Goal: Transaction & Acquisition: Purchase product/service

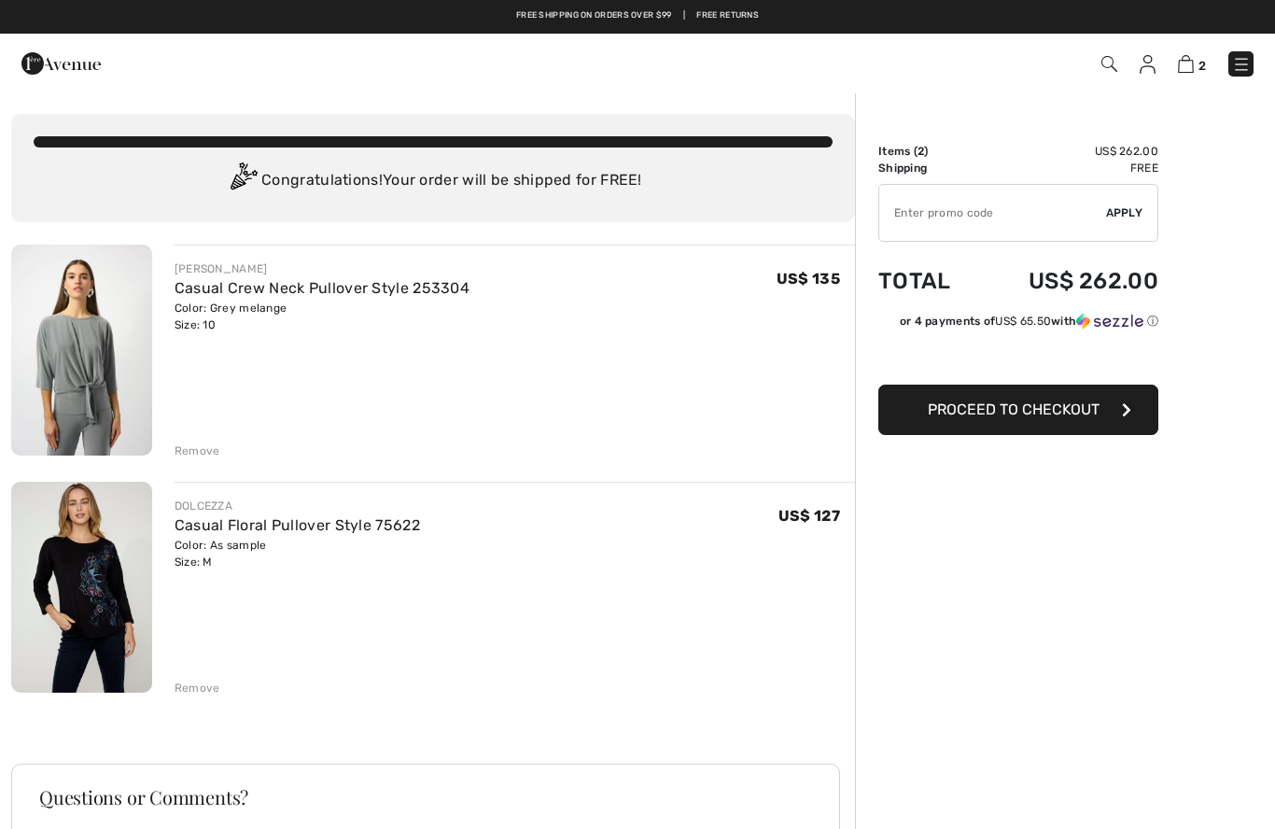
click at [196, 466] on div "JOSEPH RIBKOFF Casual Crew Neck Pullover Style 253304 Color: Grey melange Size:…" at bounding box center [433, 668] width 844 height 846
click at [218, 456] on div "Remove" at bounding box center [515, 449] width 681 height 21
click at [212, 451] on div "Remove" at bounding box center [198, 451] width 46 height 17
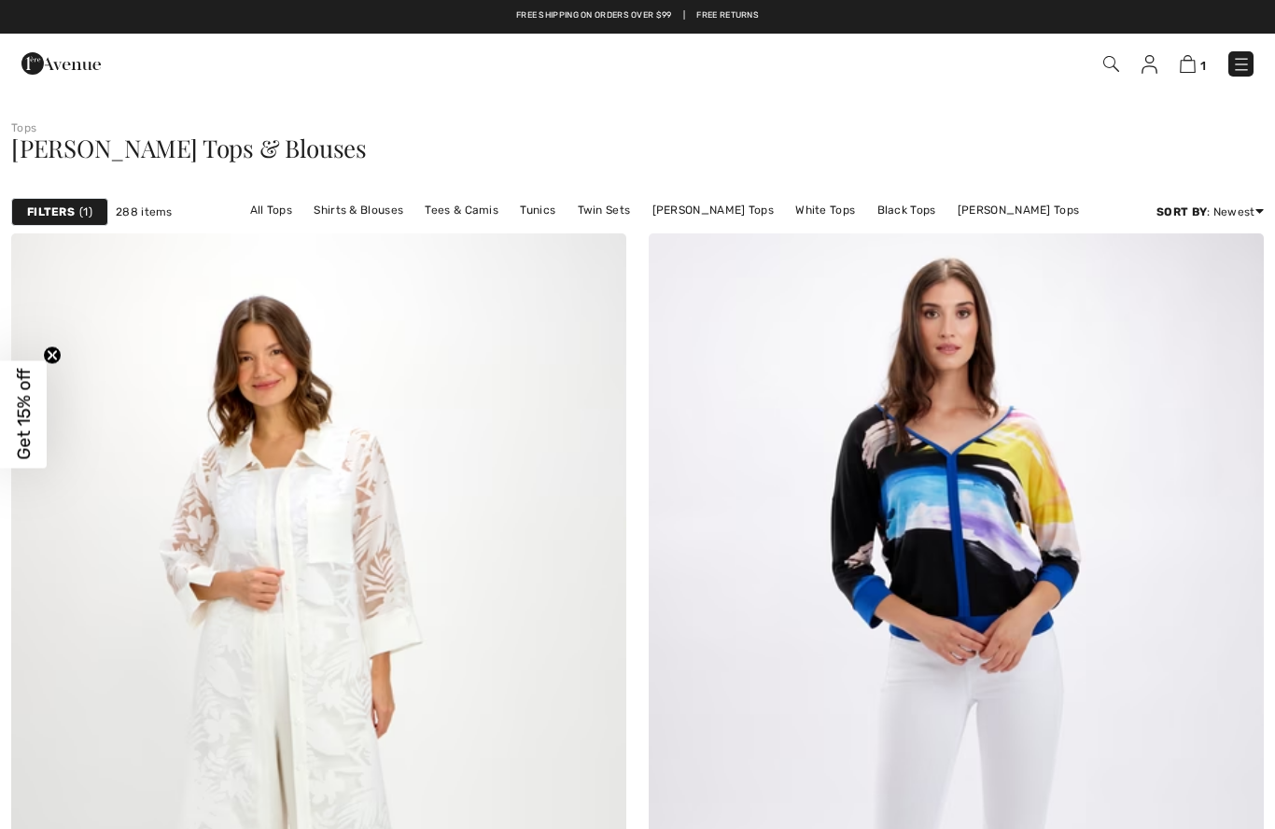
checkbox input "true"
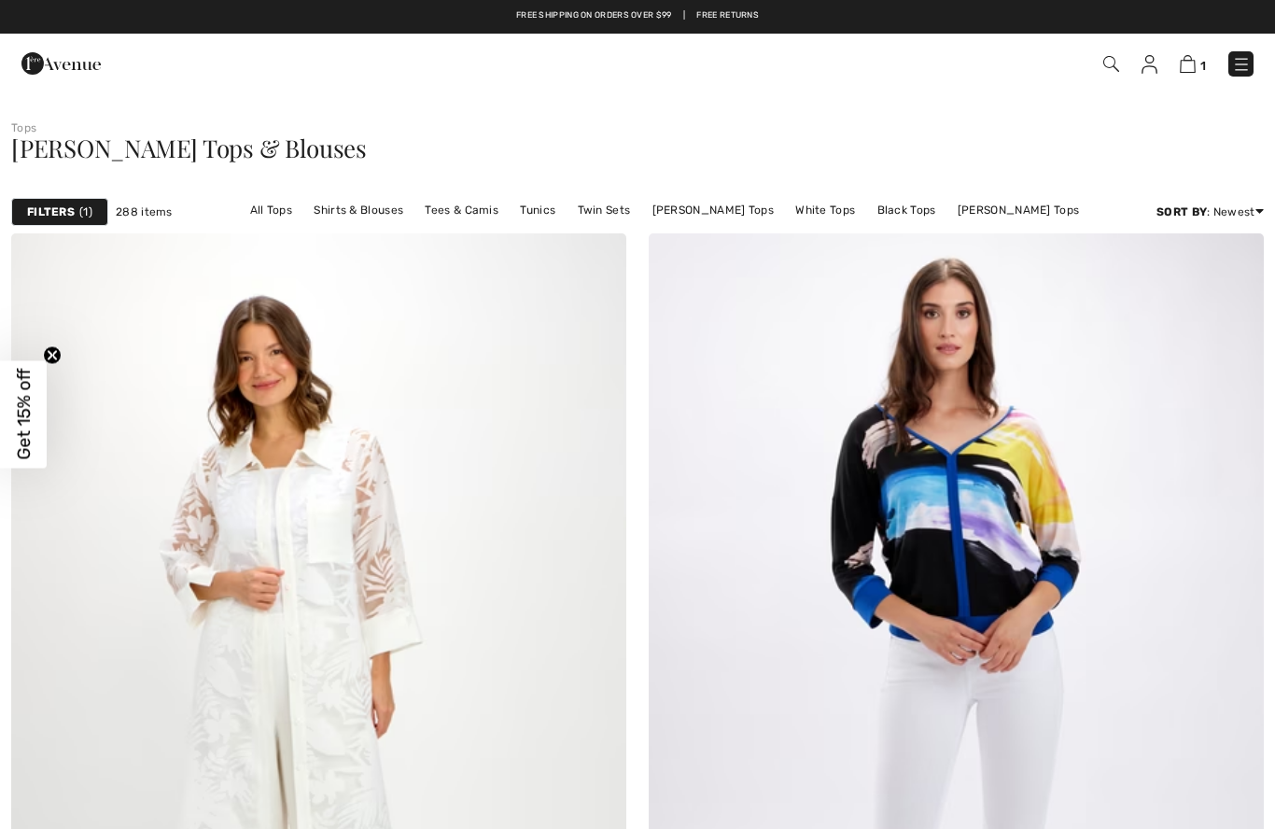
checkbox input "true"
click at [383, 216] on link "Shirts & Blouses" at bounding box center [358, 210] width 108 height 24
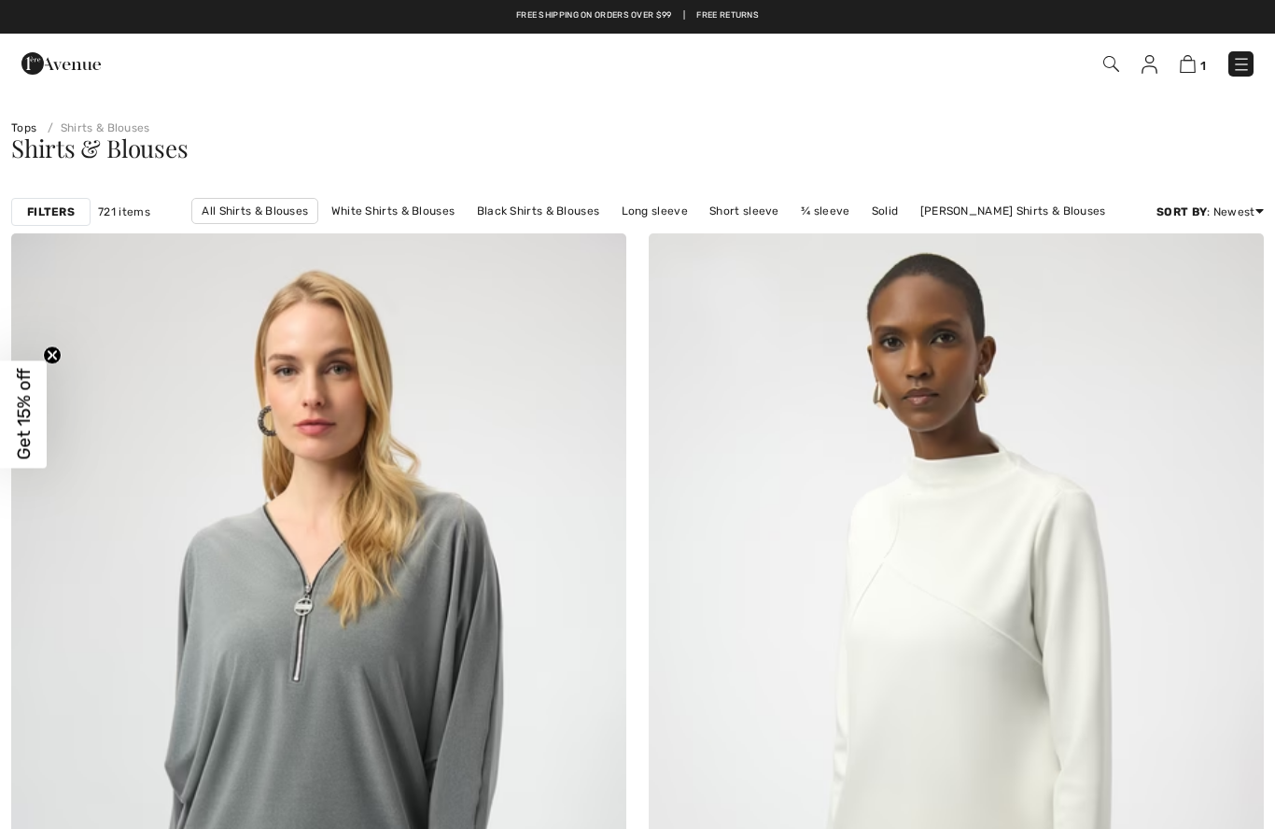
checkbox input "true"
click at [831, 222] on link "¾ sleeve" at bounding box center [825, 211] width 67 height 24
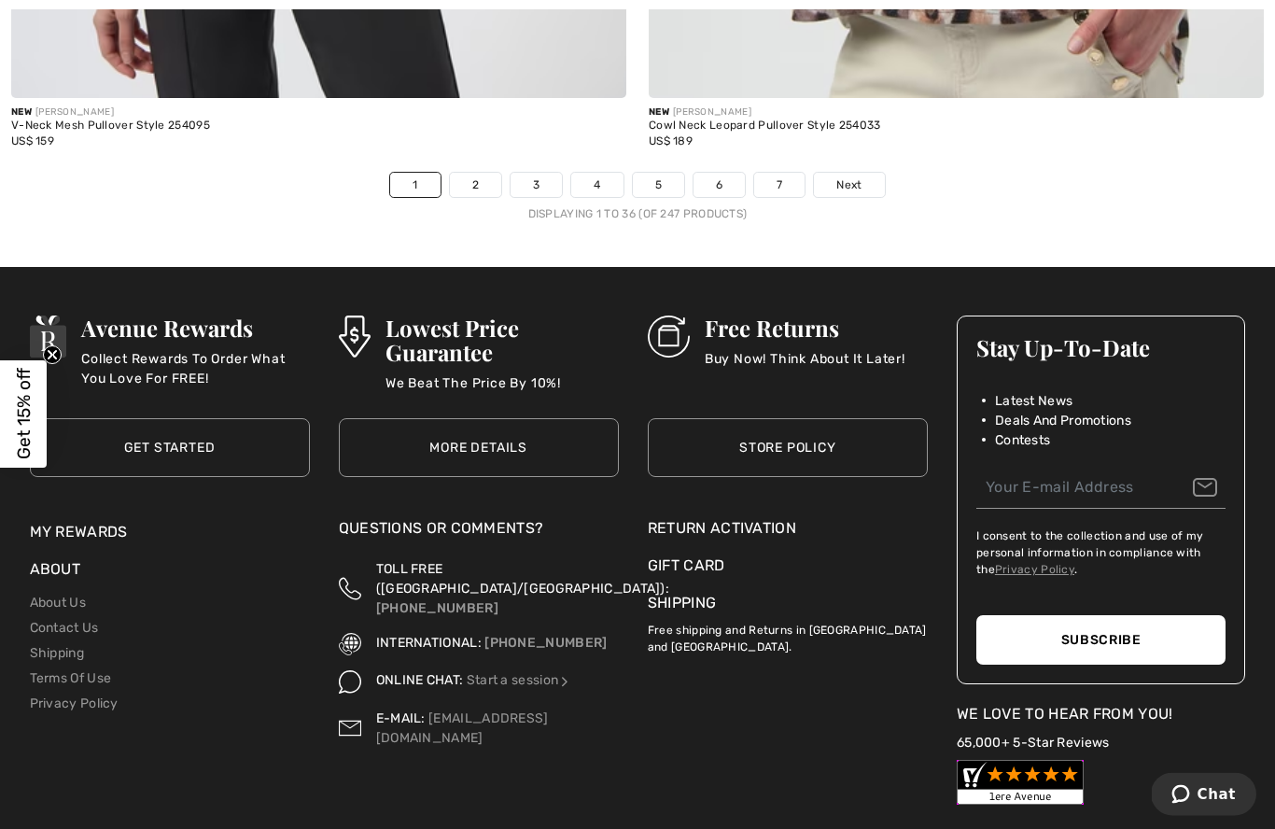
scroll to position [18437, 0]
click at [851, 176] on span "Next" at bounding box center [849, 184] width 25 height 17
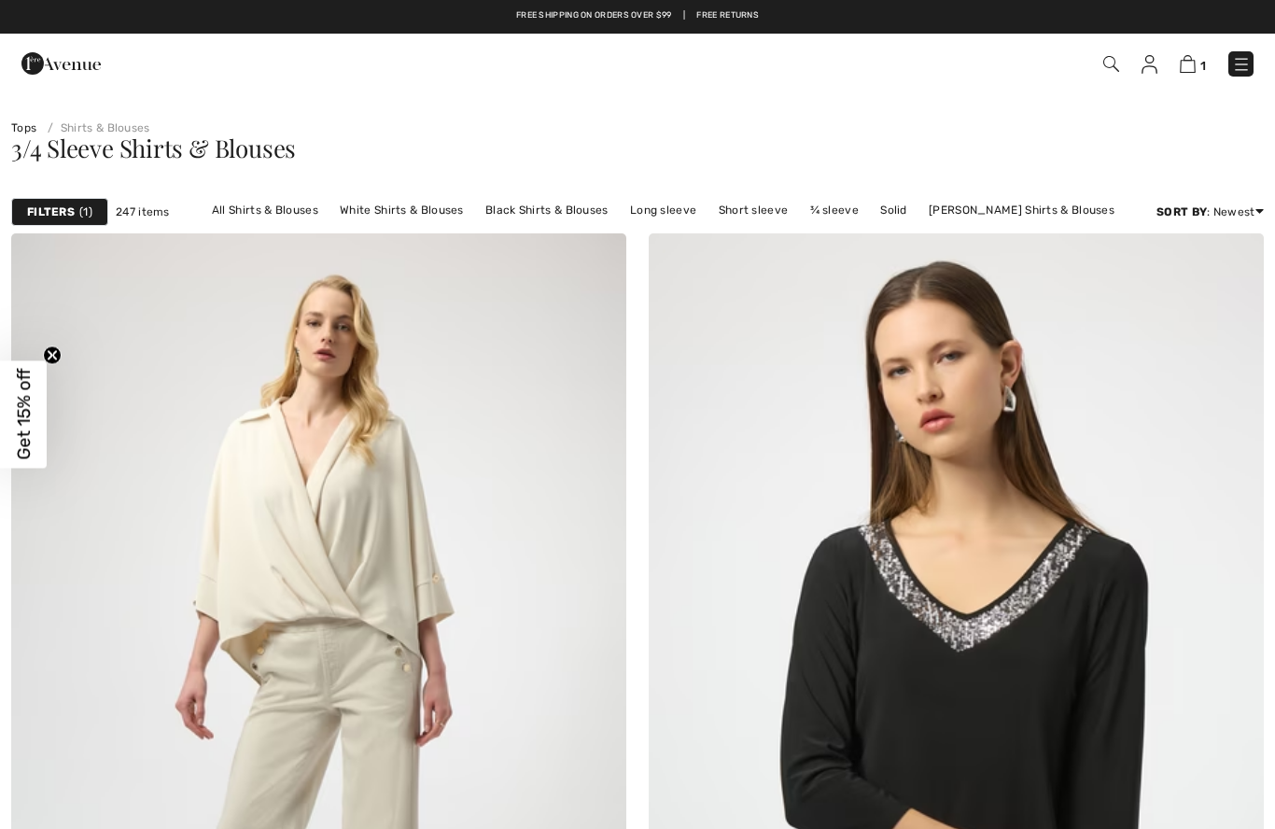
checkbox input "true"
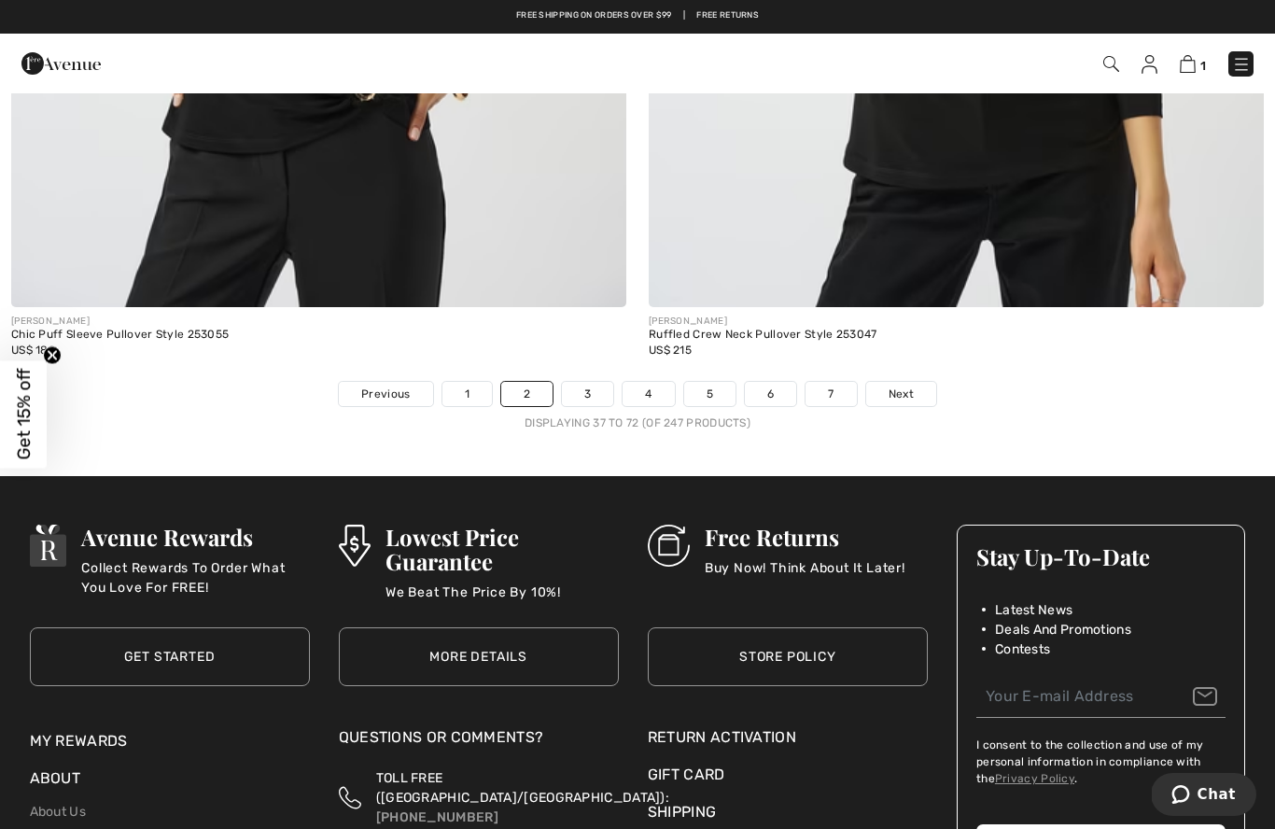
scroll to position [18232, 0]
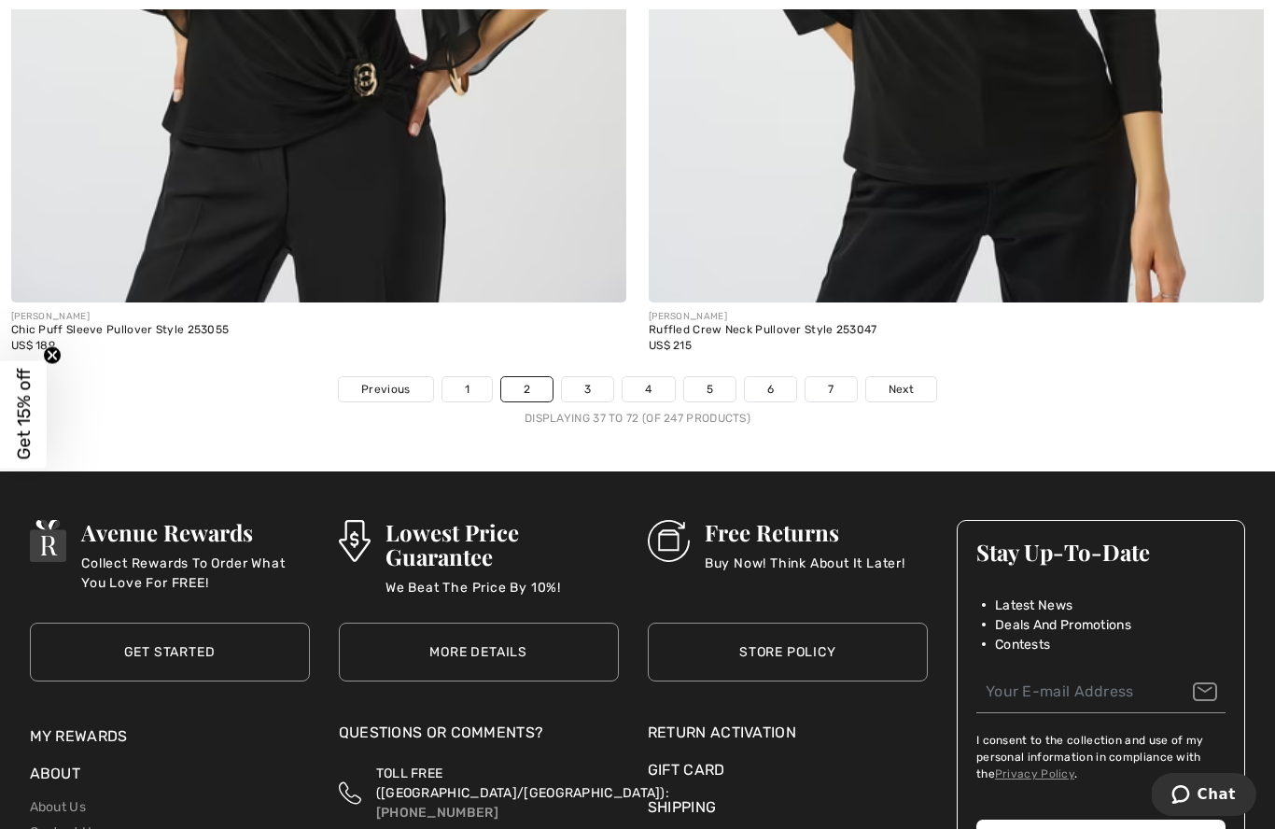
click at [903, 381] on span "Next" at bounding box center [901, 389] width 25 height 17
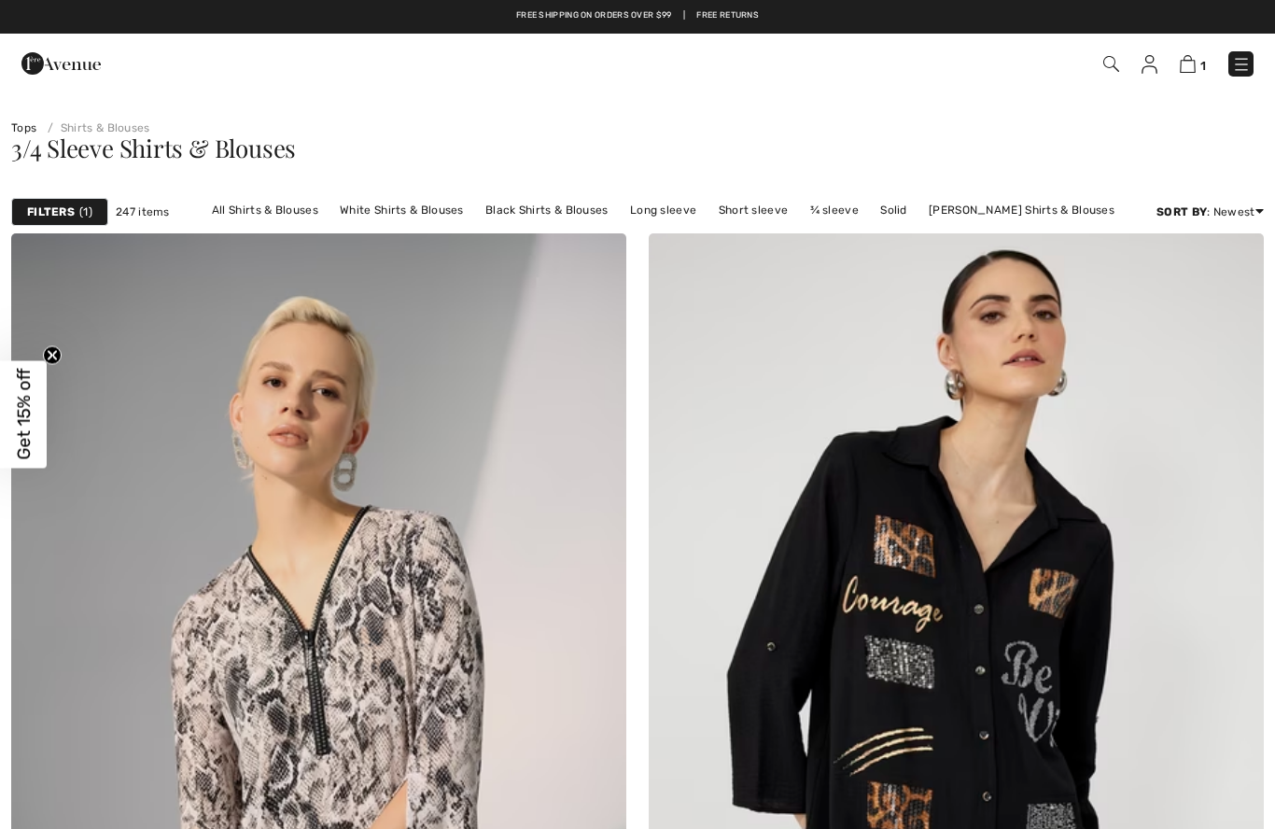
checkbox input "true"
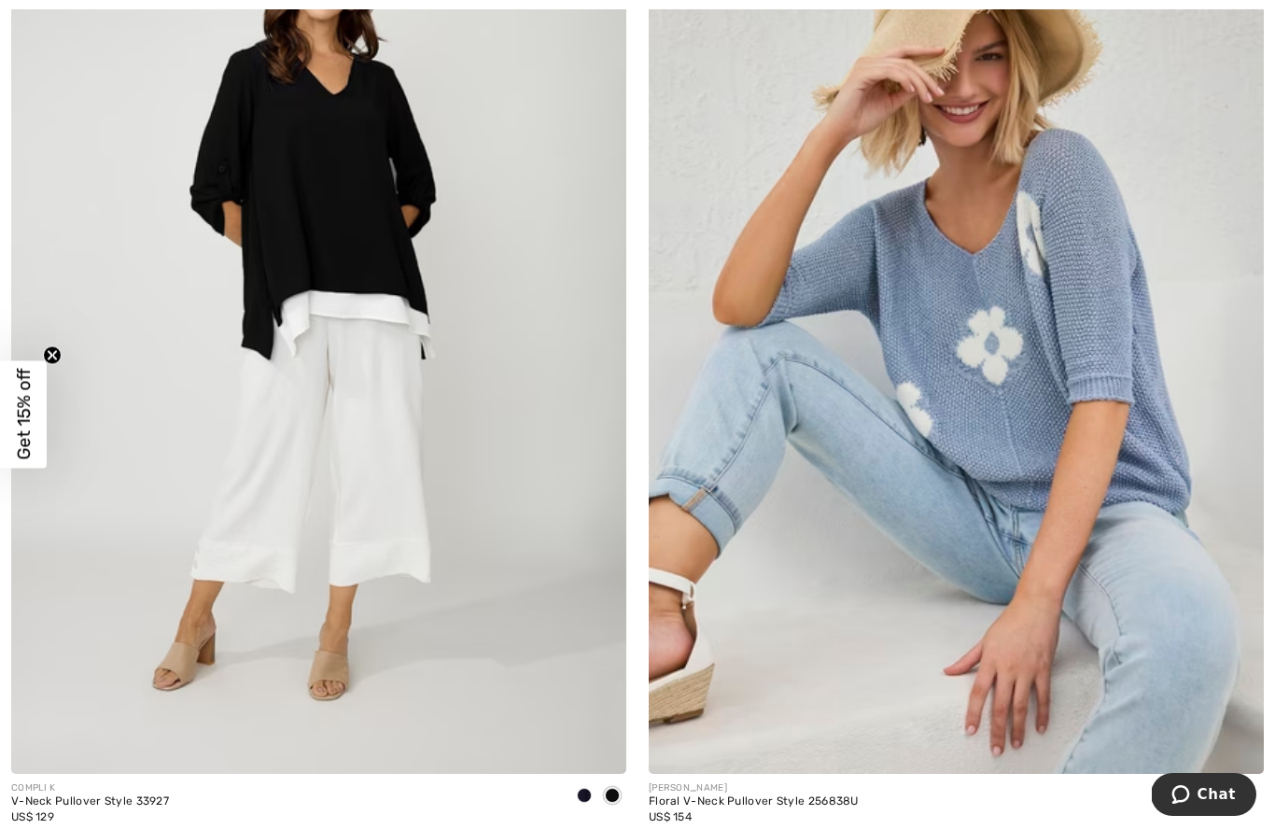
scroll to position [5380, 0]
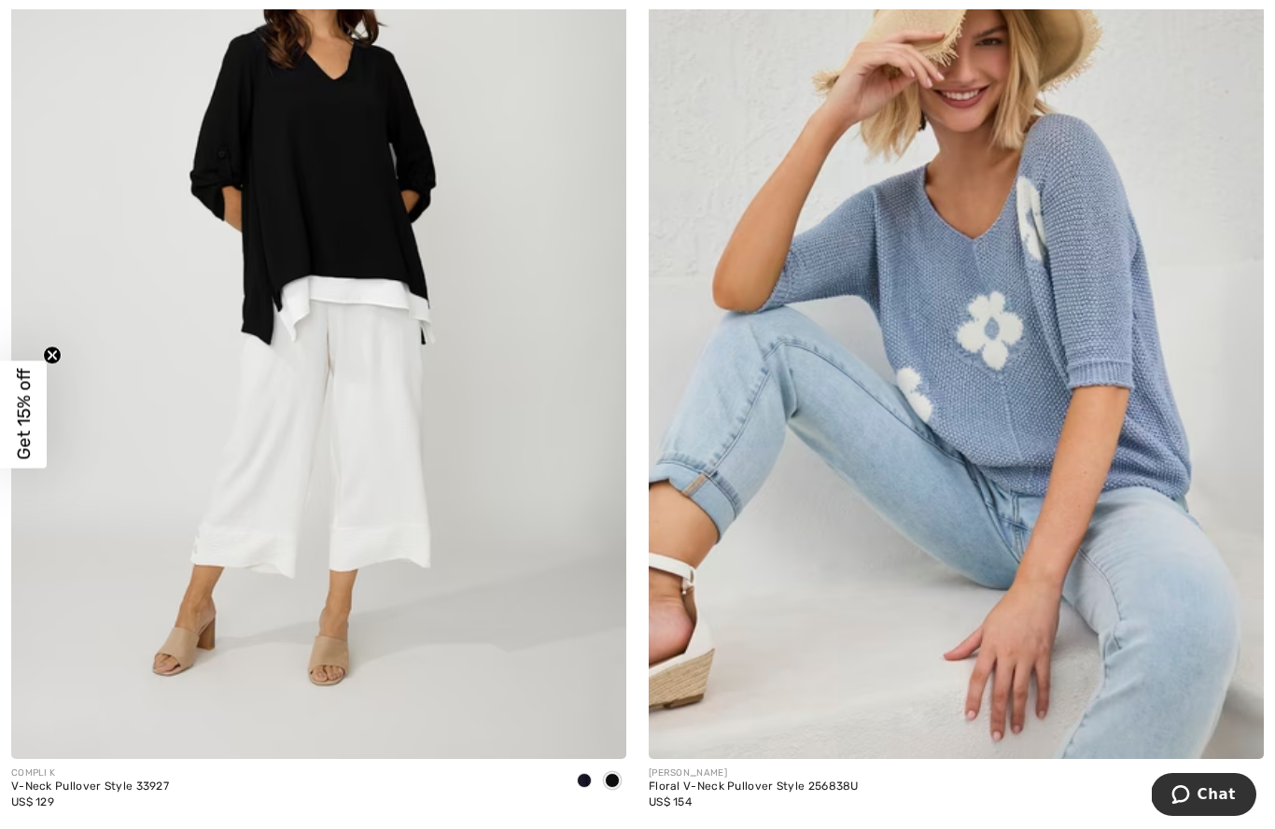
click at [761, 794] on div "US$ 154" at bounding box center [754, 802] width 210 height 17
click at [1035, 444] on img at bounding box center [956, 297] width 615 height 923
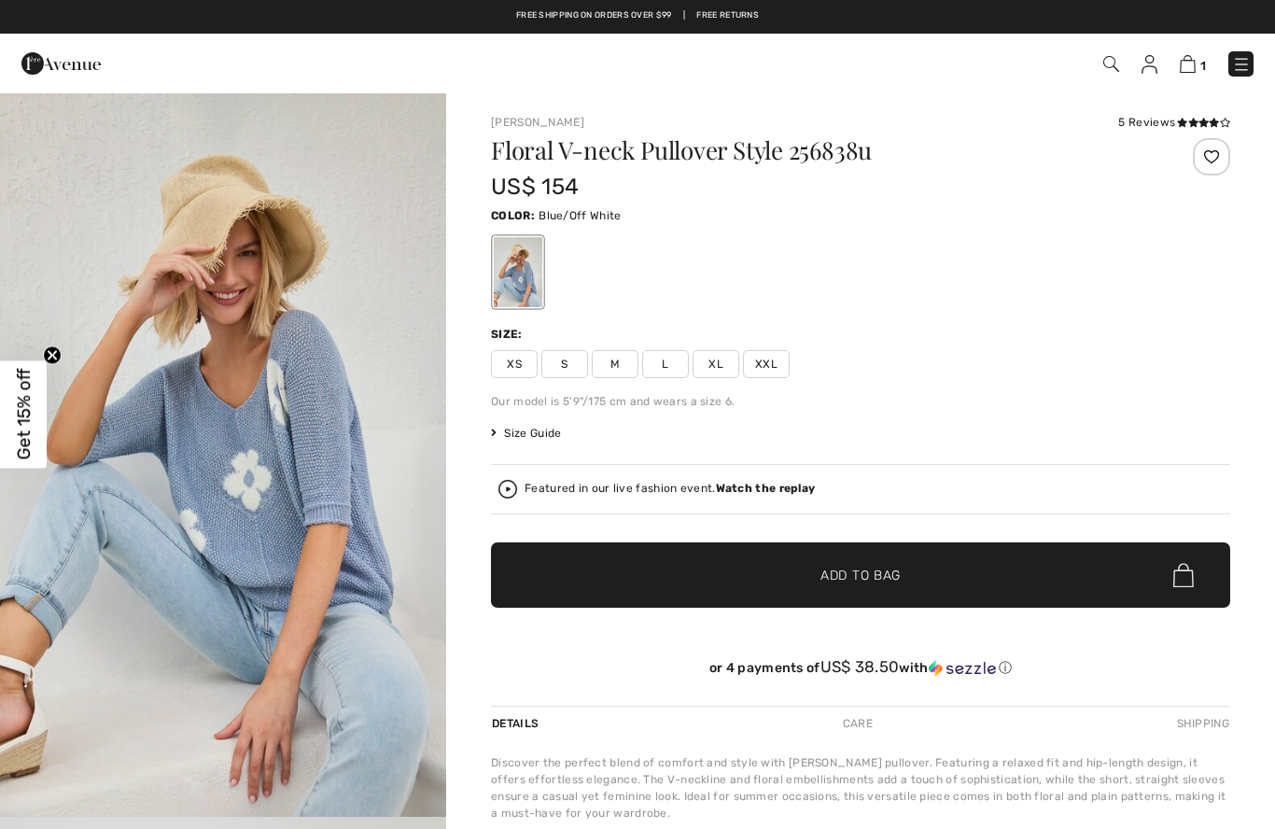
checkbox input "true"
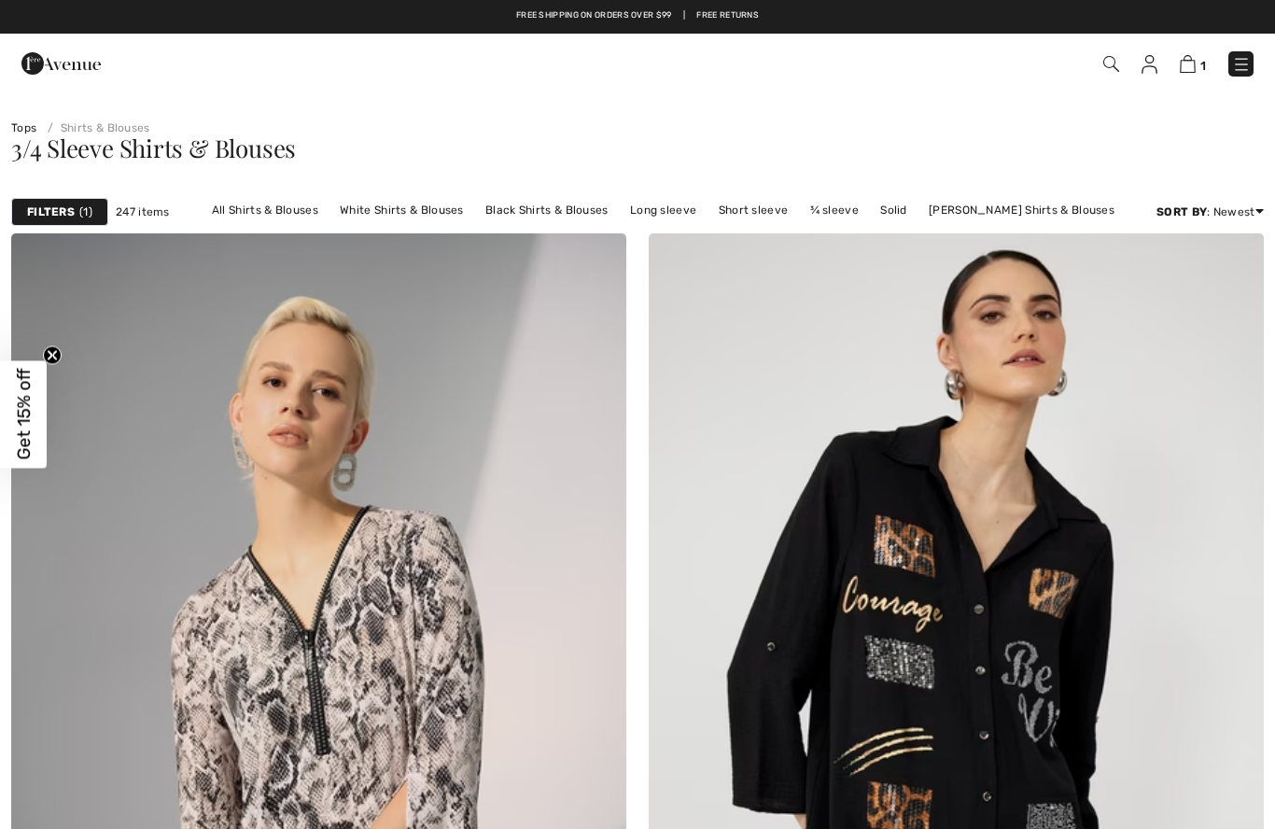
scroll to position [5464, 0]
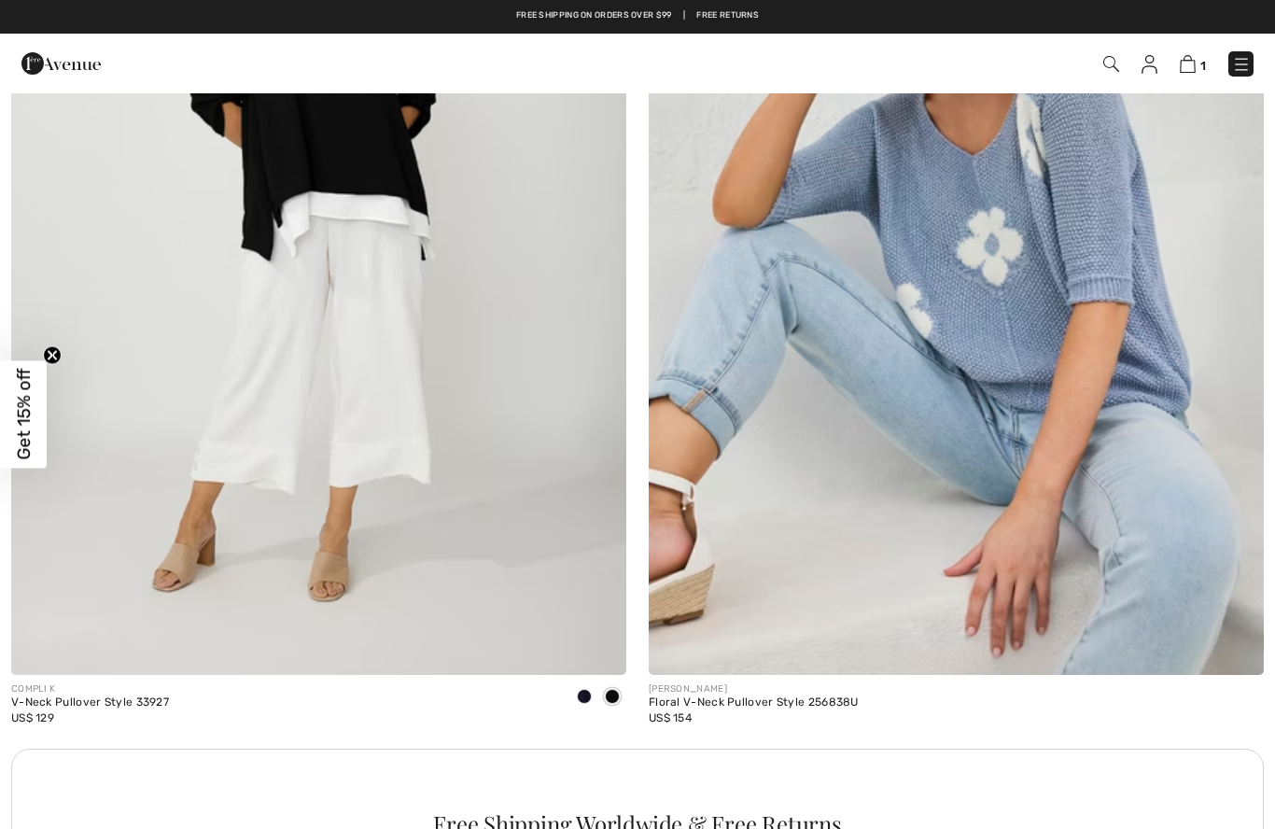
checkbox input "true"
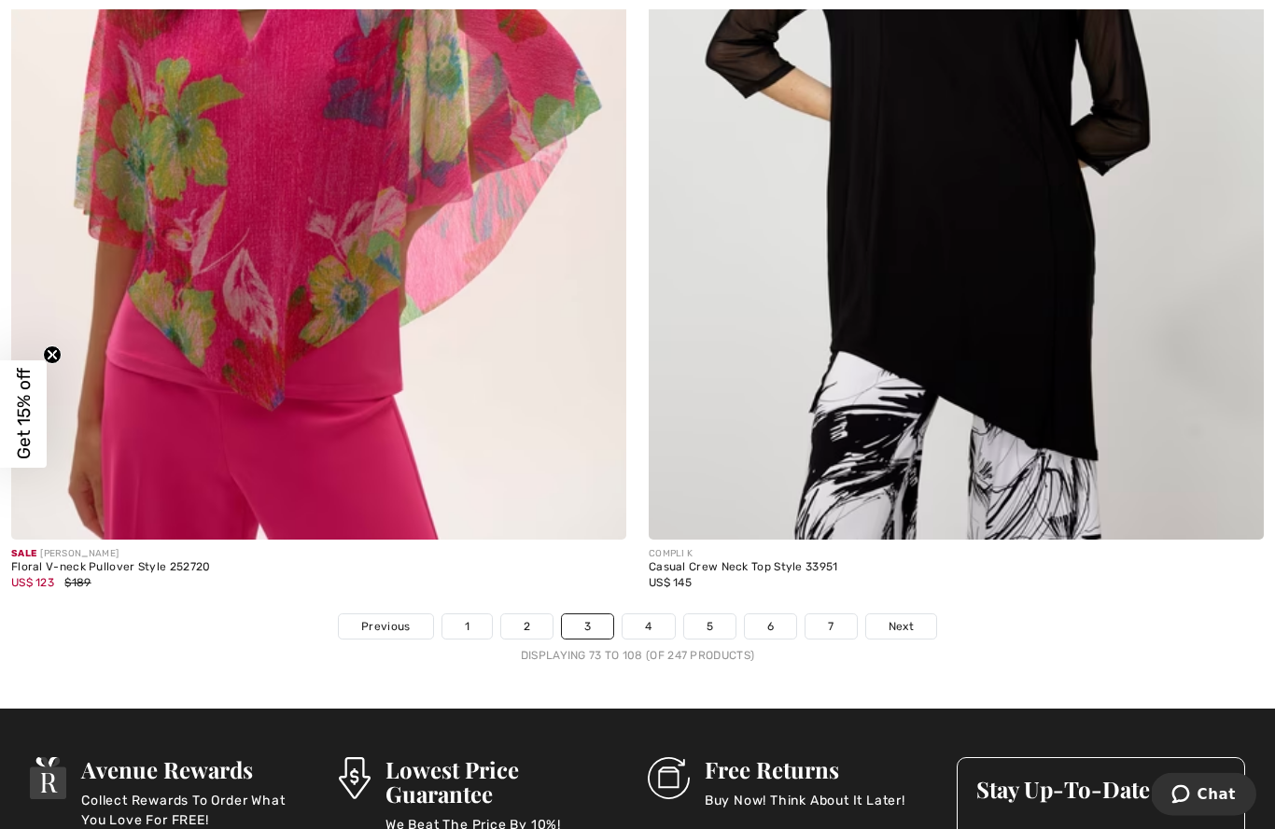
scroll to position [17996, 0]
click at [911, 620] on span "Next" at bounding box center [901, 625] width 25 height 17
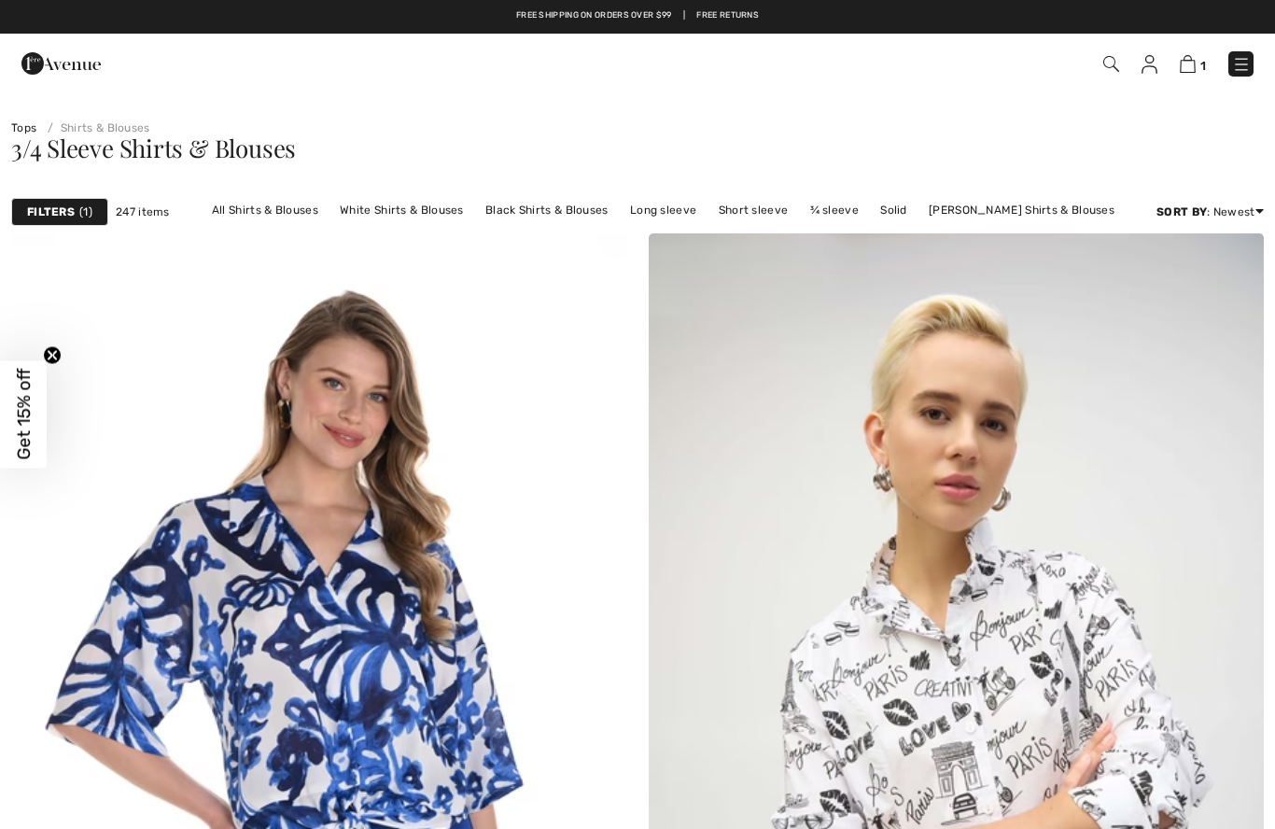
checkbox input "true"
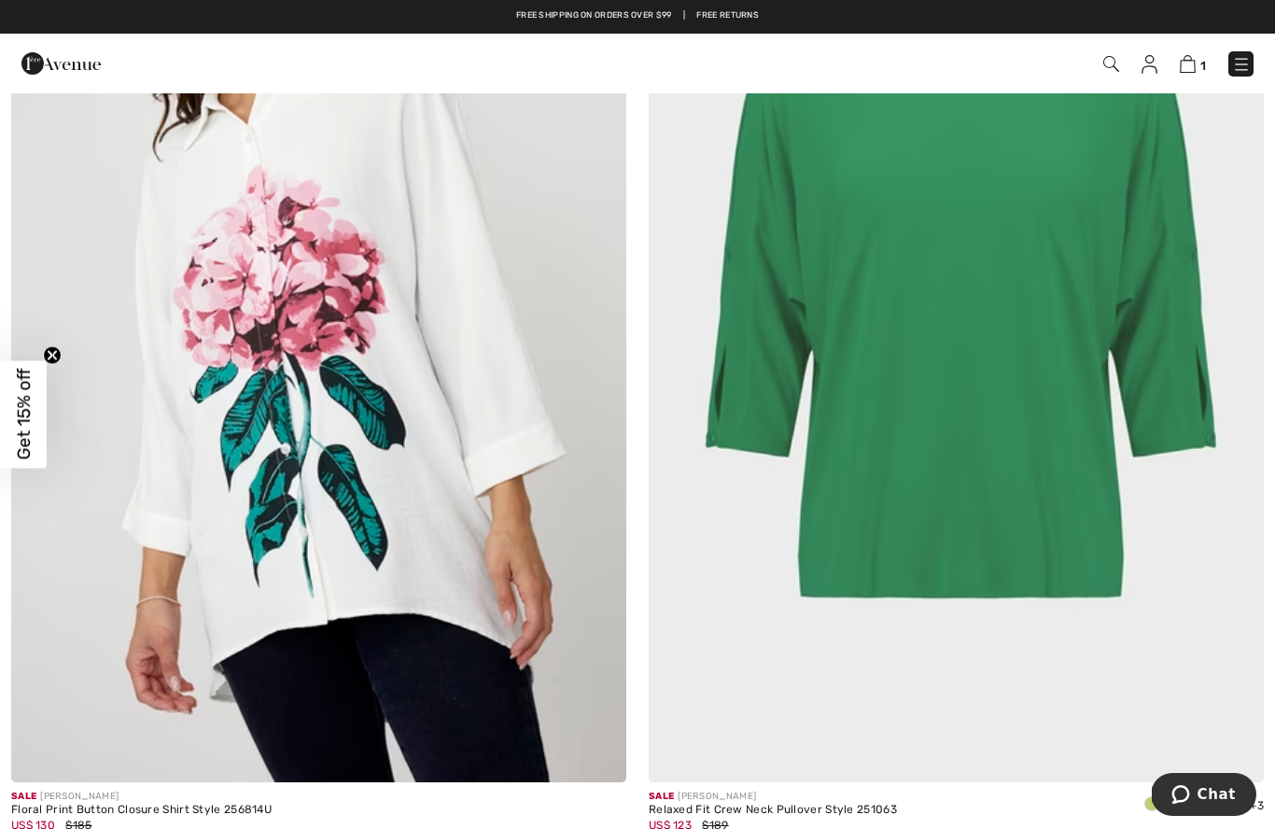
scroll to position [2366, 0]
click at [972, 453] on img at bounding box center [956, 322] width 615 height 923
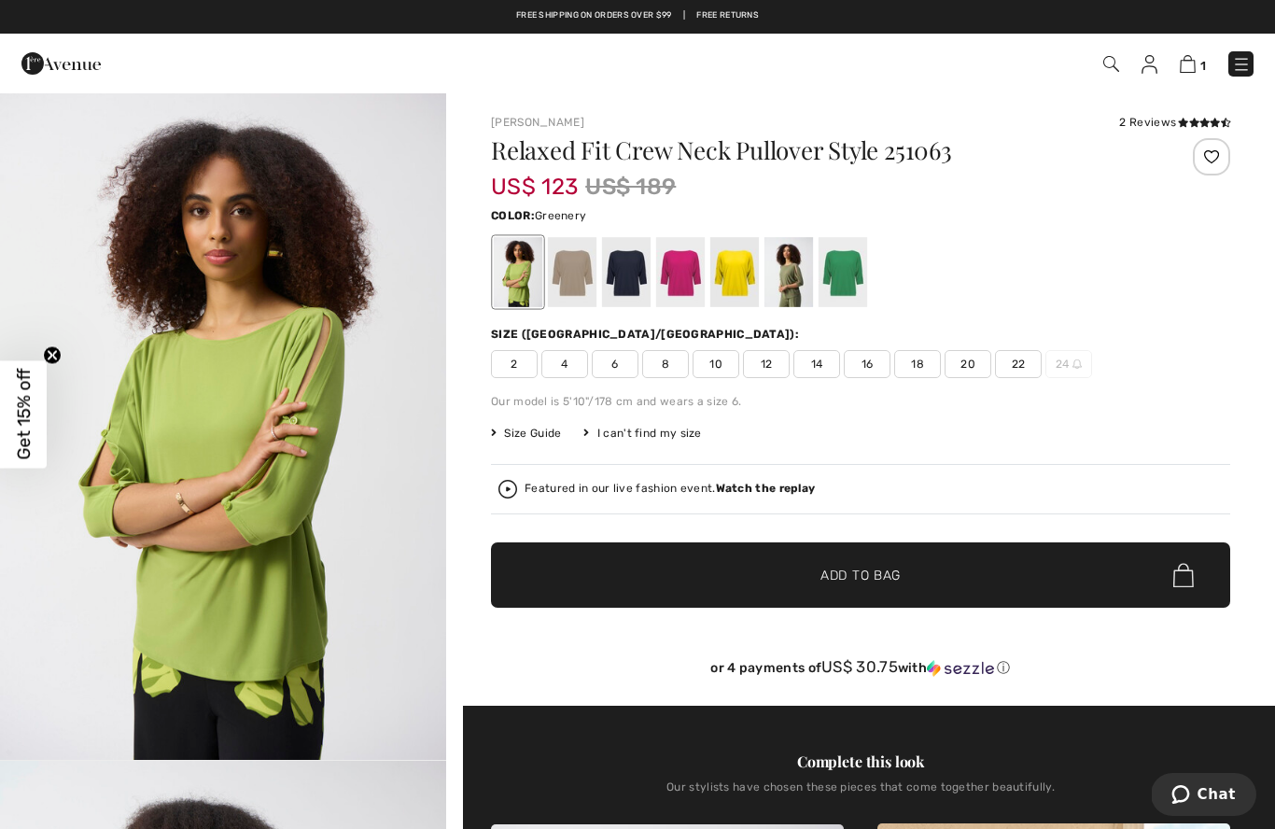
click at [693, 278] on div at bounding box center [680, 272] width 49 height 70
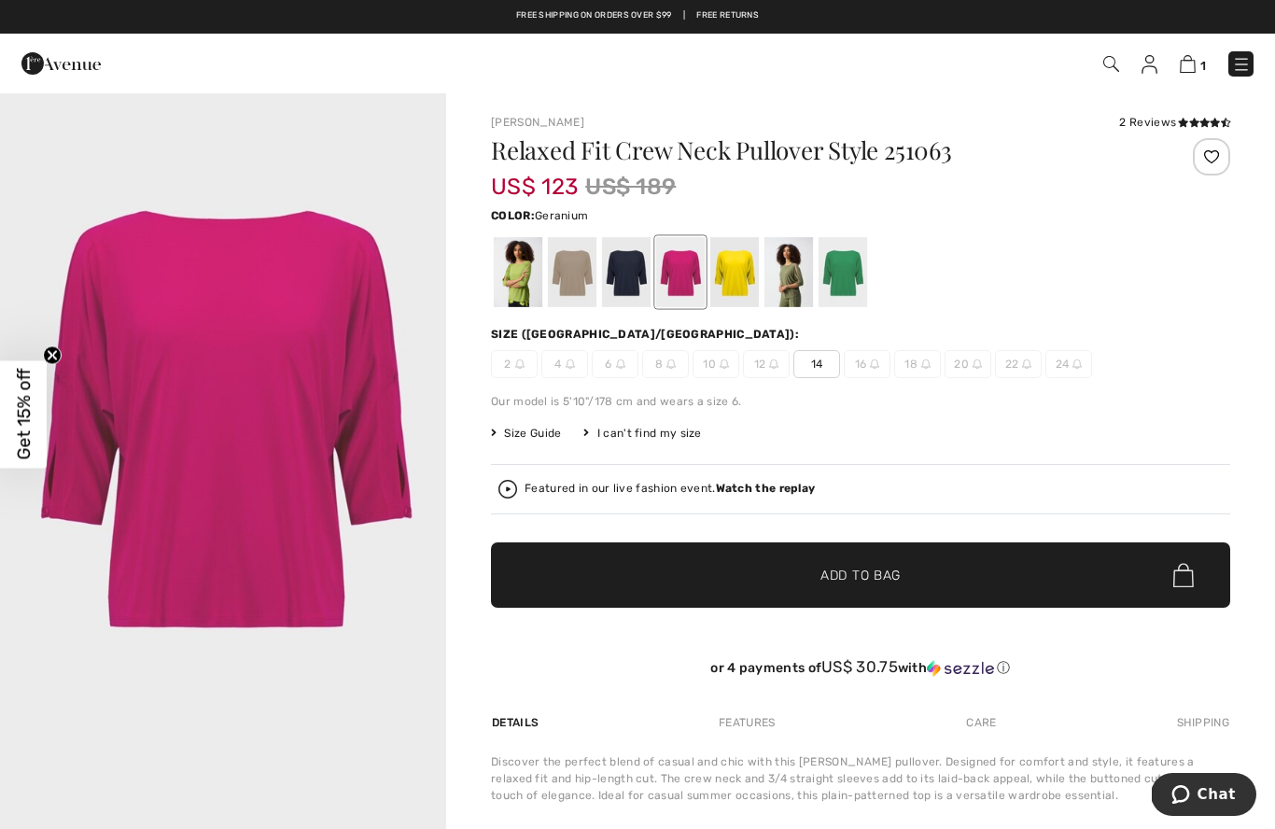
click at [800, 280] on div at bounding box center [789, 272] width 49 height 70
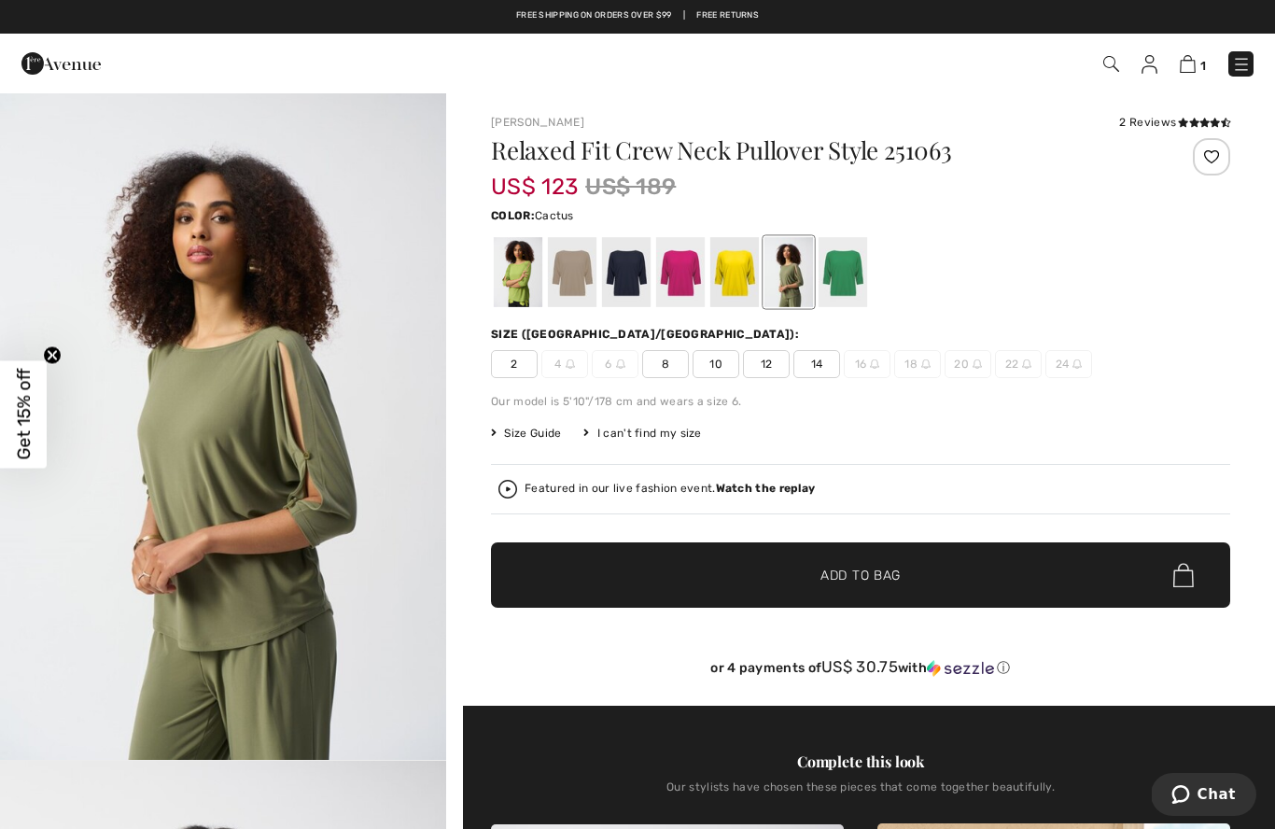
click at [571, 274] on div at bounding box center [572, 272] width 49 height 70
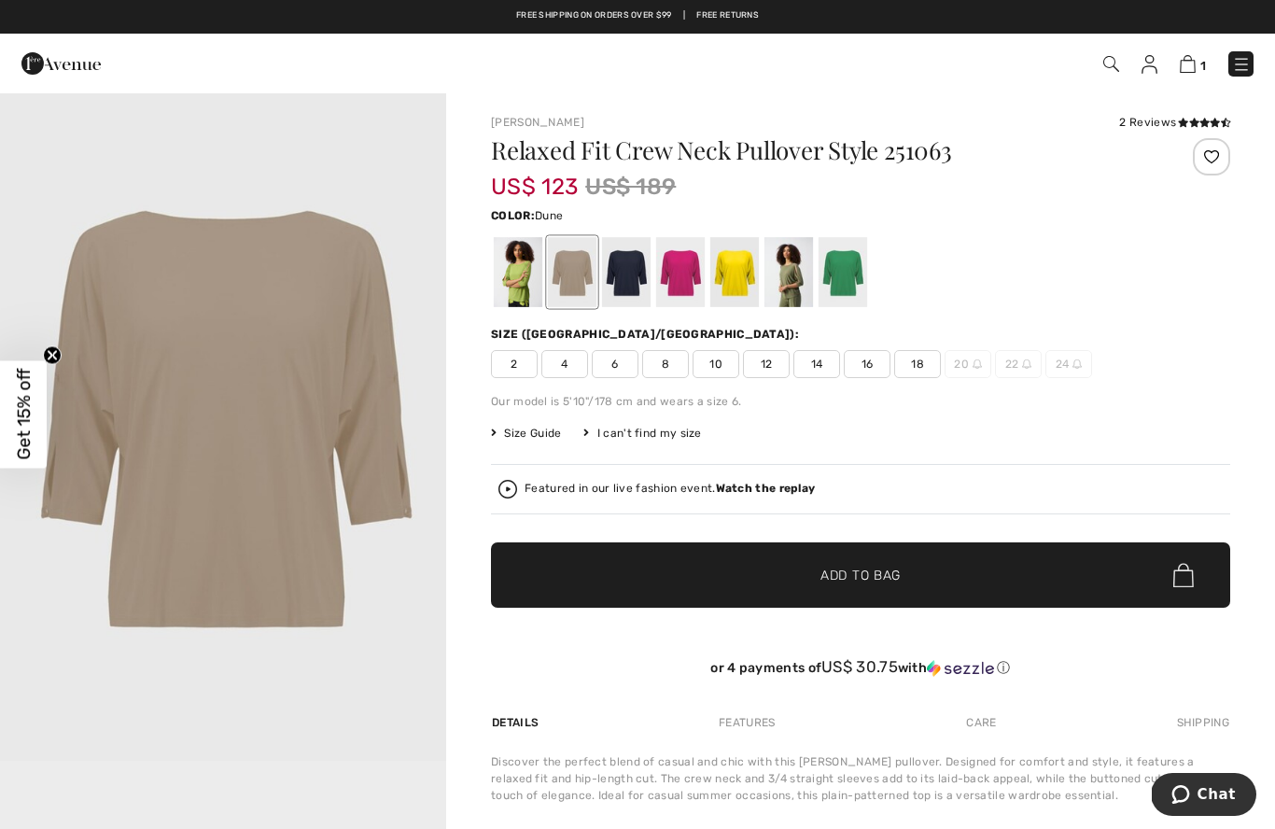
click at [742, 283] on div at bounding box center [735, 272] width 49 height 70
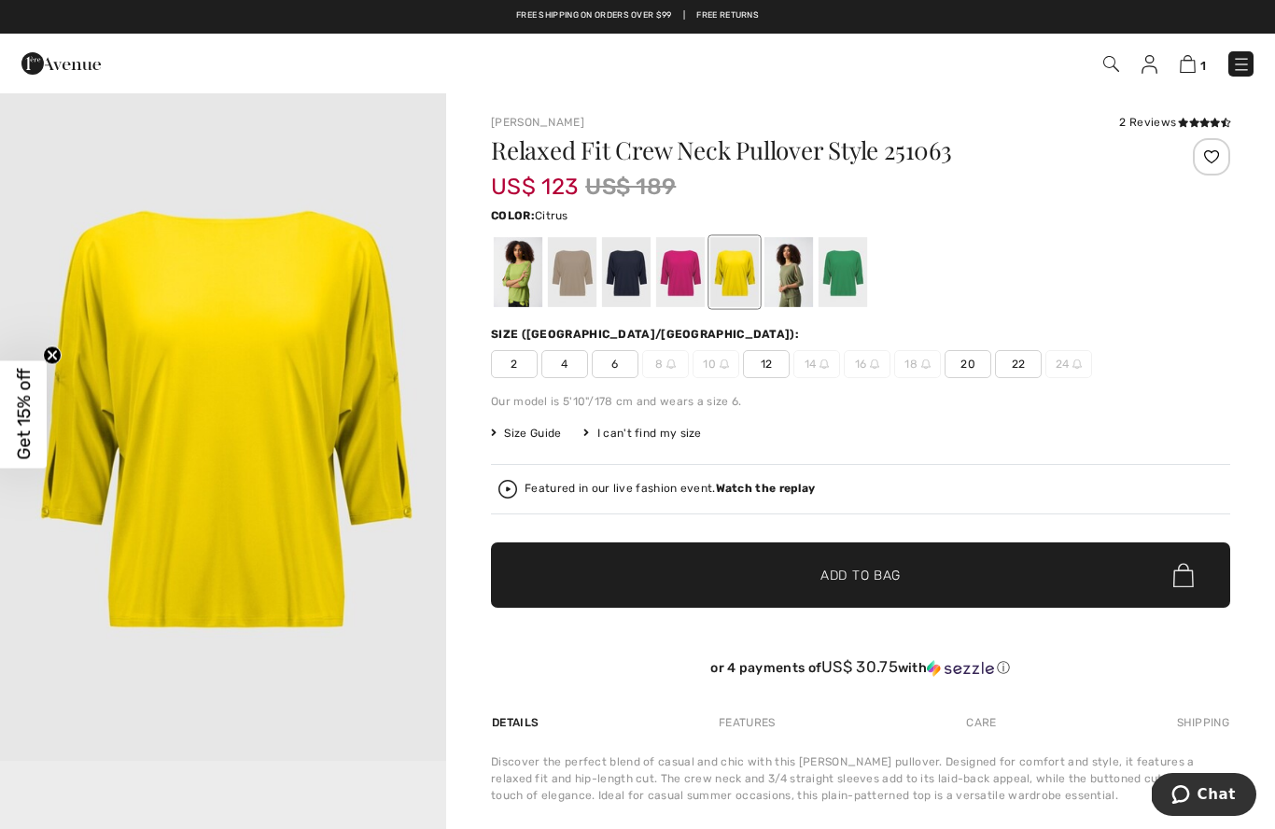
click at [628, 287] on div at bounding box center [626, 272] width 49 height 70
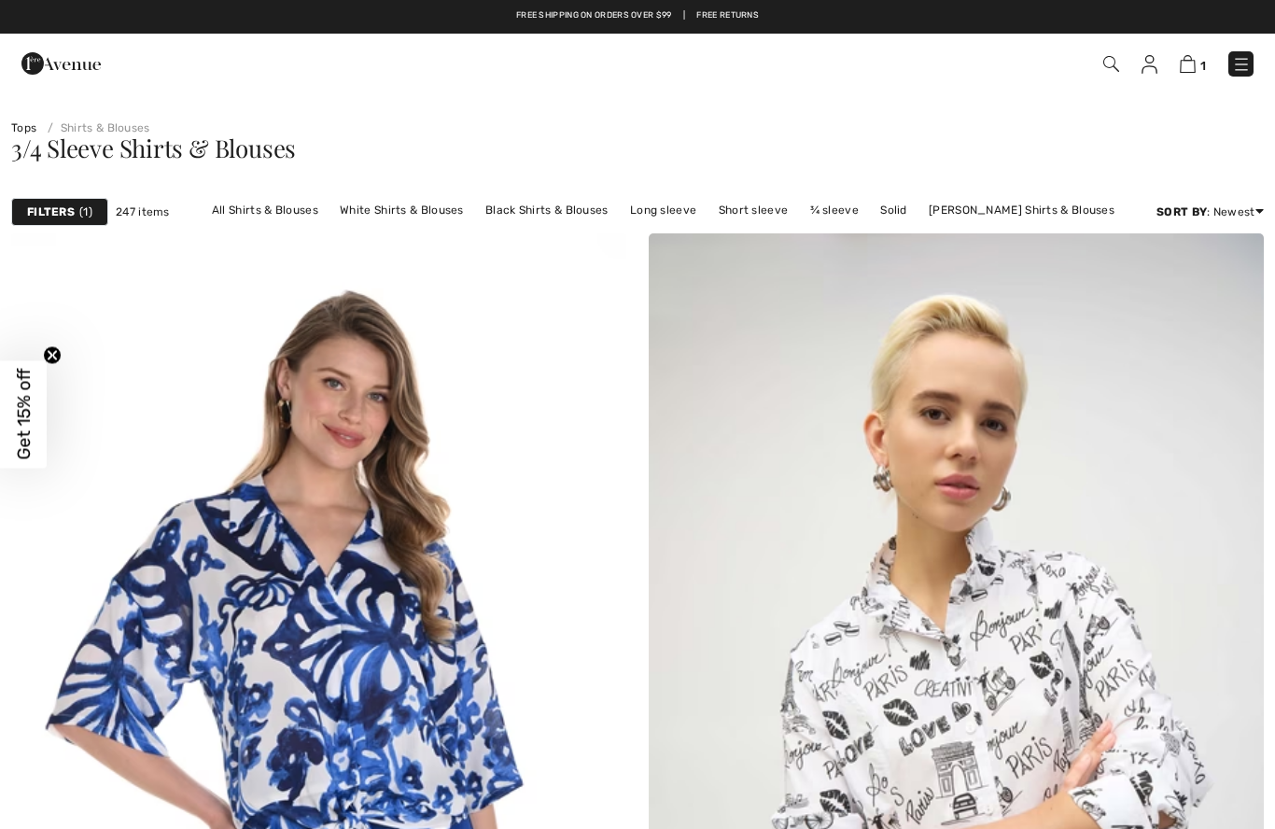
checkbox input "true"
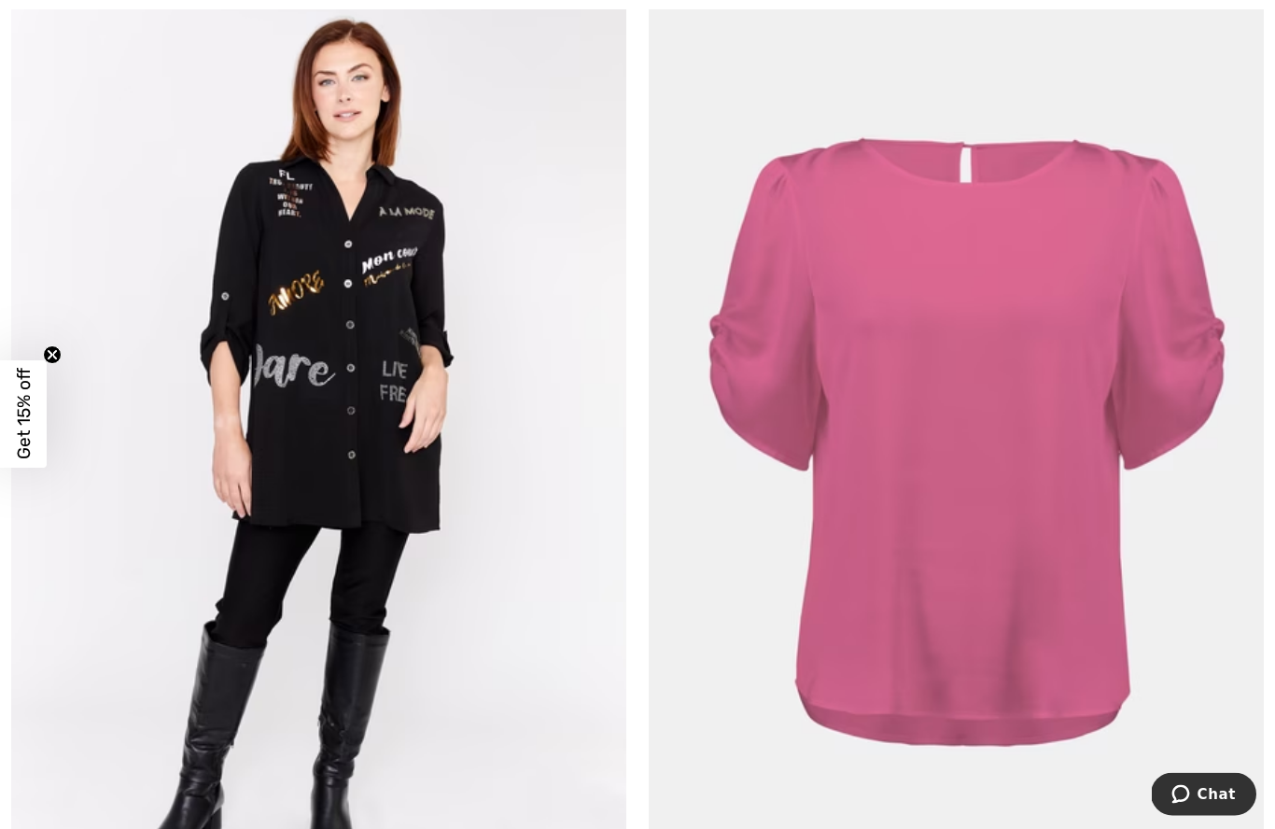
scroll to position [16626, 0]
click at [1000, 503] on img at bounding box center [956, 451] width 615 height 923
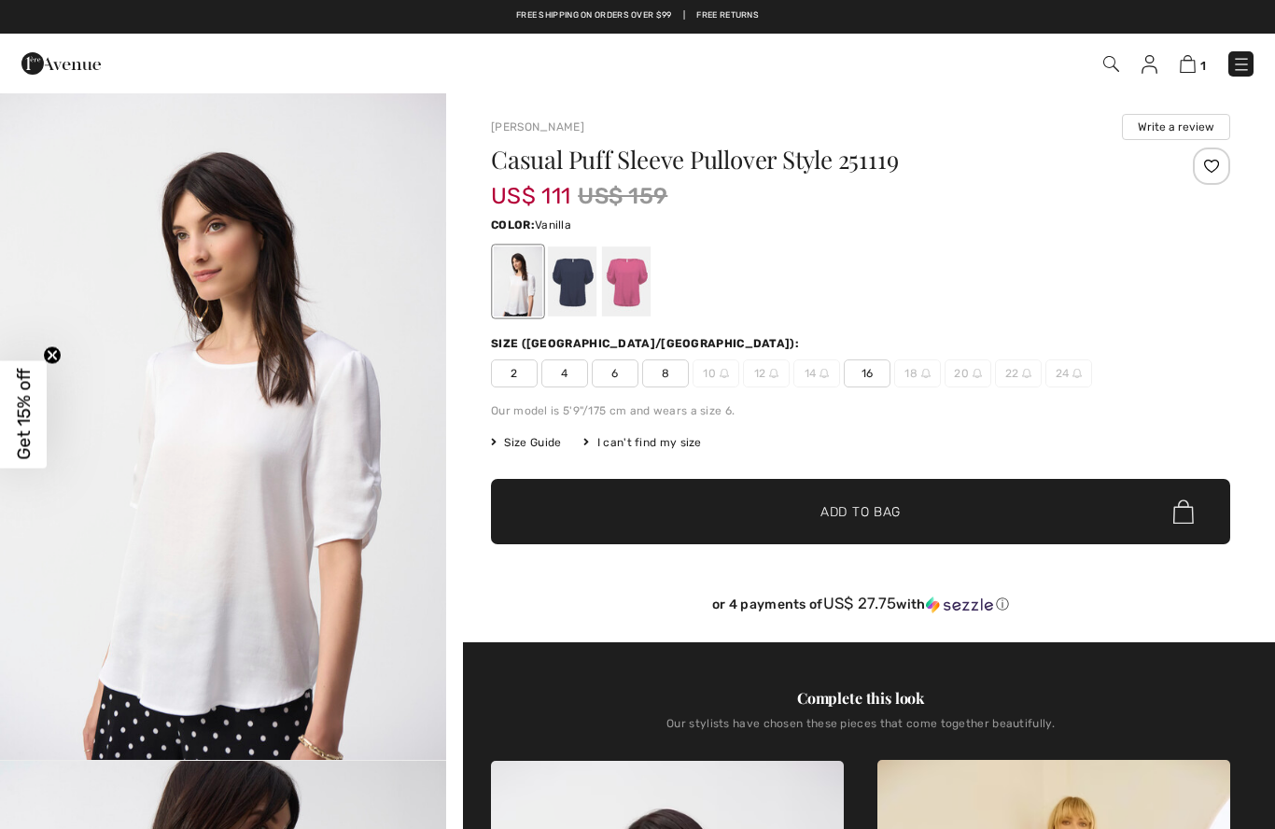
checkbox input "true"
click at [628, 298] on div at bounding box center [626, 281] width 49 height 70
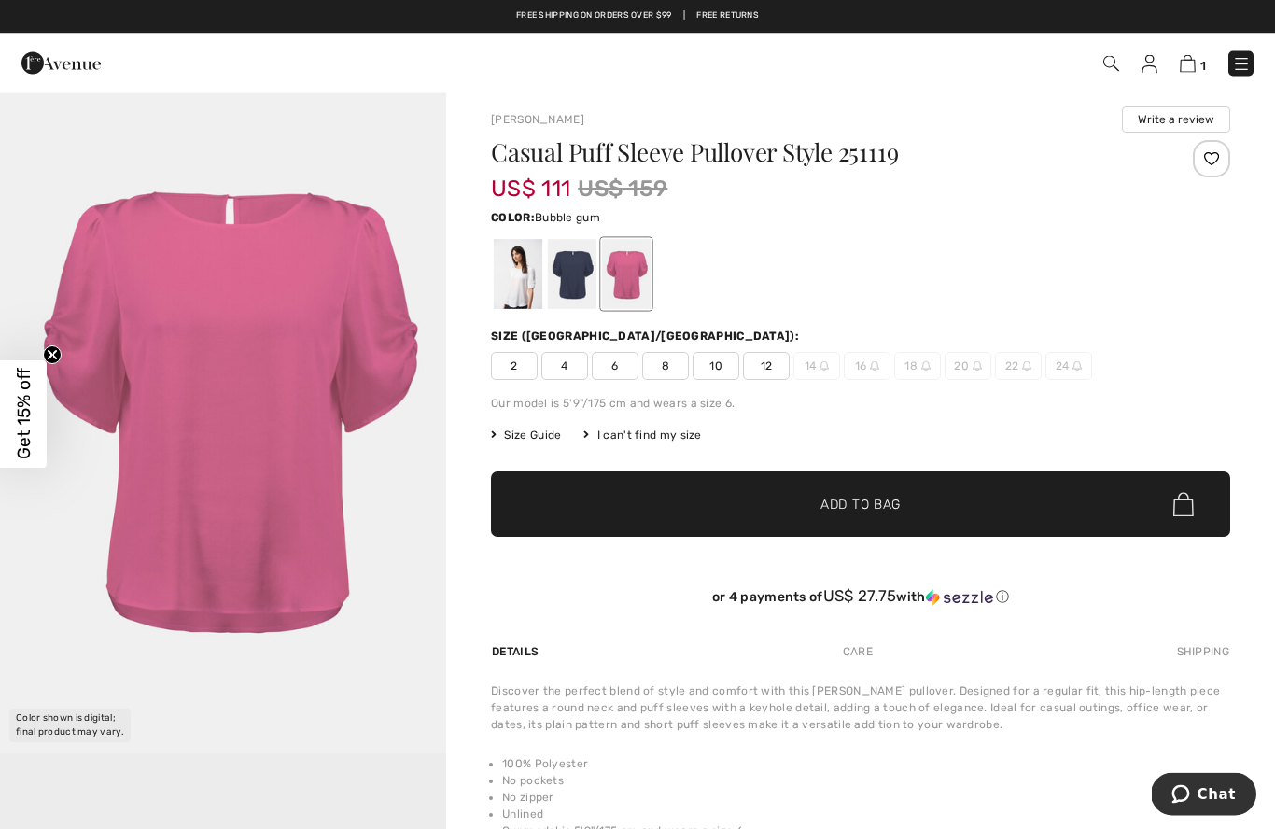
scroll to position [6, 0]
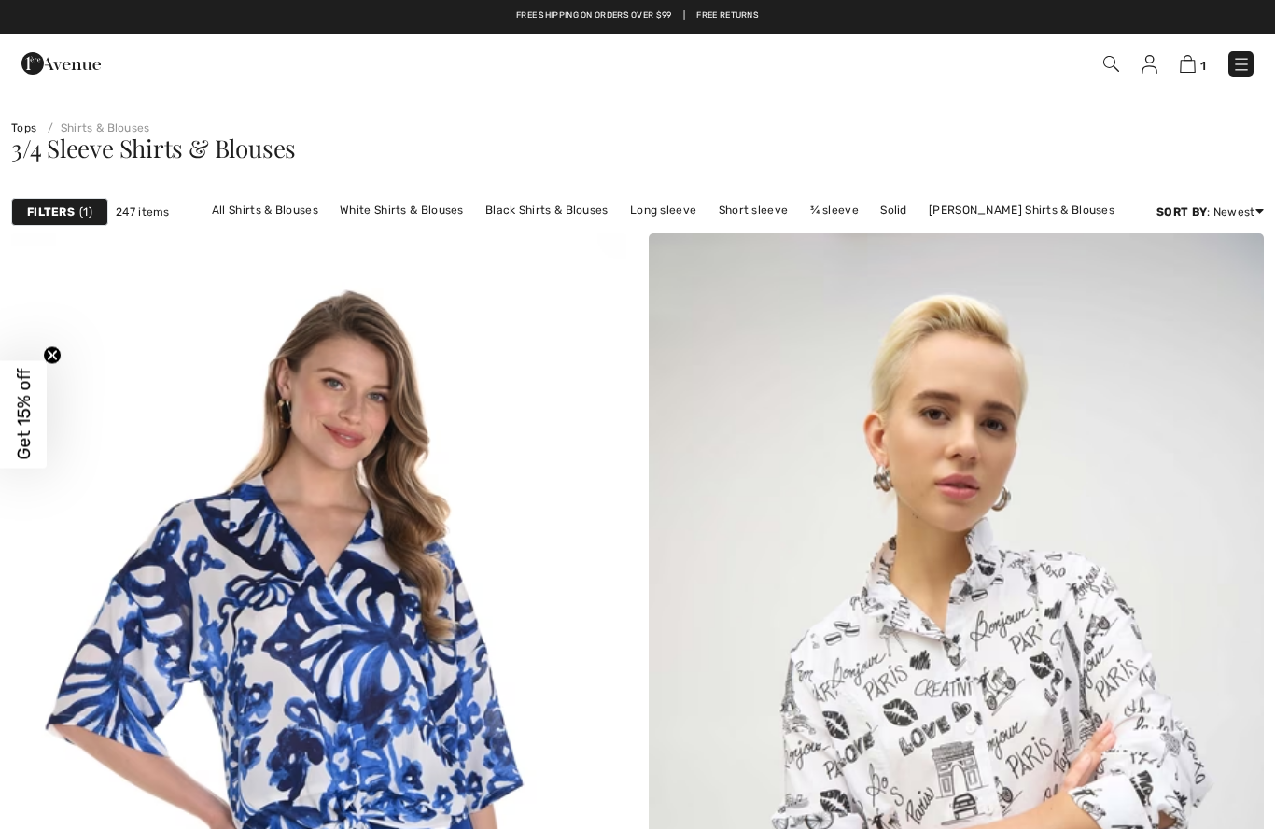
checkbox input "true"
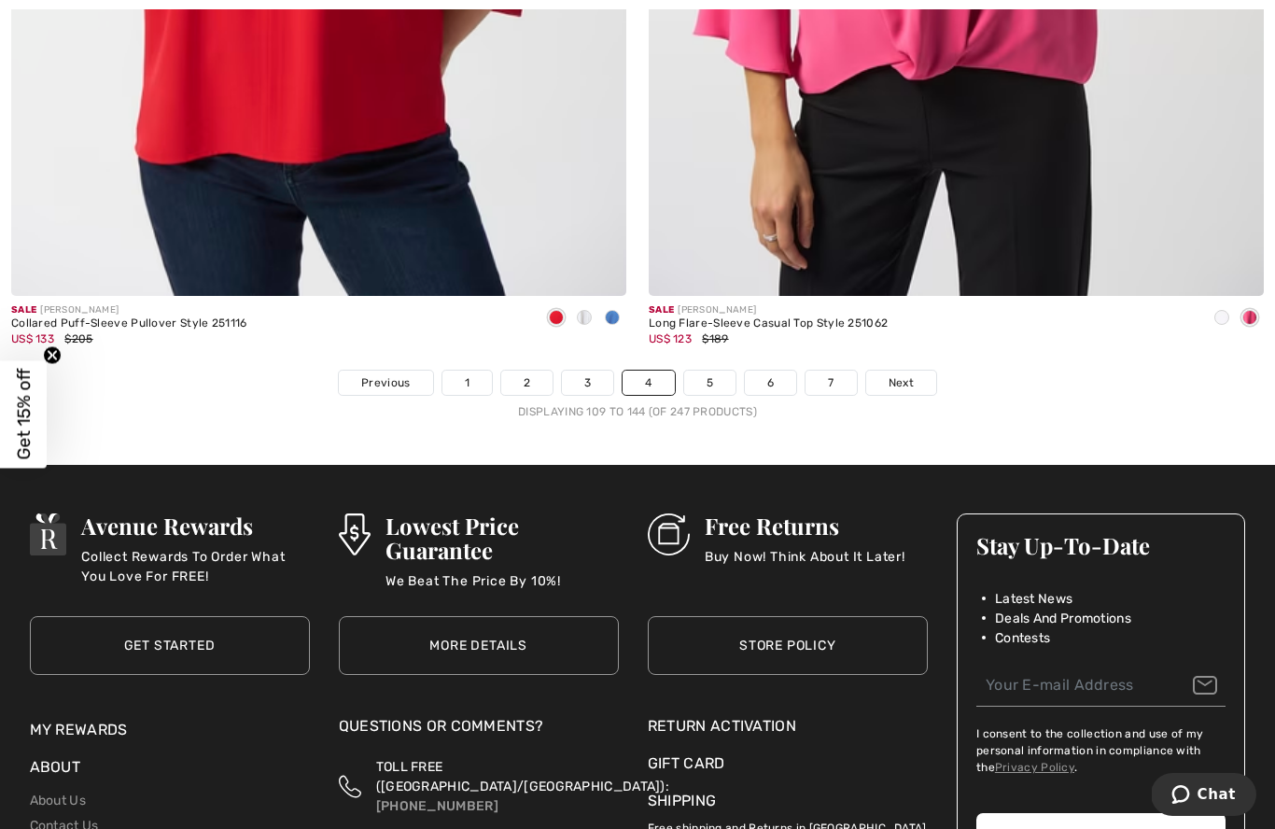
scroll to position [18296, 0]
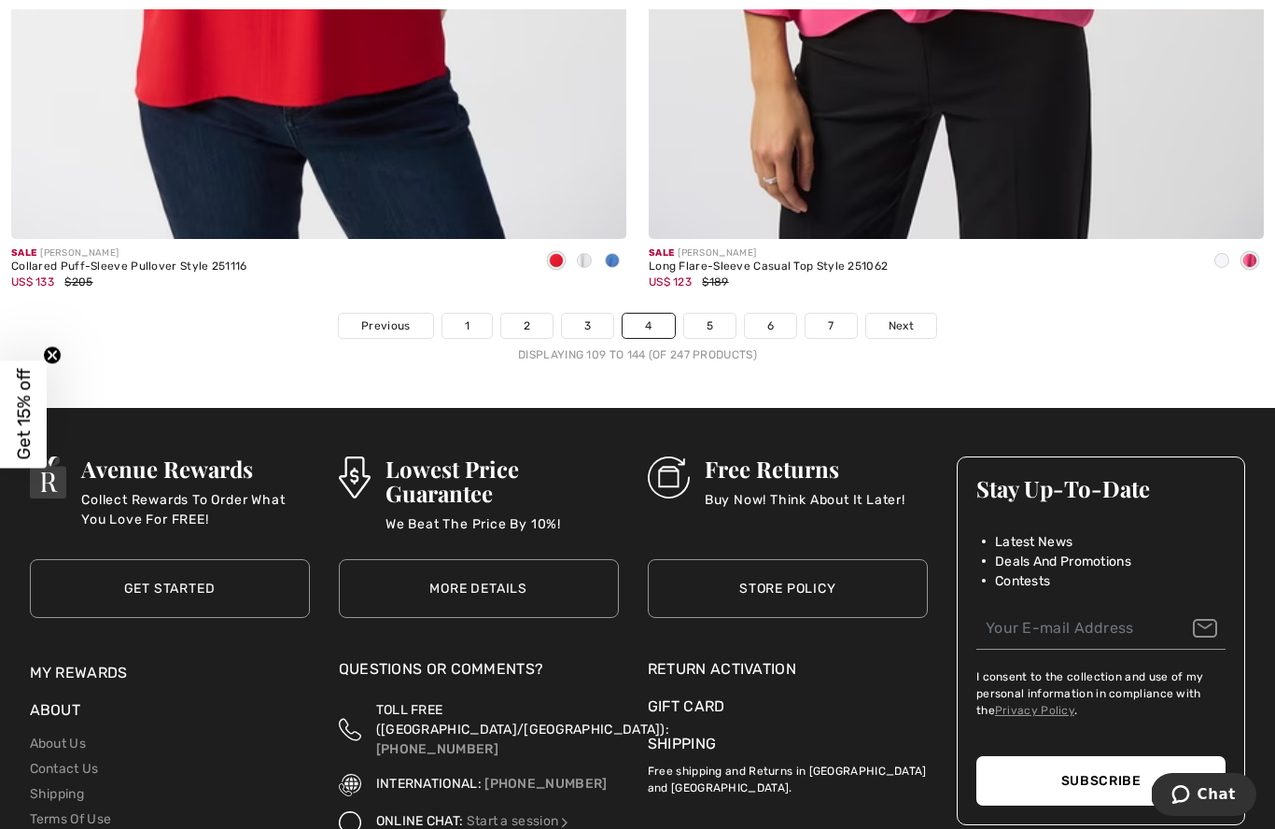
click at [911, 320] on span "Next" at bounding box center [901, 325] width 25 height 17
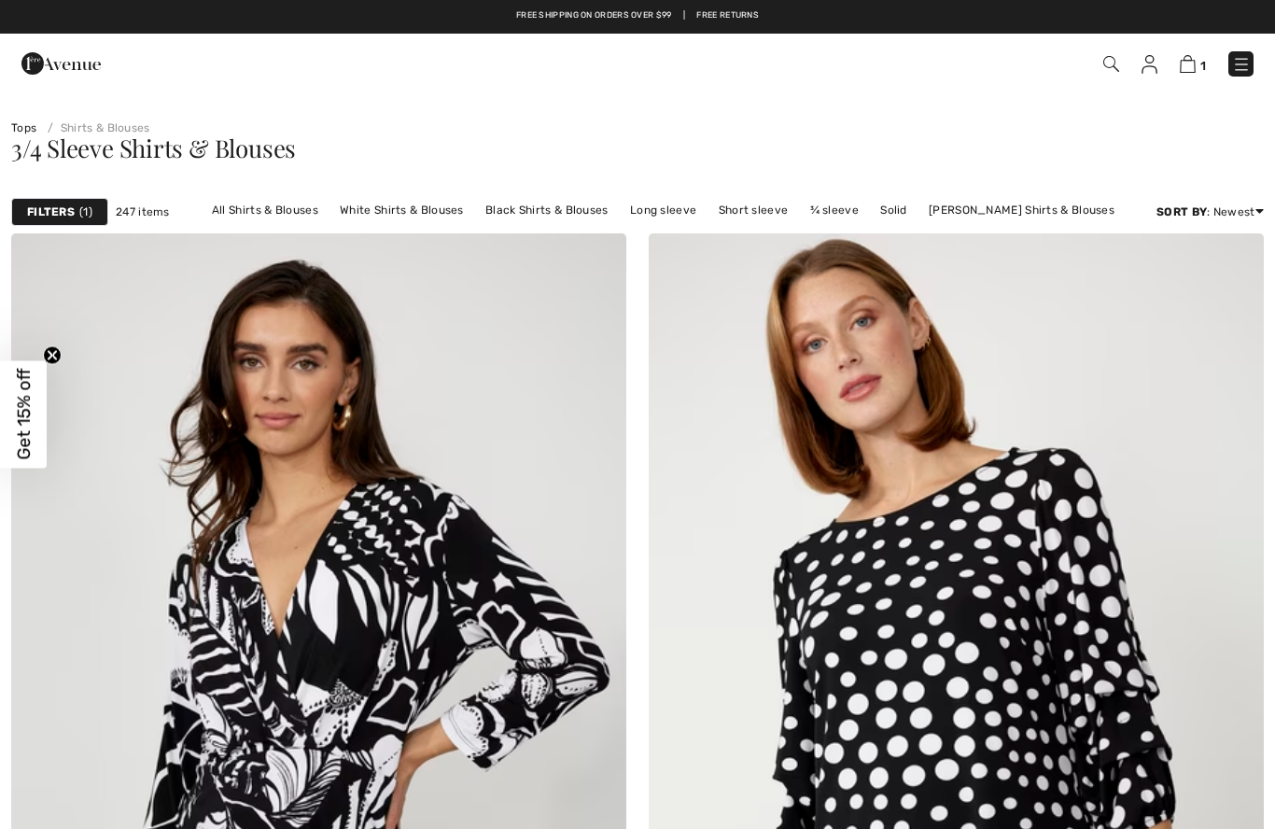
checkbox input "true"
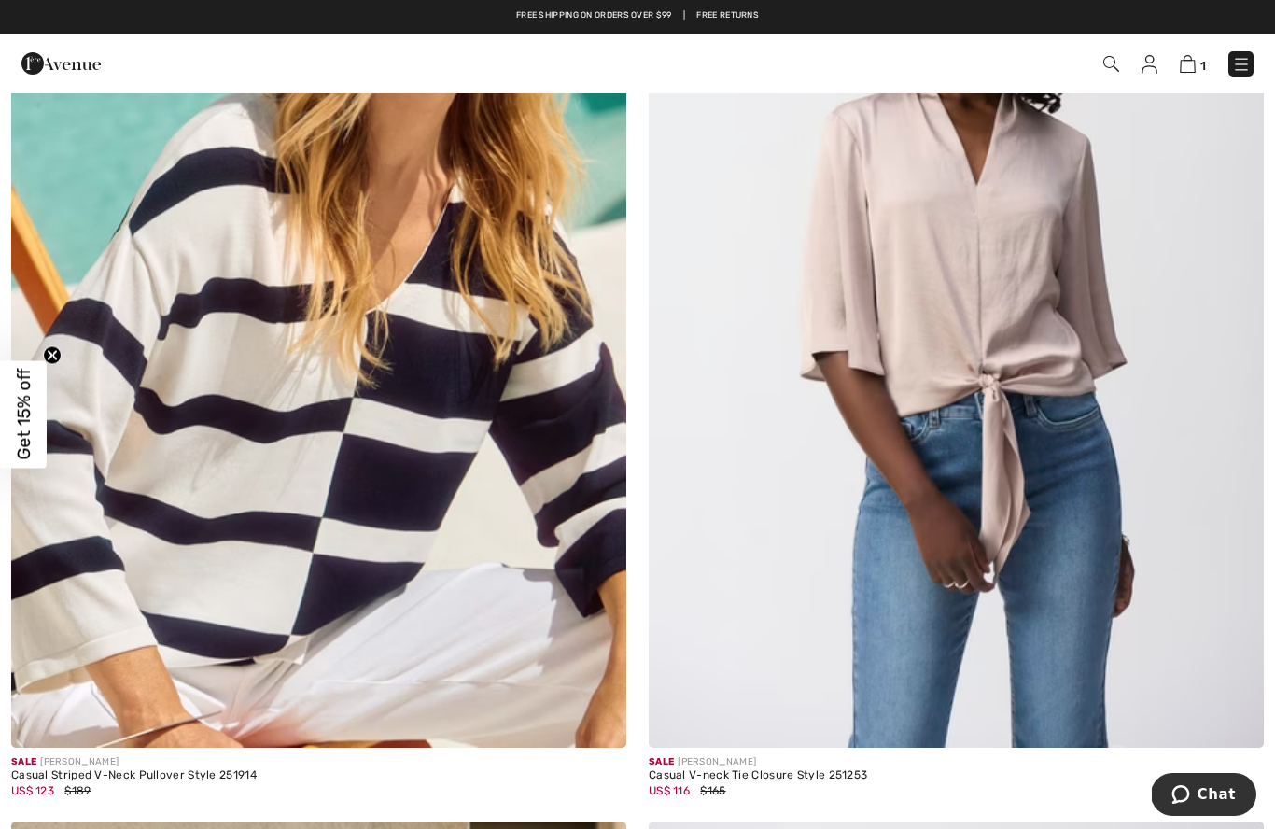
scroll to position [2400, 0]
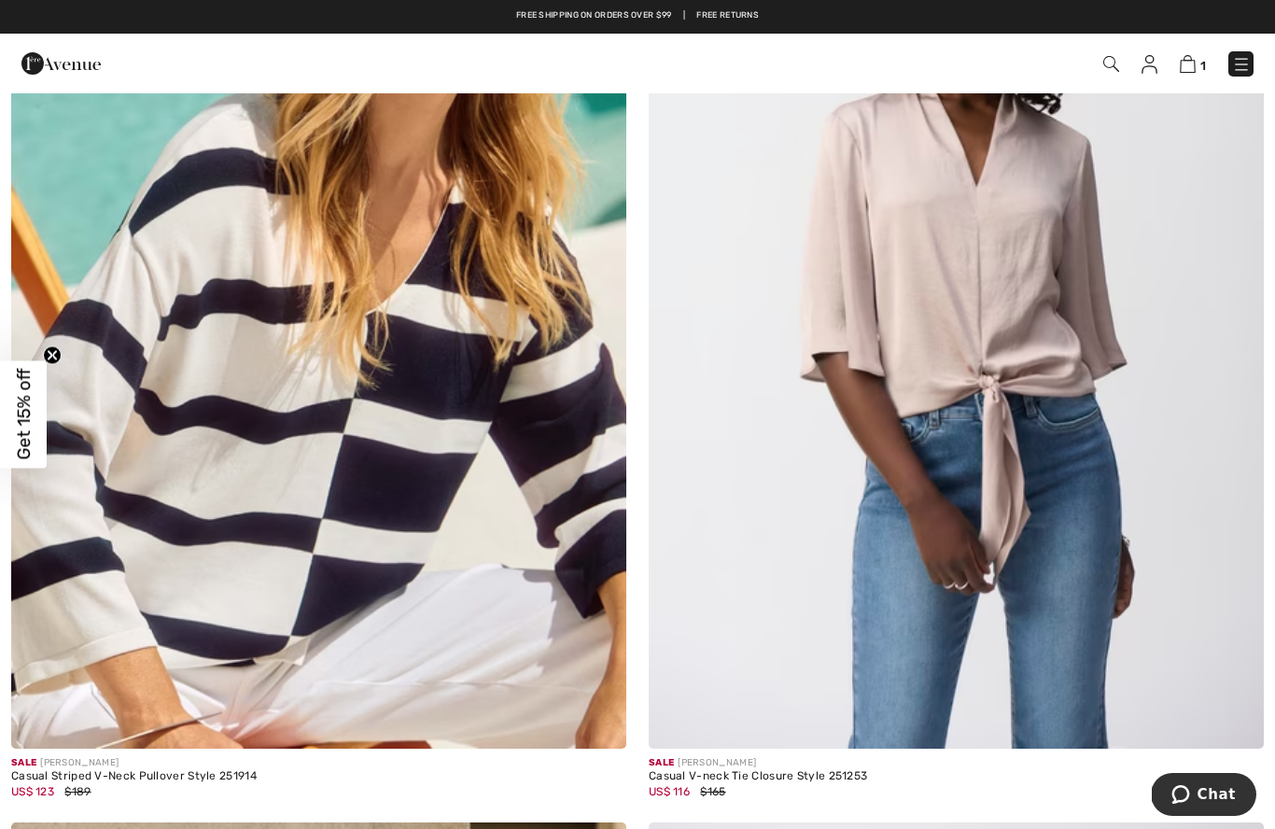
click at [992, 302] on img at bounding box center [956, 287] width 615 height 923
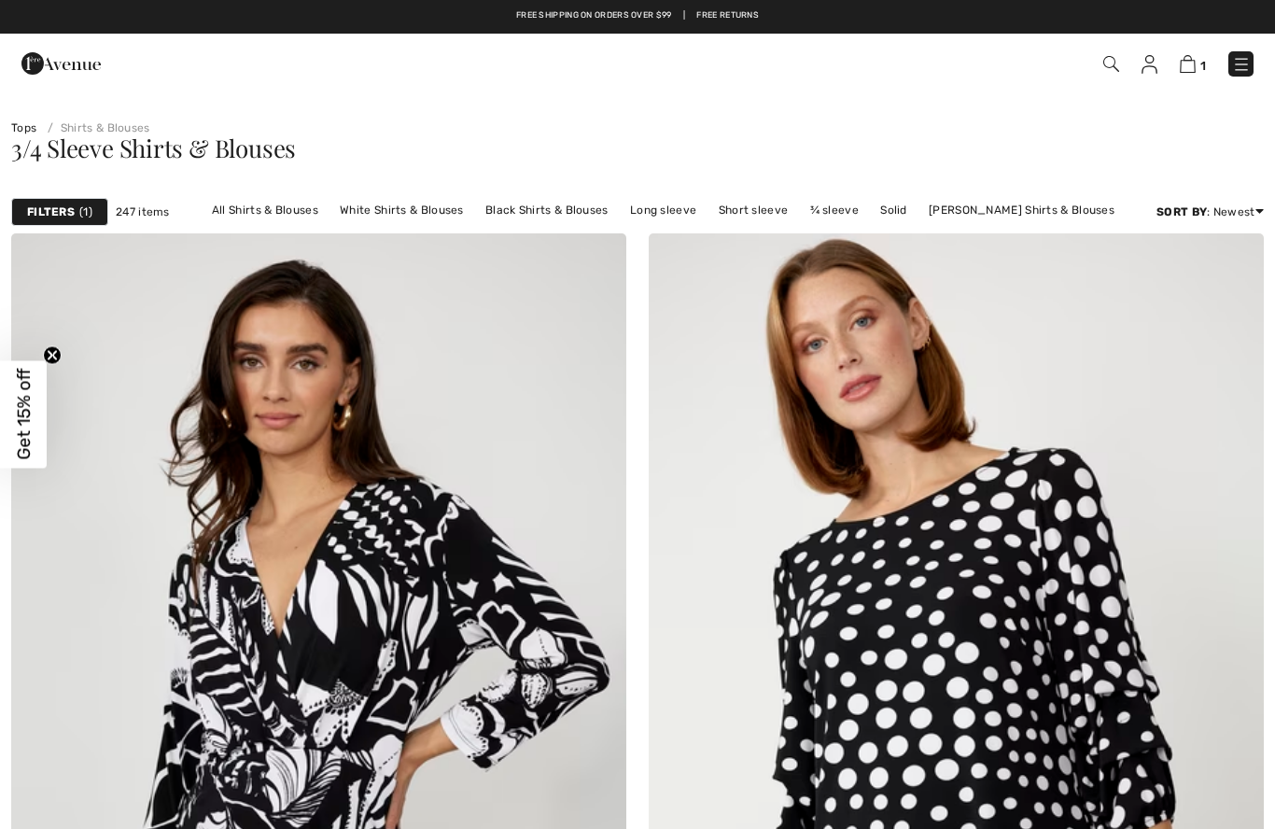
checkbox input "true"
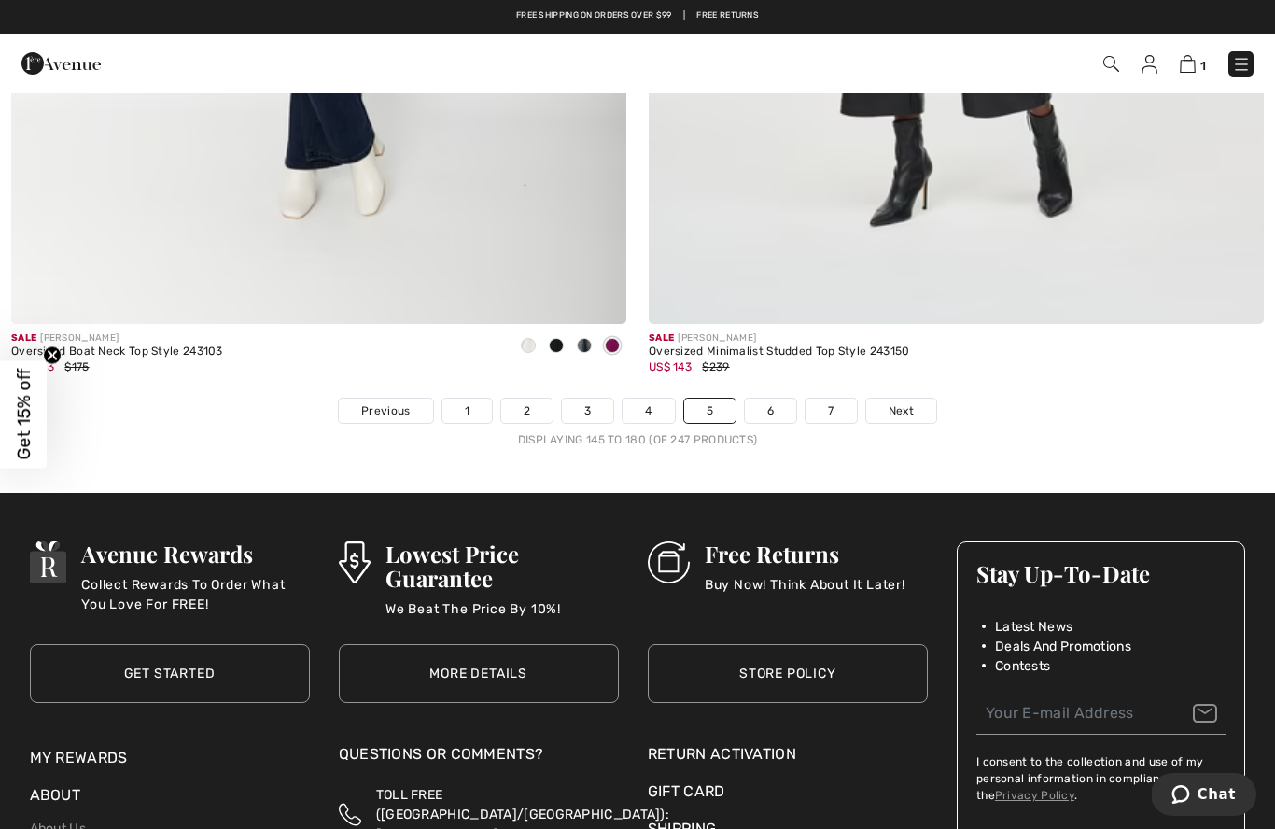
scroll to position [18212, 0]
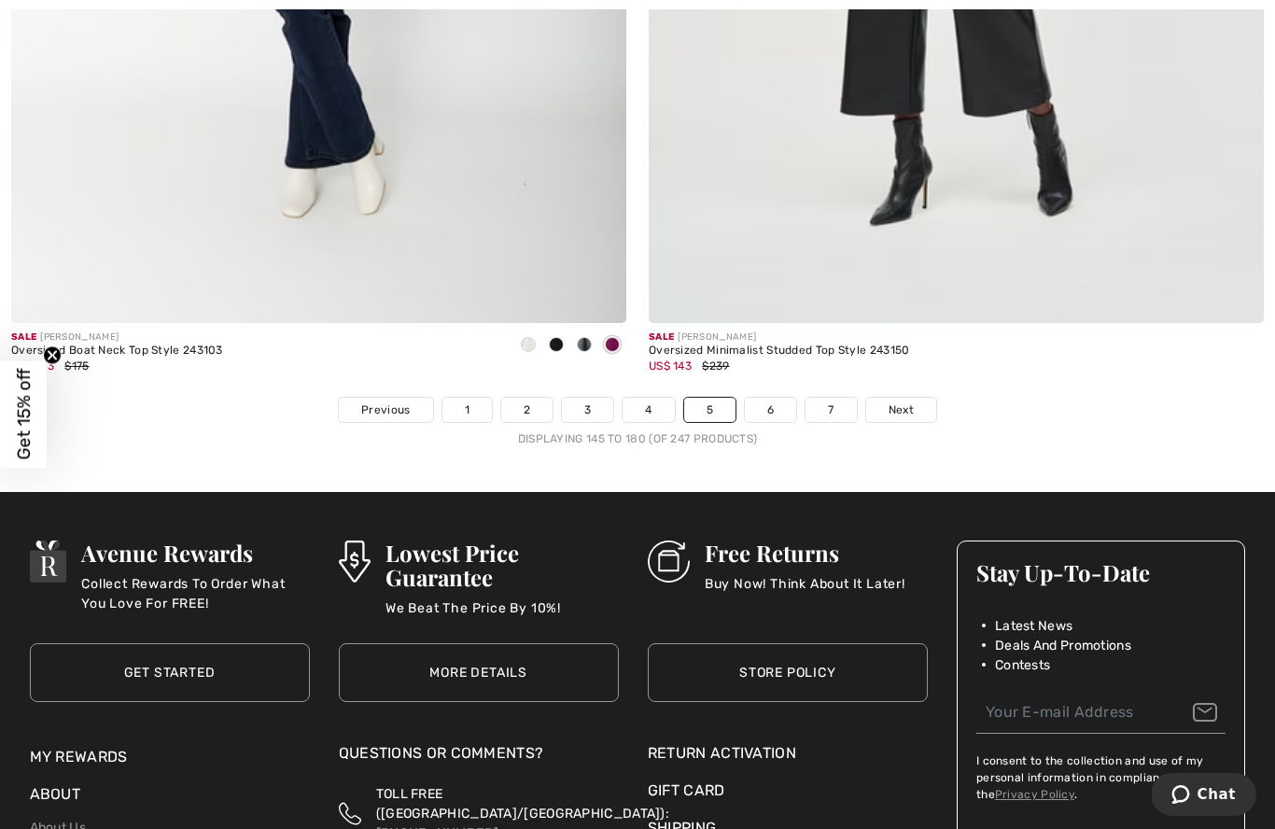
click at [917, 398] on link "Next" at bounding box center [901, 410] width 70 height 24
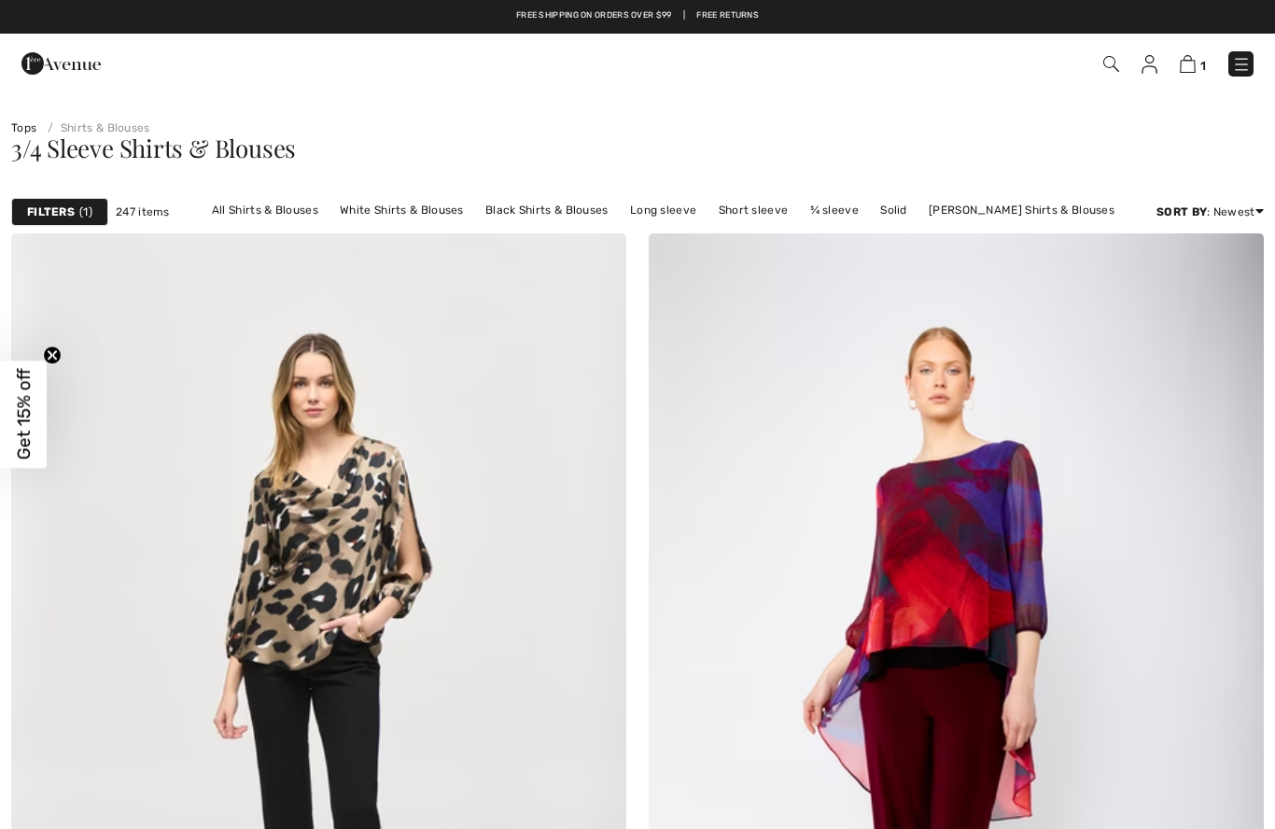
checkbox input "true"
click at [1265, 59] on div "1 Checkout" at bounding box center [901, 64] width 736 height 38
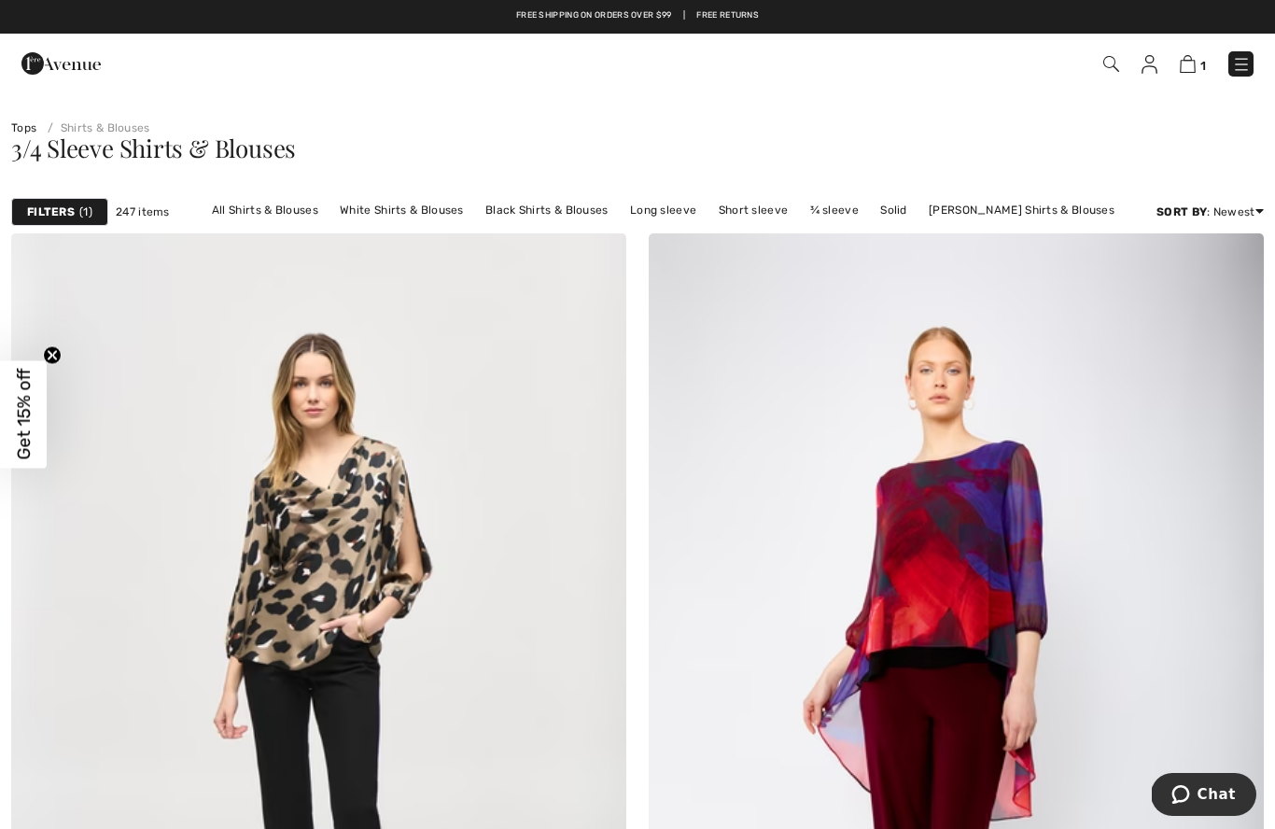
click at [1243, 68] on img at bounding box center [1241, 64] width 19 height 19
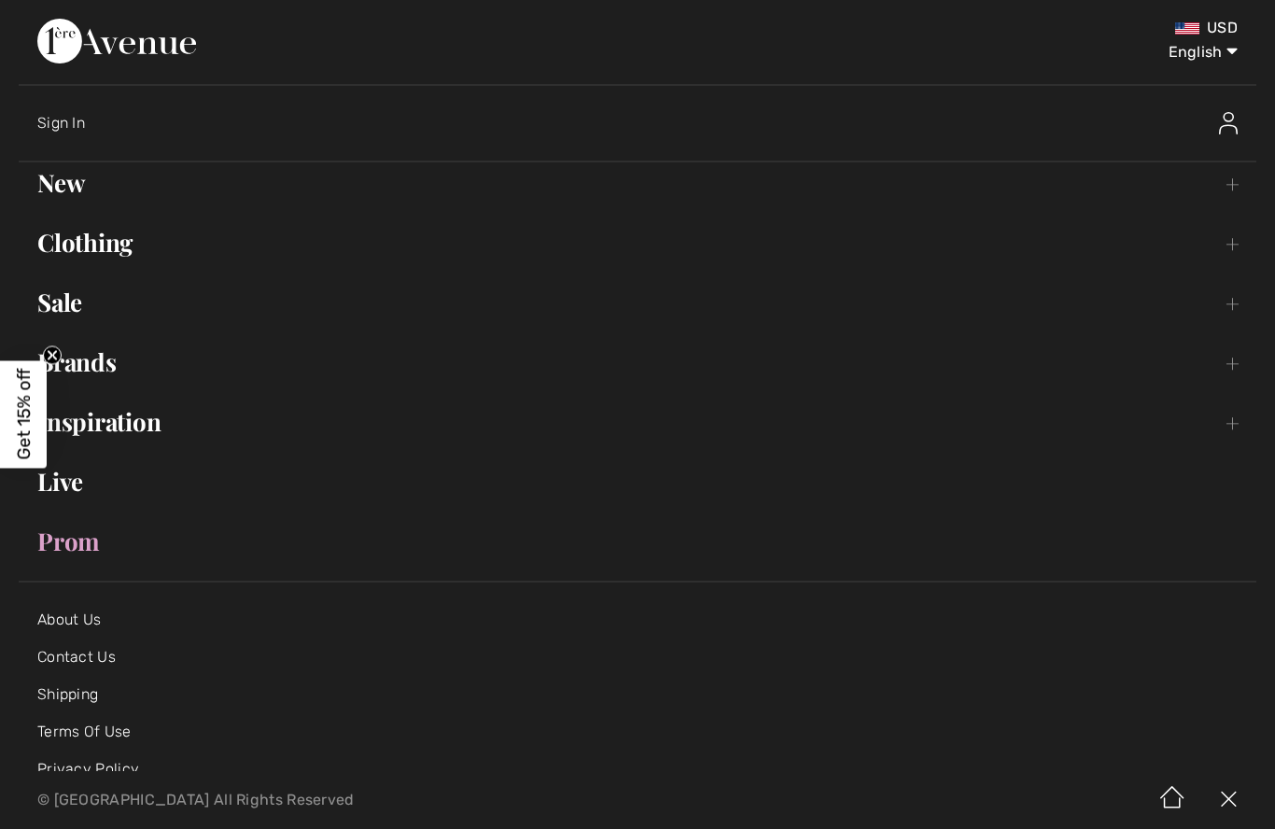
click at [114, 256] on link "Clothing Toggle submenu" at bounding box center [638, 242] width 1238 height 41
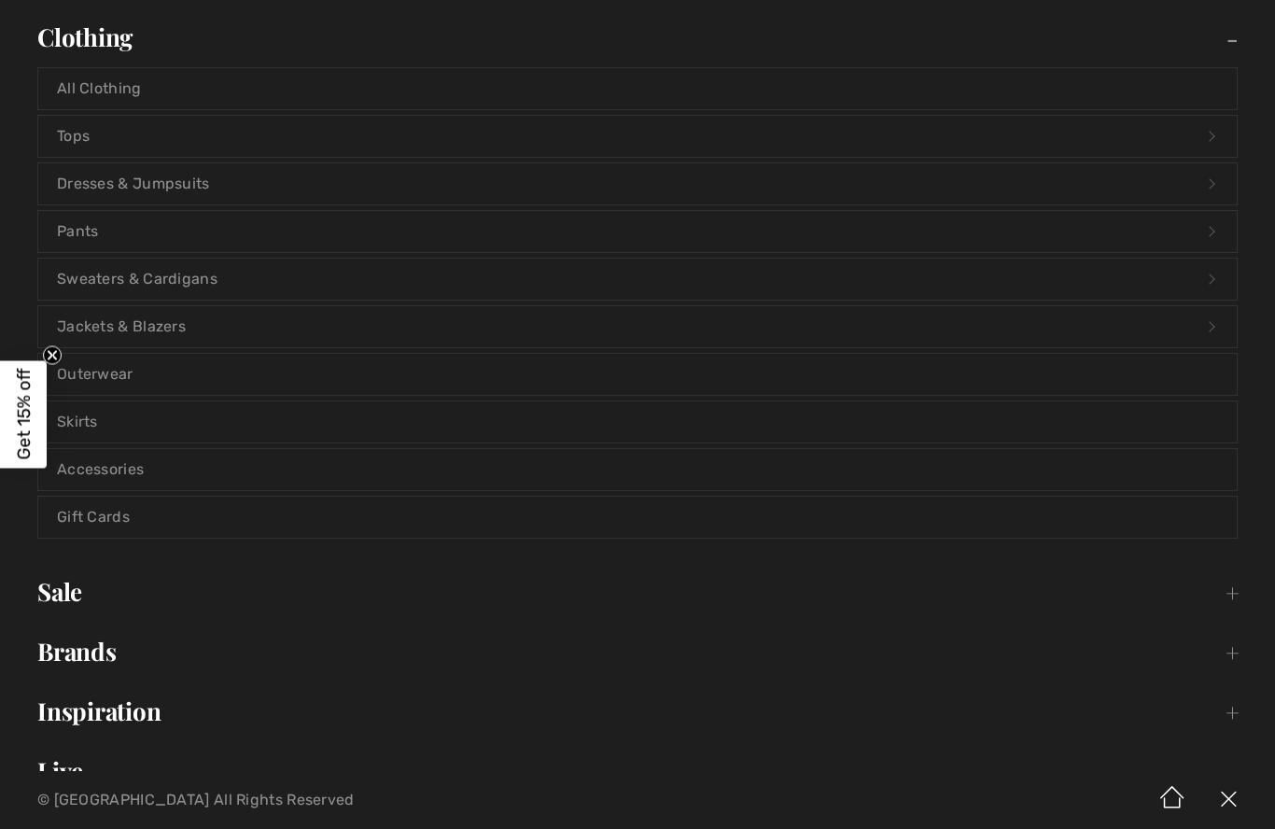
scroll to position [201, 0]
click at [100, 239] on link "Pants Open submenu" at bounding box center [637, 236] width 1199 height 41
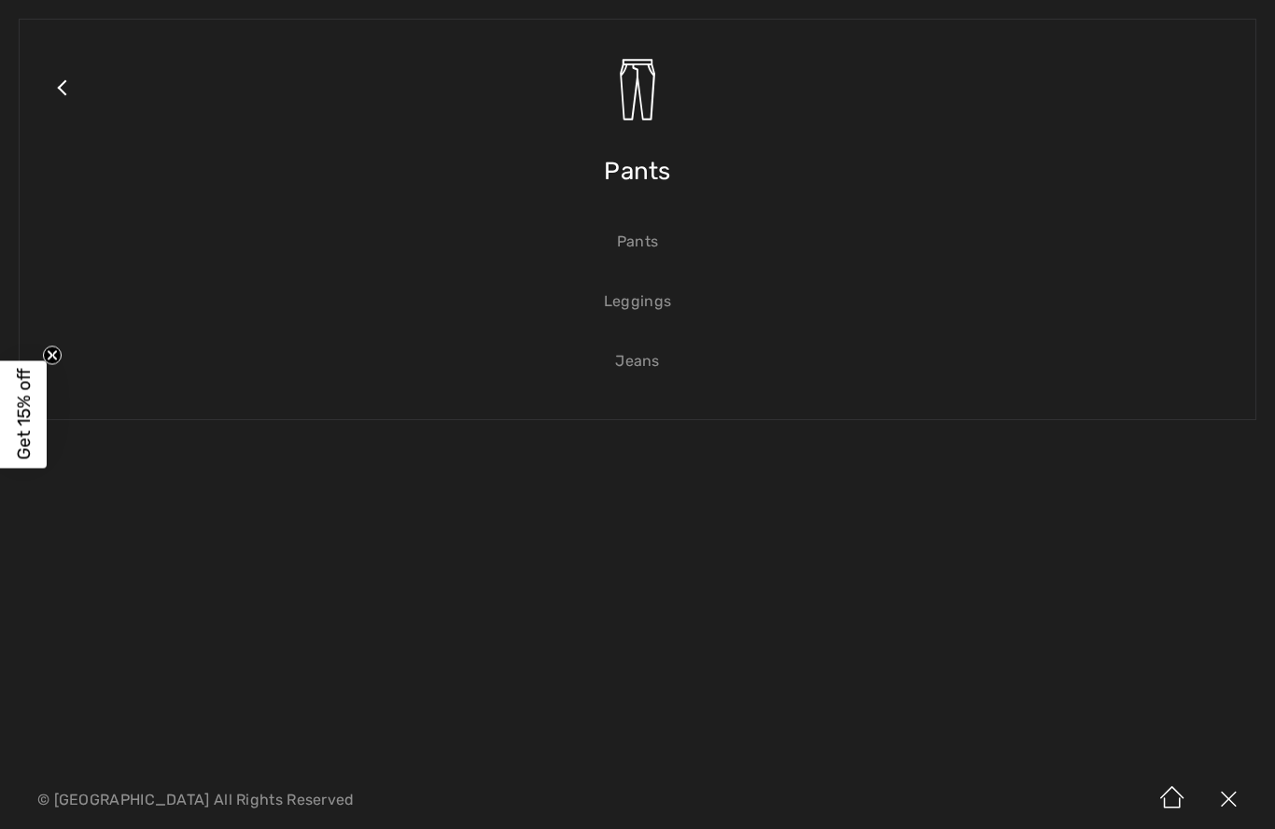
click at [641, 368] on link "Jeans" at bounding box center [637, 361] width 1199 height 41
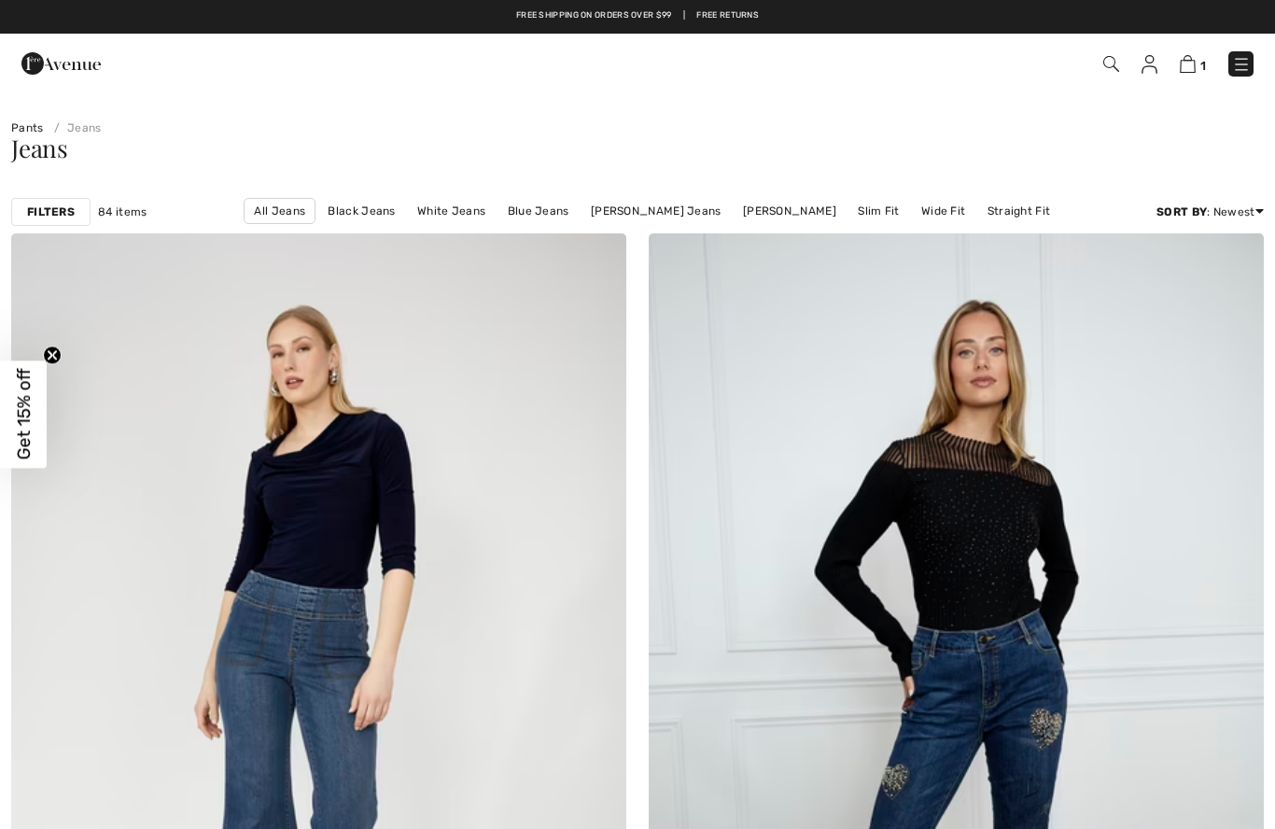
checkbox input "true"
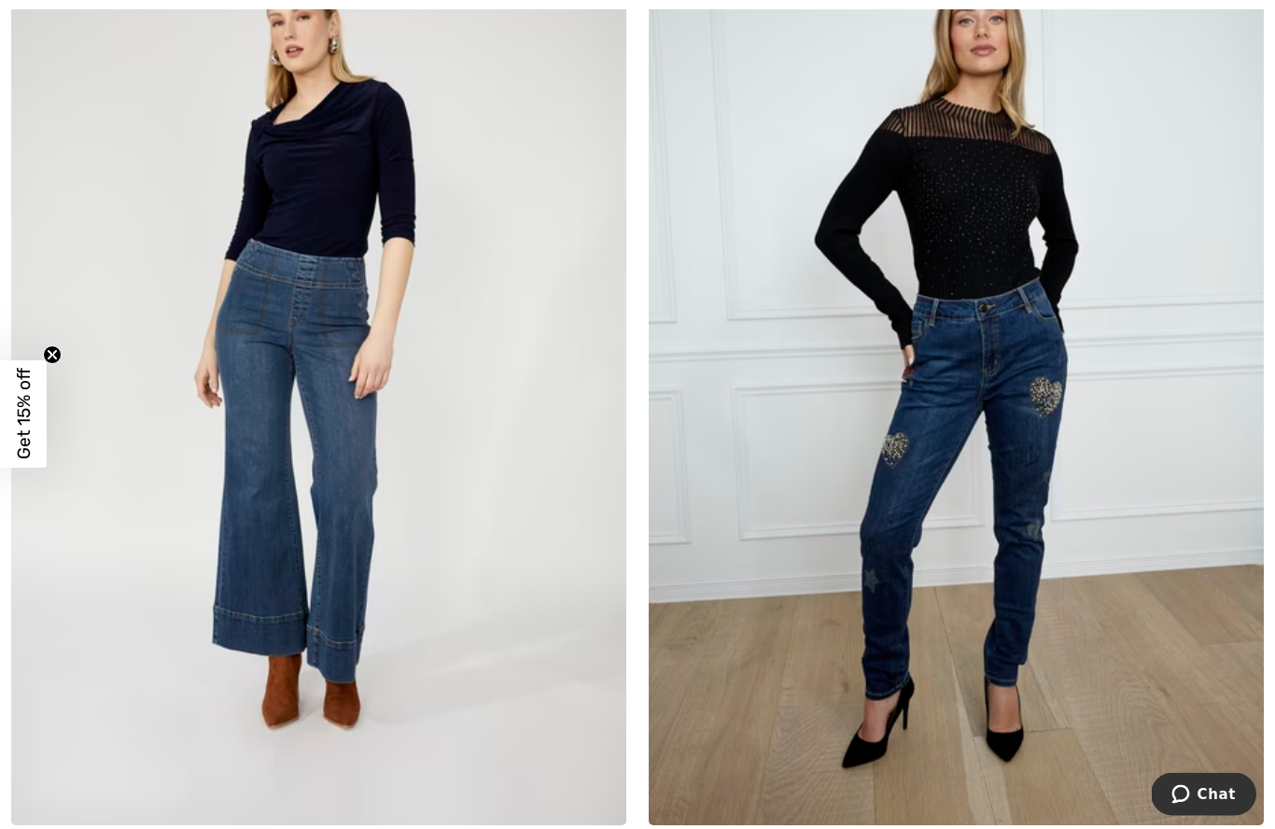
scroll to position [332, 0]
click at [1184, 773] on img at bounding box center [956, 362] width 615 height 923
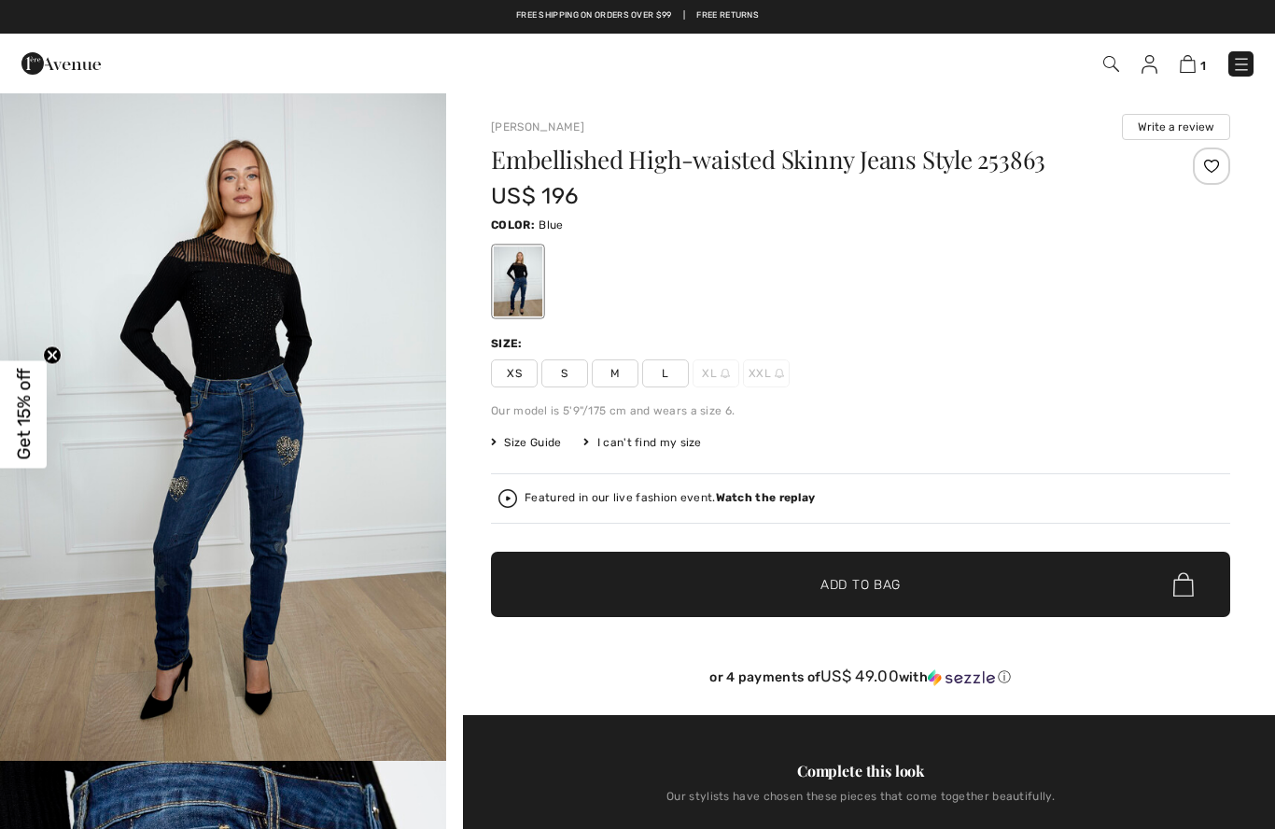
checkbox input "true"
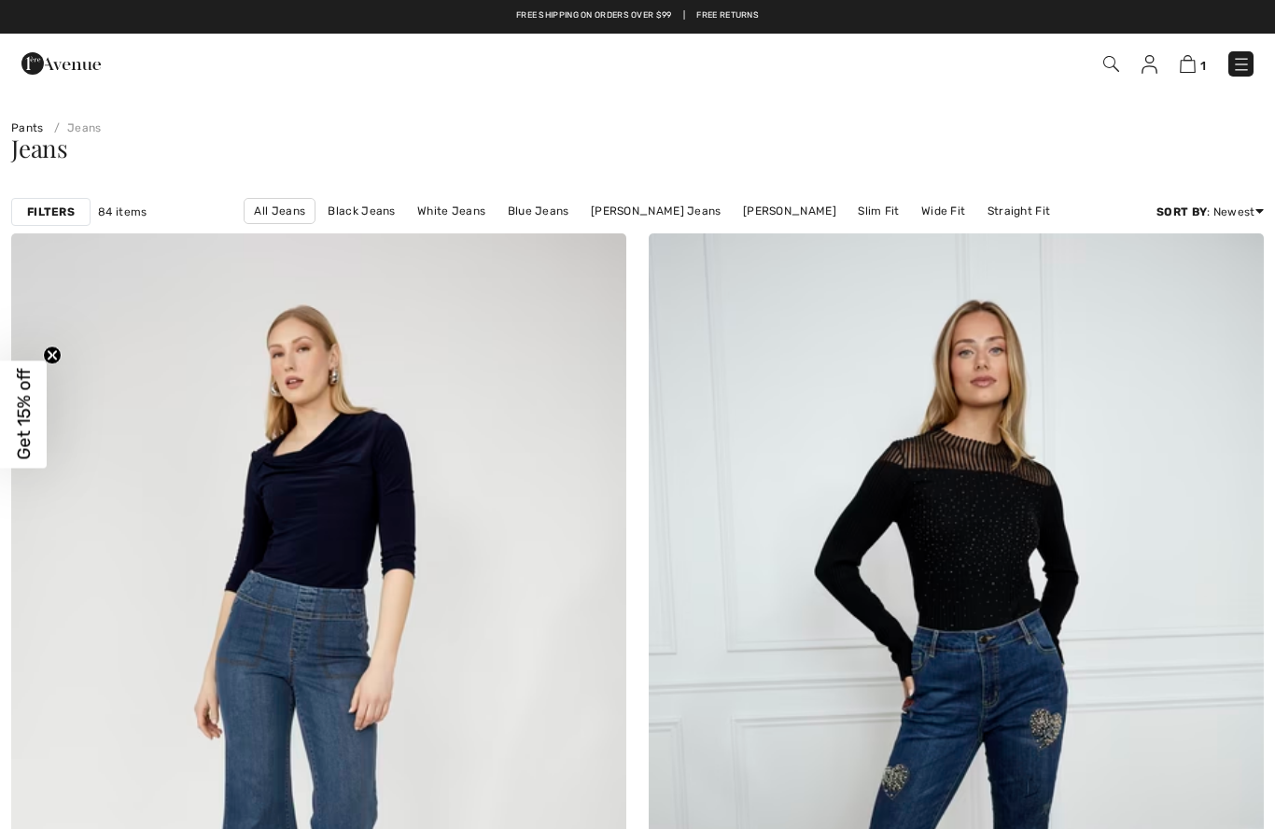
scroll to position [416, 0]
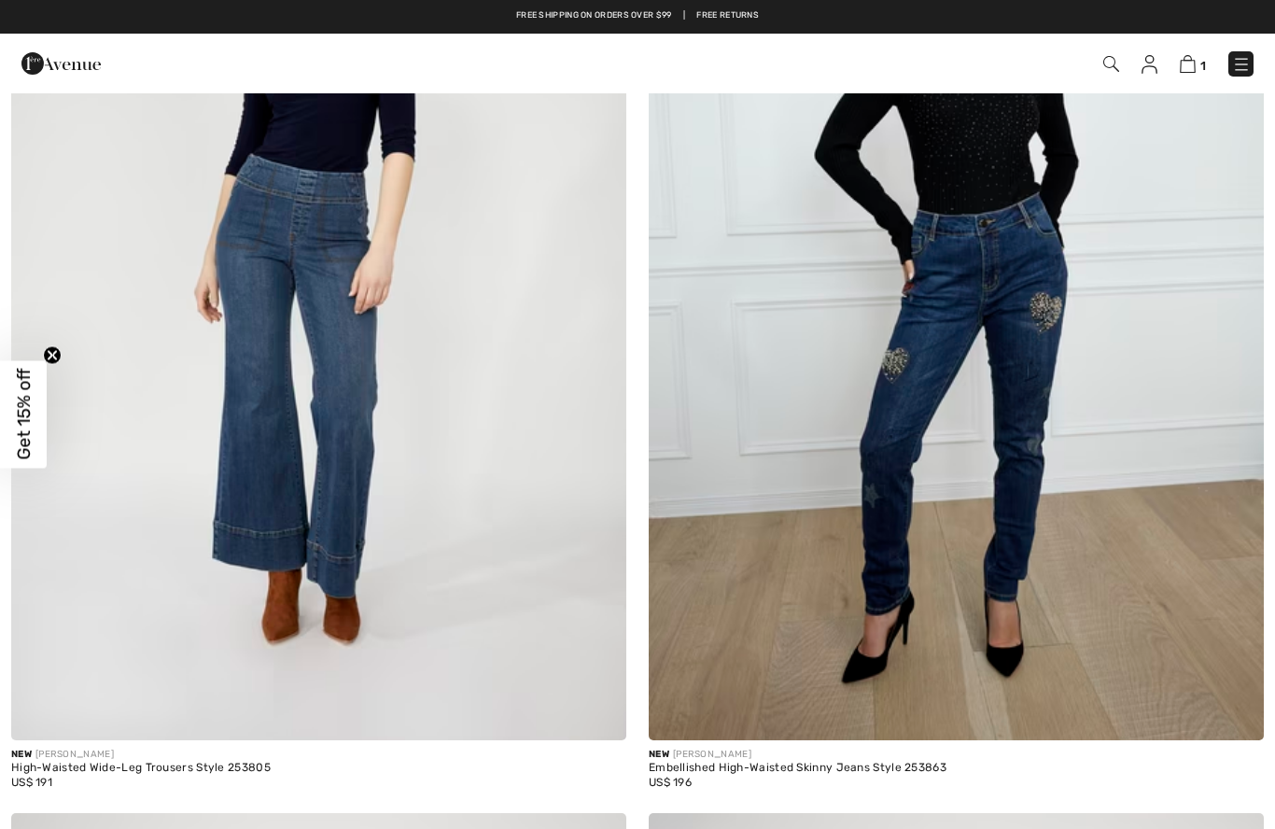
checkbox input "true"
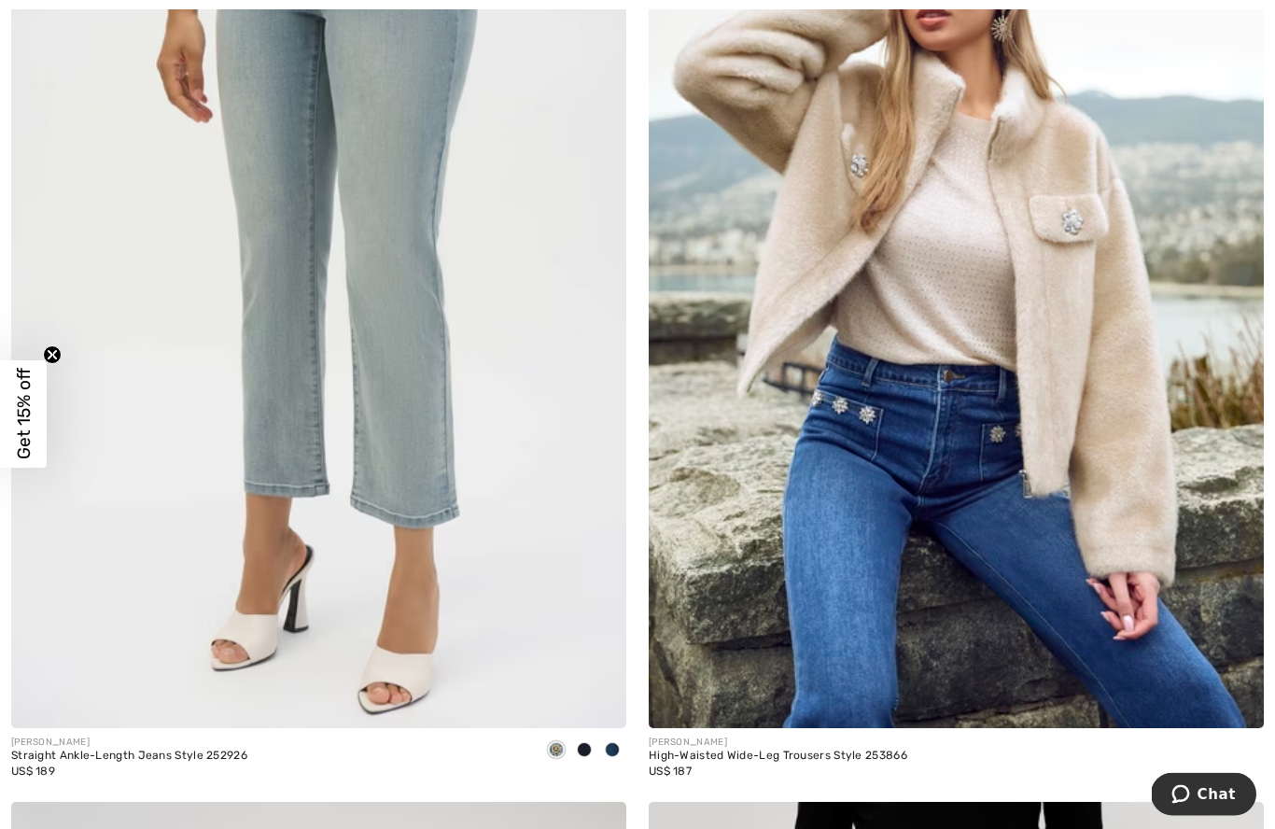
scroll to position [6602, 0]
click at [642, 749] on div "FRANK LYMAN High-Waisted Wide-Leg Trousers Style 253866 US$ 187" at bounding box center [957, 303] width 638 height 996
click at [626, 750] on div "JOSEPH RIBKOFF Straight Ankle-Length Jeans Style 252926 US$ 189" at bounding box center [319, 303] width 638 height 996
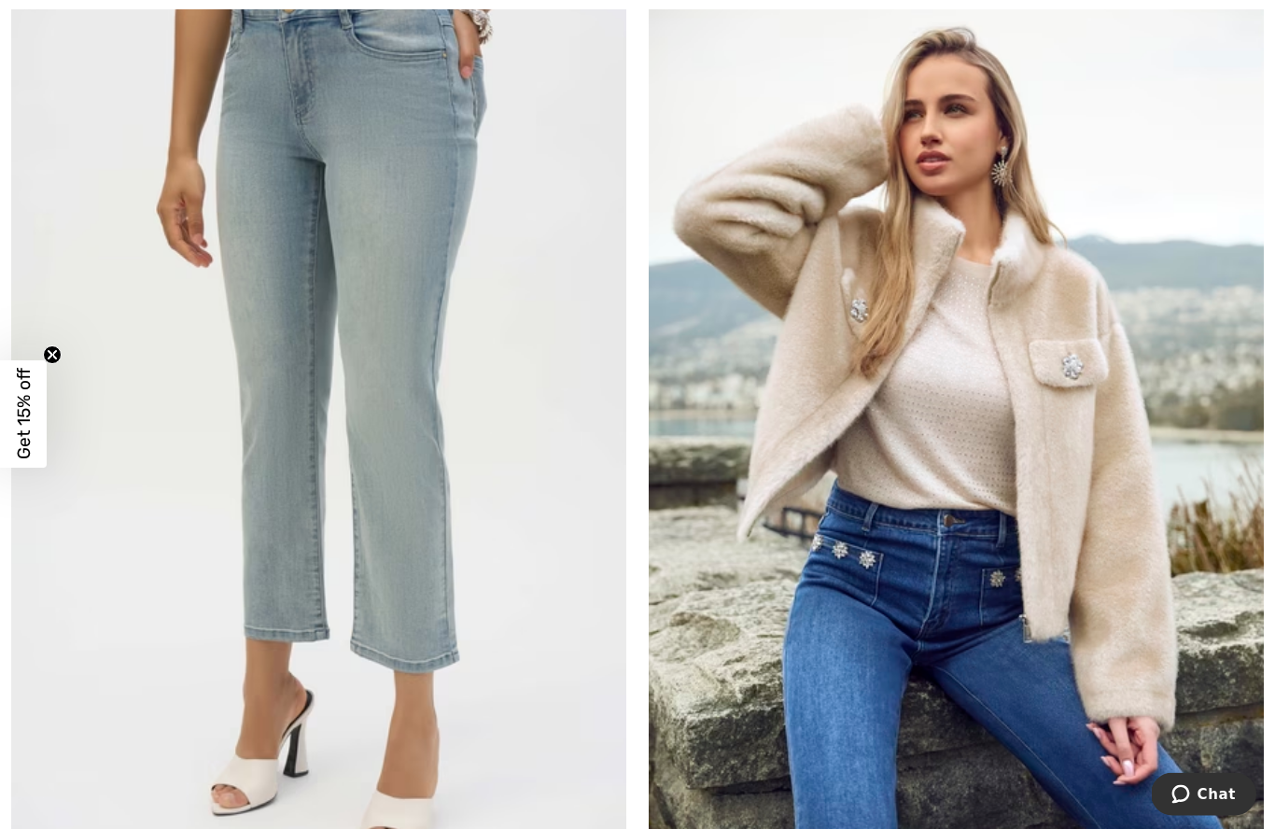
scroll to position [6457, 0]
click at [400, 308] on img at bounding box center [318, 411] width 615 height 923
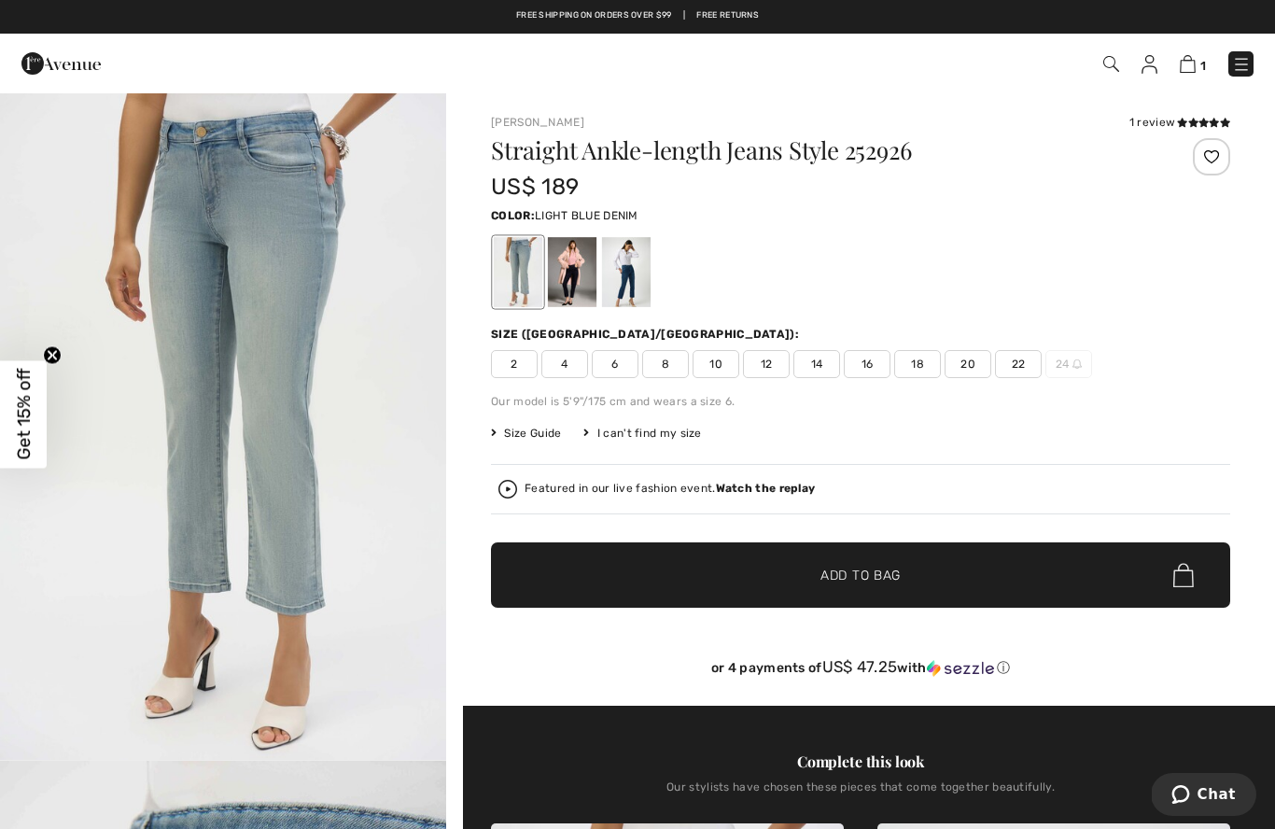
click at [575, 293] on div at bounding box center [572, 272] width 49 height 70
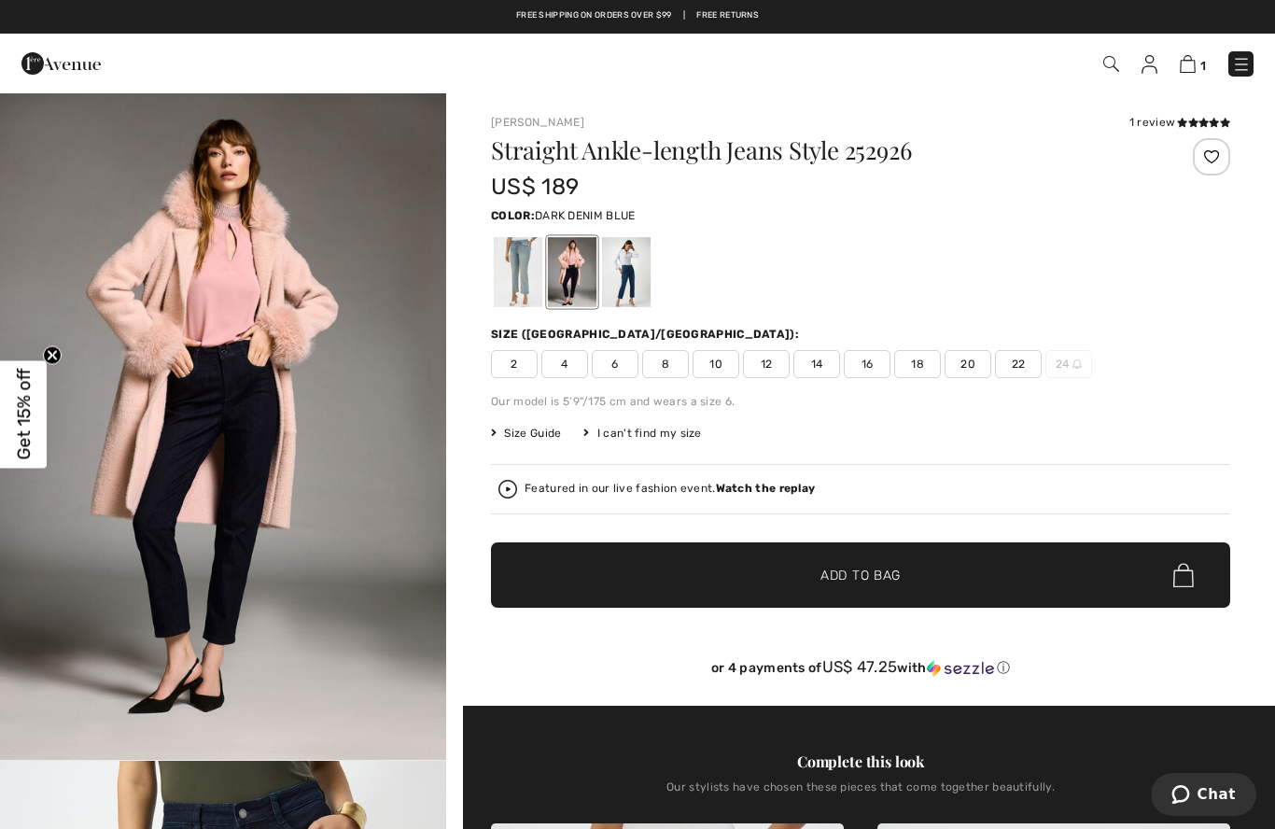
click at [625, 283] on div at bounding box center [626, 272] width 49 height 70
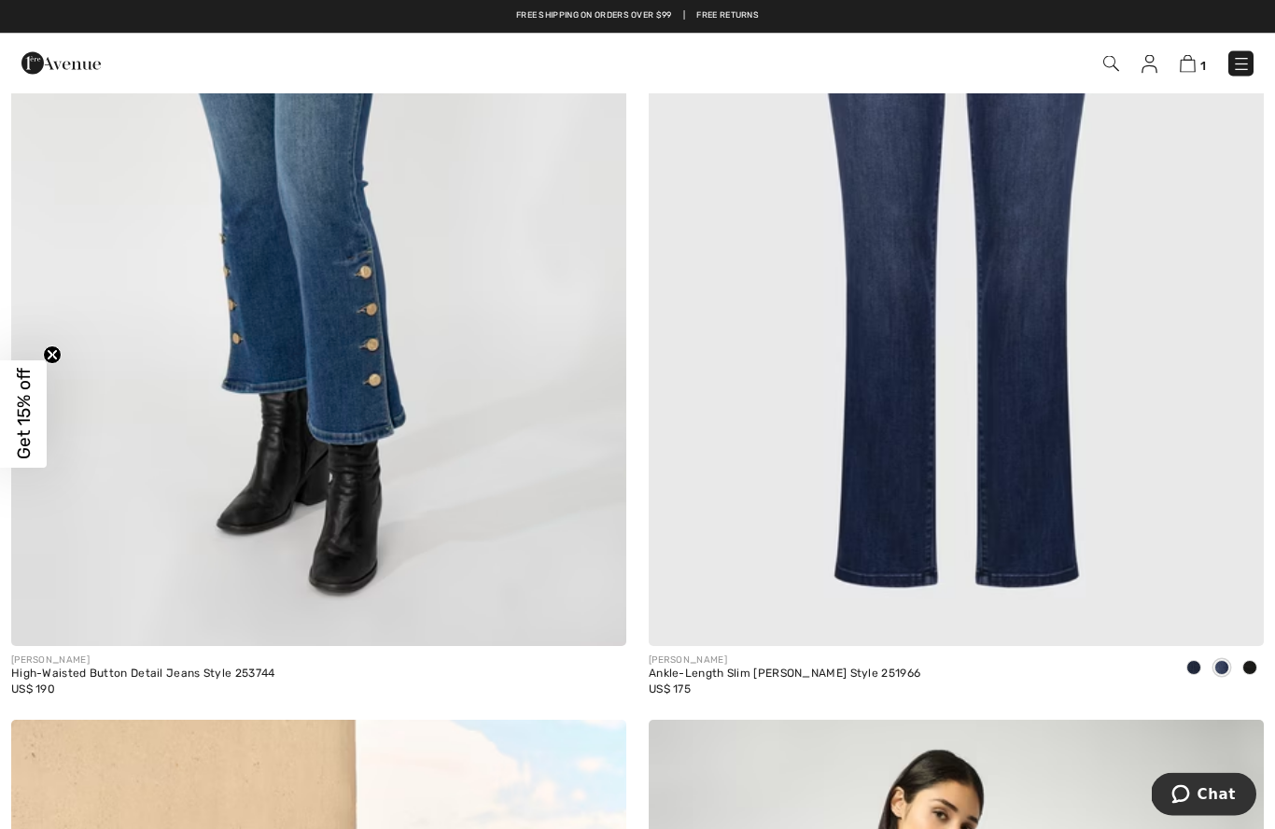
scroll to position [8674, 0]
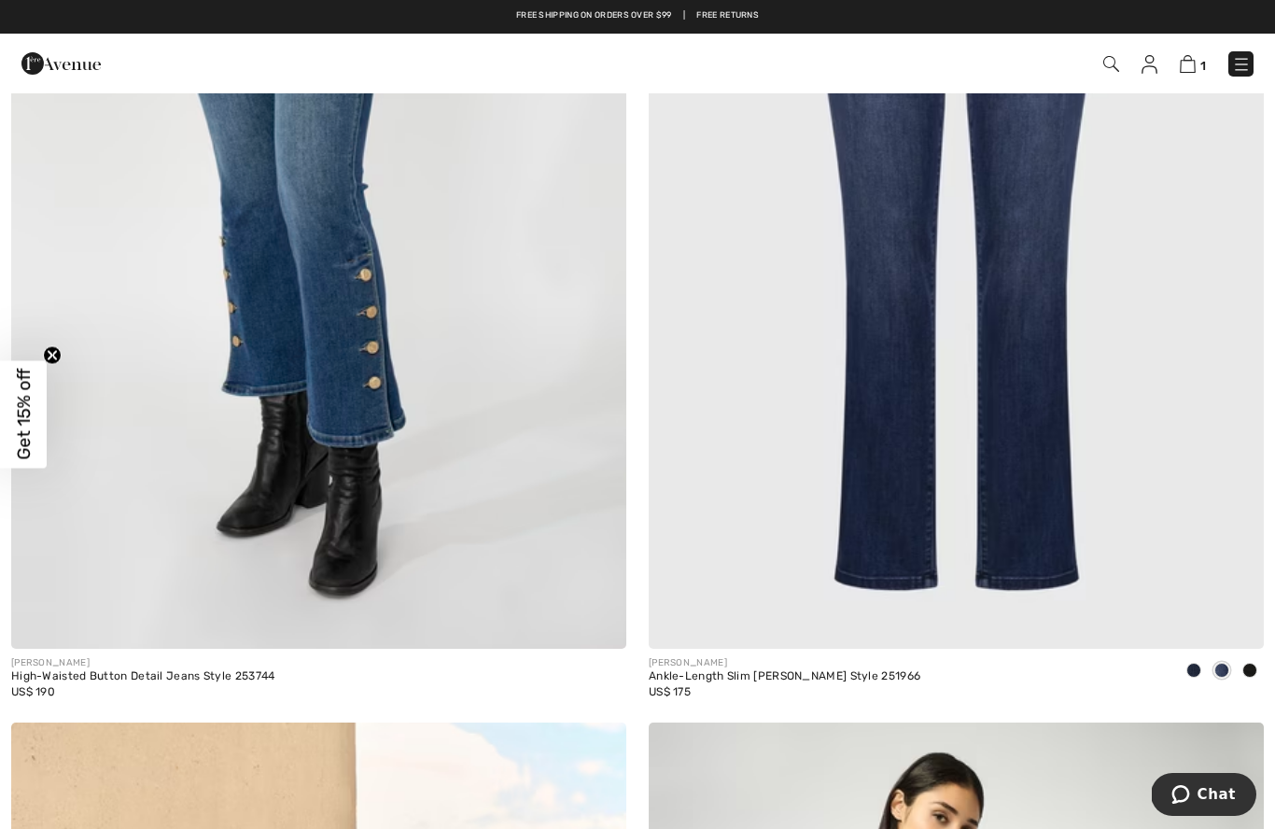
click at [1007, 310] on img at bounding box center [956, 187] width 615 height 923
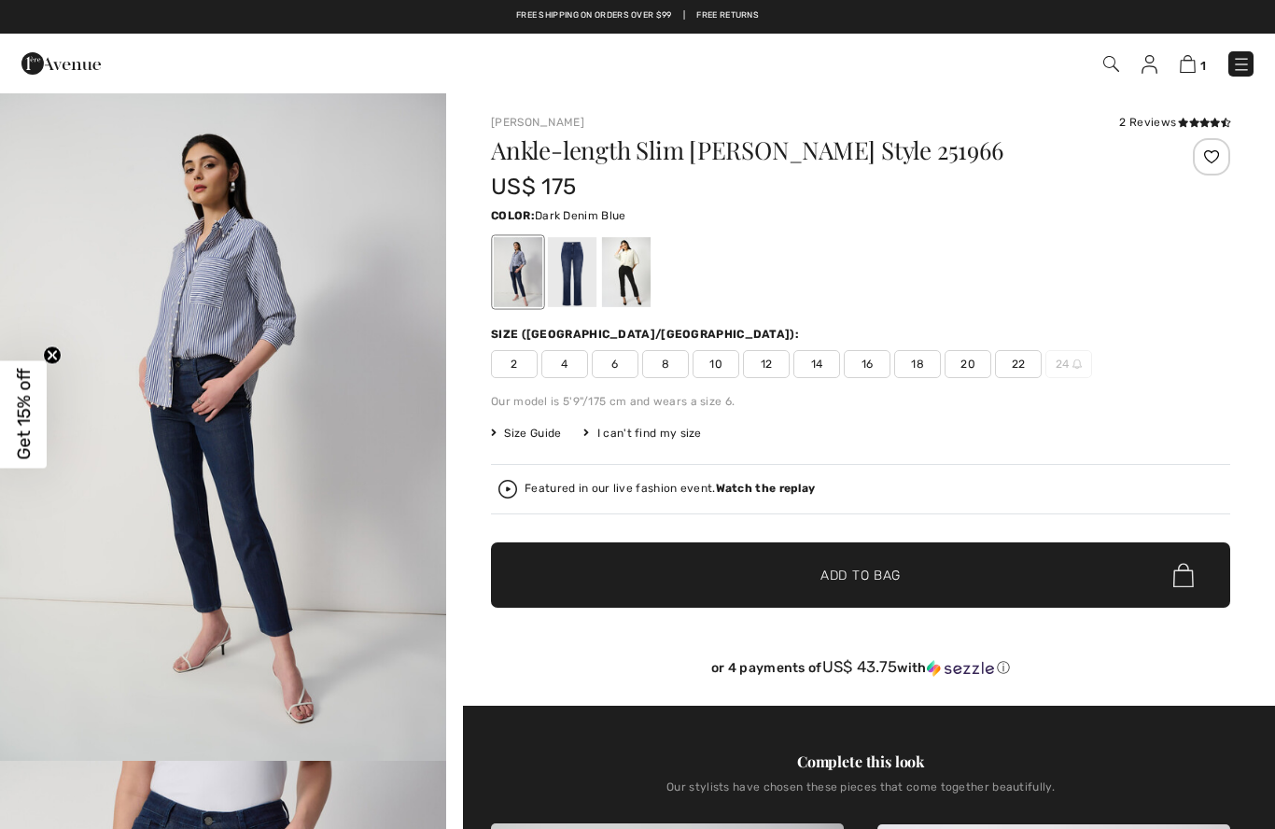
checkbox input "true"
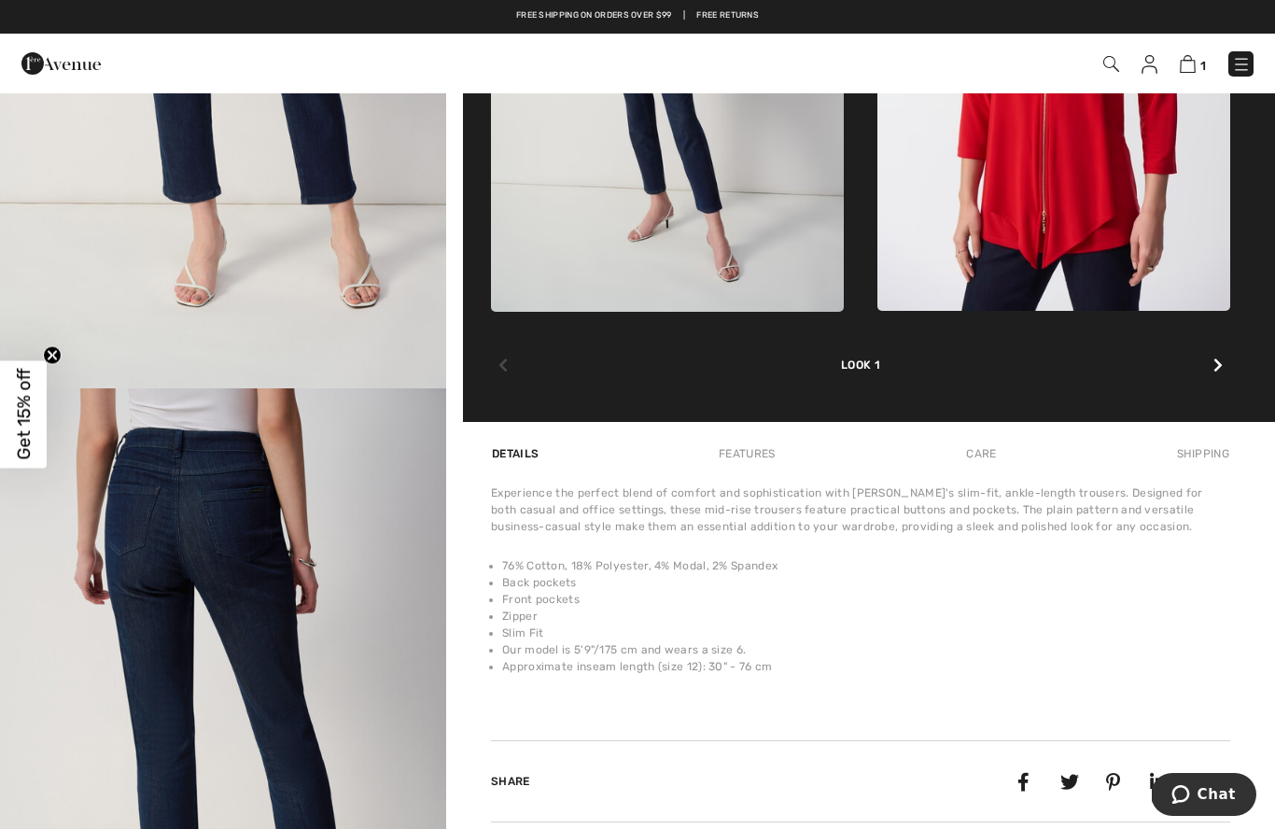
scroll to position [1044, 0]
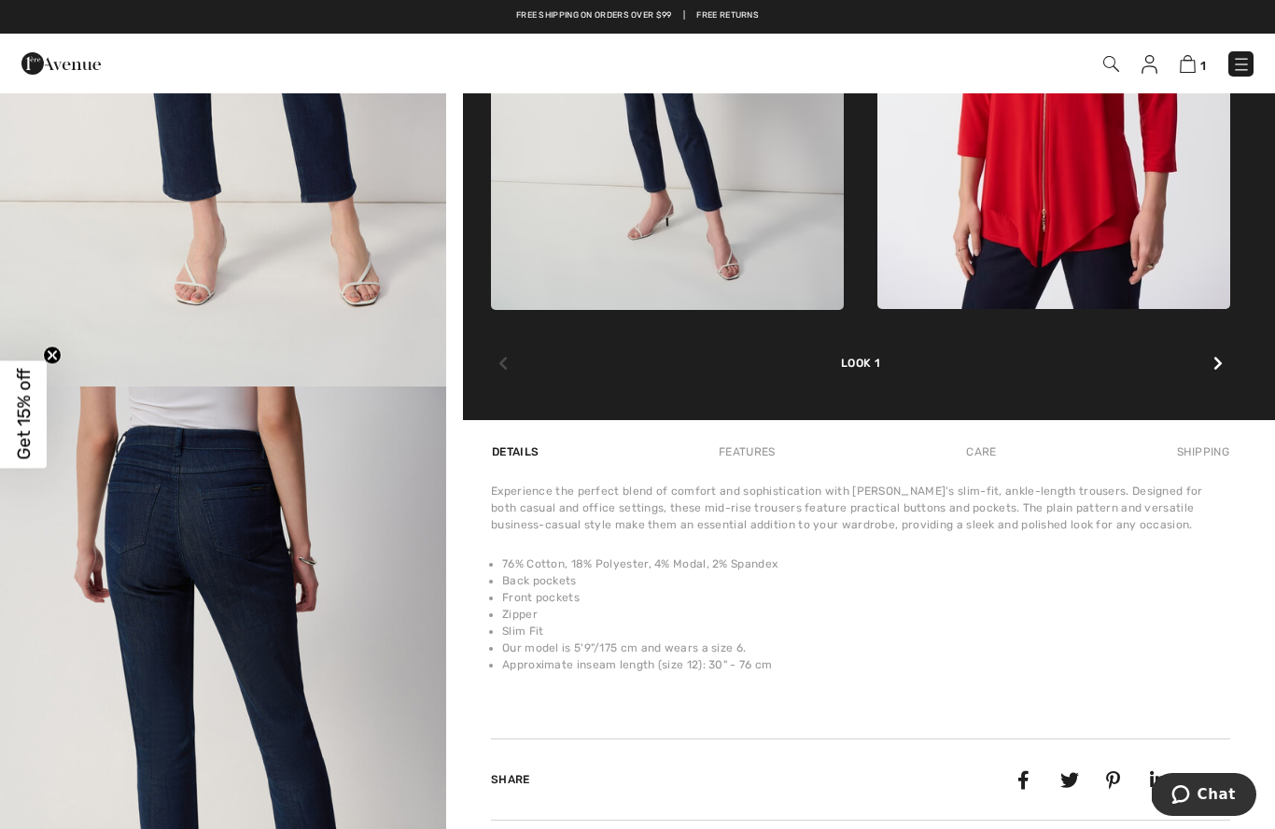
click at [1184, 755] on div "Share" at bounding box center [860, 780] width 739 height 82
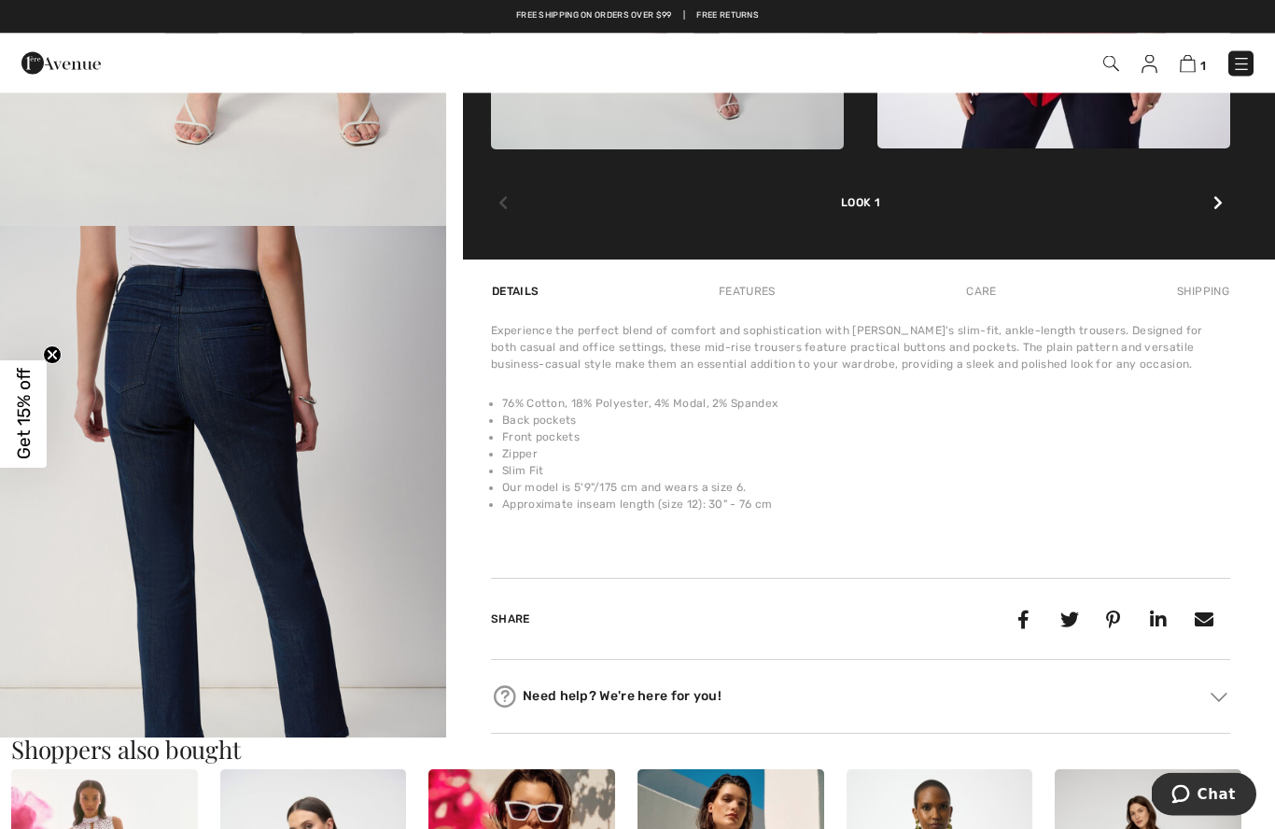
scroll to position [1204, 0]
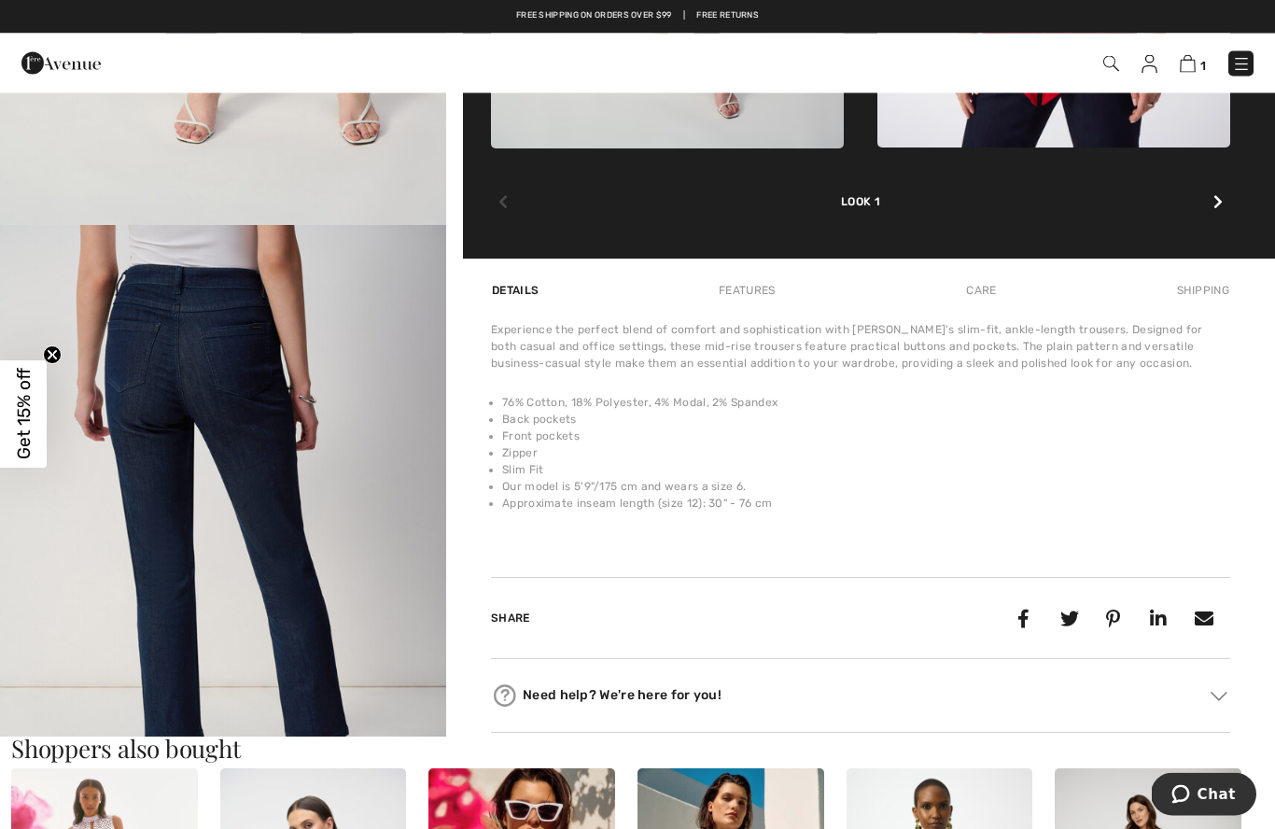
click at [516, 296] on div "Details" at bounding box center [517, 291] width 52 height 34
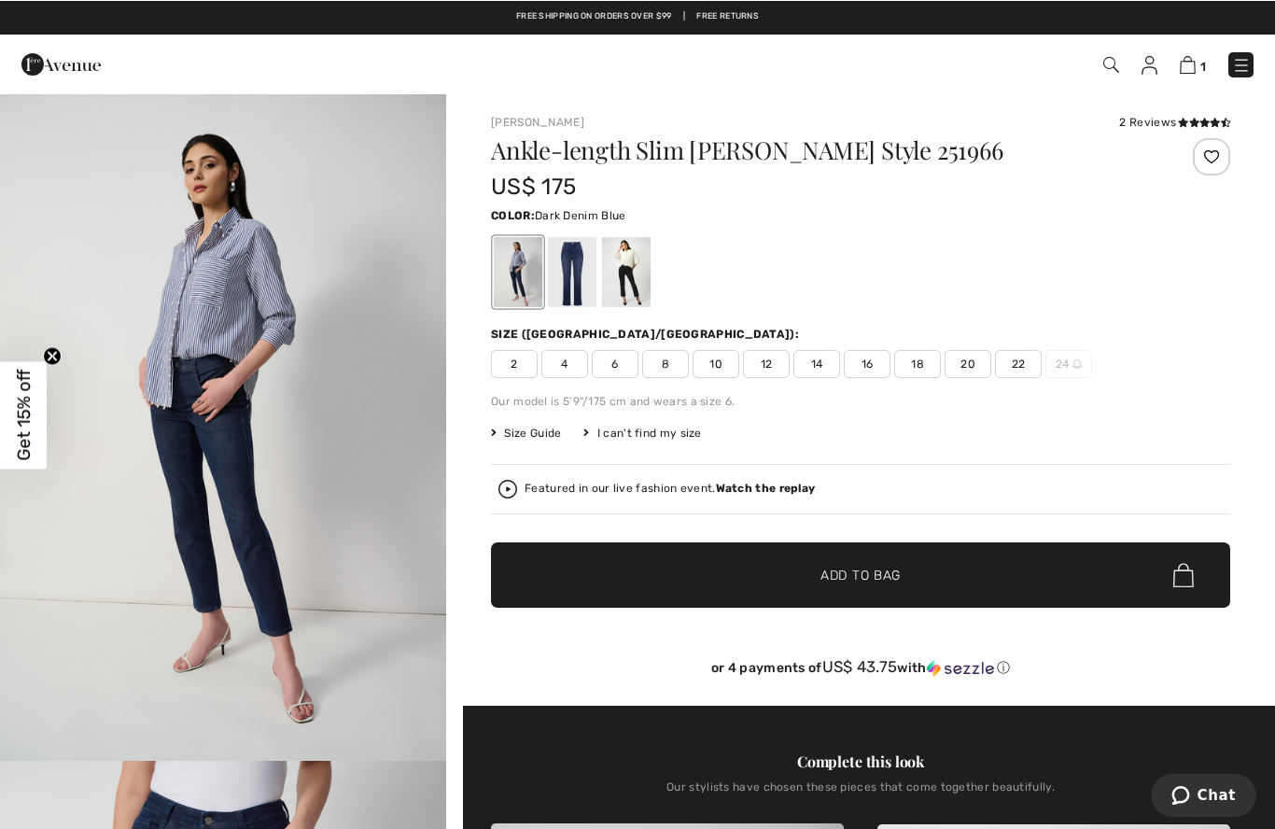
scroll to position [0, 0]
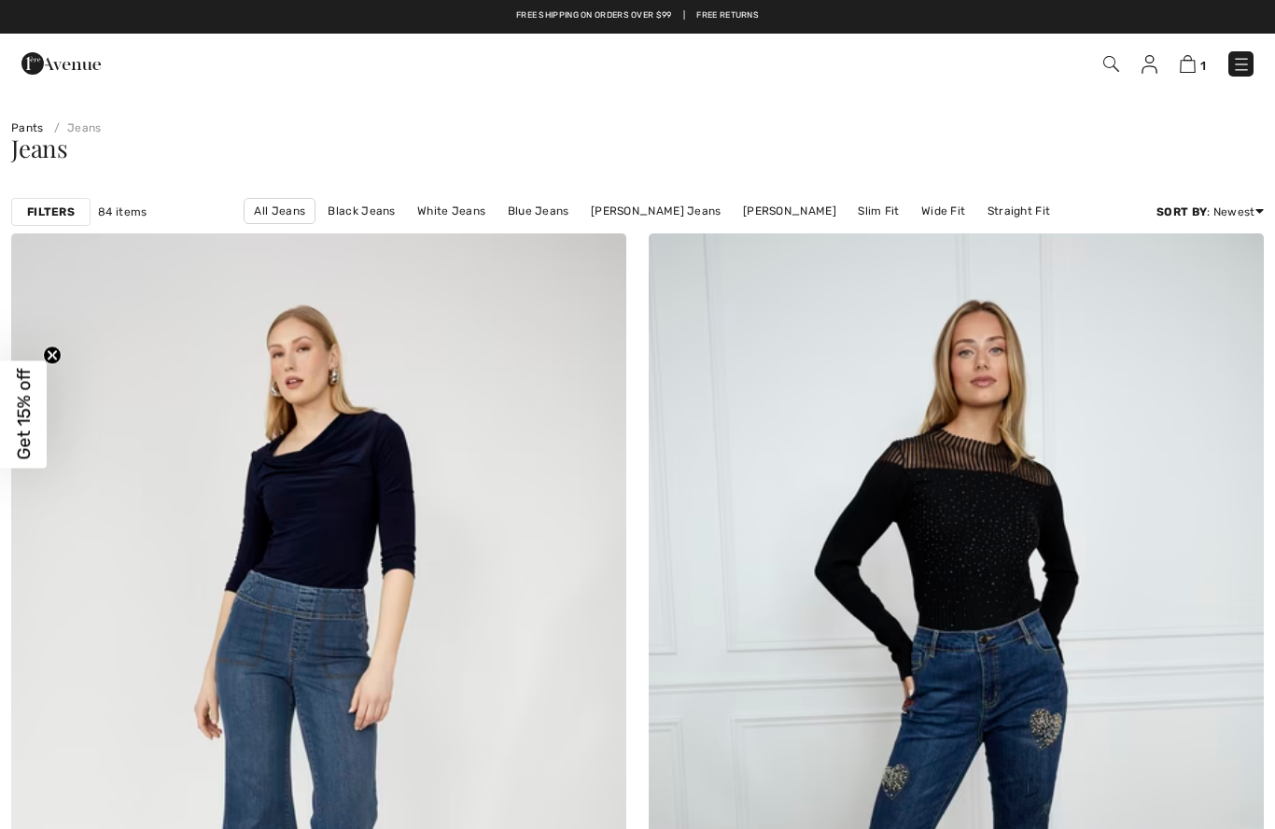
checkbox input "true"
click at [882, 209] on link "Slim Fit" at bounding box center [879, 211] width 60 height 24
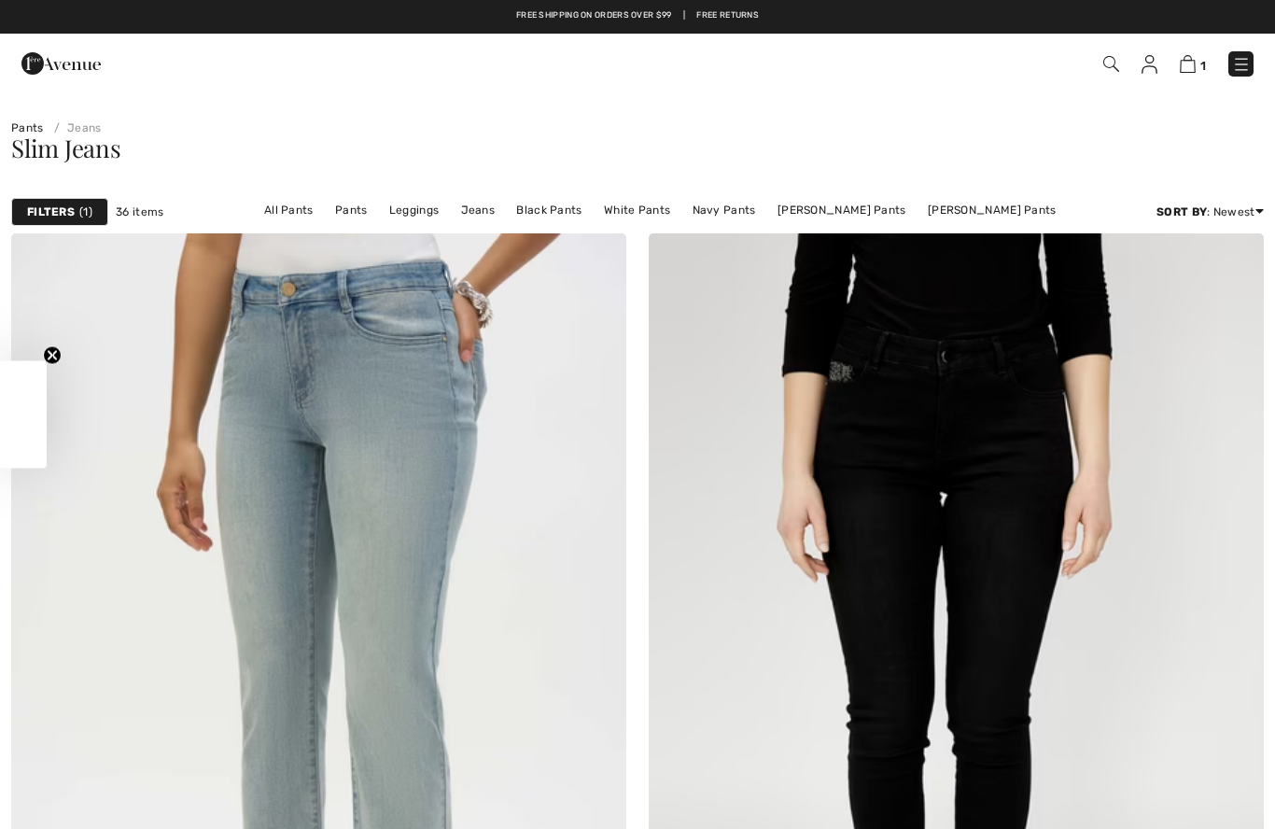
checkbox input "true"
click at [1245, 62] on img at bounding box center [1241, 64] width 19 height 19
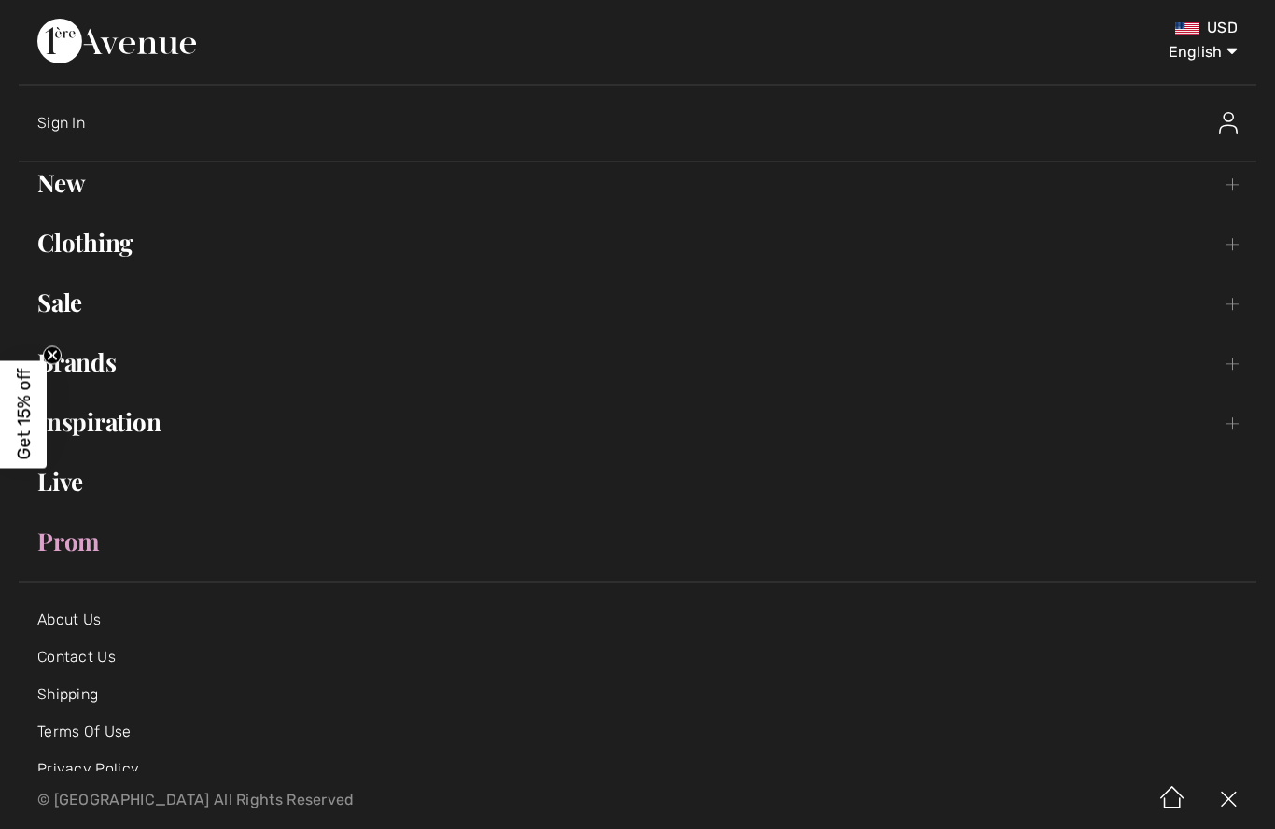
click at [118, 252] on link "Clothing Toggle submenu" at bounding box center [638, 242] width 1238 height 41
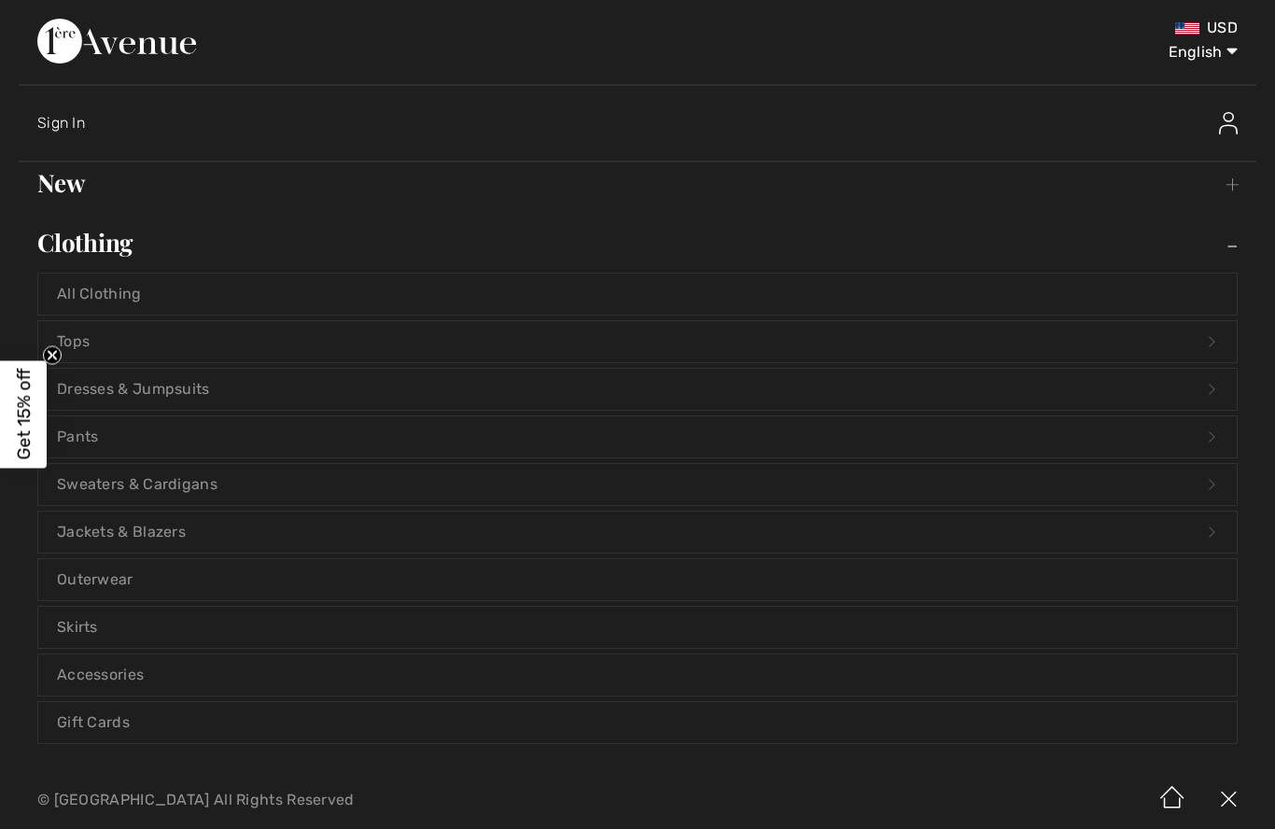
click at [181, 387] on link "Dresses & Jumpsuits Open submenu" at bounding box center [637, 389] width 1199 height 41
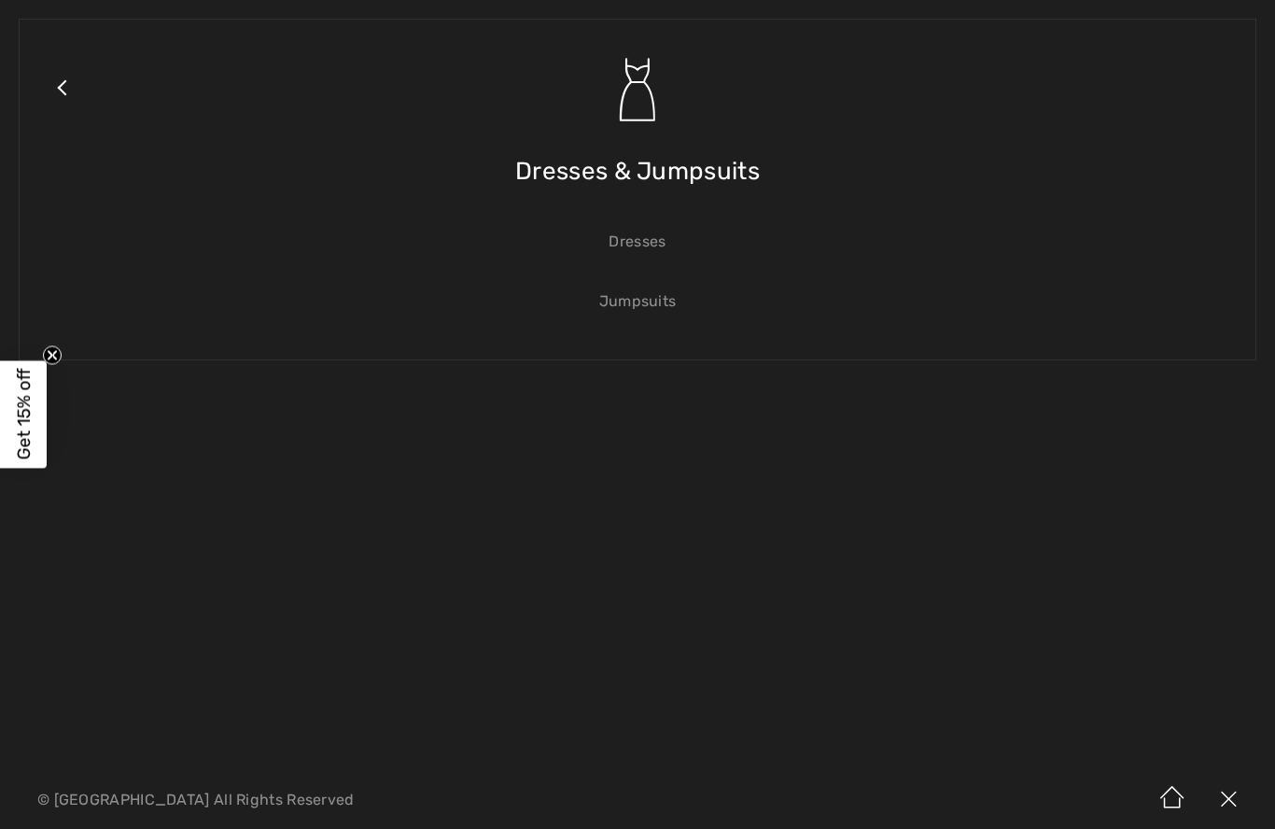
click at [654, 243] on link "Dresses" at bounding box center [637, 241] width 1199 height 41
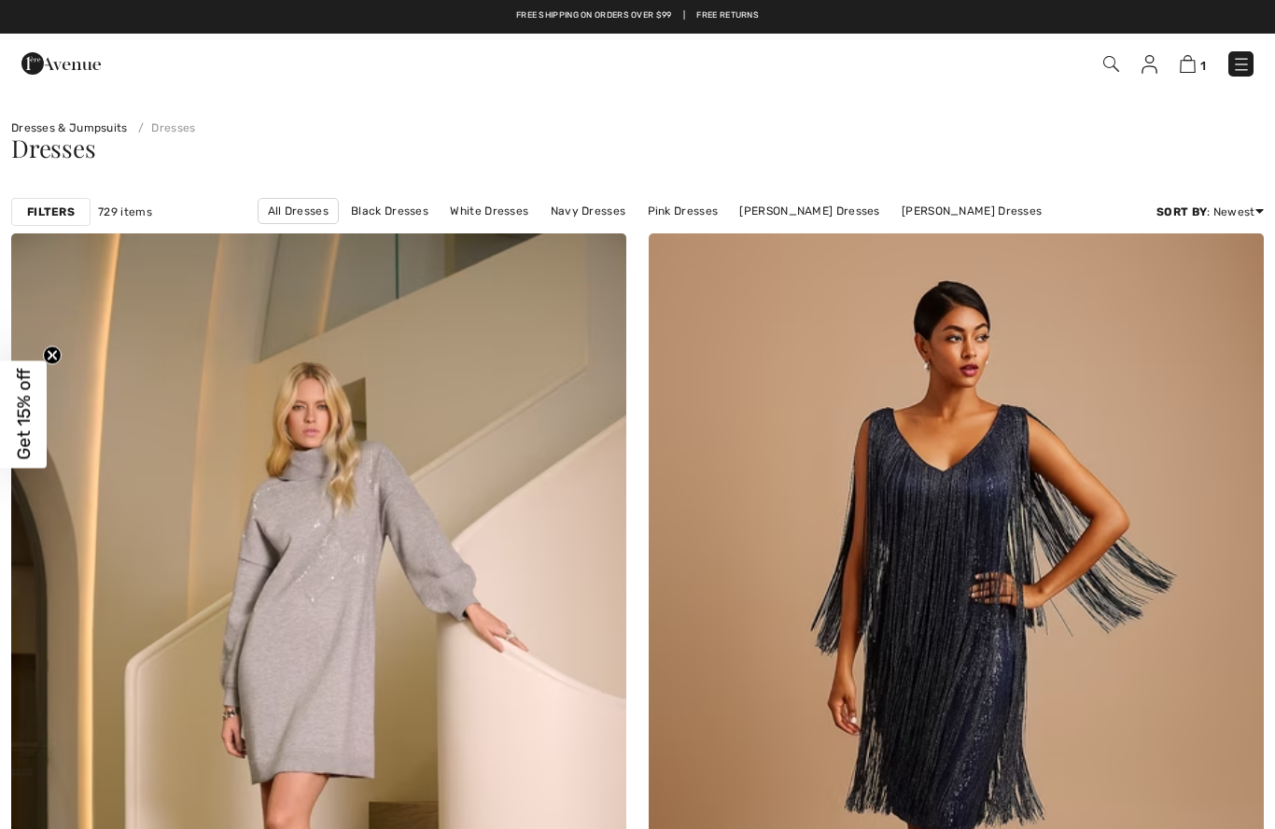
checkbox input "true"
click at [893, 214] on link "[PERSON_NAME] Dresses" at bounding box center [972, 211] width 159 height 24
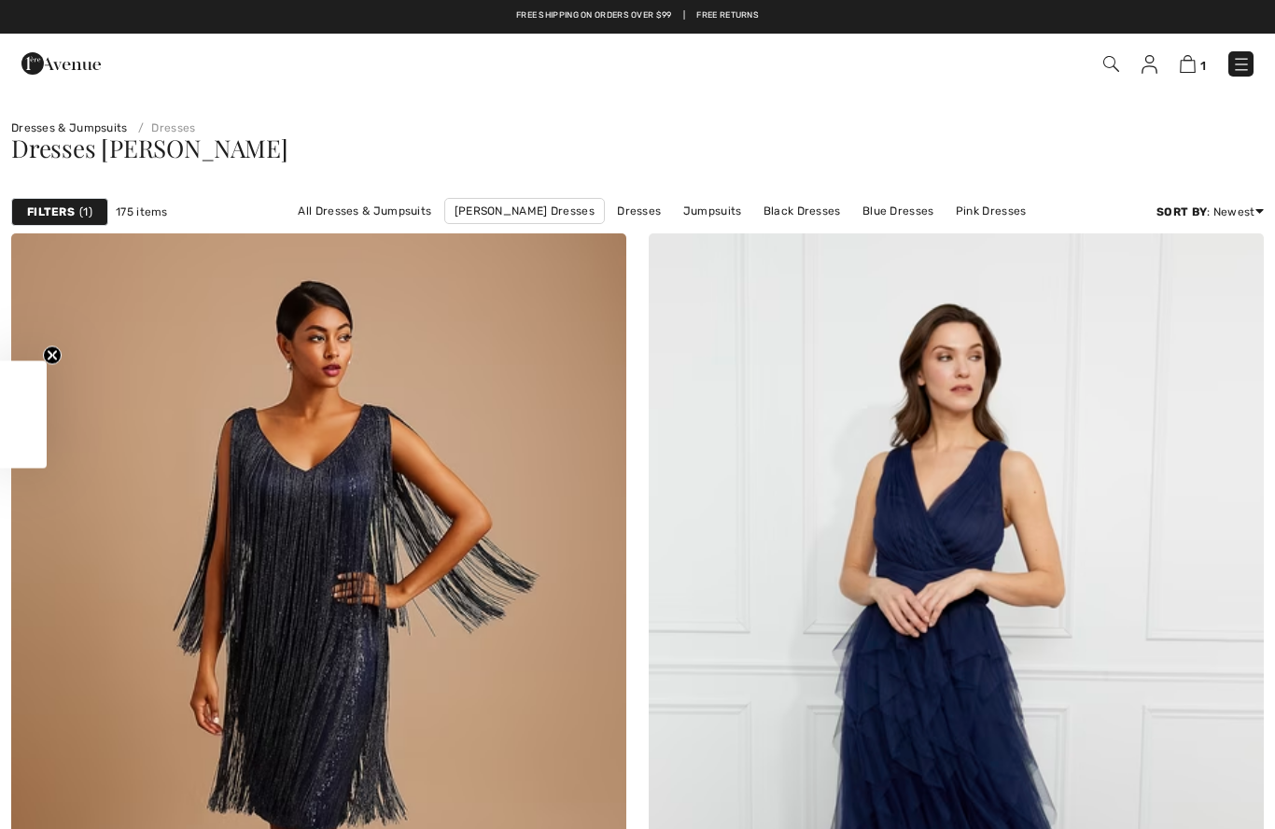
checkbox input "true"
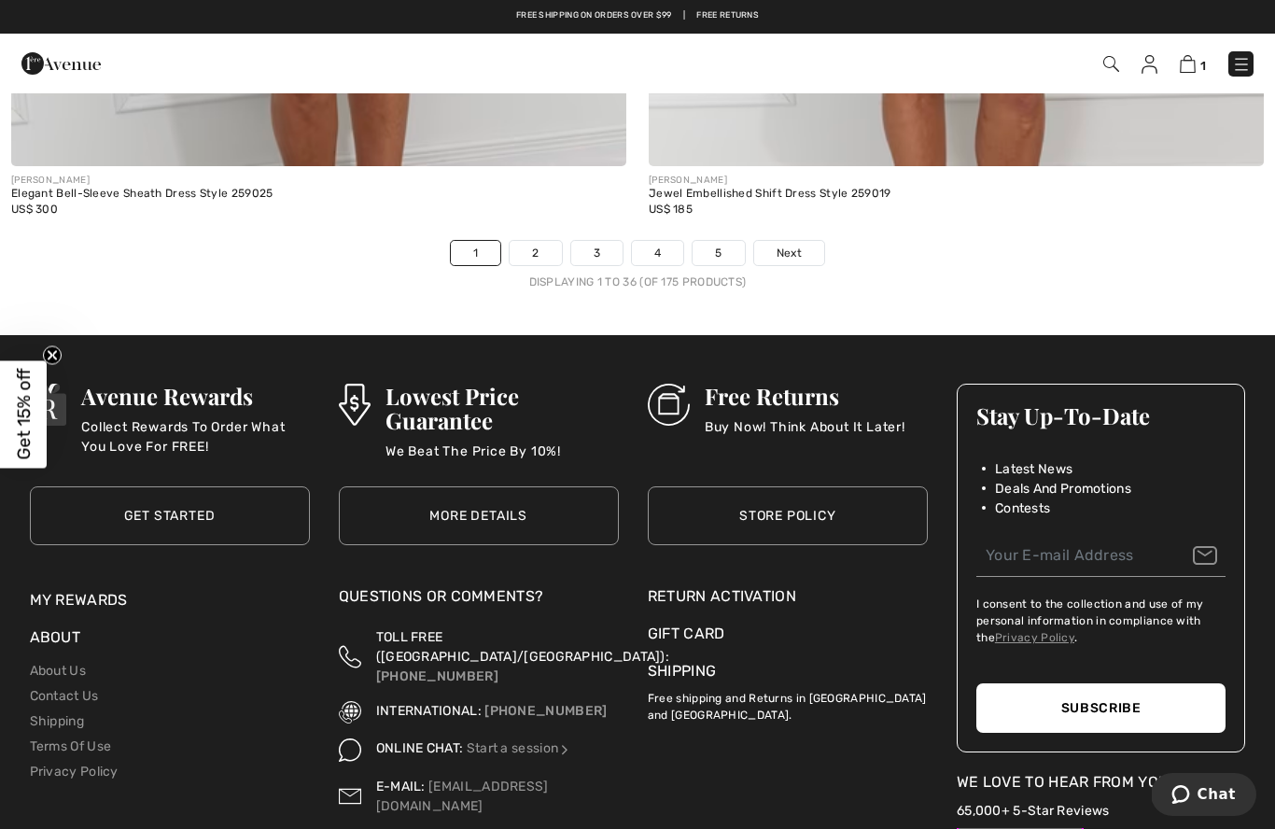
scroll to position [18367, 0]
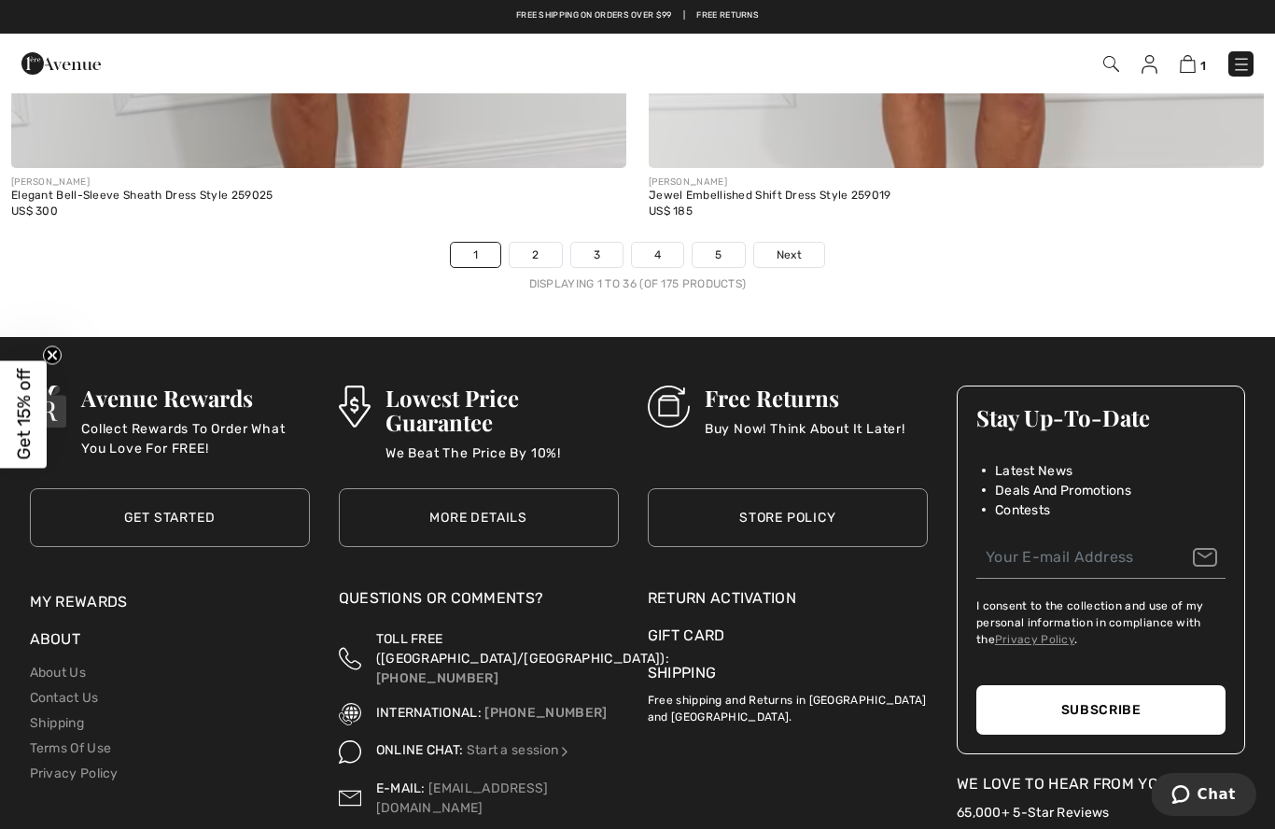
click at [795, 246] on span "Next" at bounding box center [789, 254] width 25 height 17
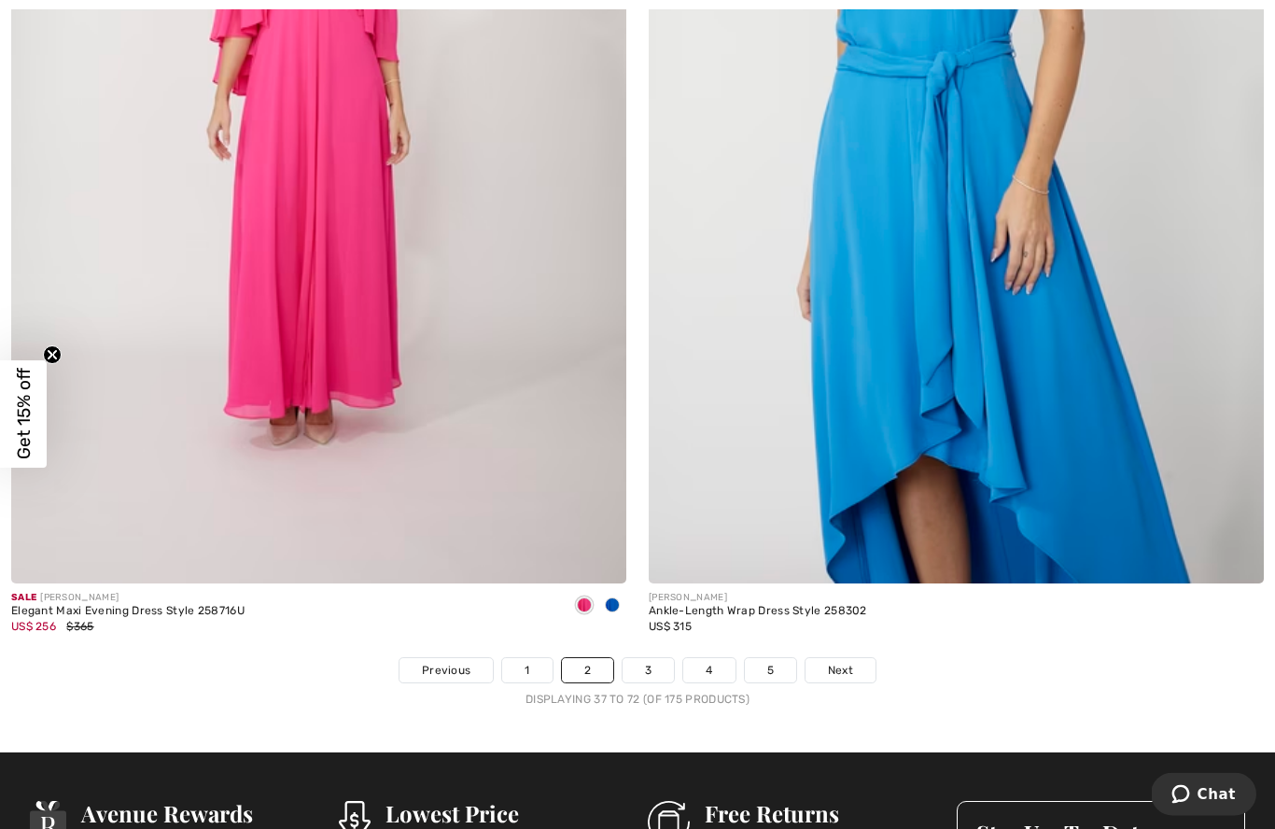
scroll to position [17951, 0]
click at [845, 662] on span "Next" at bounding box center [840, 670] width 25 height 17
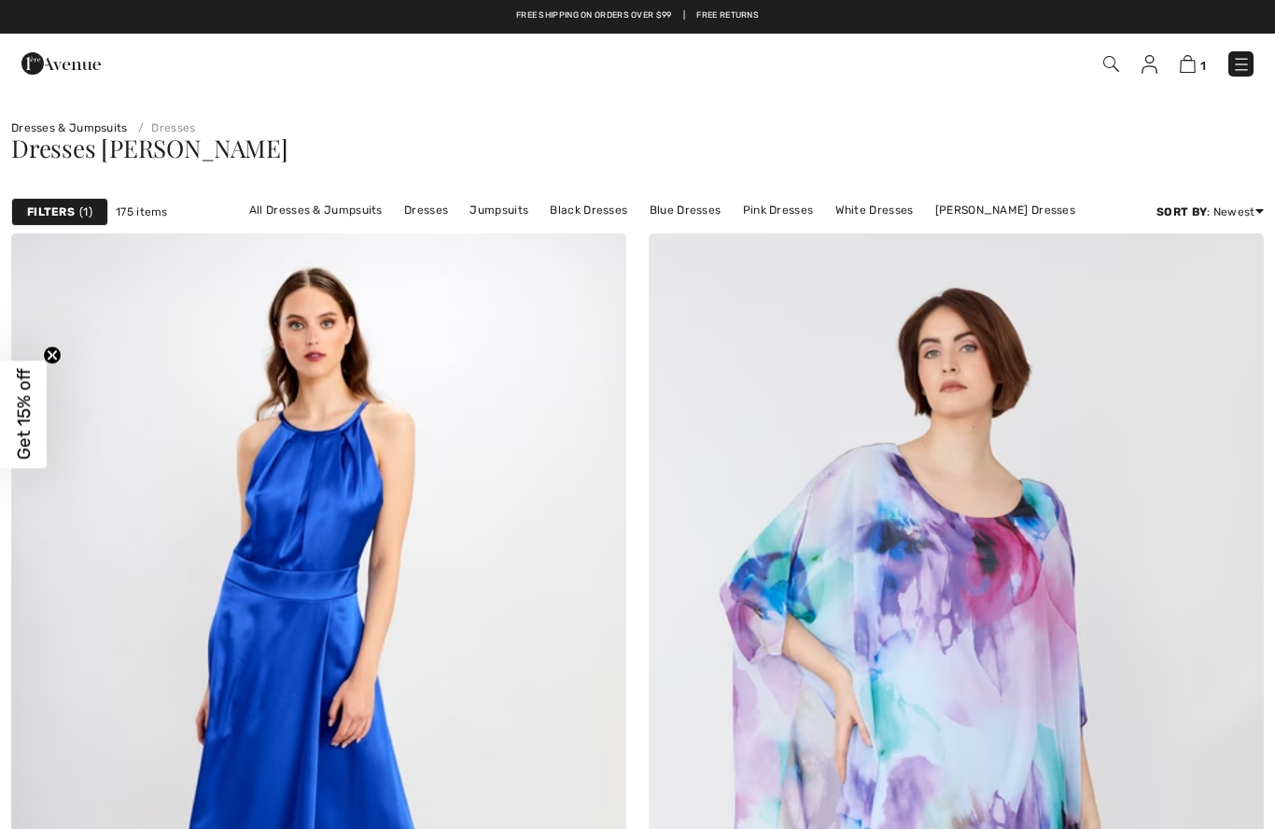
checkbox input "true"
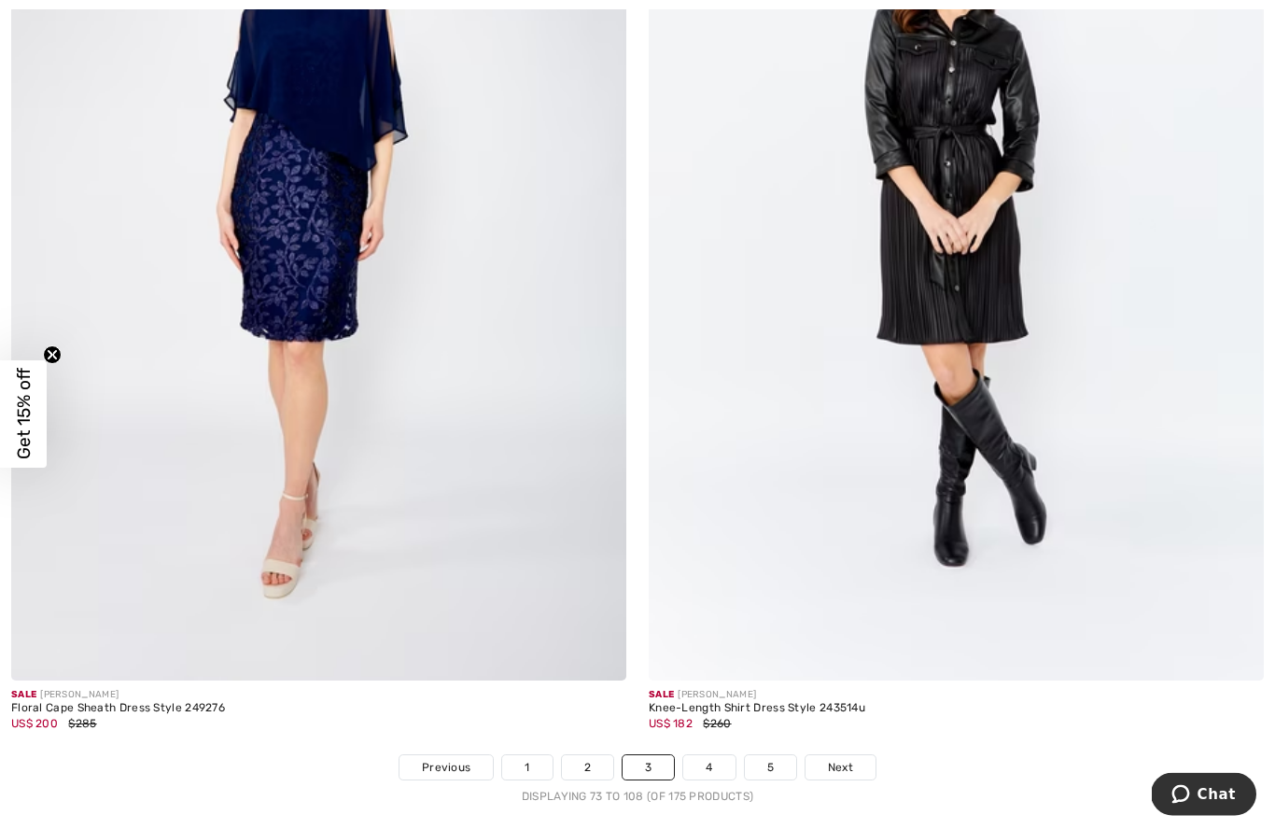
scroll to position [17854, 0]
click at [842, 788] on div "Displaying 73 to 108 (of 175 products)" at bounding box center [637, 796] width 1275 height 17
click at [851, 762] on span "Next" at bounding box center [840, 767] width 25 height 17
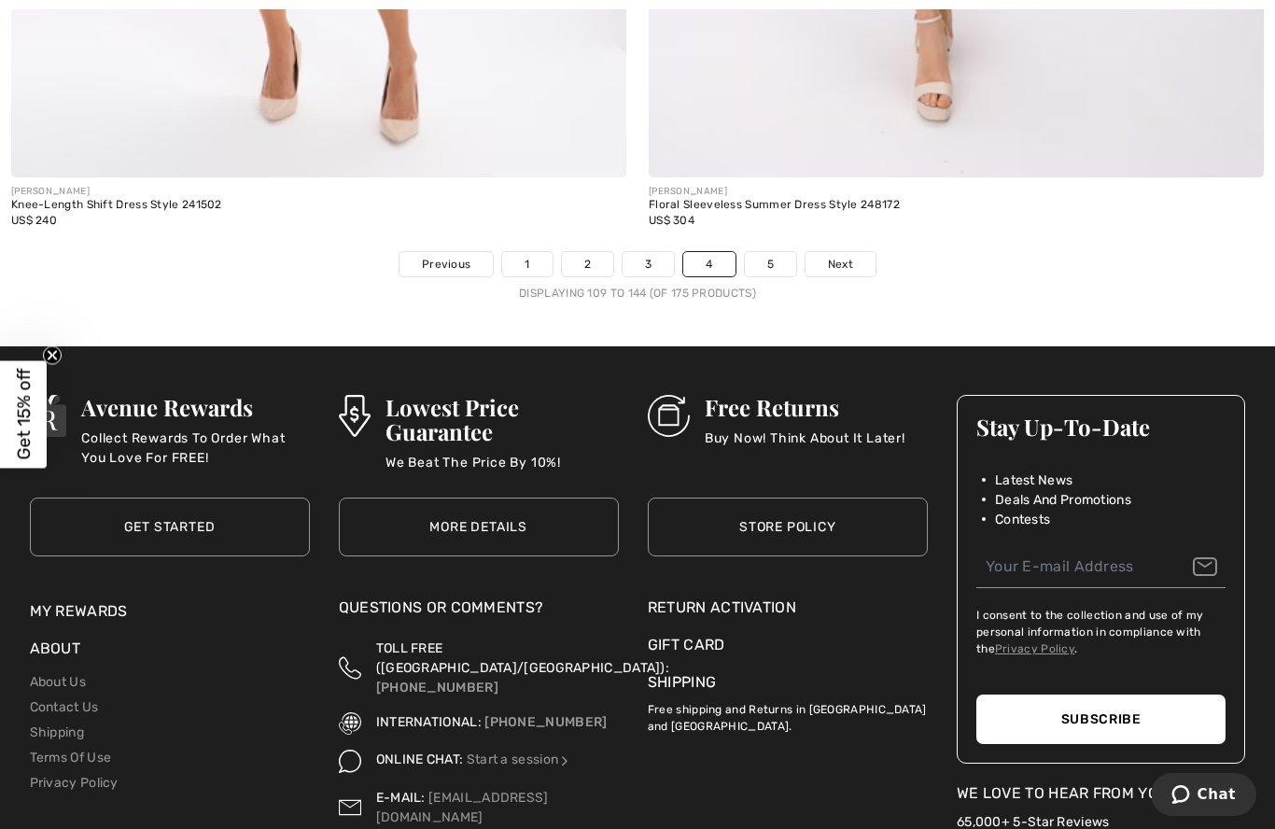
scroll to position [18360, 0]
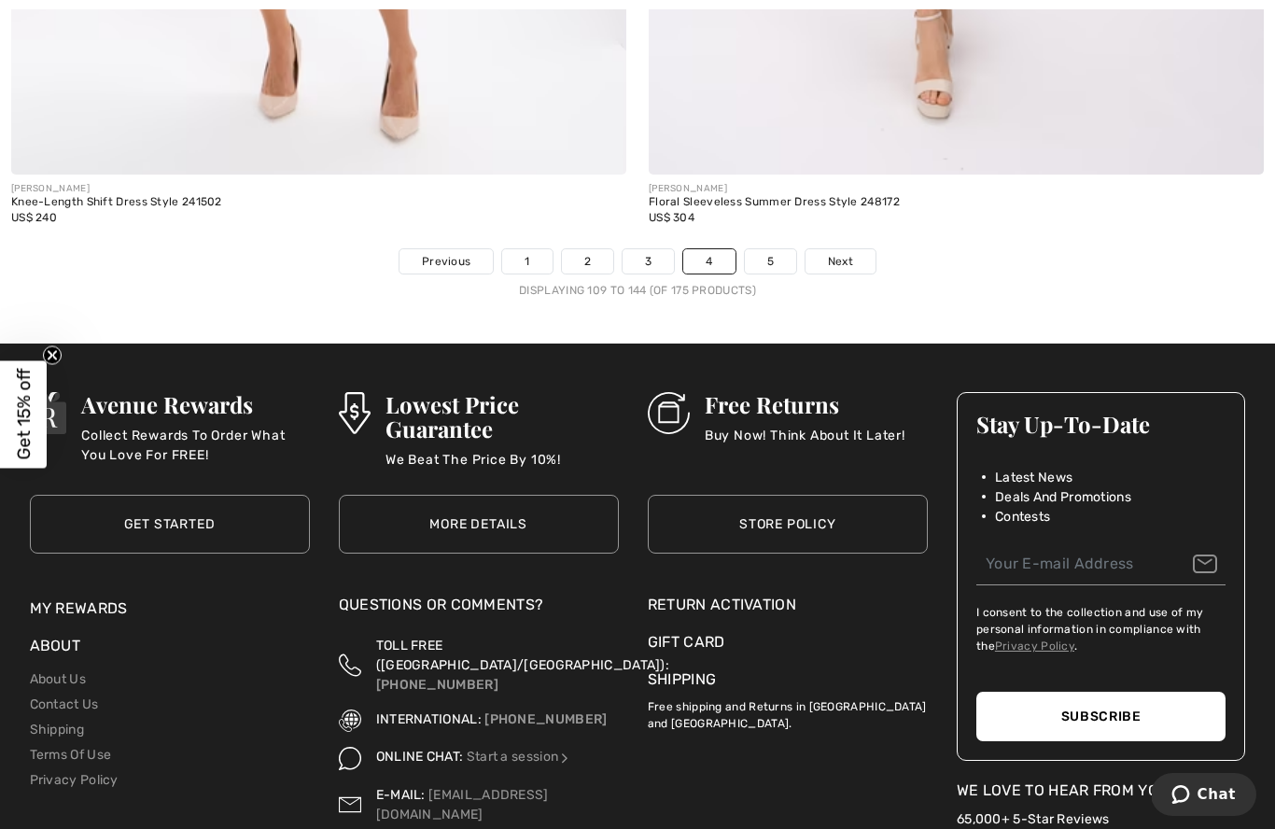
click at [850, 253] on span "Next" at bounding box center [840, 261] width 25 height 17
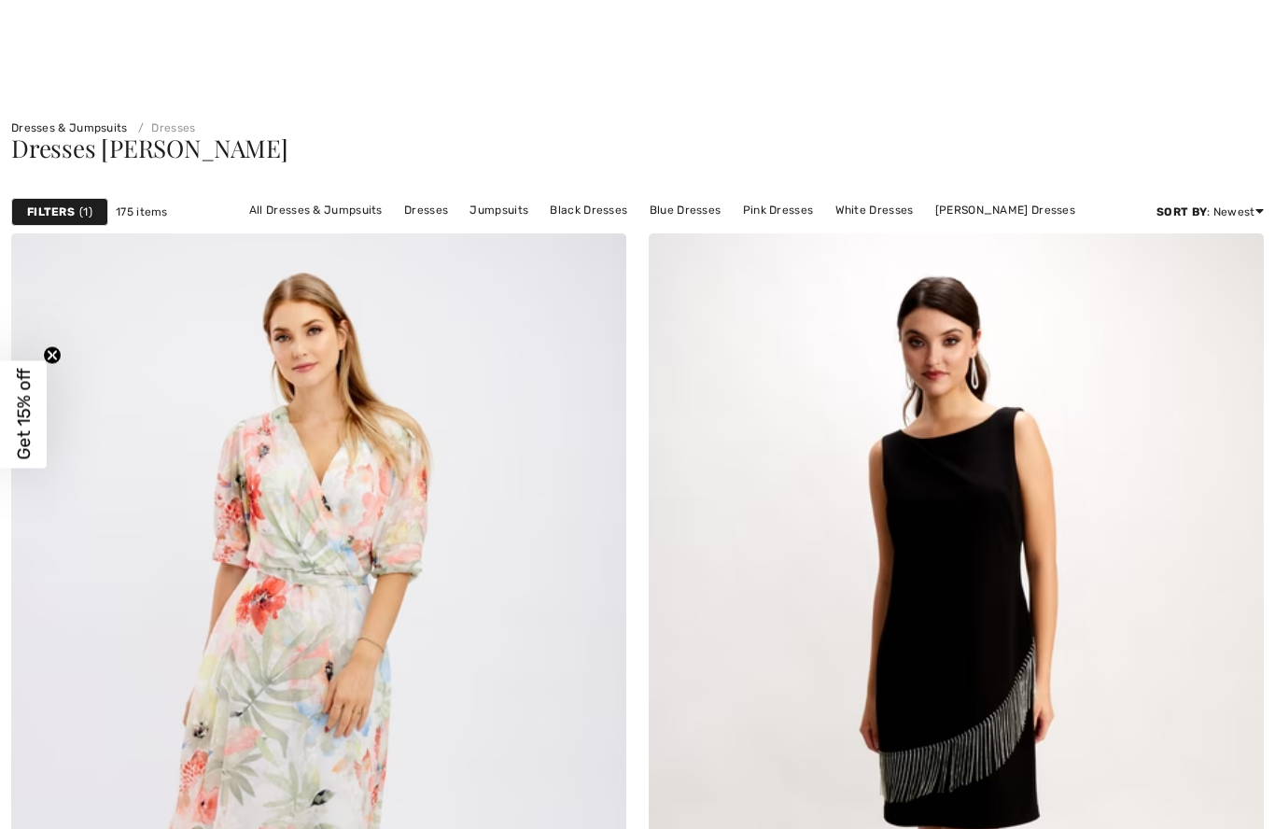
checkbox input "true"
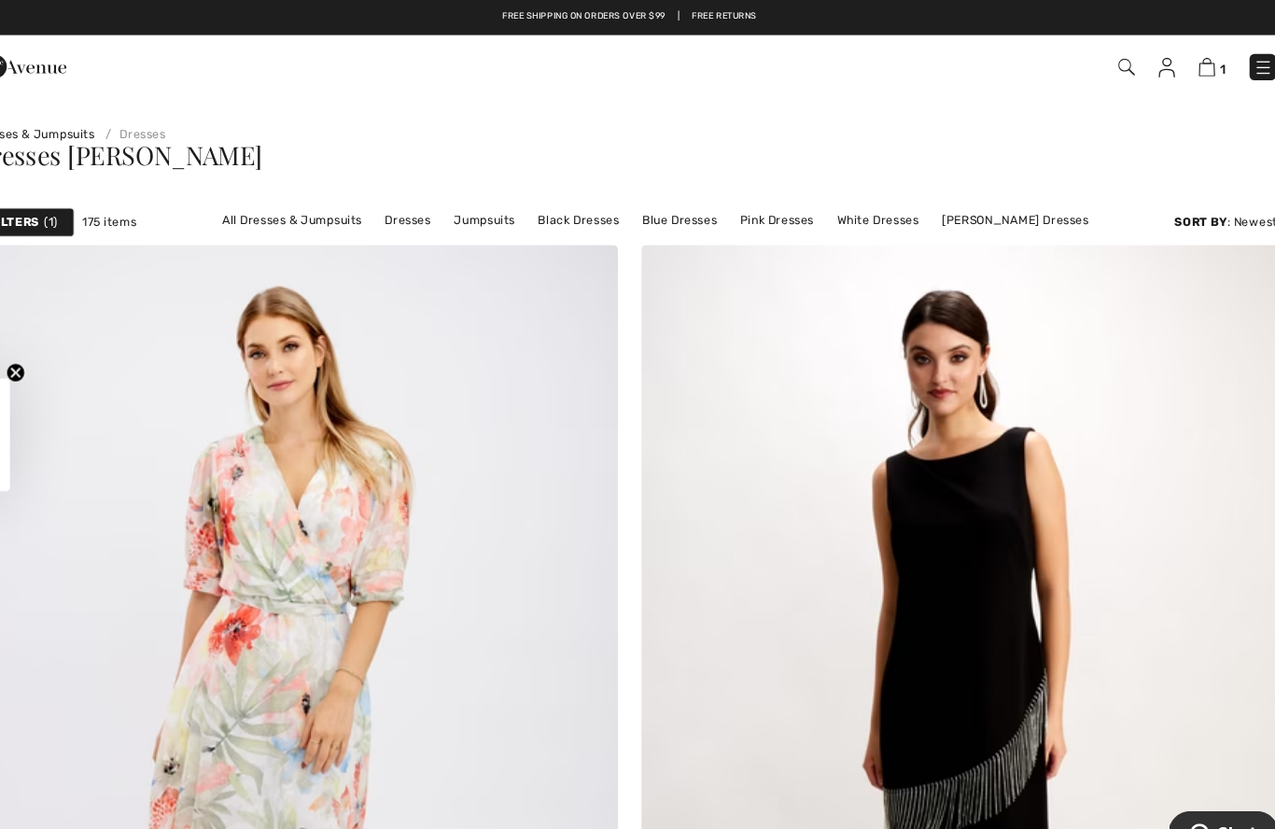
click at [1104, 63] on img at bounding box center [1112, 64] width 16 height 16
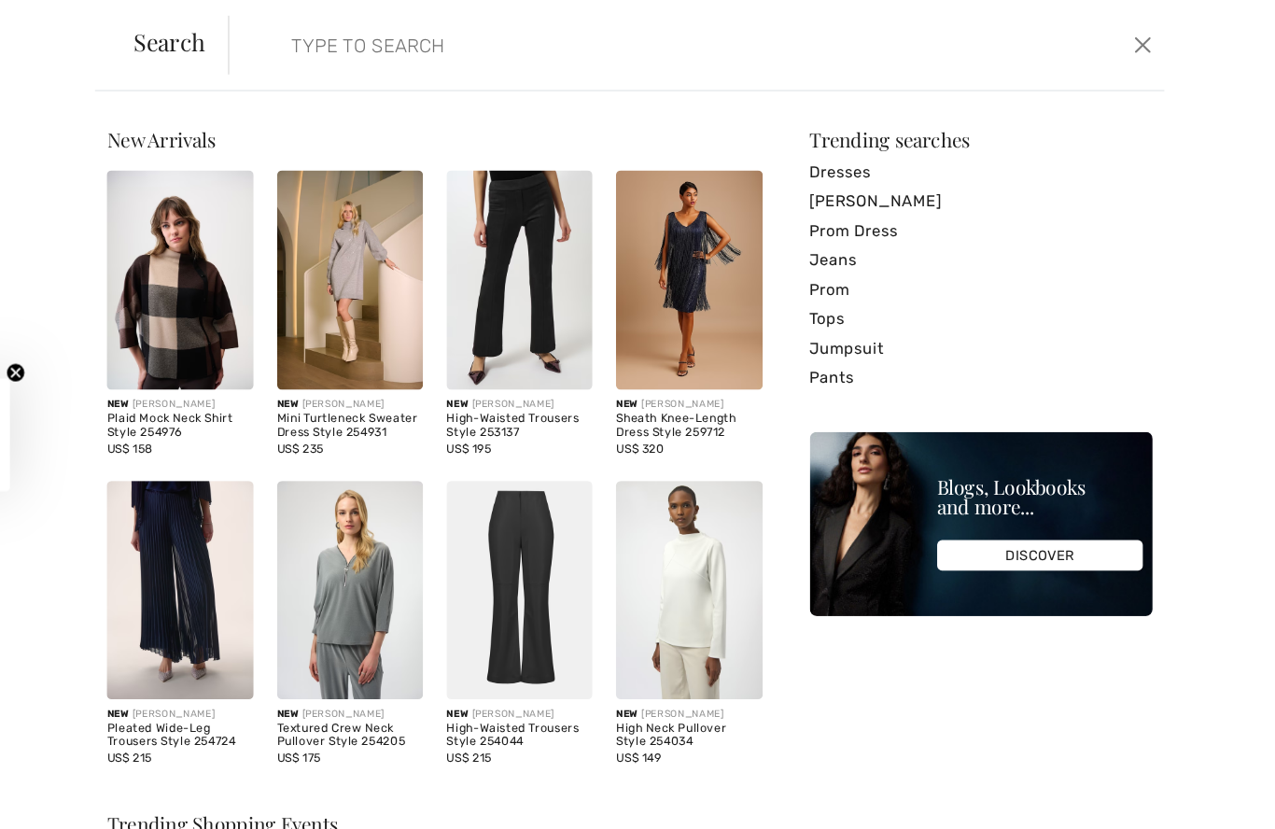
click at [812, 164] on link "Dresses" at bounding box center [972, 164] width 327 height 28
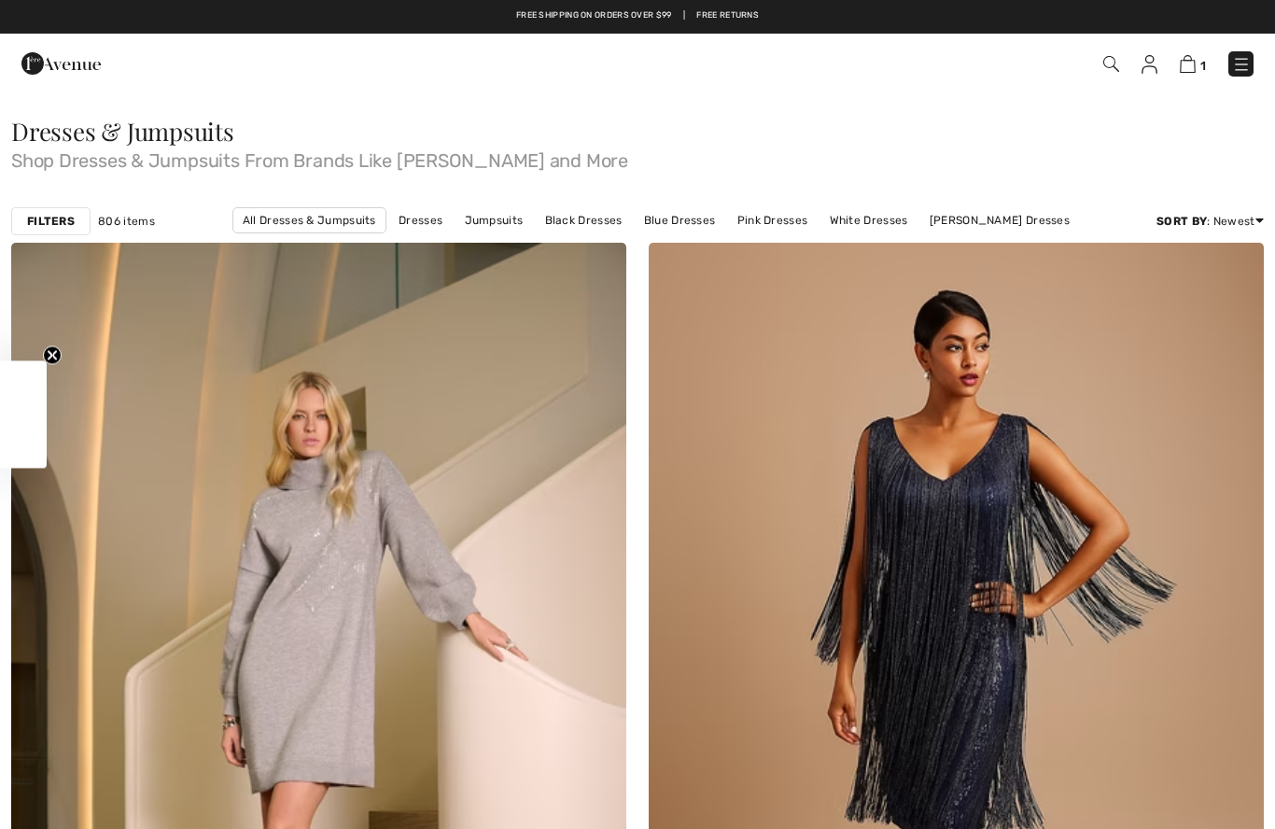
checkbox input "true"
click at [1113, 68] on img at bounding box center [1112, 64] width 16 height 16
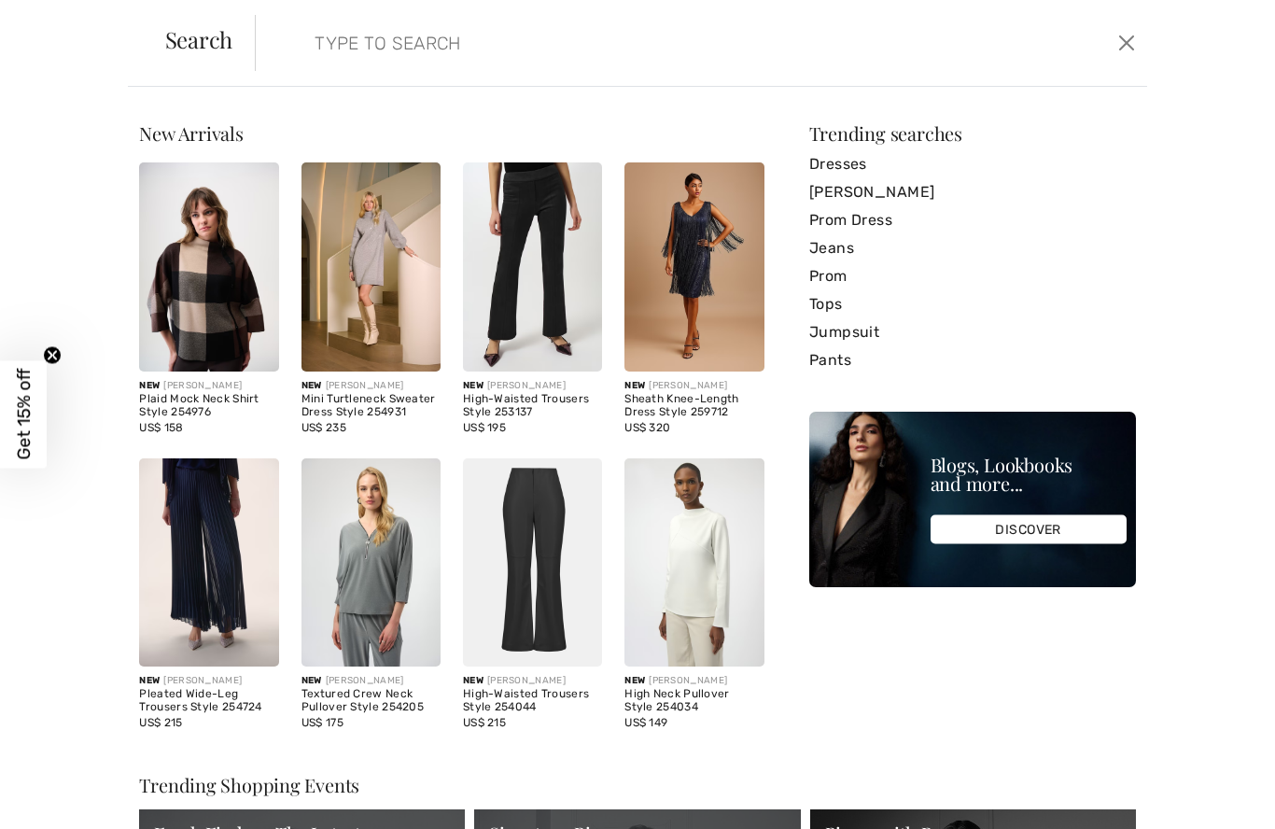
click at [318, 49] on input "search" at bounding box center [605, 43] width 609 height 56
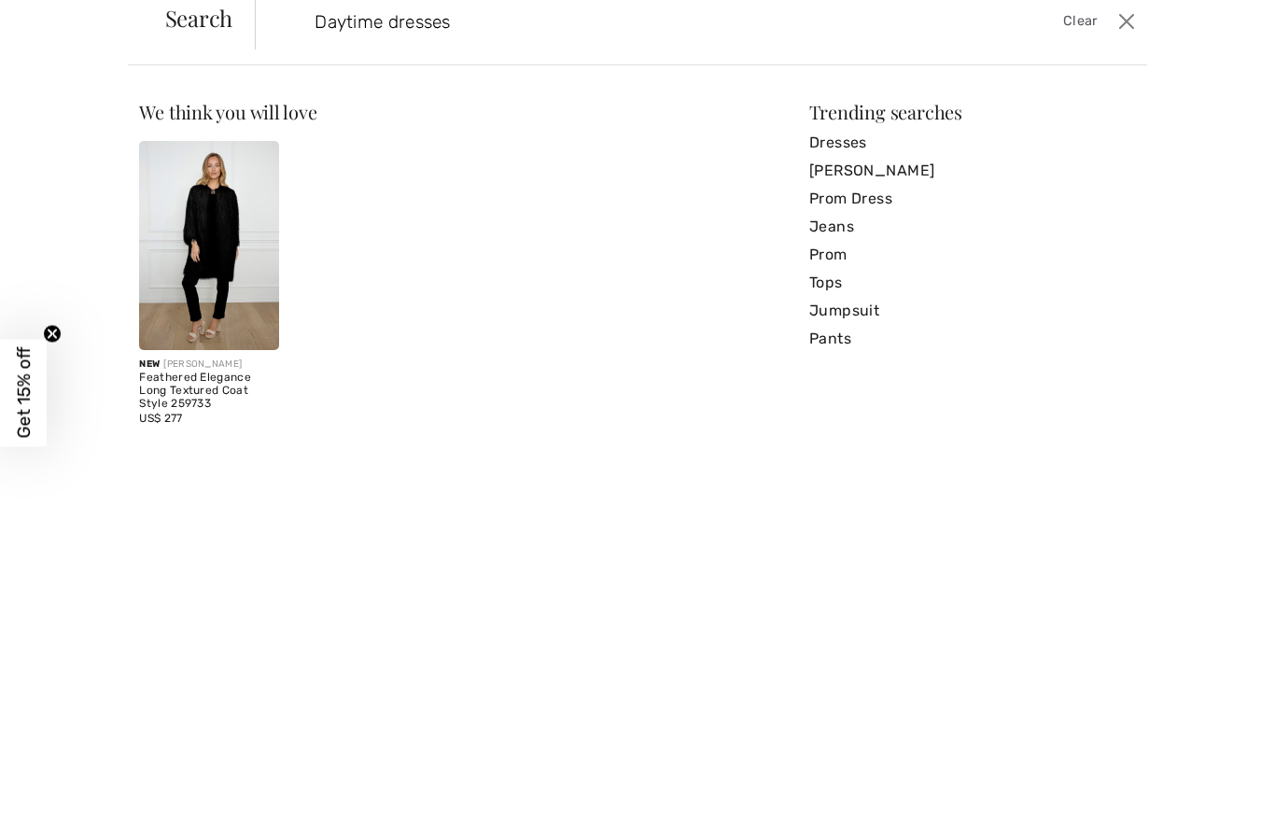
type input "Daytime dresses"
click at [851, 150] on link "Dresses" at bounding box center [972, 164] width 327 height 28
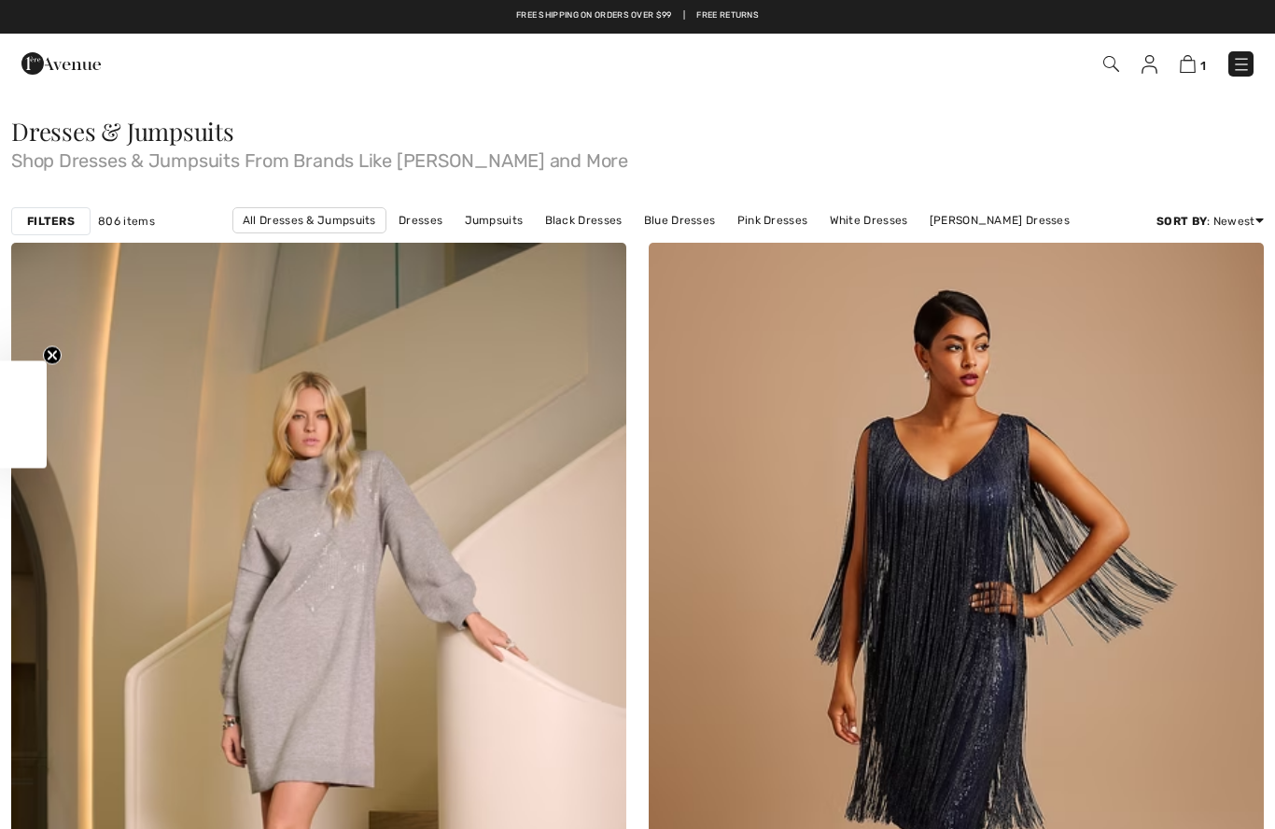
checkbox input "true"
click at [62, 228] on strong "Filters" at bounding box center [51, 221] width 48 height 17
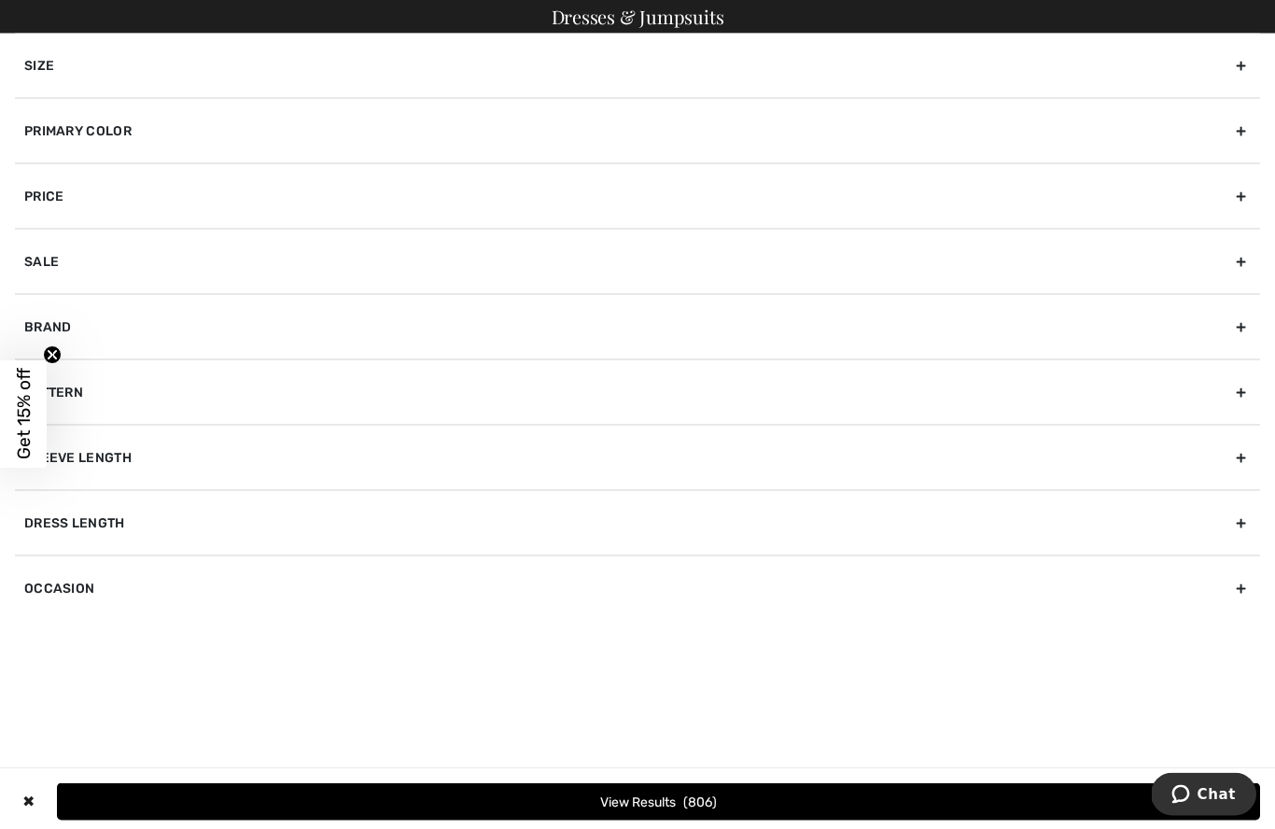
scroll to position [109, 0]
click at [456, 457] on div "Sleeve length" at bounding box center [637, 457] width 1245 height 65
click at [36, 534] on input"] "3/4 Sleeve" at bounding box center [31, 538] width 14 height 14
checkbox input"] "true"
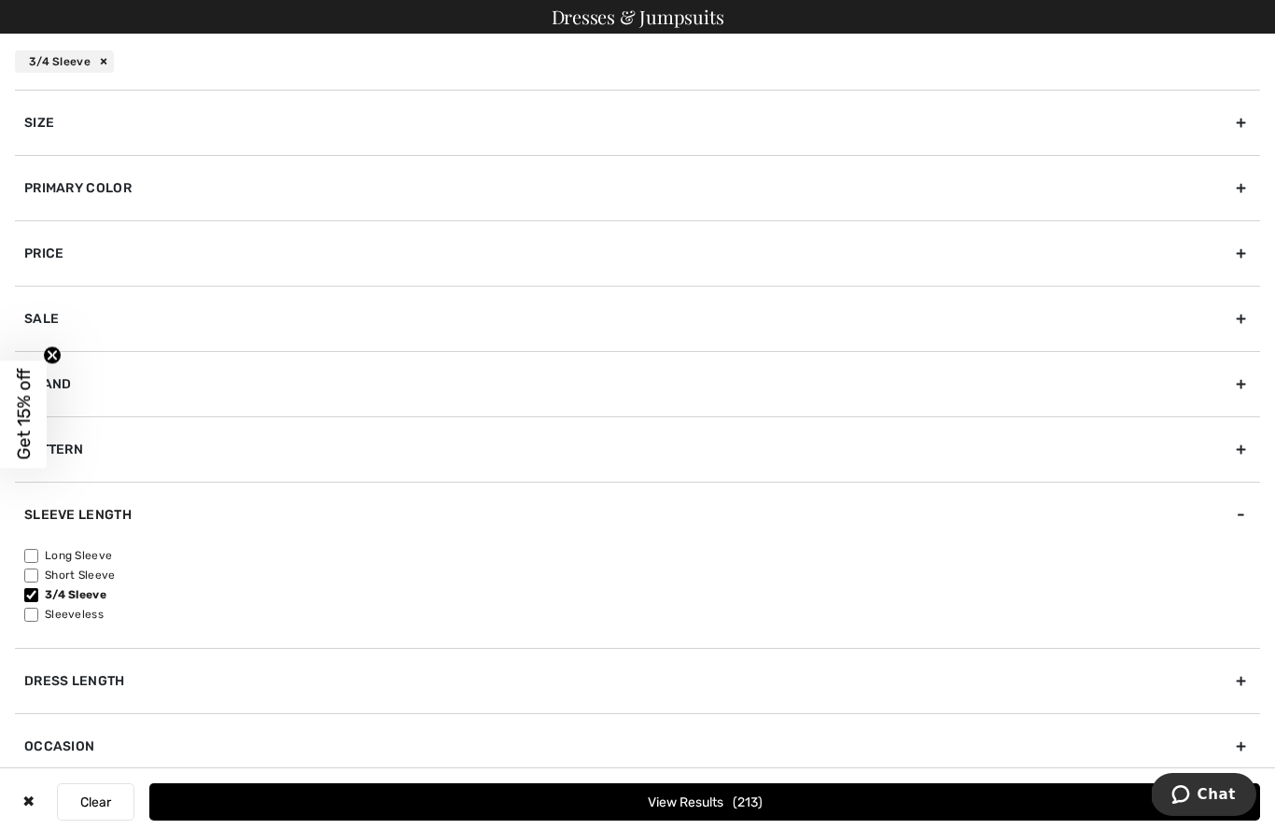
click at [128, 678] on div "Dress Length" at bounding box center [637, 680] width 1245 height 65
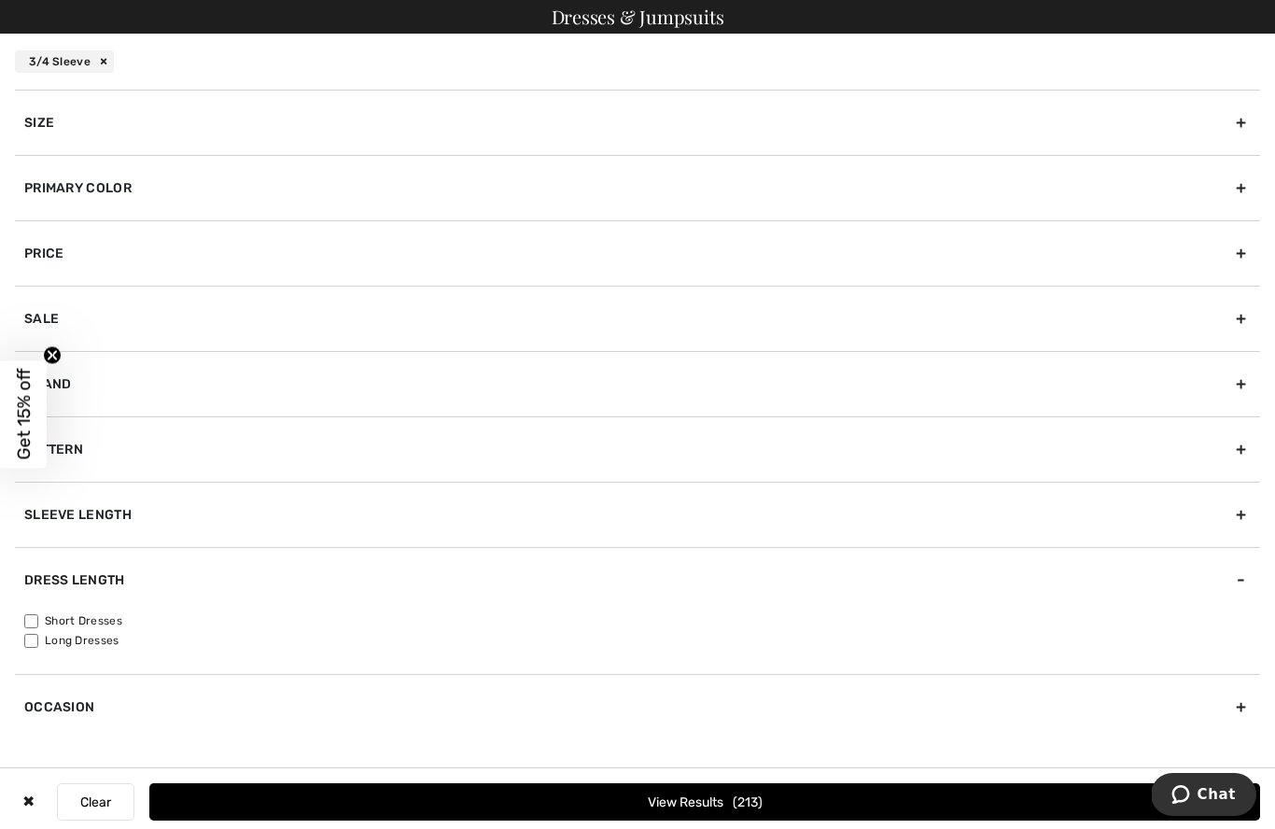
click at [51, 622] on label "Short Dresses" at bounding box center [642, 620] width 1236 height 17
click at [38, 622] on input"] "Short Dresses" at bounding box center [31, 621] width 14 height 14
checkbox input"] "true"
click at [160, 718] on div "Occasion" at bounding box center [637, 706] width 1245 height 65
click at [51, 689] on label "Daywear" at bounding box center [642, 686] width 1236 height 17
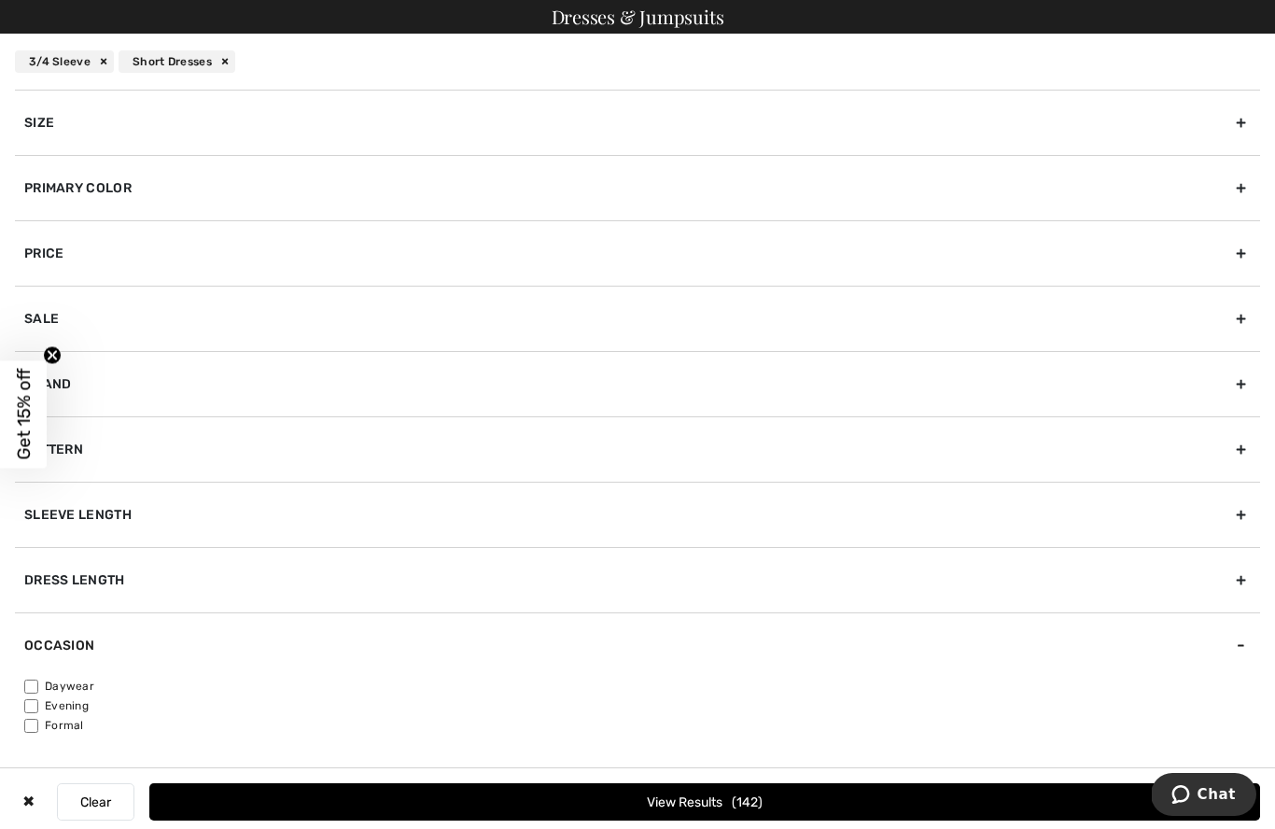
click at [38, 689] on input"] "Daywear" at bounding box center [31, 687] width 14 height 14
checkbox input"] "true"
click at [670, 802] on button "View Results 48" at bounding box center [704, 801] width 1111 height 37
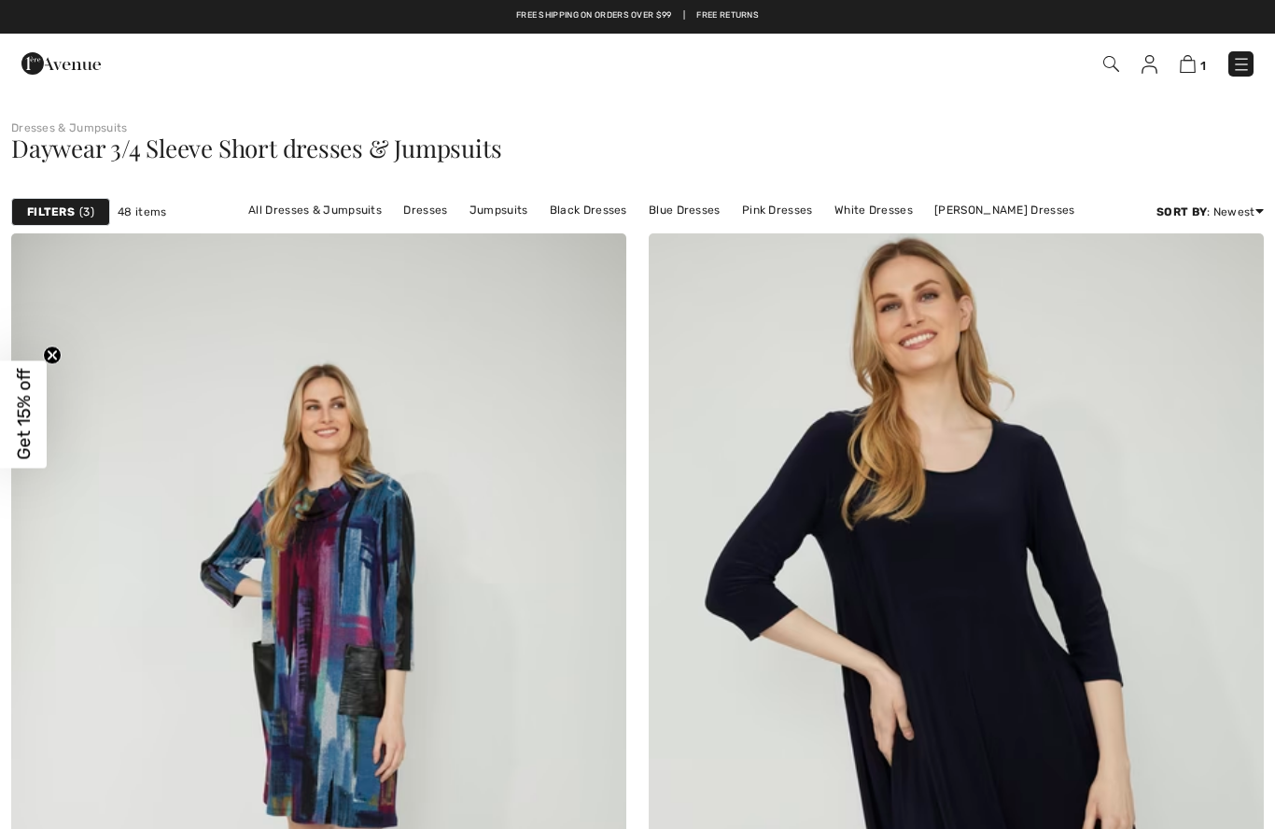
checkbox input "true"
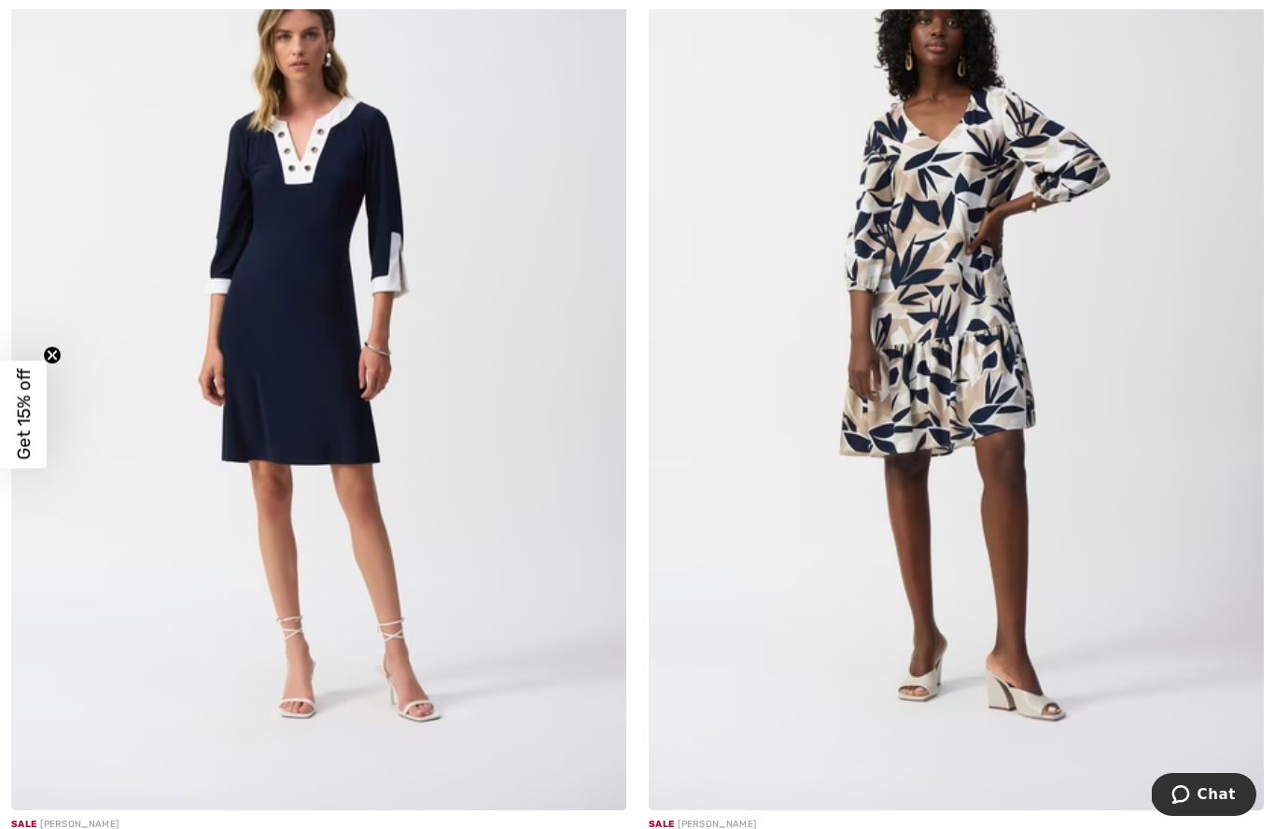
scroll to position [13740, 0]
click at [952, 313] on img at bounding box center [956, 348] width 615 height 923
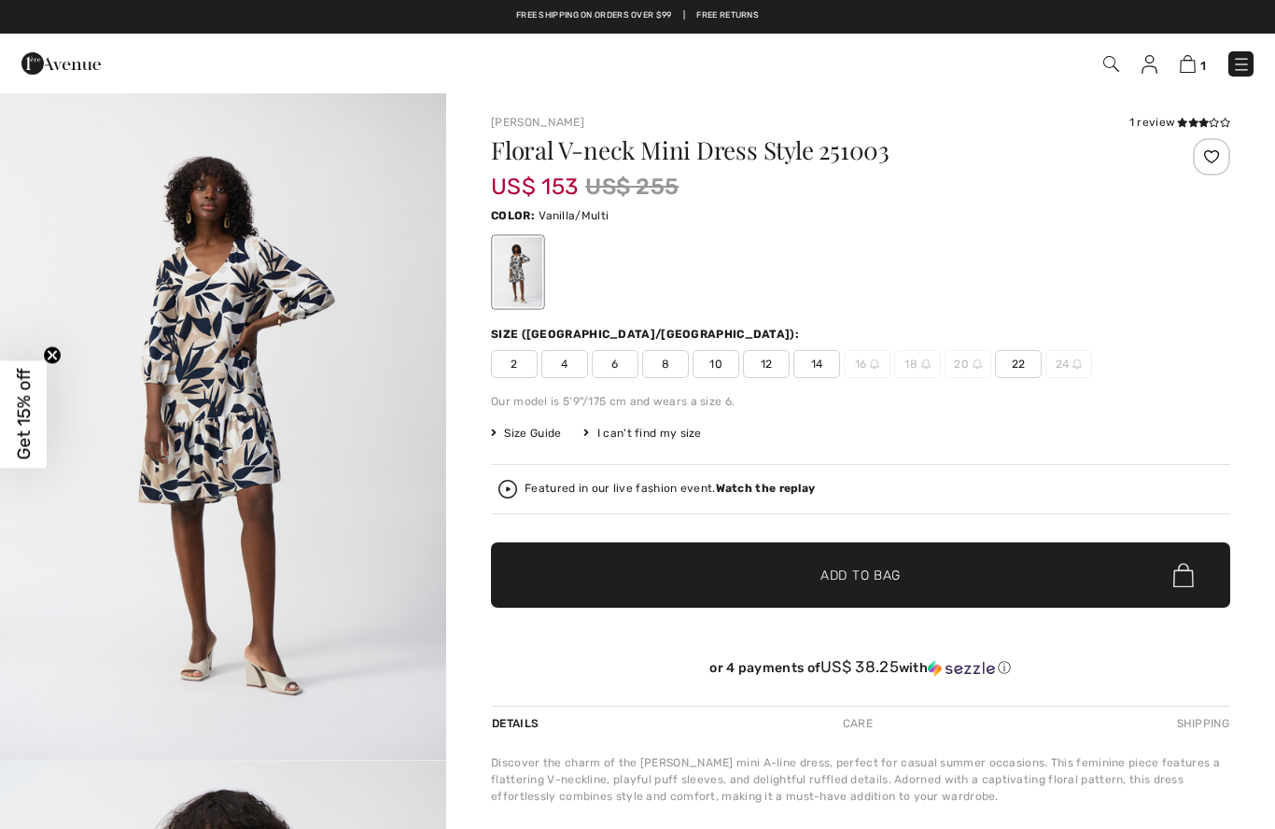
checkbox input "true"
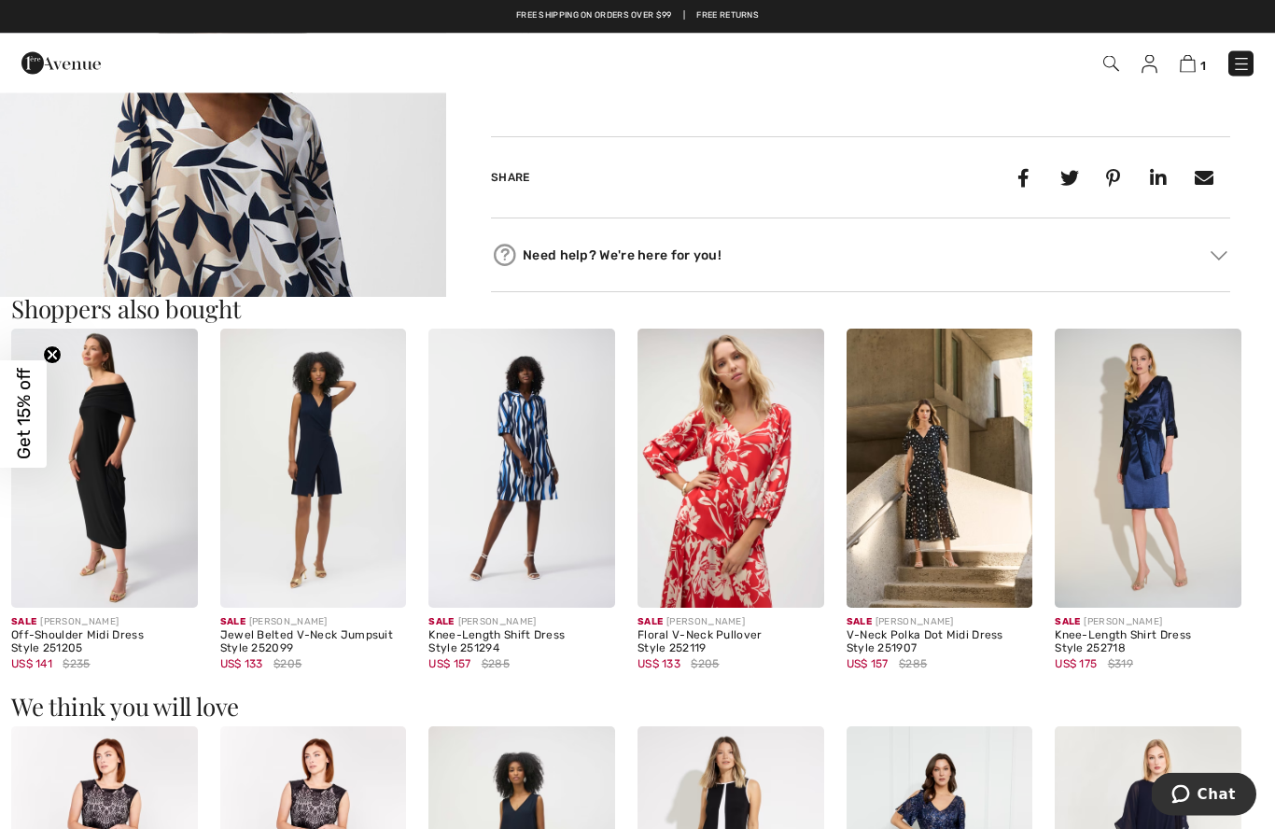
scroll to position [858, 0]
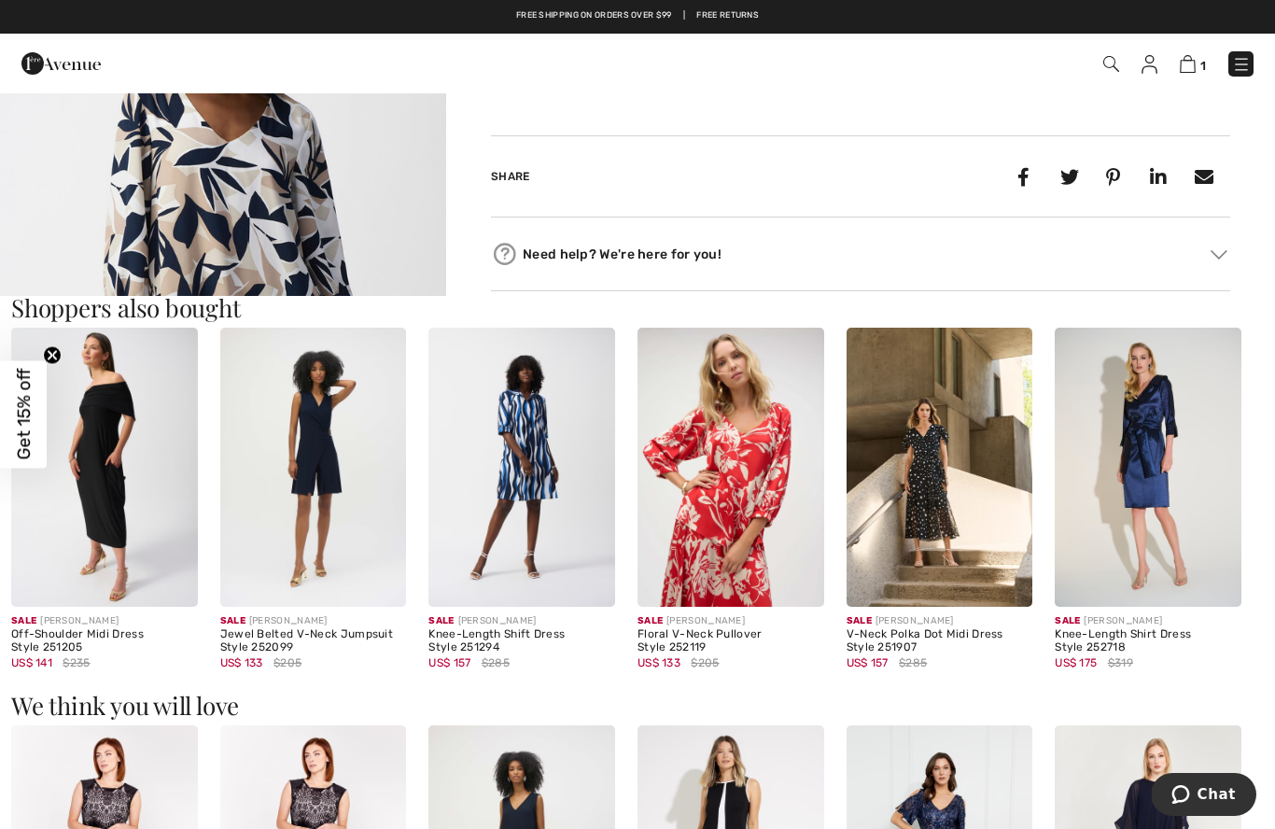
click at [1232, 688] on div "Sale JOSEPH RIBKOFF Knee-Length Shirt Dress Style 252718 US$ 175 $319" at bounding box center [1148, 650] width 187 height 87
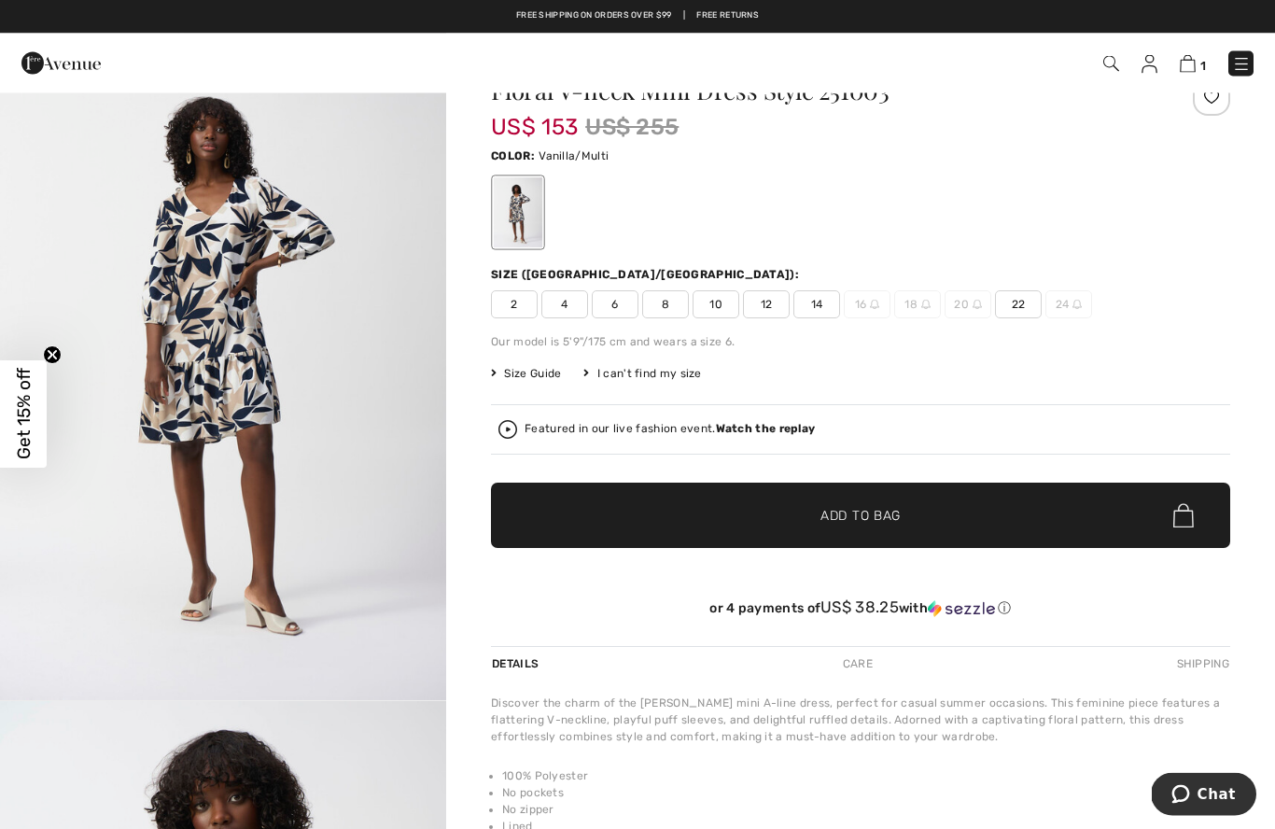
scroll to position [0, 0]
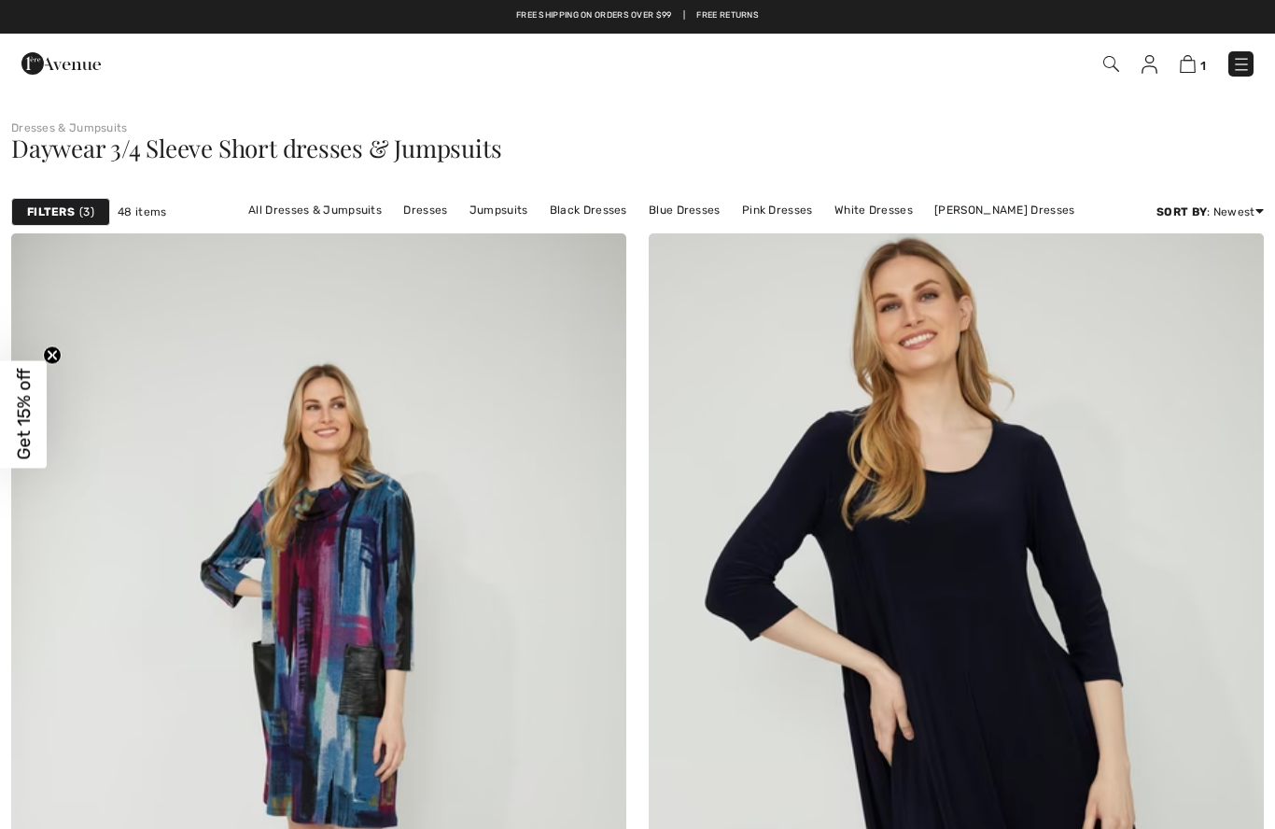
checkbox input "true"
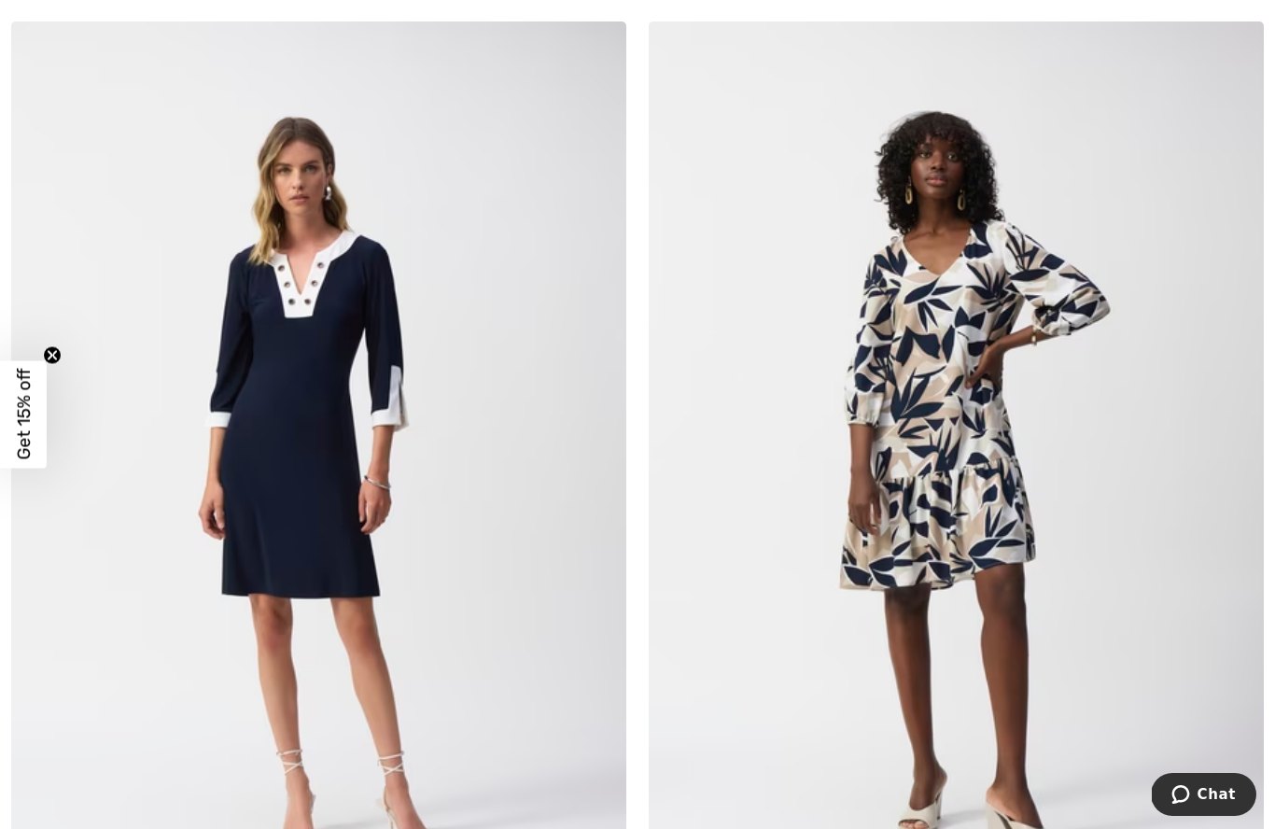
scroll to position [13606, 0]
click at [311, 467] on img at bounding box center [318, 482] width 615 height 923
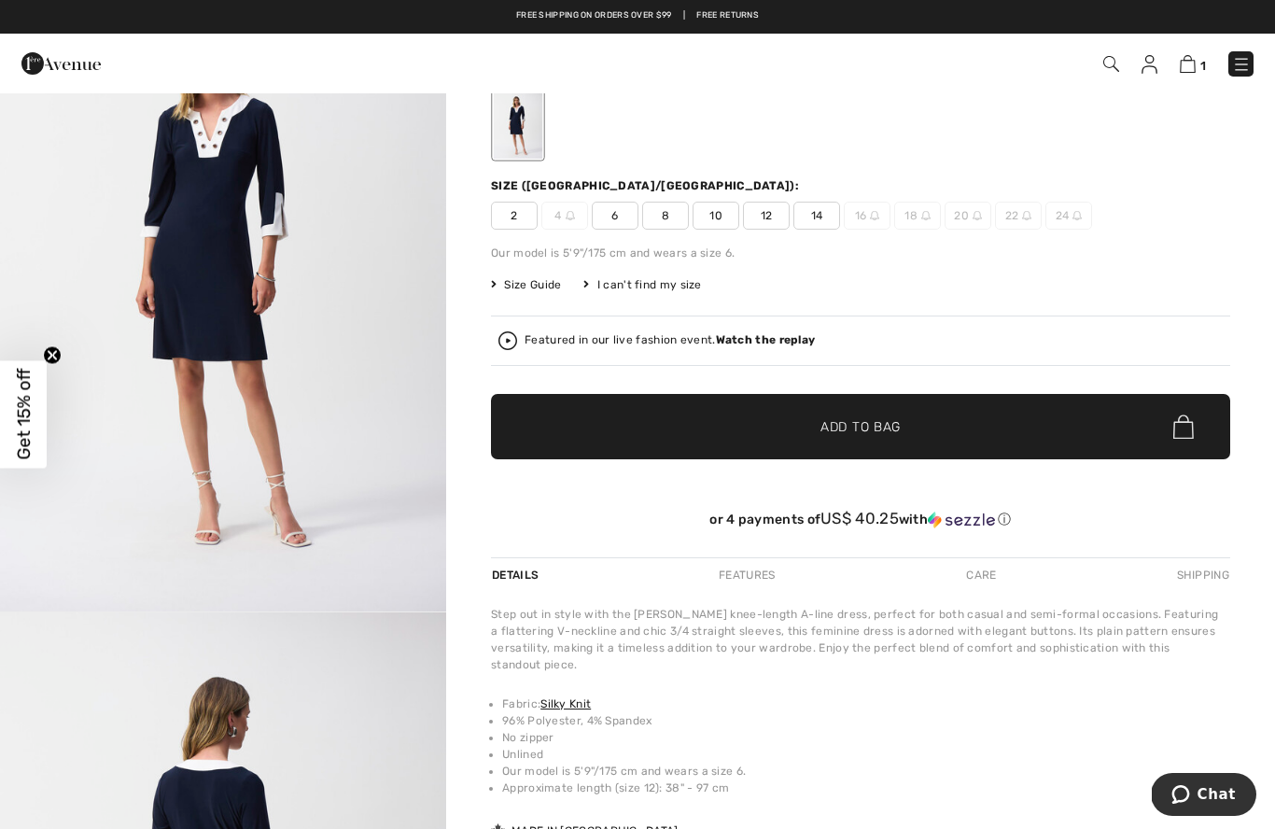
scroll to position [223, 0]
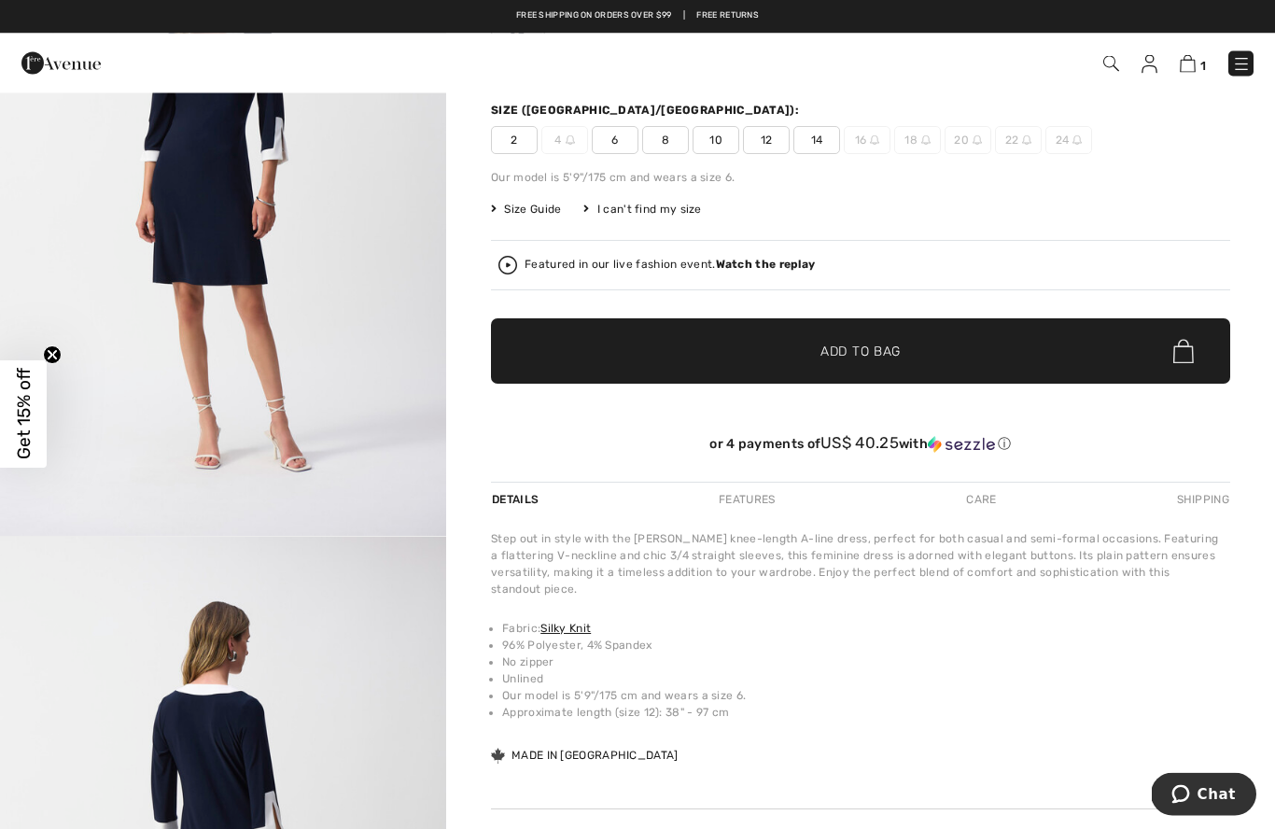
click at [1177, 739] on div "Step out in style with the Joseph Ribkoff knee-length A-line dress, perfect for…" at bounding box center [860, 648] width 739 height 235
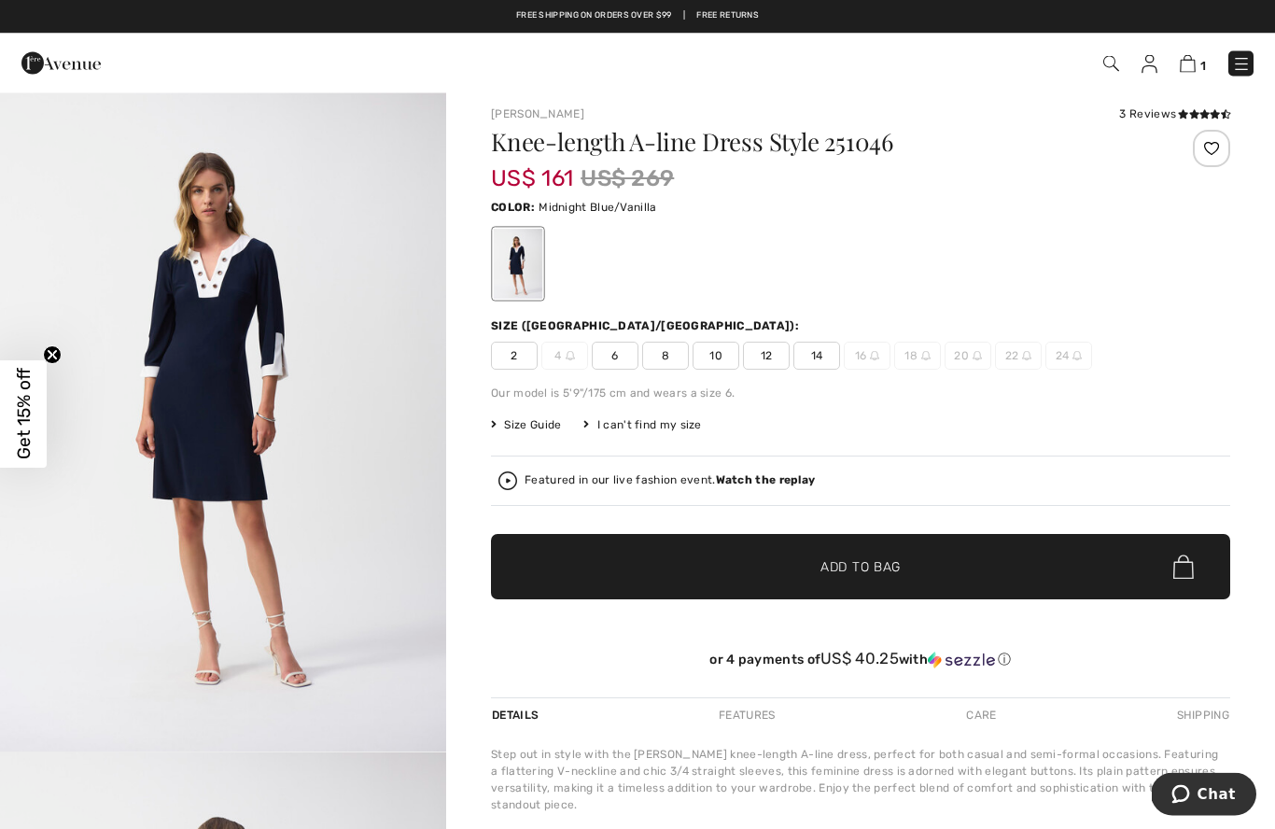
scroll to position [0, 0]
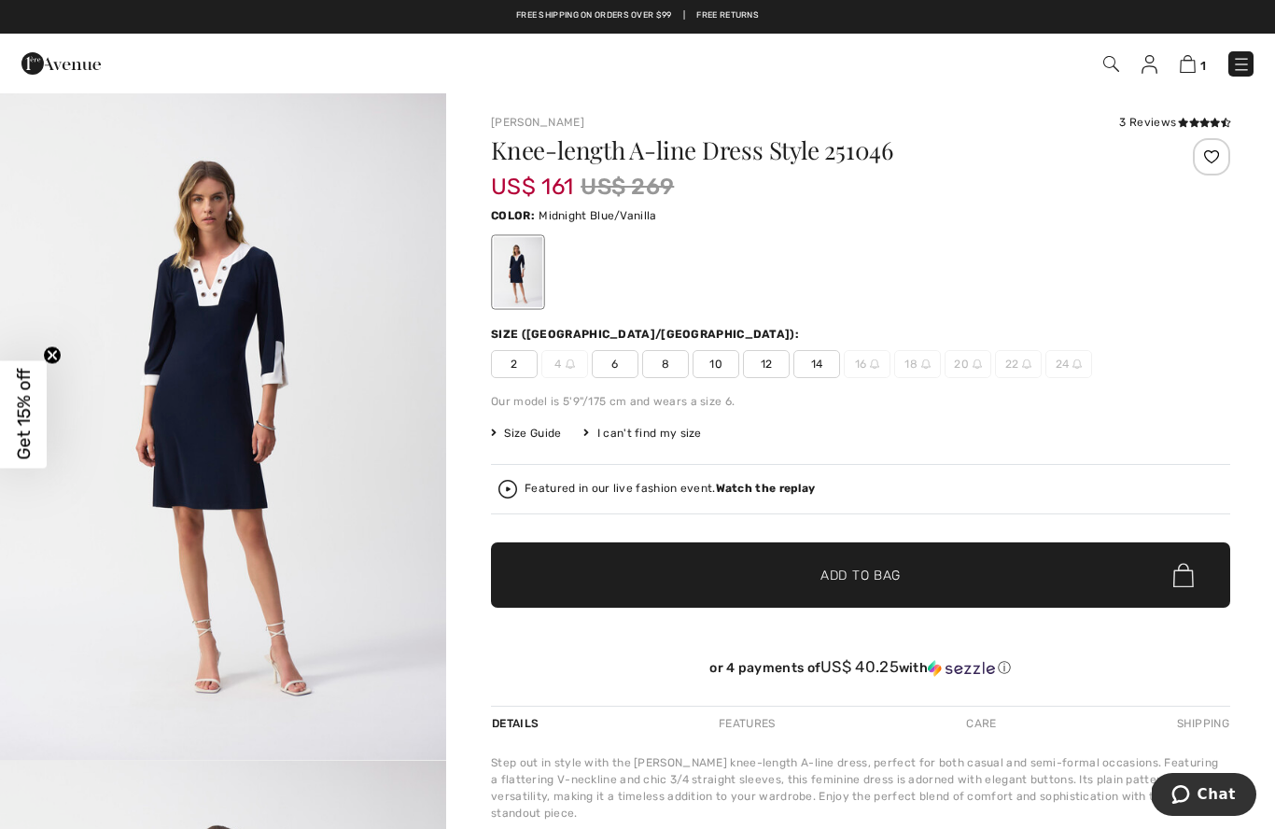
click at [538, 440] on span "Size Guide" at bounding box center [526, 433] width 70 height 17
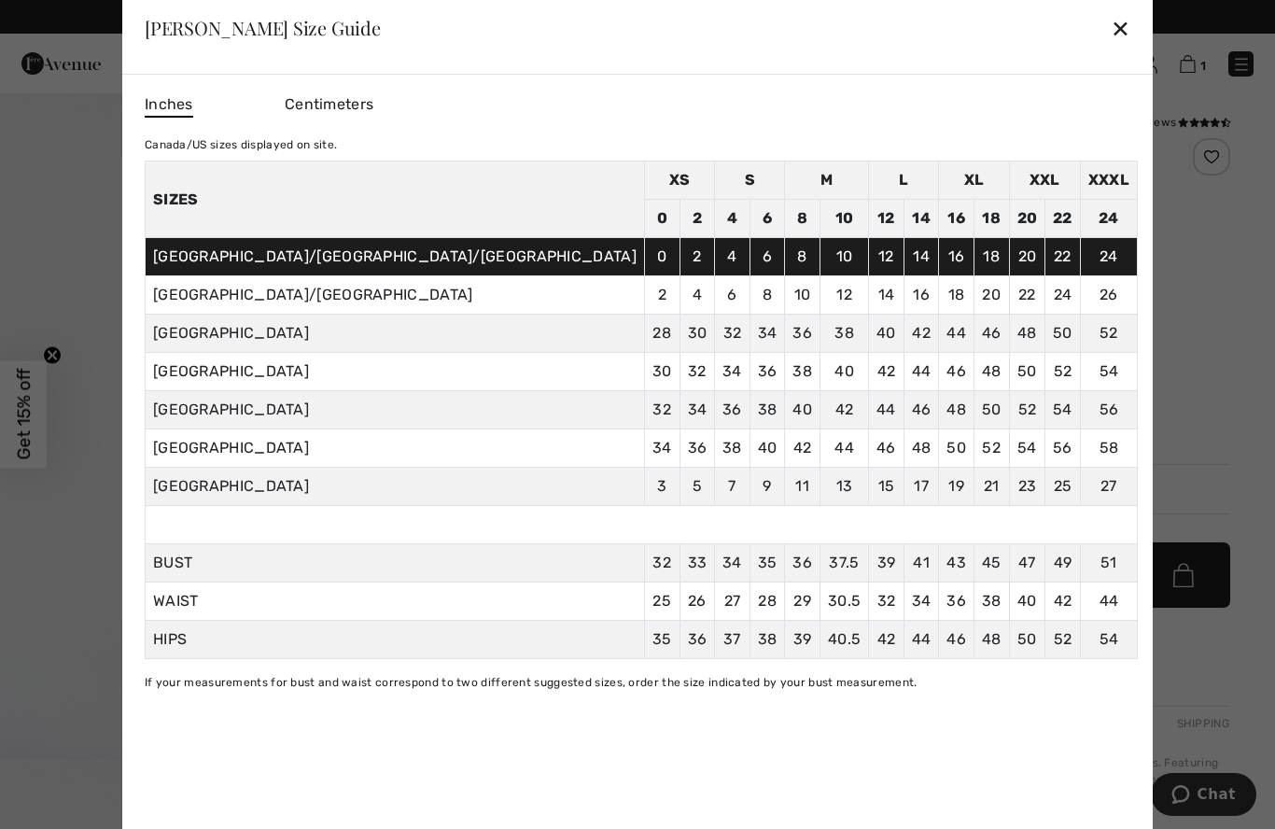
click at [1111, 18] on div "✕" at bounding box center [1121, 27] width 20 height 39
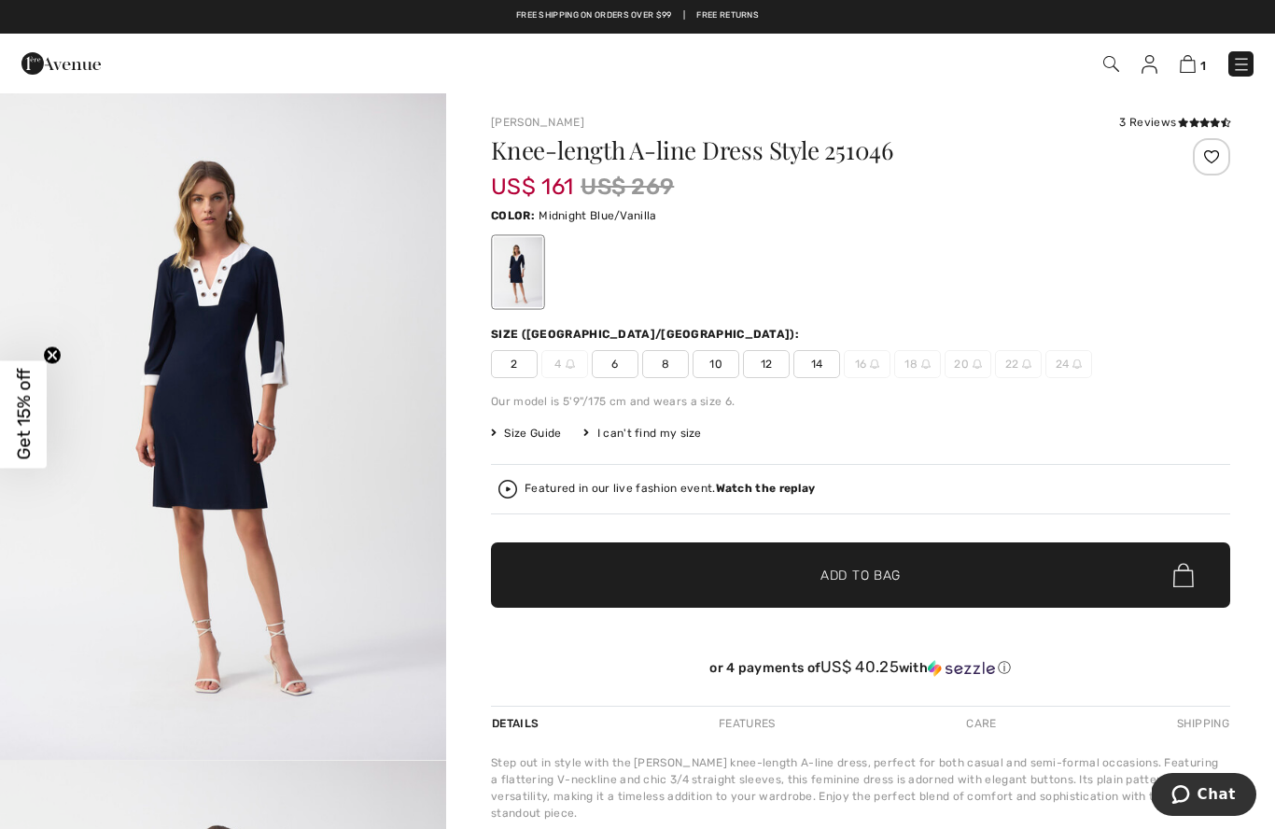
click at [778, 368] on span "12" at bounding box center [766, 364] width 47 height 28
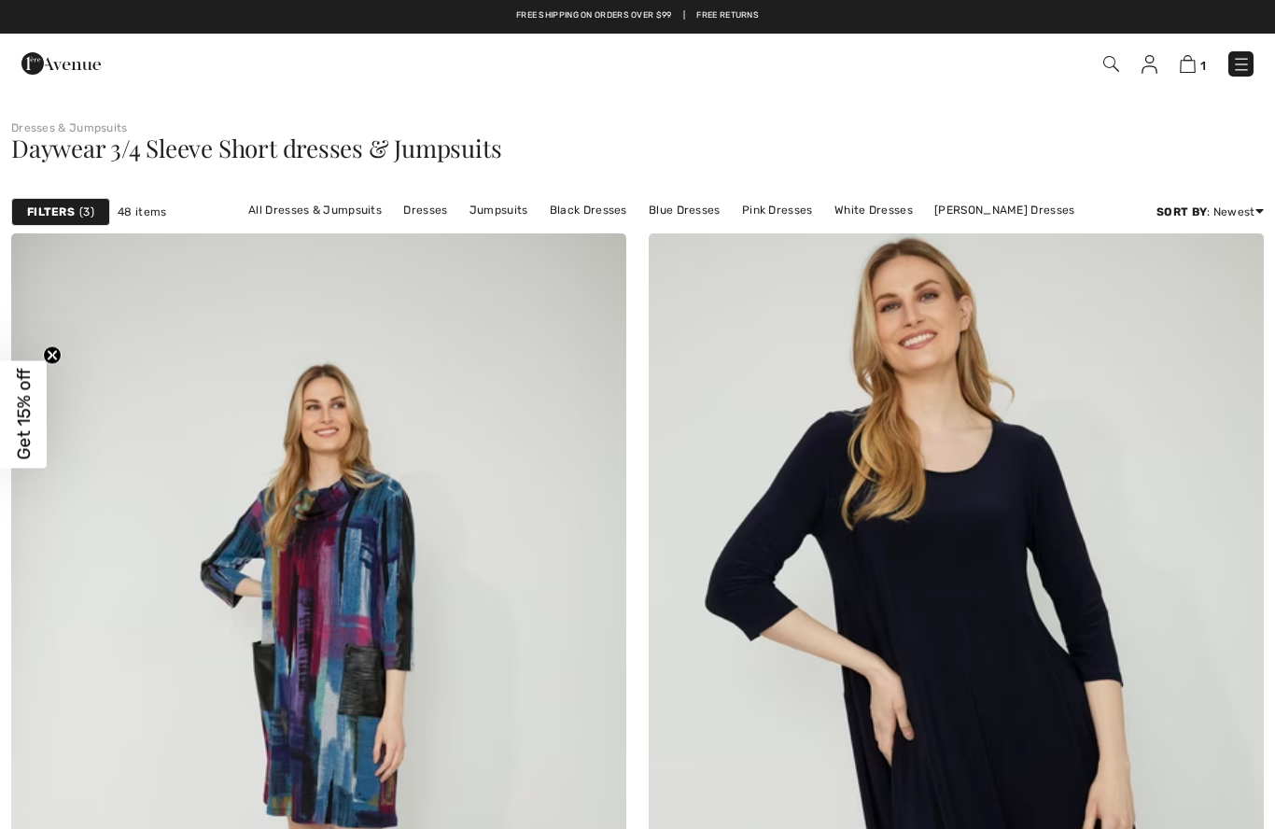
checkbox input "true"
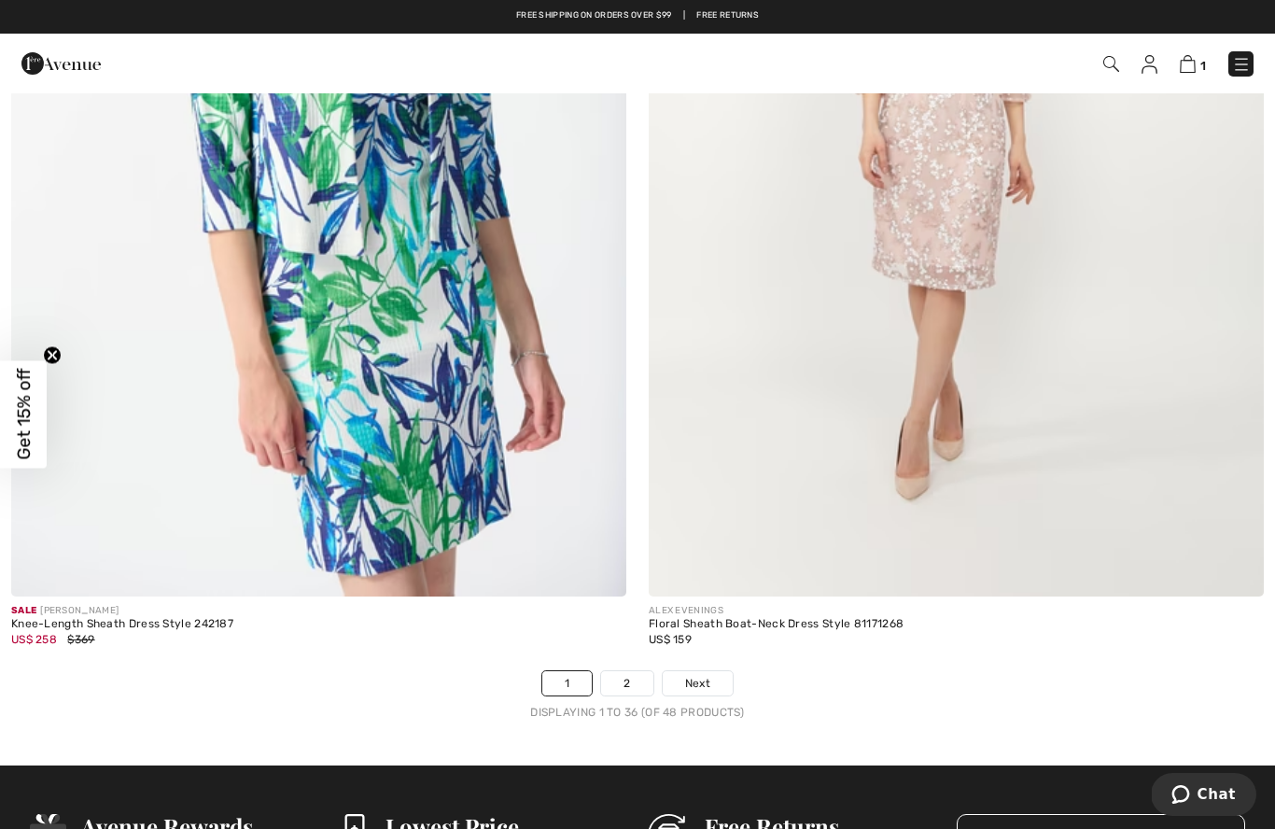
scroll to position [17942, 0]
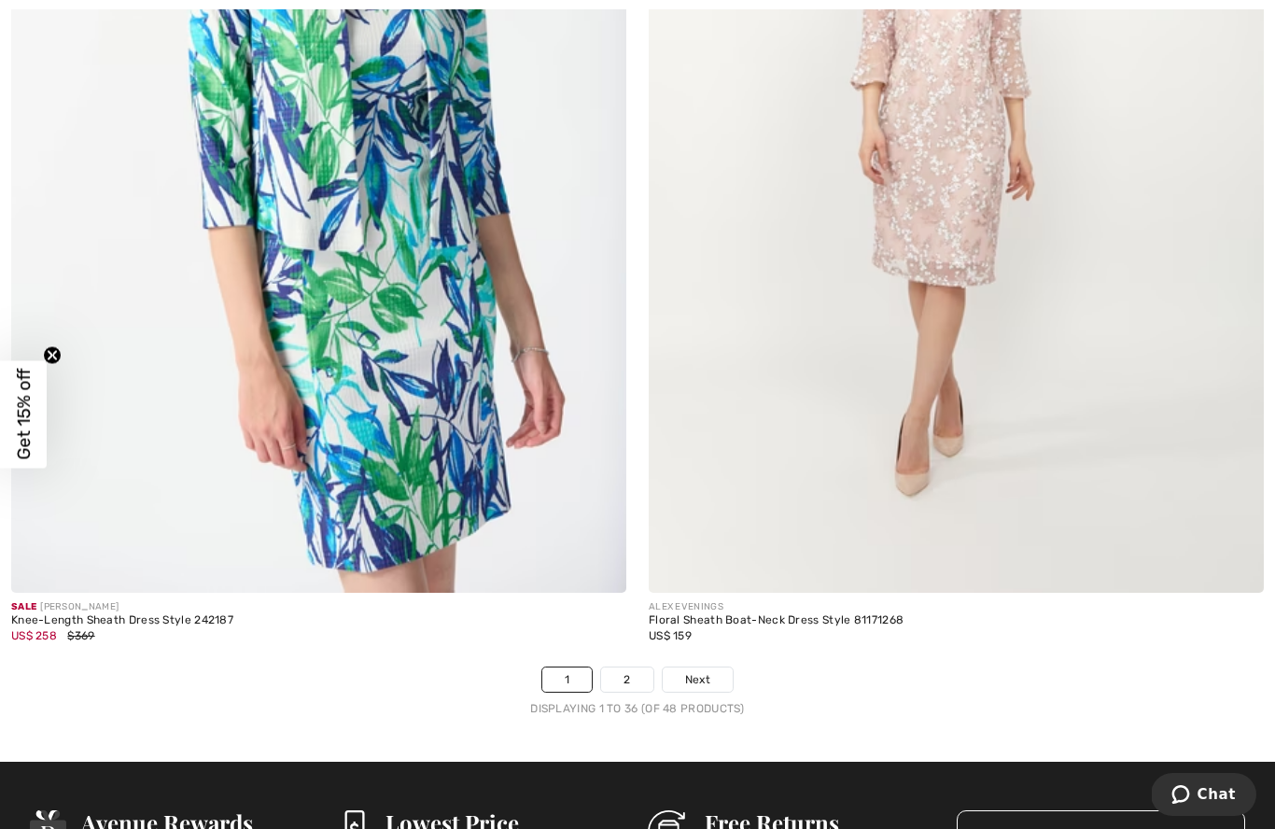
click at [712, 670] on link "Next" at bounding box center [698, 680] width 70 height 24
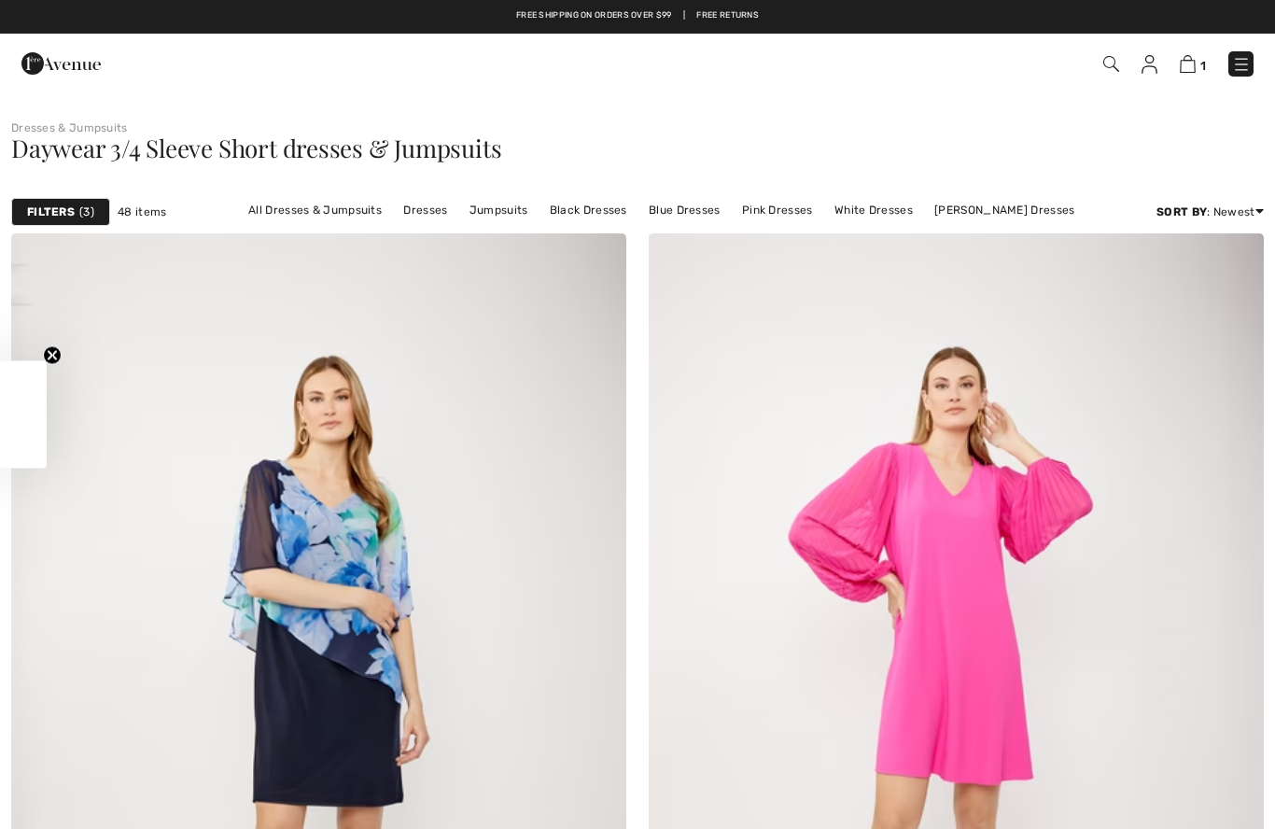
checkbox input "true"
click at [57, 207] on strong "Filters" at bounding box center [51, 212] width 48 height 17
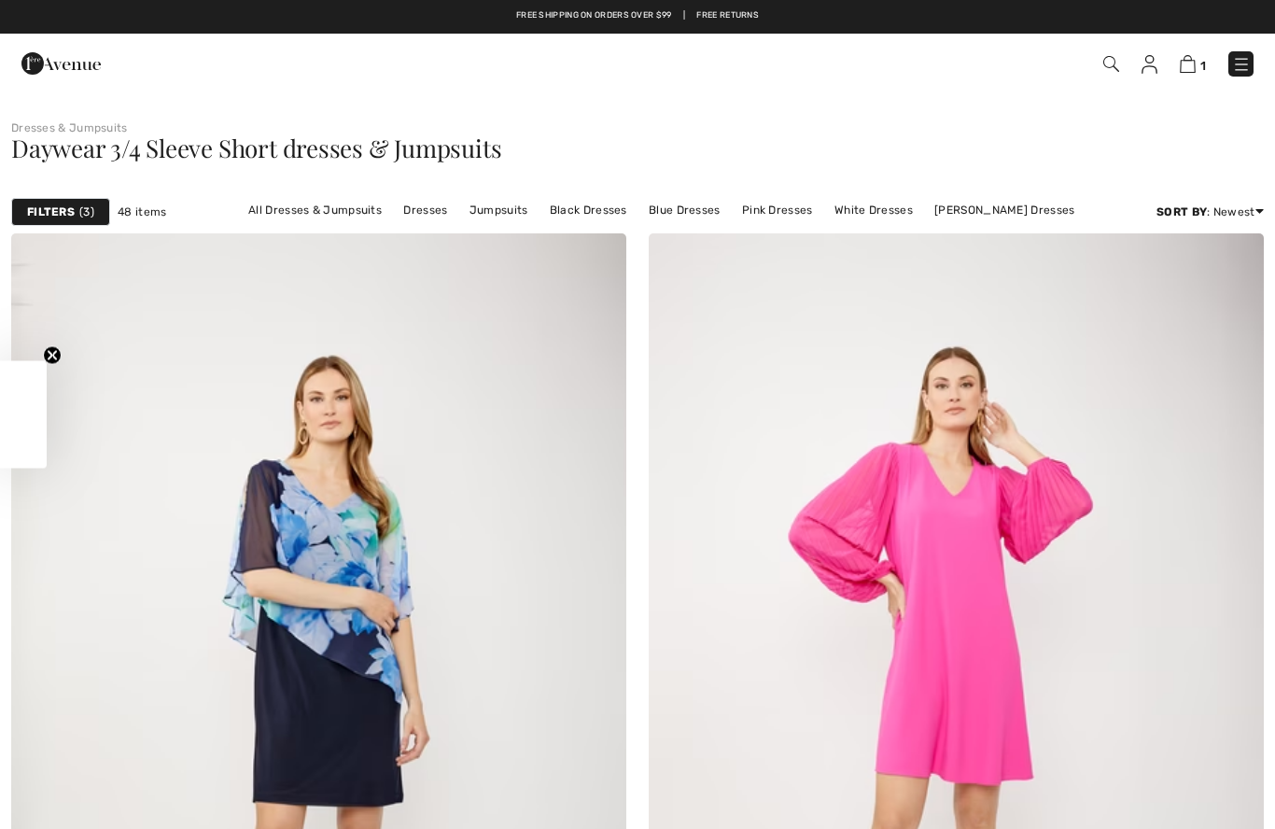
checkbox input "true"
click at [1188, 73] on img at bounding box center [1188, 64] width 16 height 18
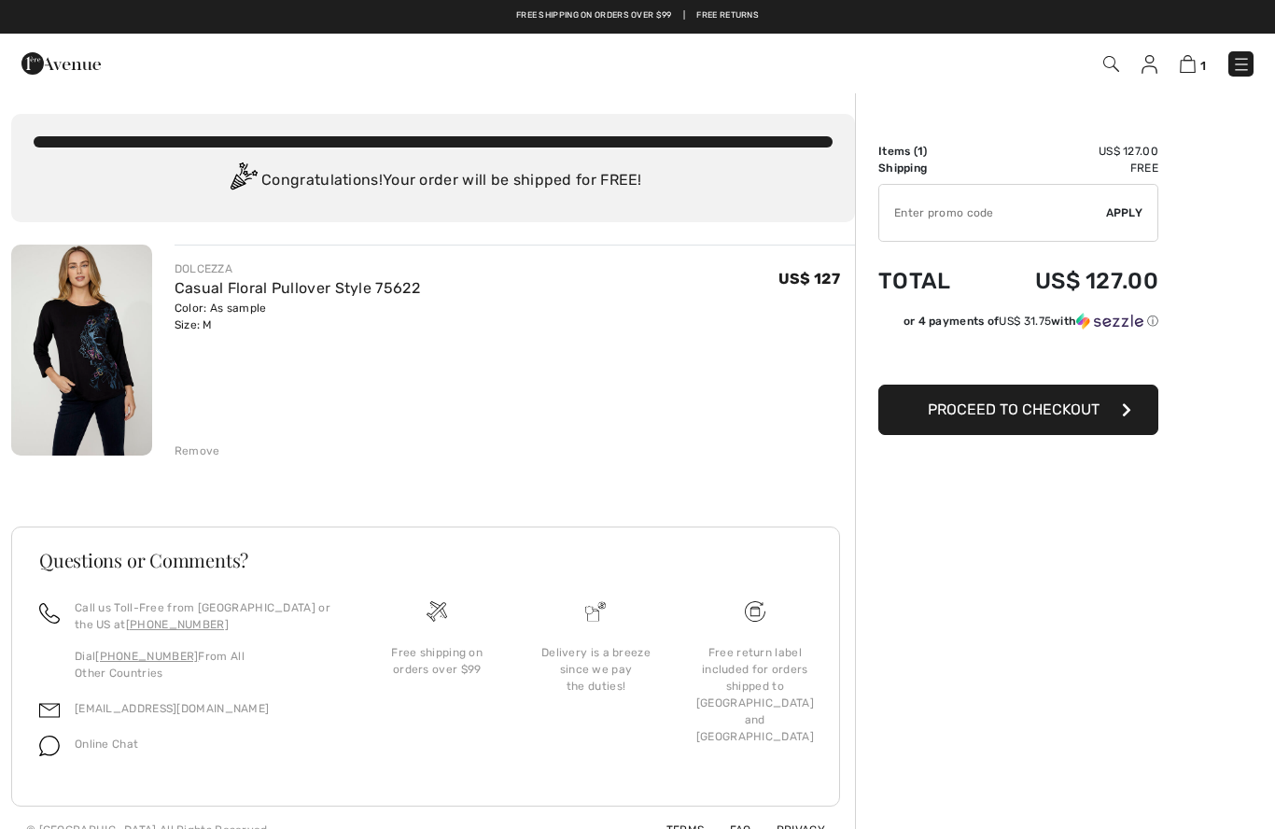
click at [1150, 678] on div "Order Summary Details Items ( 1 ) US$ 127.00 Promo code US$ 0.00 Shipping Free …" at bounding box center [1065, 472] width 420 height 762
click at [1147, 676] on div "Order Summary Details Items ( 1 ) US$ 127.00 Promo code US$ 0.00 Shipping Free …" at bounding box center [1065, 472] width 420 height 762
click at [1159, 655] on div "Order Summary Details Items ( 1 ) US$ 127.00 Promo code US$ 0.00 Shipping Free …" at bounding box center [1065, 472] width 420 height 762
click at [1021, 425] on button "Proceed to Checkout" at bounding box center [1019, 410] width 280 height 50
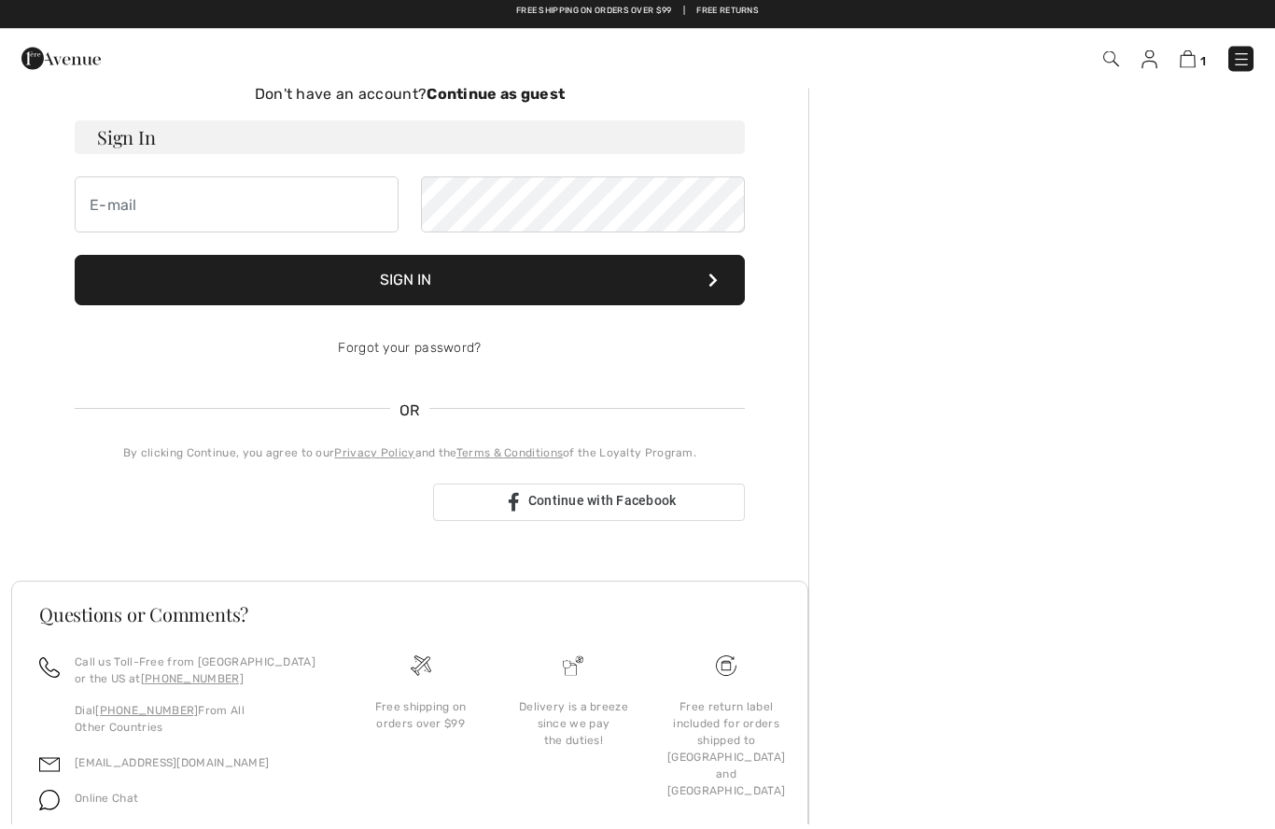
scroll to position [145, 0]
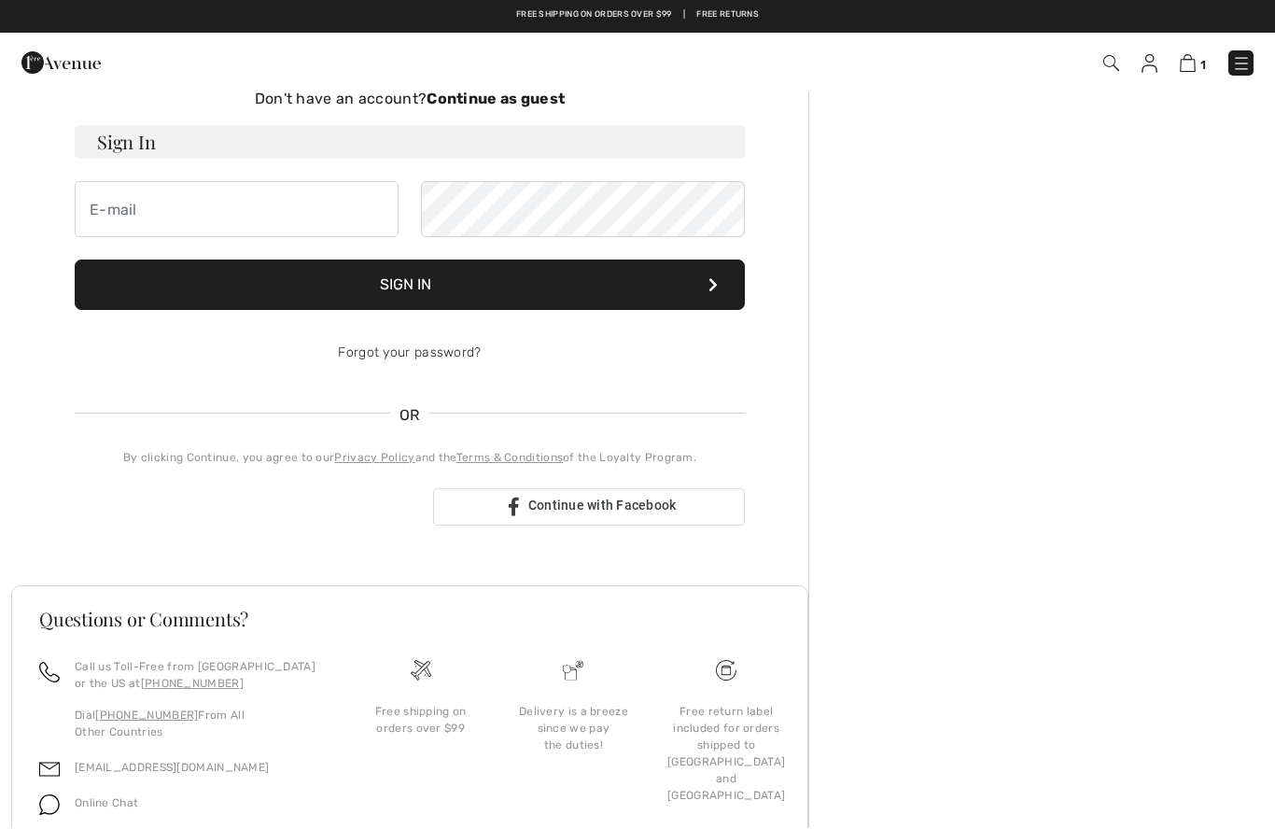
click at [1012, 585] on div "Order Summary Details Items ( 1 ) US$ 127.00 Promo code US$ 0.00 Shipping Free …" at bounding box center [1042, 430] width 467 height 966
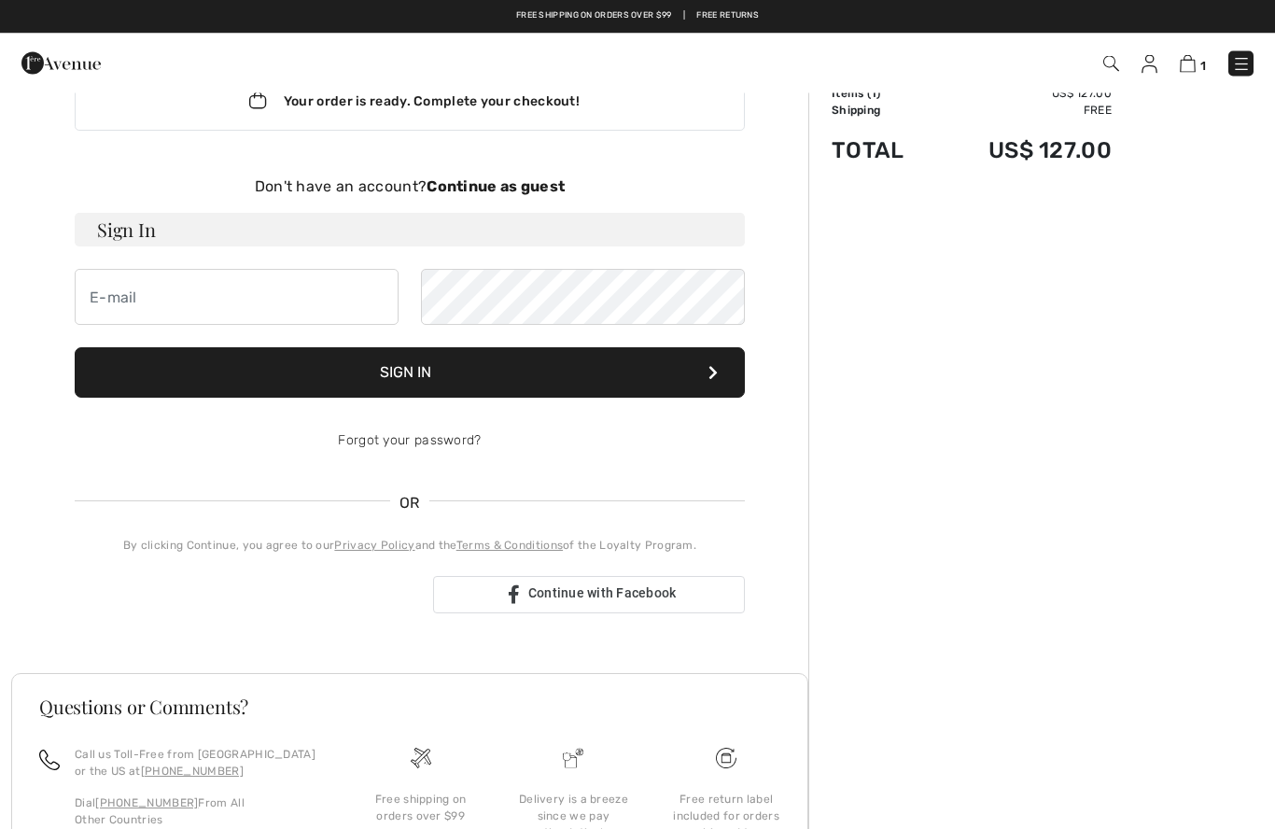
scroll to position [58, 0]
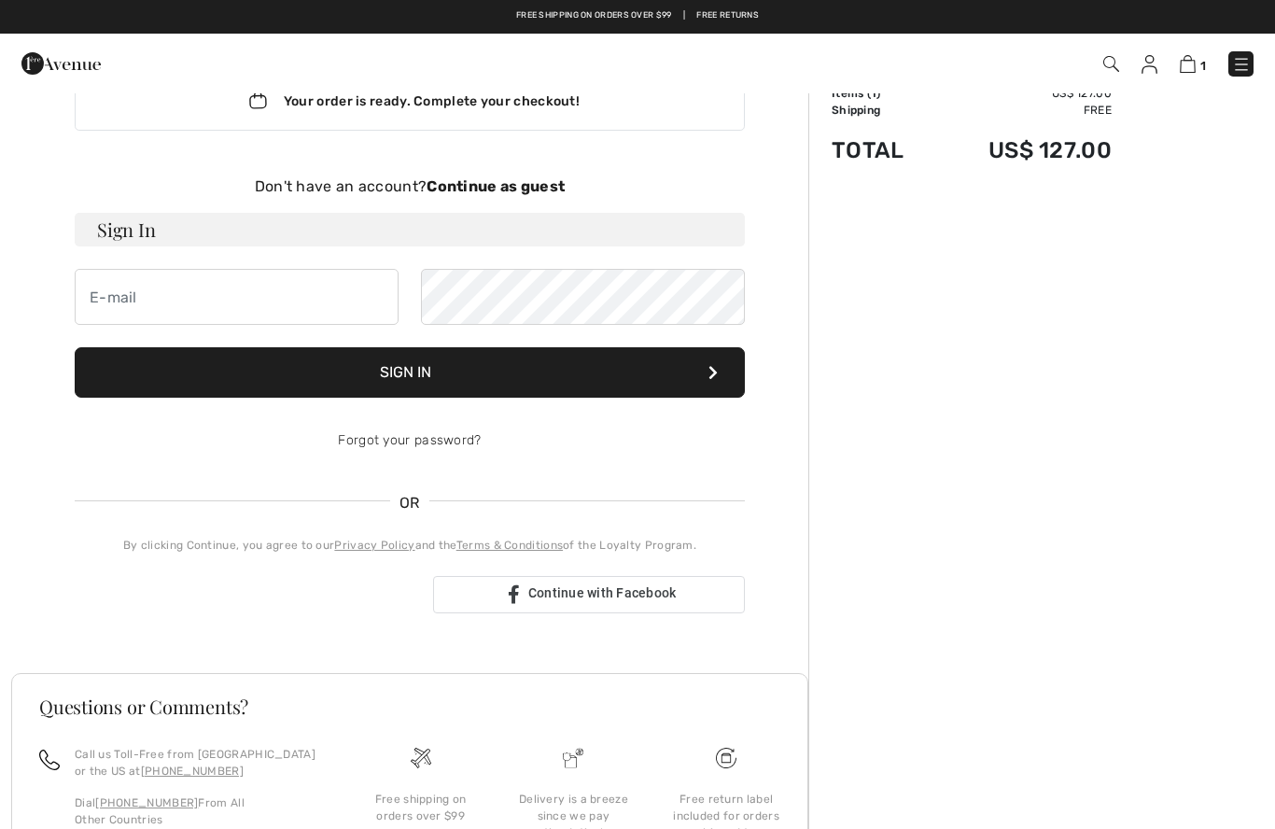
click at [512, 188] on strong "Continue as guest" at bounding box center [496, 186] width 138 height 18
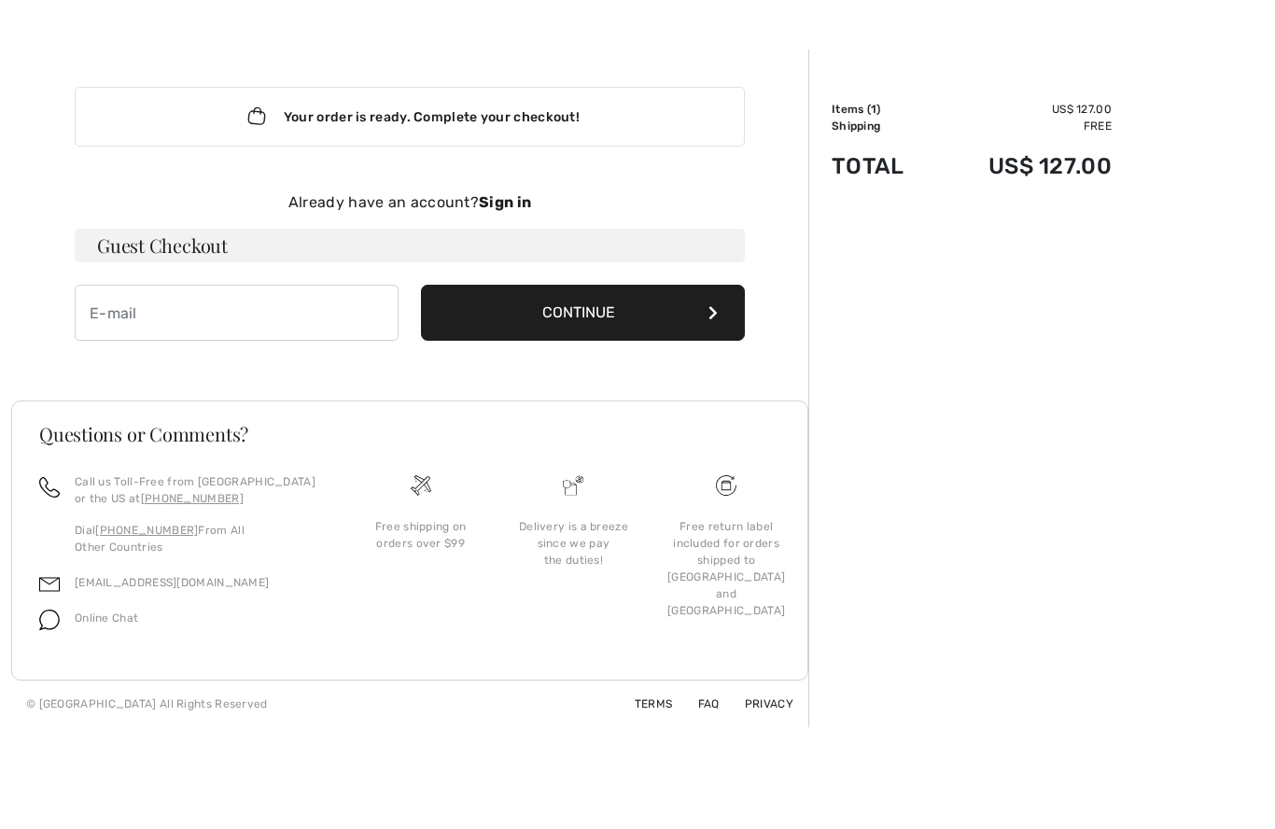
scroll to position [0, 0]
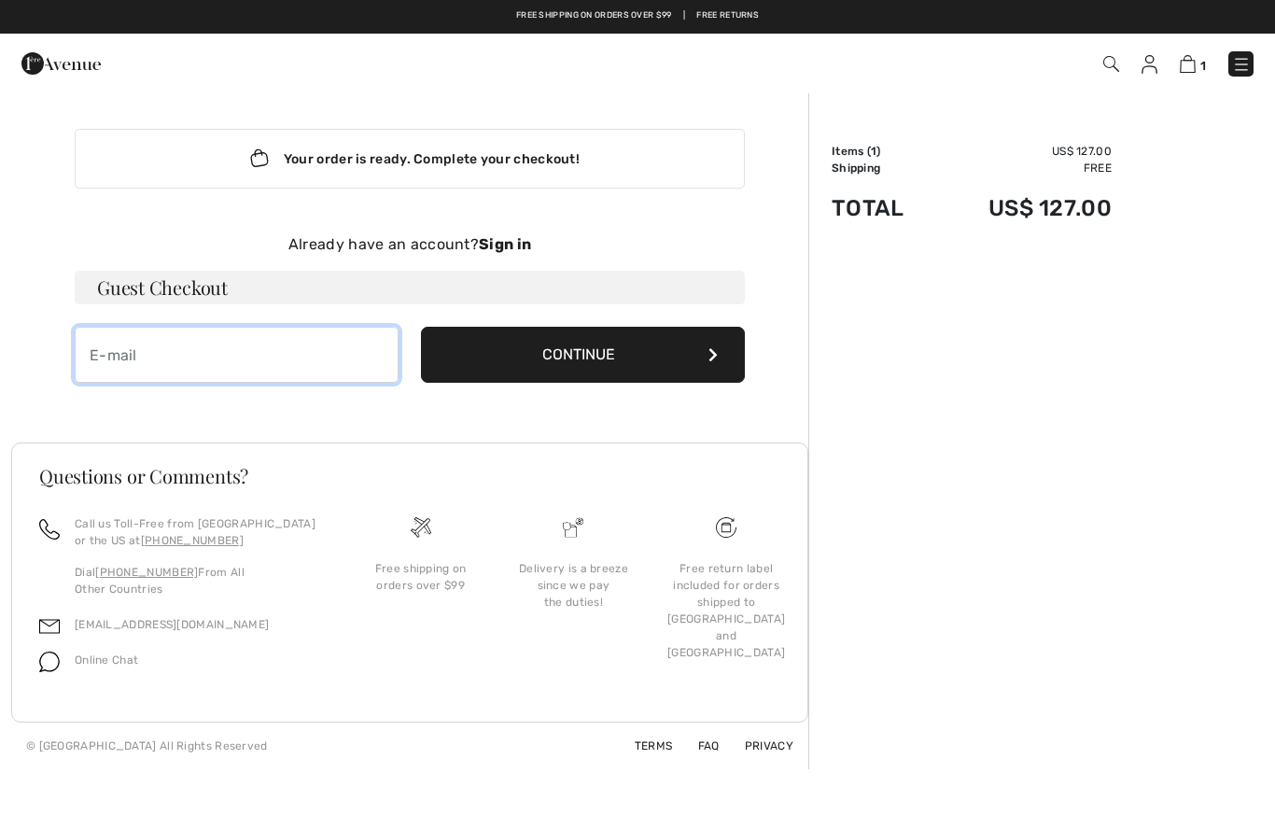
click at [104, 348] on input "email" at bounding box center [237, 355] width 324 height 56
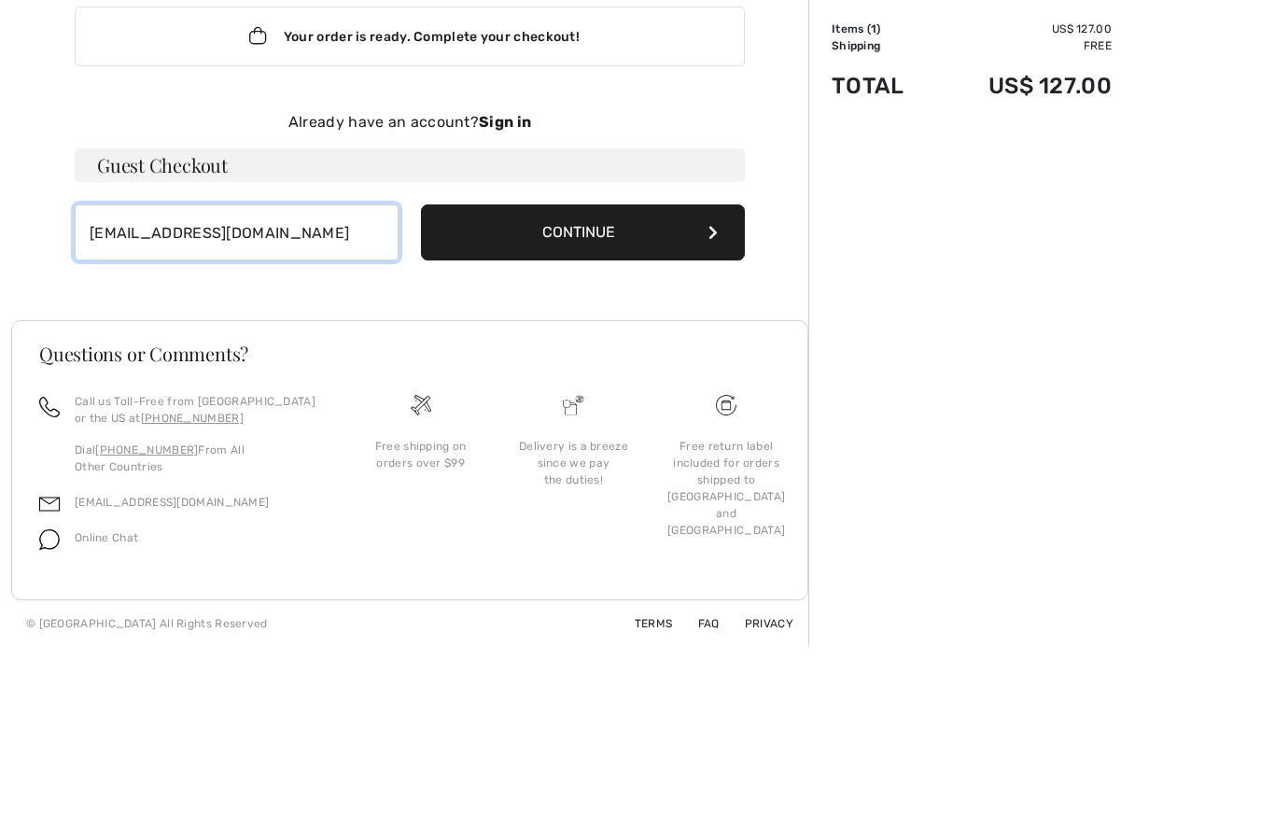
type input "[EMAIL_ADDRESS][DOMAIN_NAME]"
click at [612, 327] on button "Continue" at bounding box center [583, 355] width 324 height 56
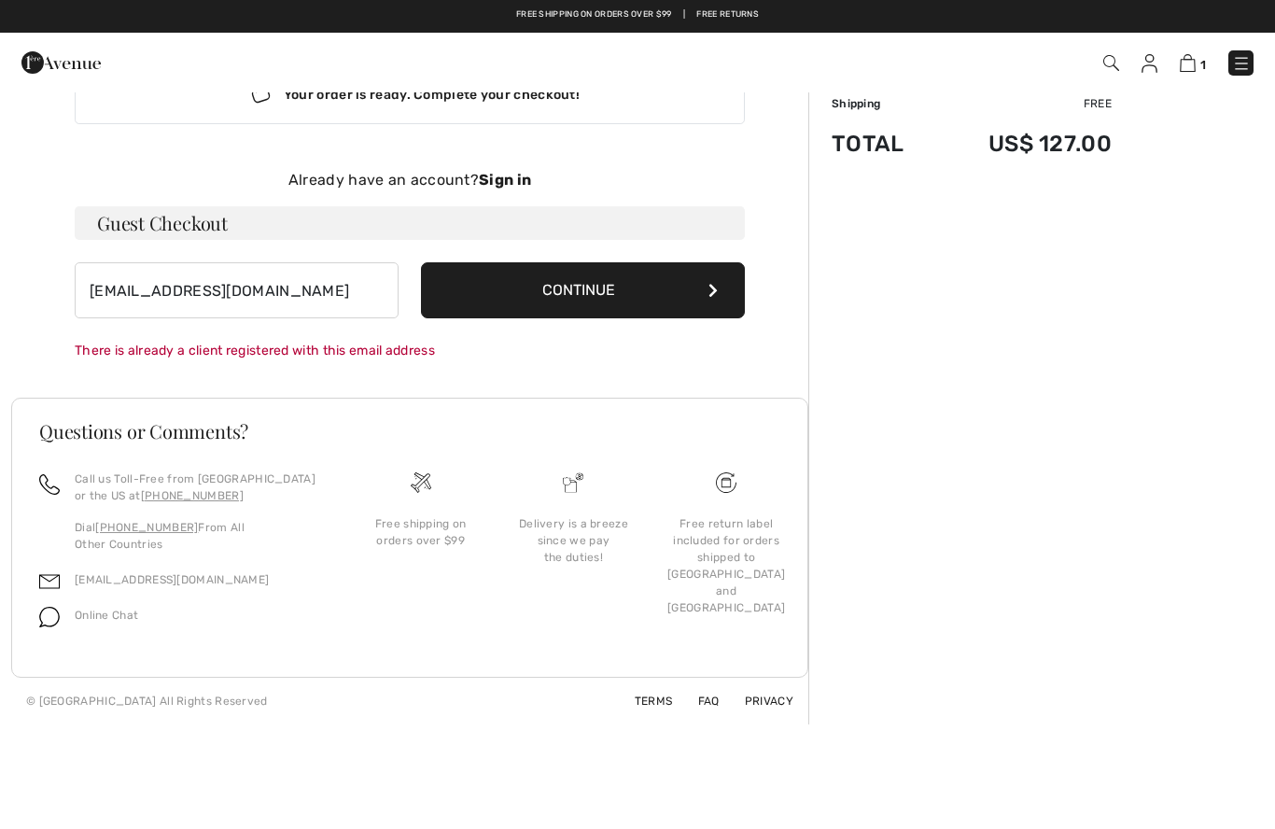
click at [624, 292] on button "Continue" at bounding box center [583, 291] width 324 height 56
click at [616, 289] on button "Continue" at bounding box center [583, 291] width 324 height 56
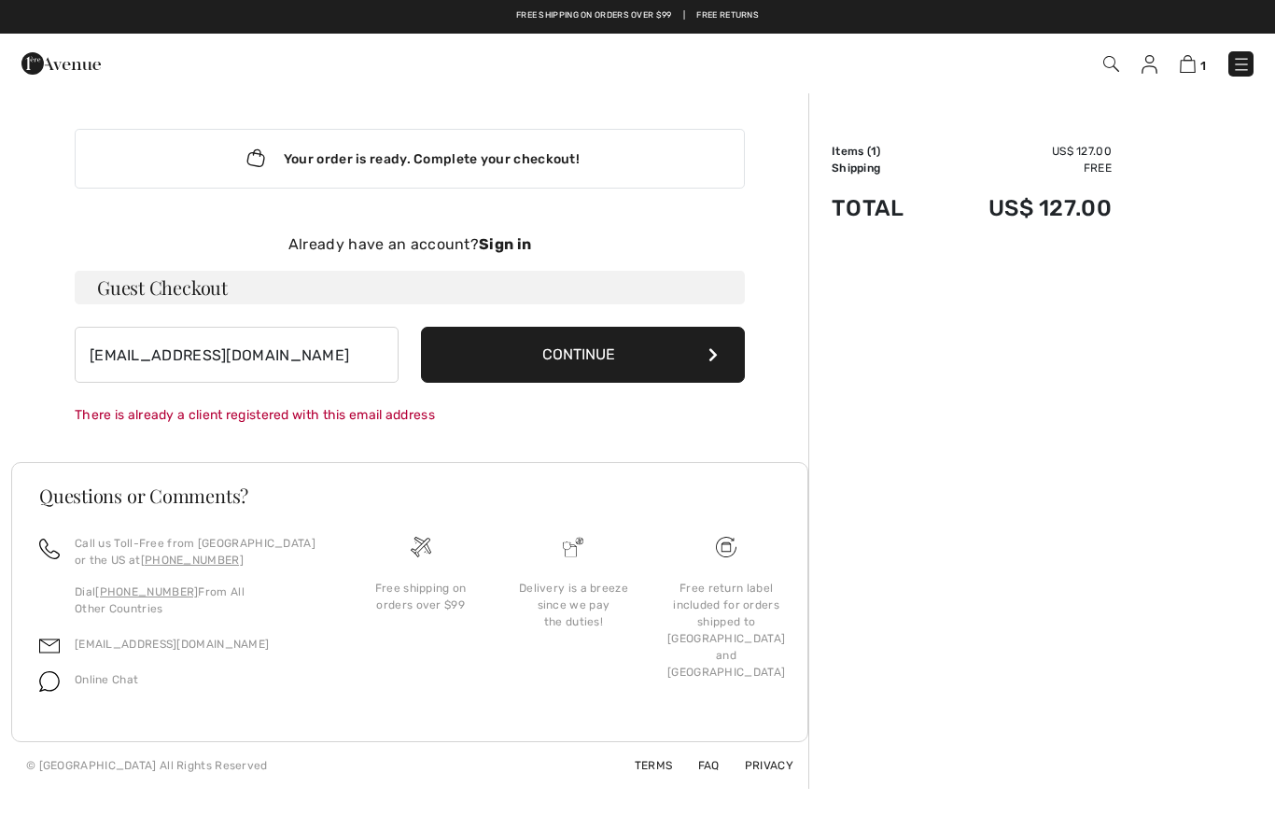
click at [515, 162] on div "Your order is ready. Complete your checkout!" at bounding box center [410, 159] width 670 height 60
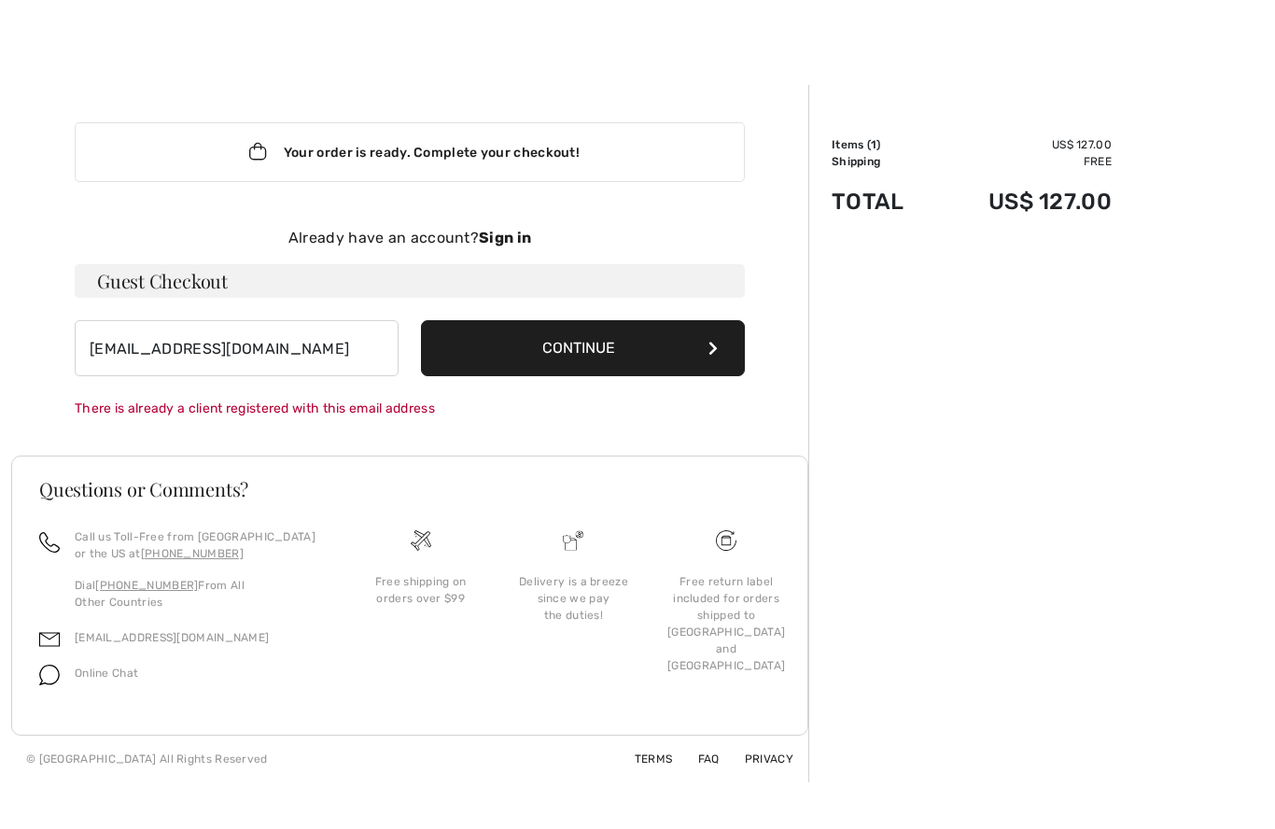
click at [714, 357] on button "Continue" at bounding box center [583, 348] width 324 height 56
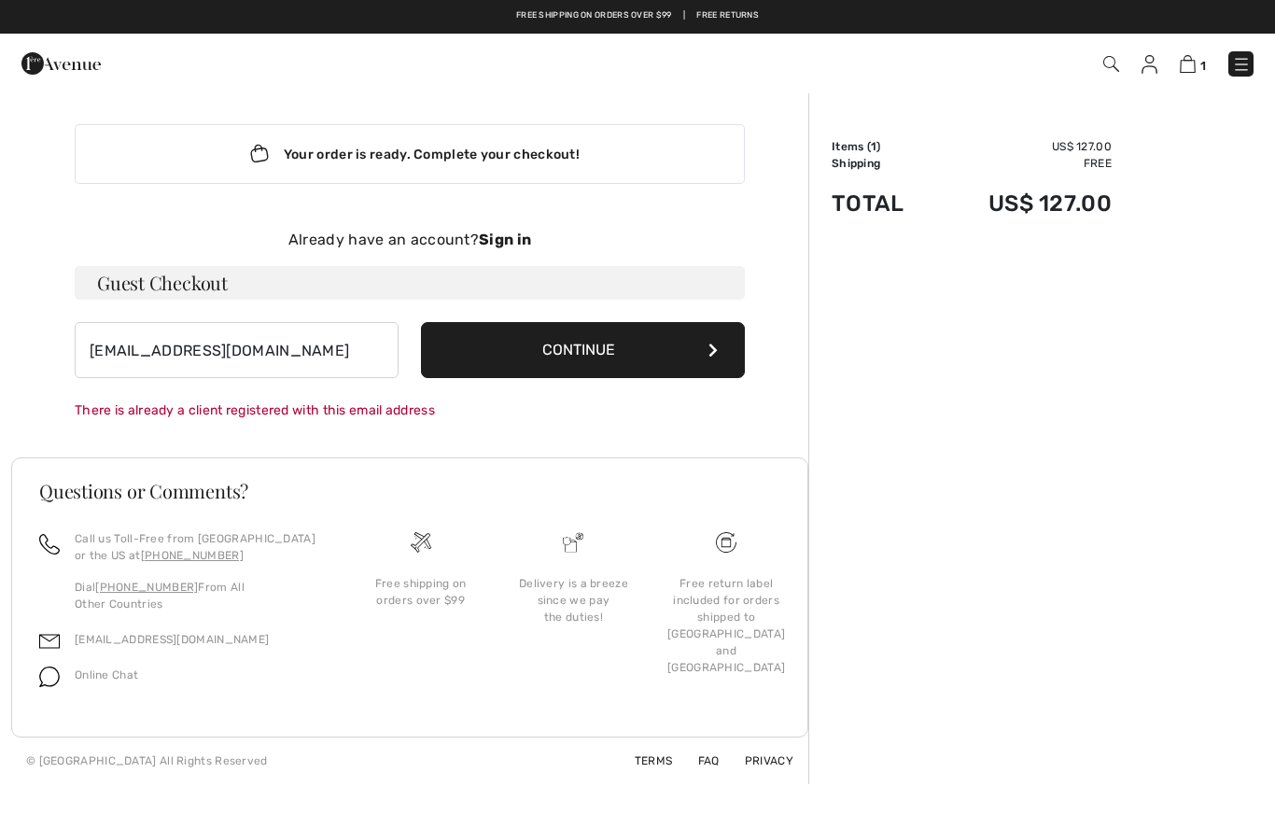
scroll to position [0, 0]
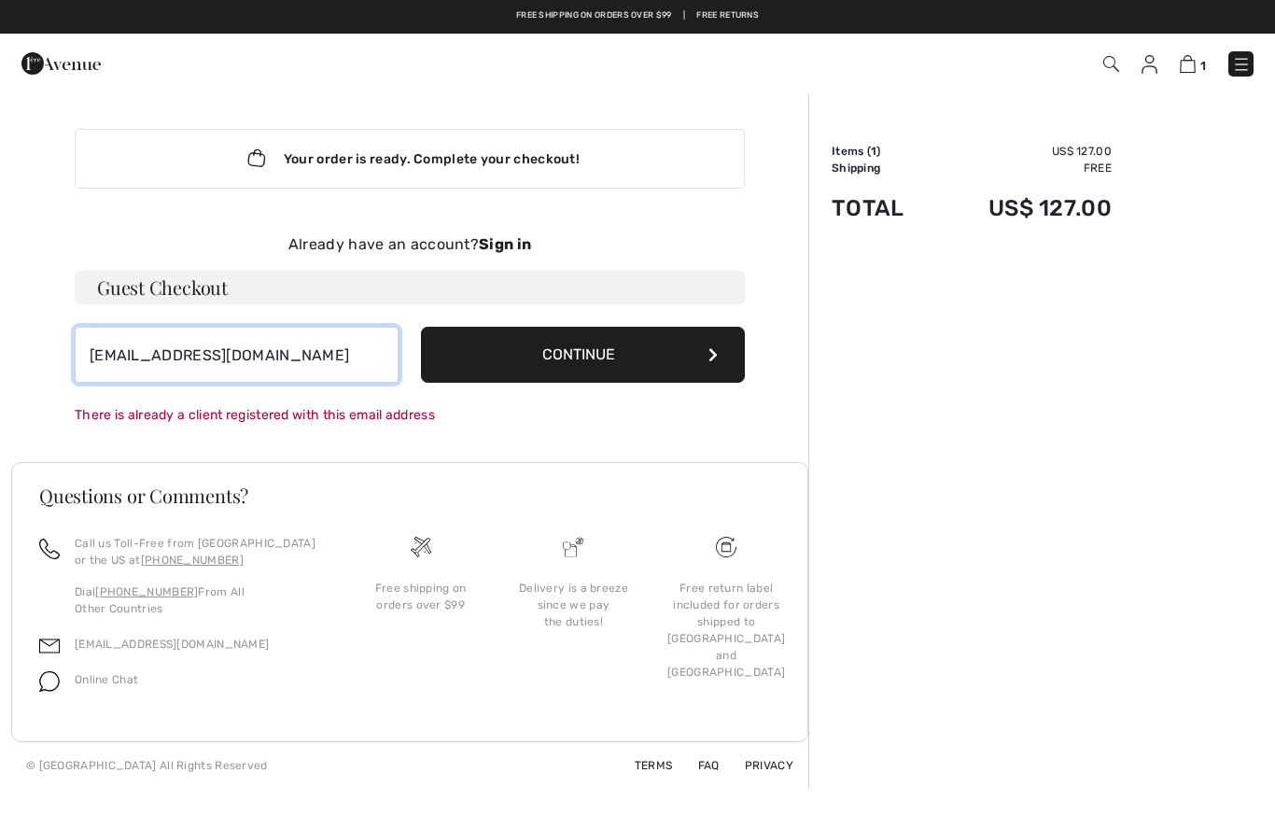
click at [296, 359] on input "dgerrish99@gmail.com" at bounding box center [237, 355] width 324 height 56
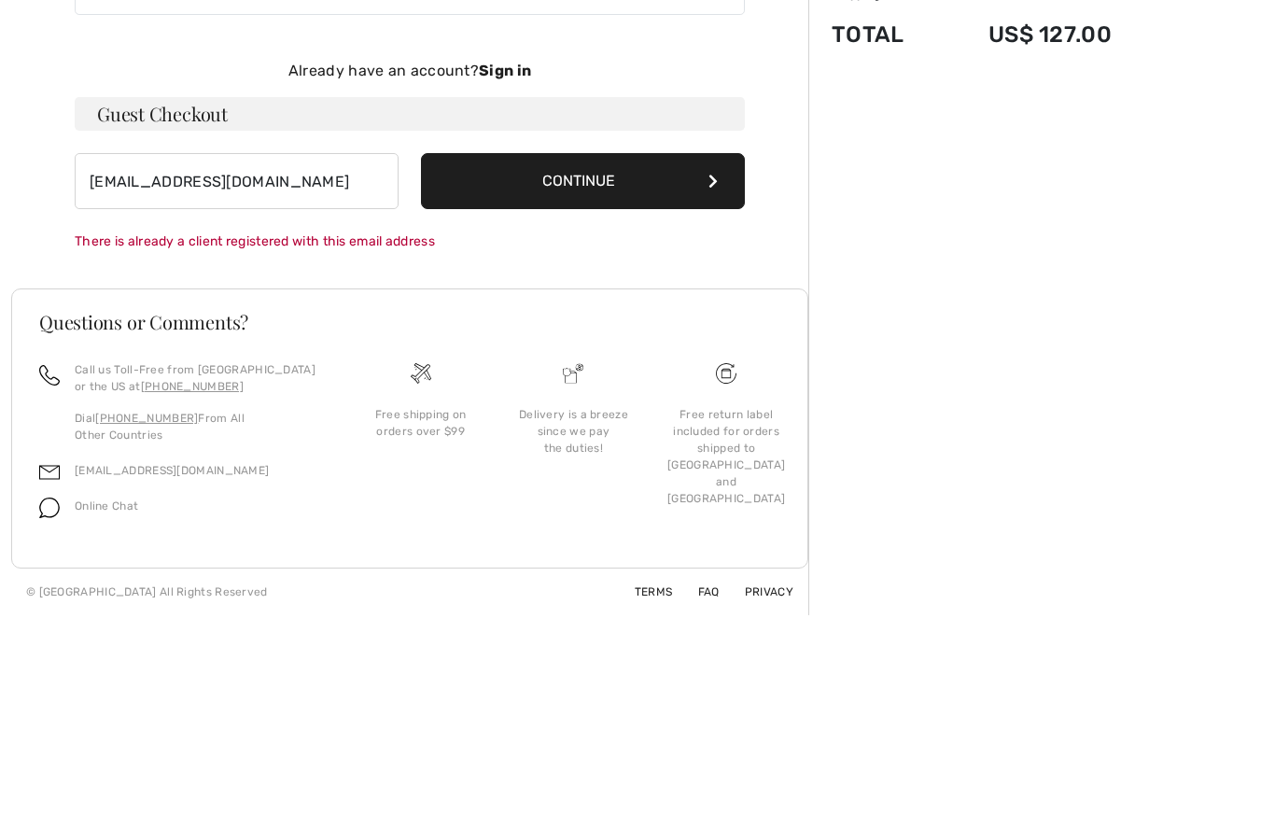
click at [613, 327] on button "Continue" at bounding box center [583, 355] width 324 height 56
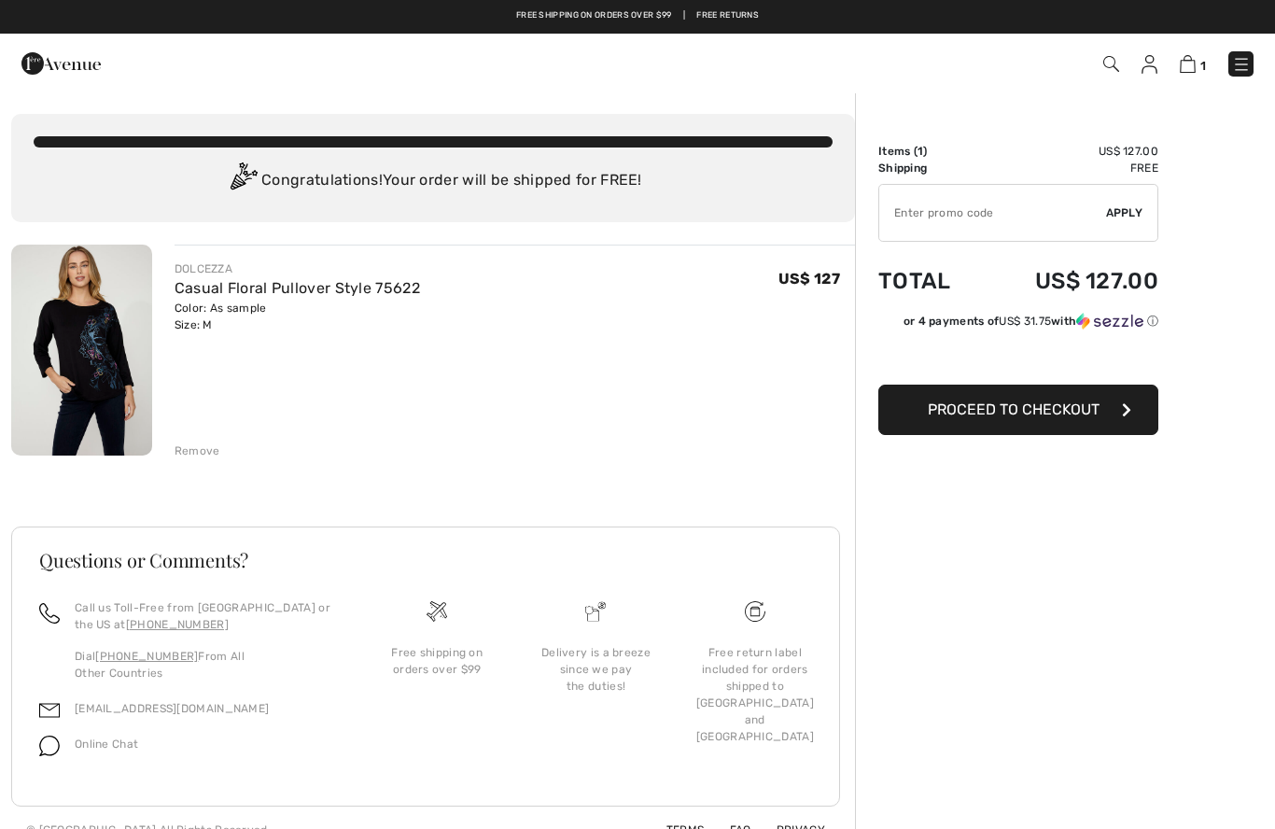
click at [1040, 417] on span "Proceed to Checkout" at bounding box center [1014, 410] width 172 height 18
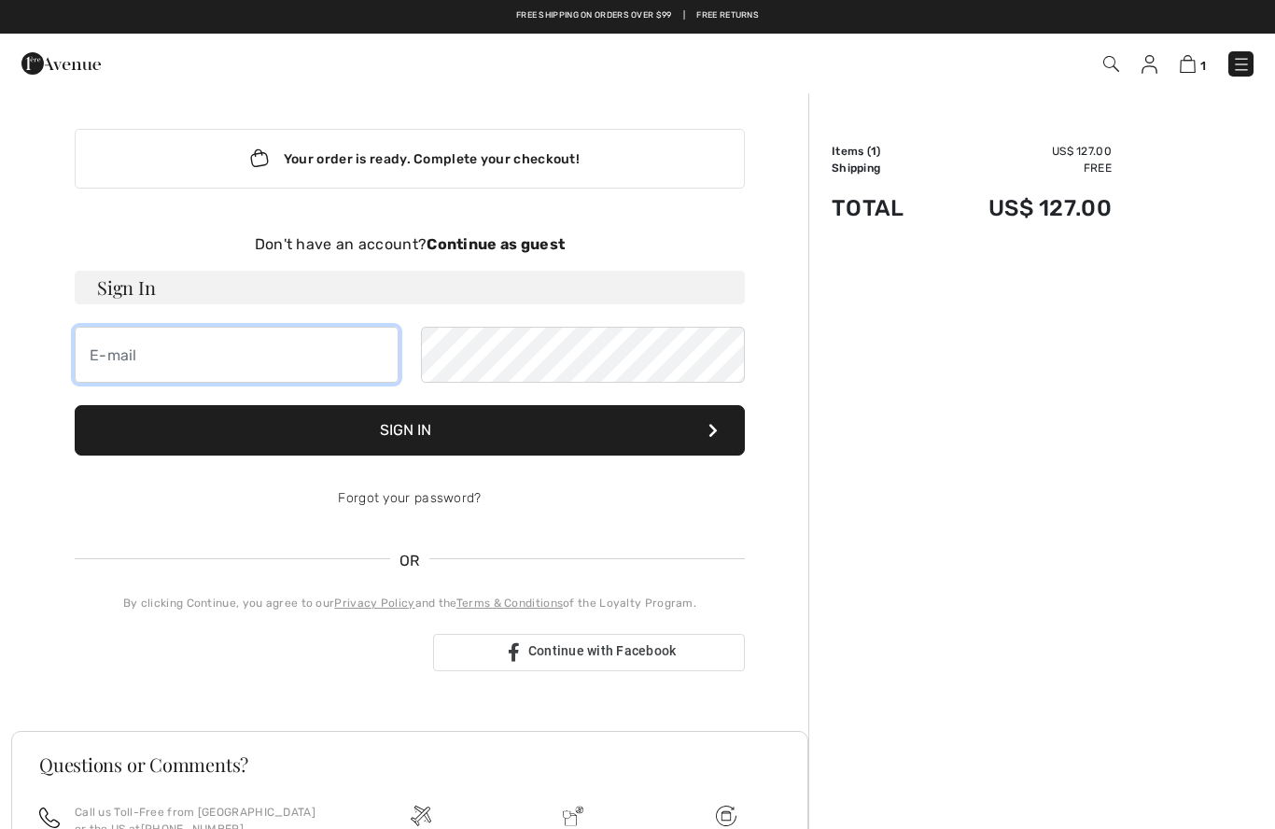
click at [114, 352] on input "email" at bounding box center [237, 355] width 324 height 56
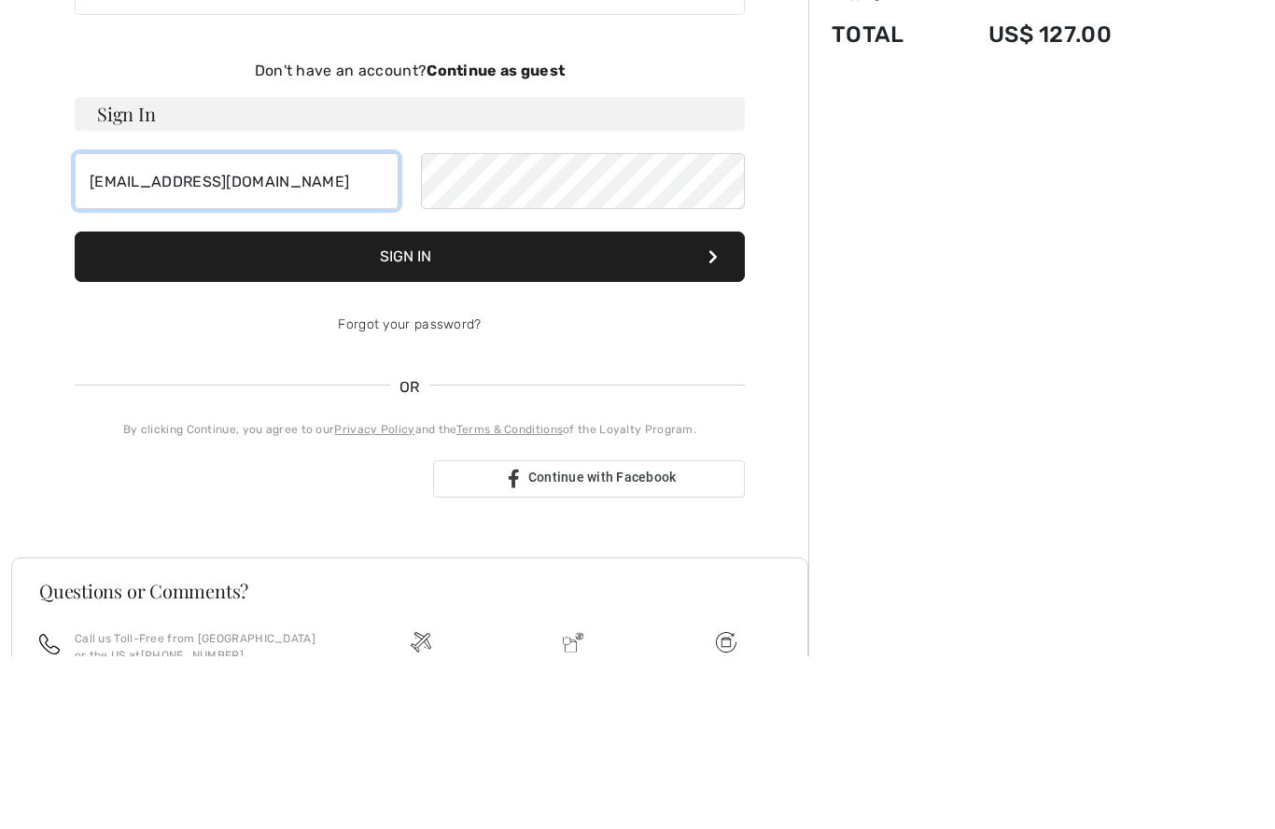
type input "[EMAIL_ADDRESS][DOMAIN_NAME]"
click at [418, 405] on button "Sign In" at bounding box center [410, 430] width 670 height 50
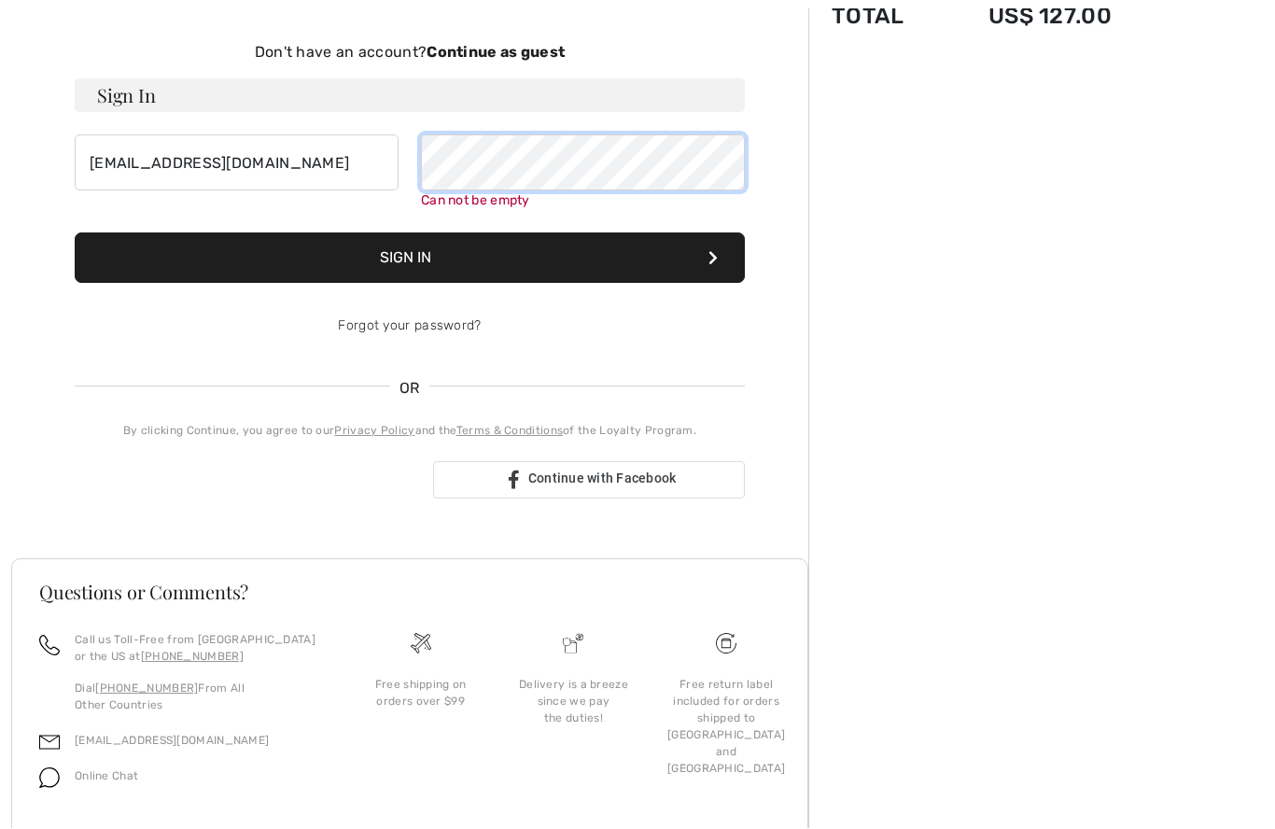
scroll to position [191, 0]
click at [565, 254] on button "Sign In" at bounding box center [410, 258] width 670 height 50
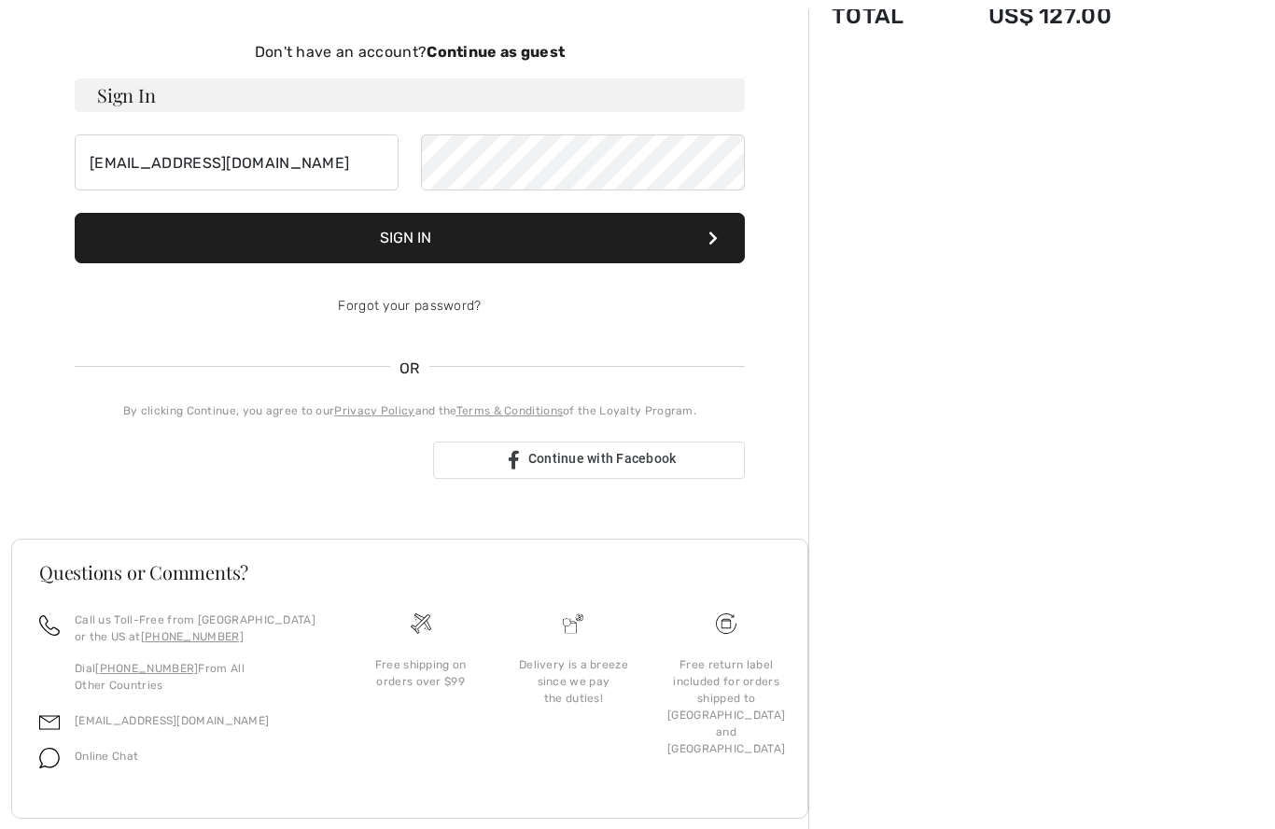
scroll to position [192, 0]
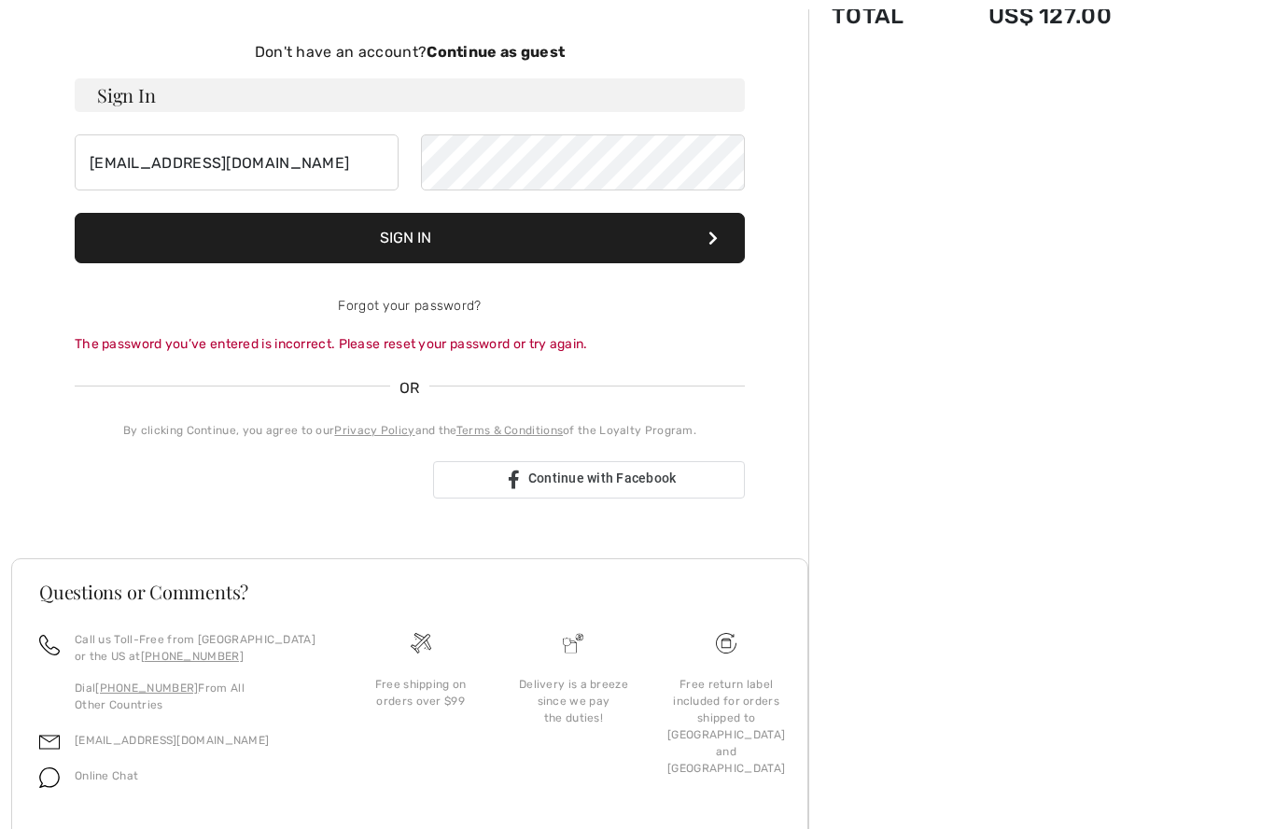
click at [272, 486] on div "Sign in with Google. Opens in new tab" at bounding box center [247, 479] width 344 height 41
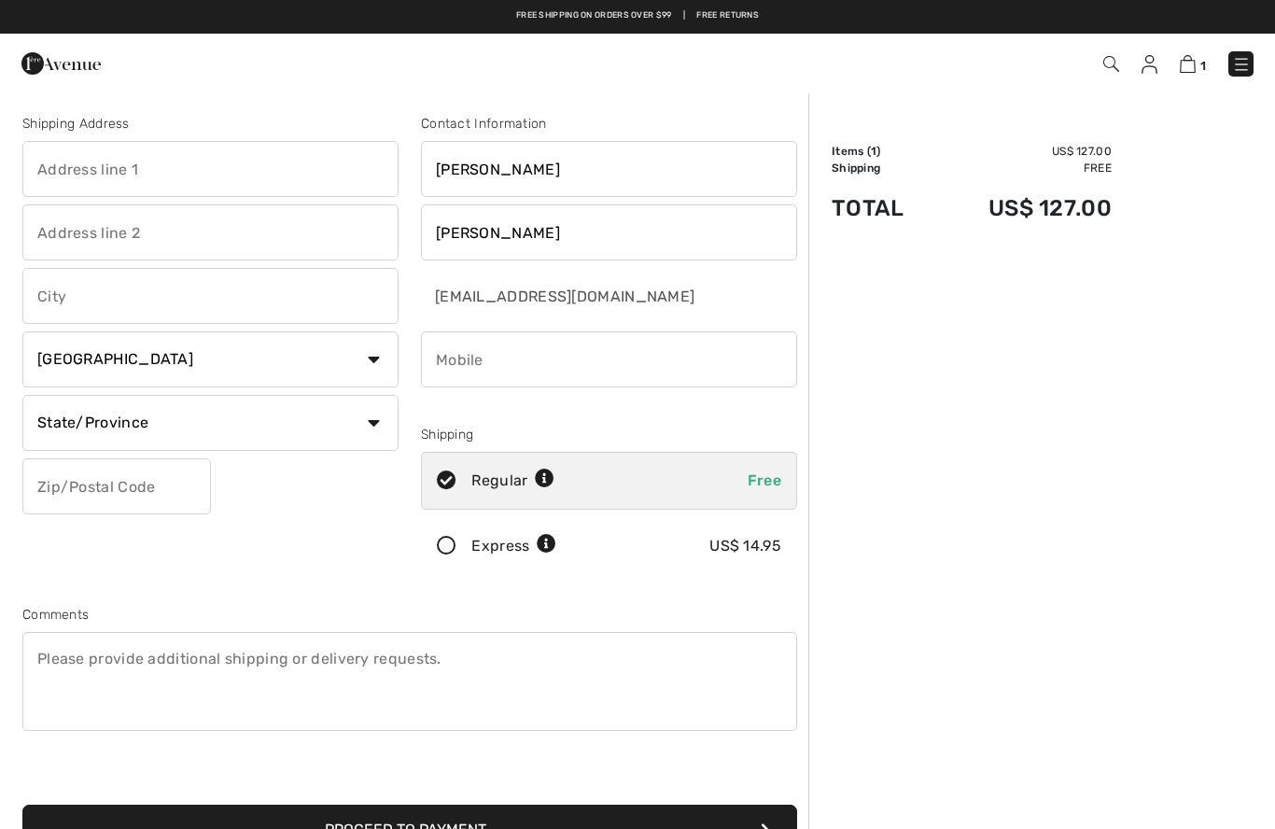
click at [56, 169] on input "text" at bounding box center [210, 169] width 376 height 56
type input "[STREET_ADDRESS][PERSON_NAME]"
type input "[PERSON_NAME]"
select select "0"
type input "75013"
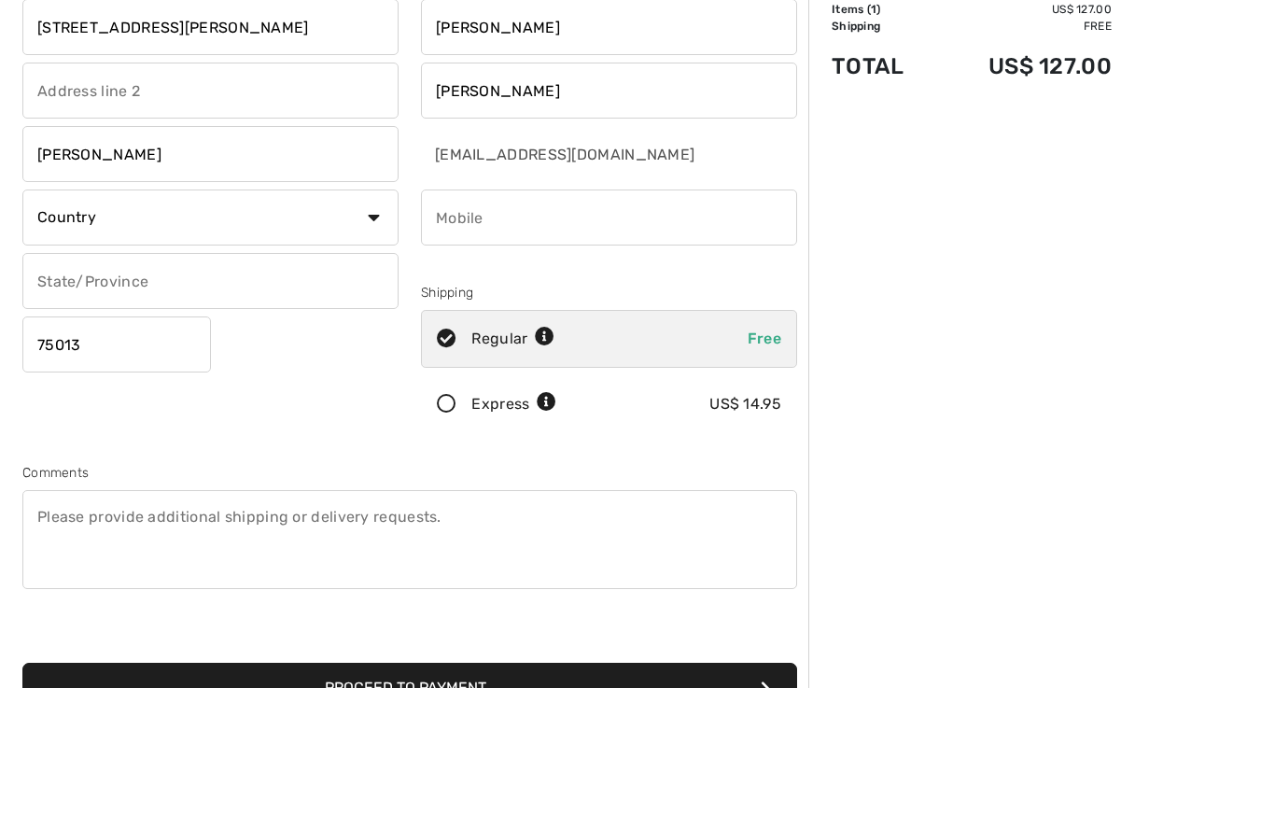
click at [442, 331] on input "phone" at bounding box center [609, 359] width 376 height 56
type input "4694381284"
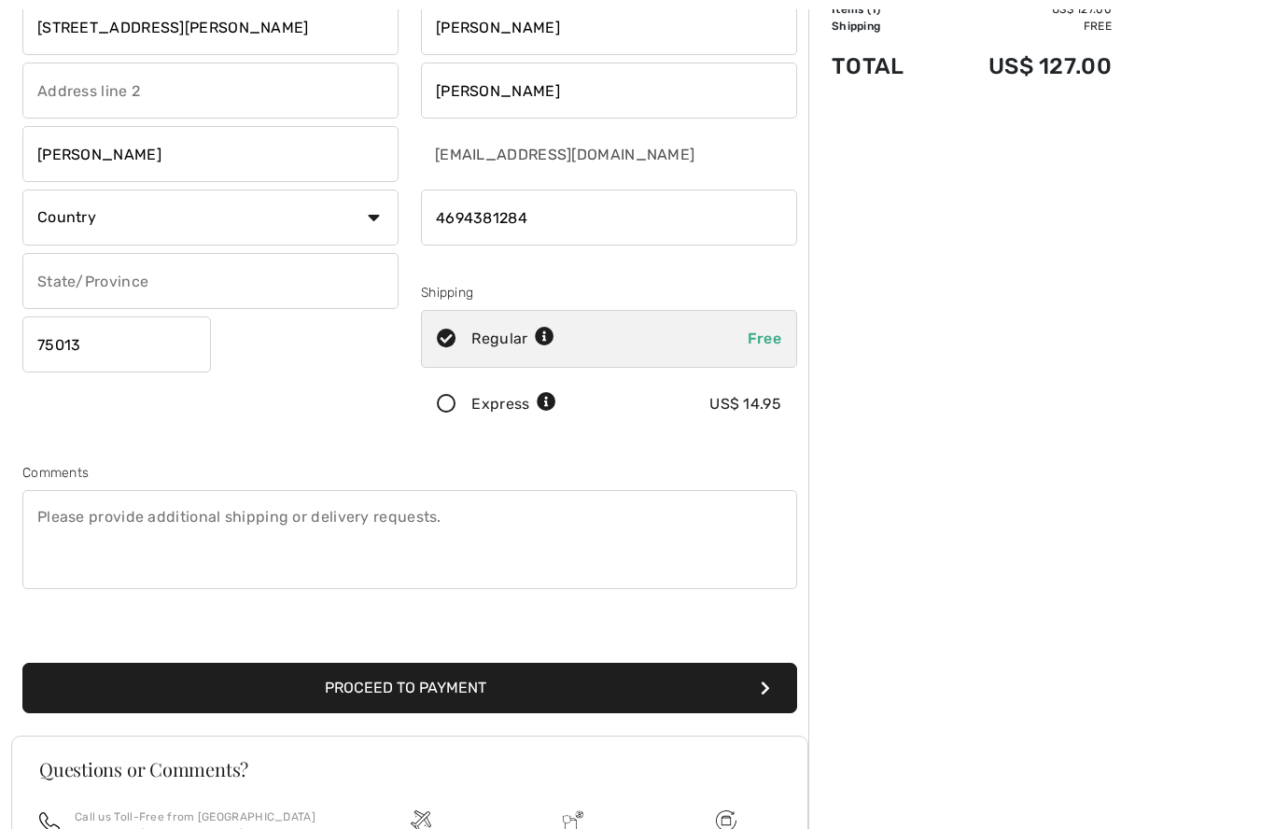
click at [373, 225] on select "Country Canada United States Afghanistan Aland Islands Albania Algeria American…" at bounding box center [210, 218] width 376 height 56
select select "US"
click at [382, 282] on select "State/Province Alabama Alaska American Samoa Arizona Arkansas California Colora…" at bounding box center [210, 281] width 376 height 56
select select "TX"
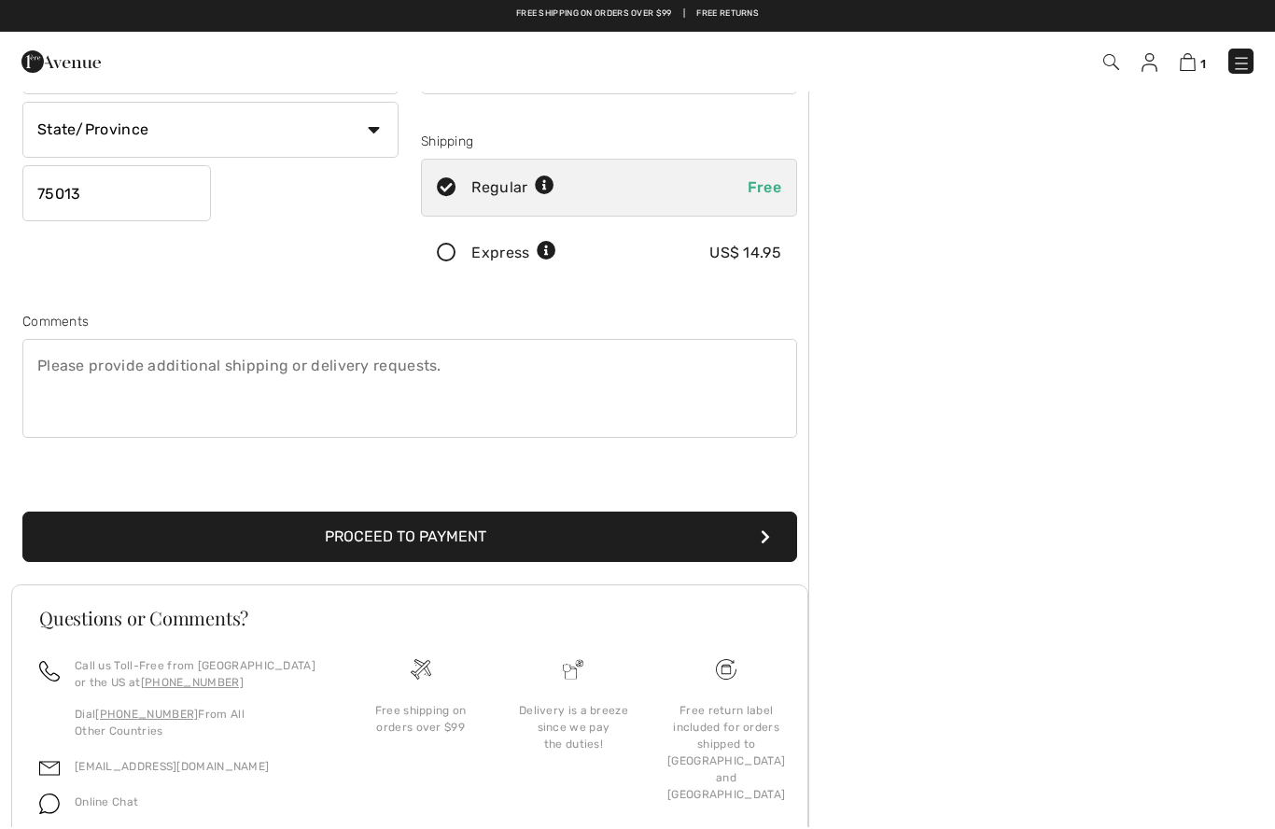
scroll to position [291, 0]
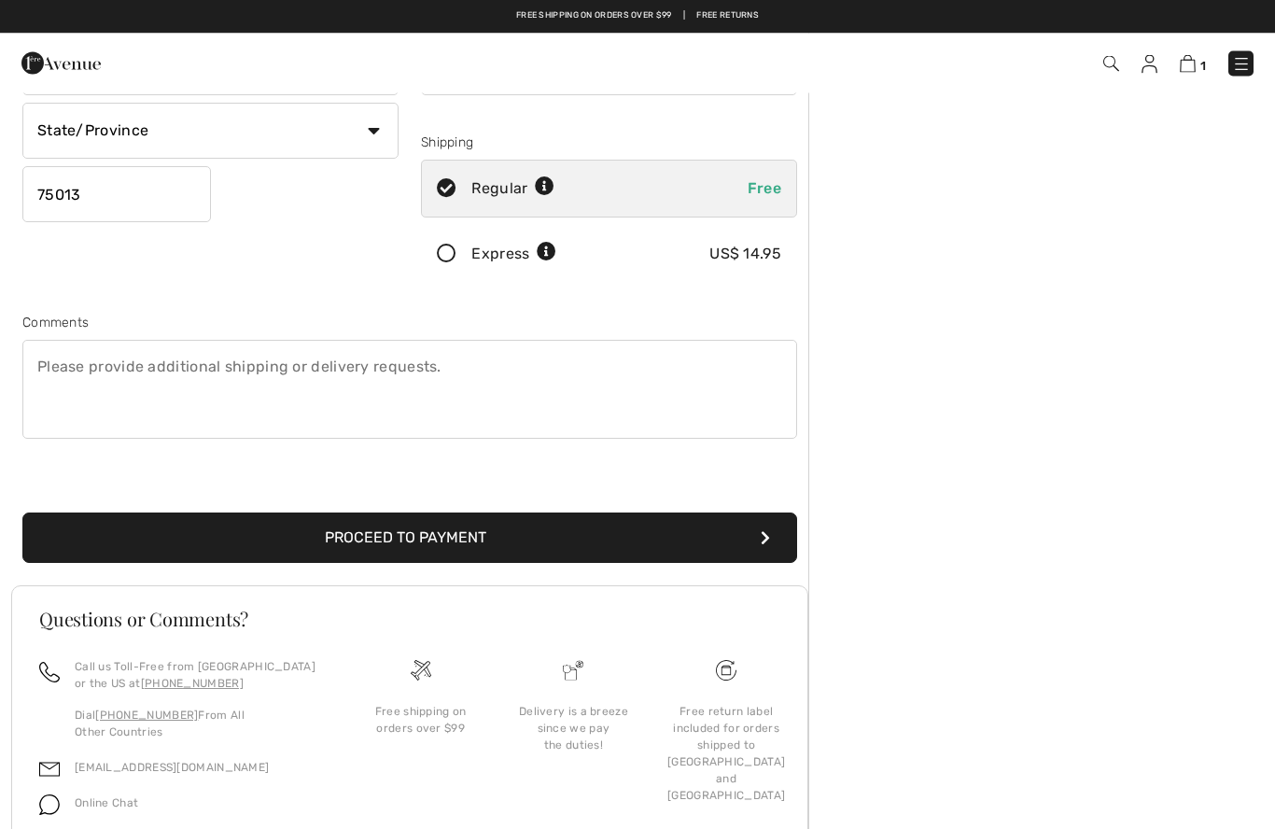
click at [412, 548] on button "Proceed to Payment" at bounding box center [409, 539] width 775 height 50
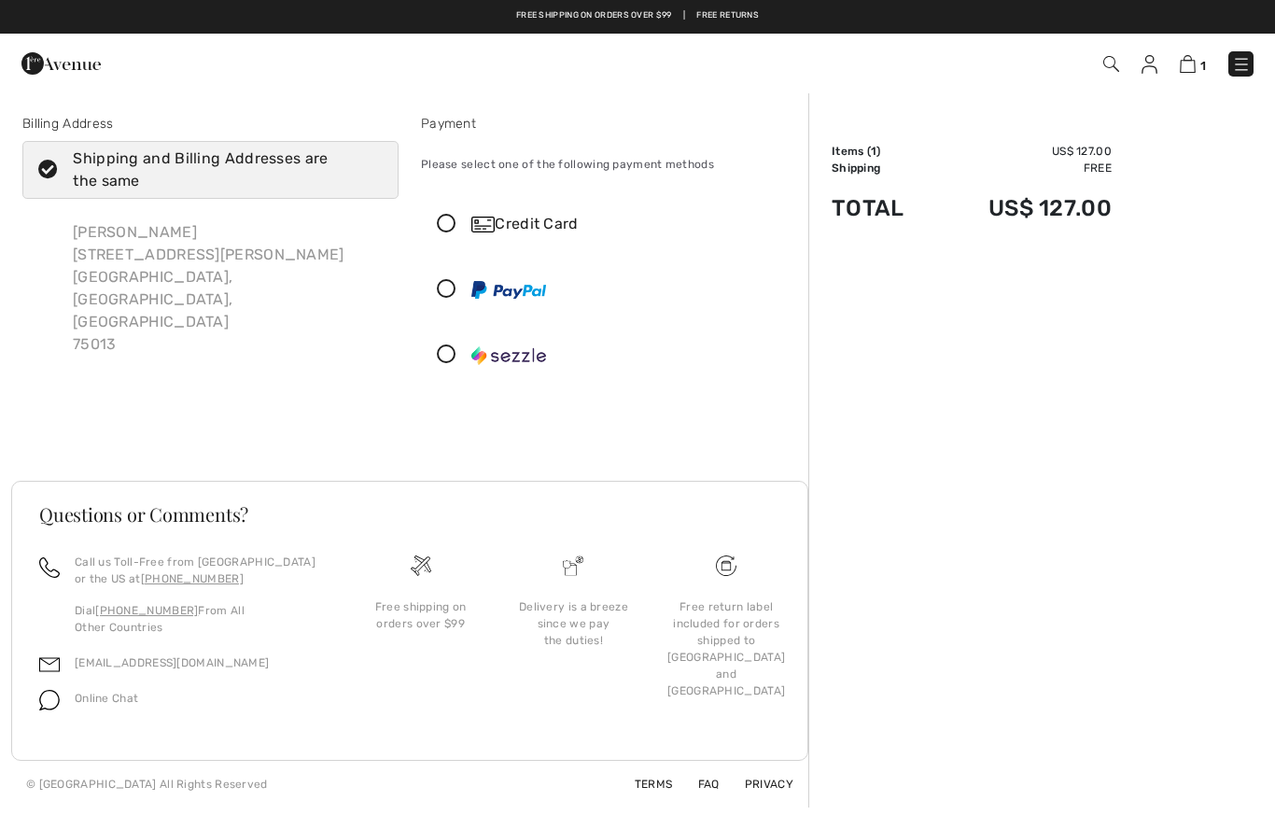
click at [443, 228] on icon at bounding box center [446, 225] width 49 height 20
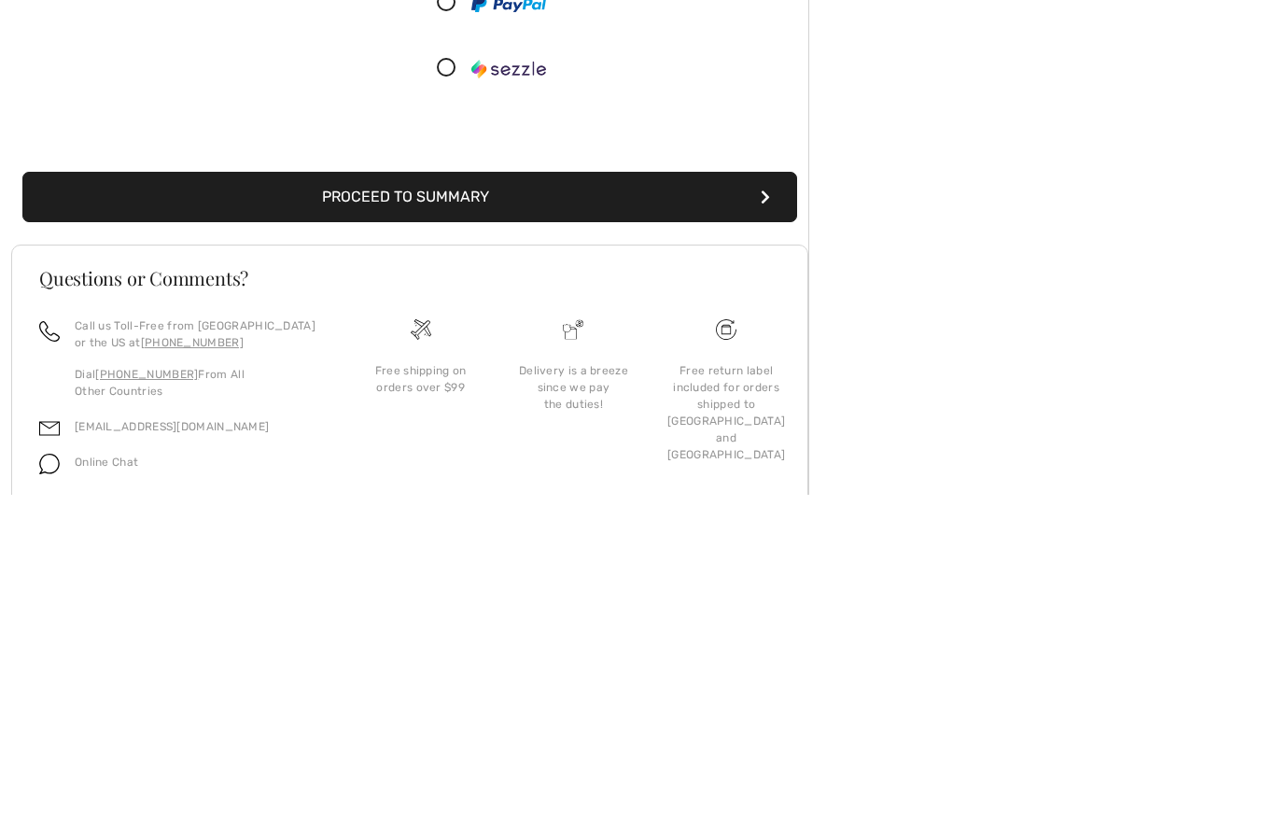
scroll to position [238, 0]
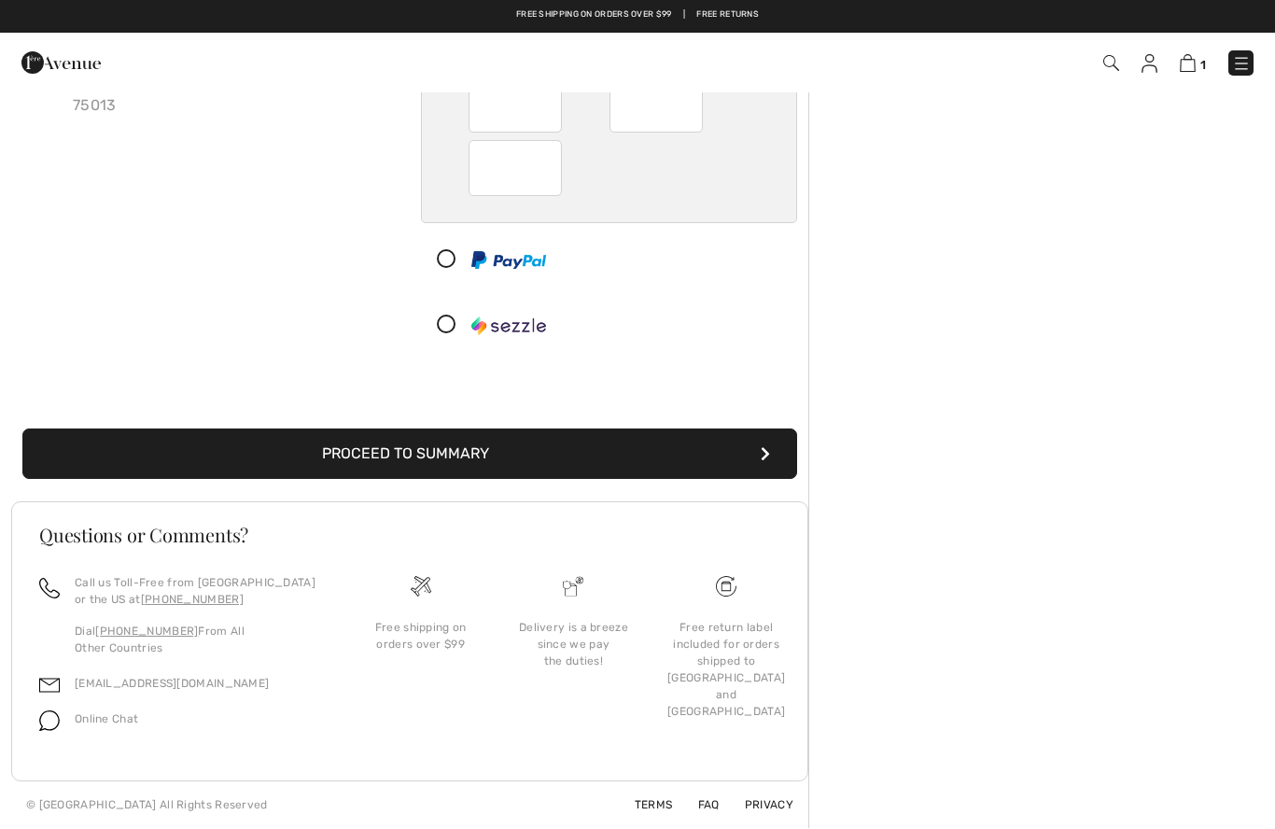
click at [447, 454] on button "Proceed to Summary" at bounding box center [409, 454] width 775 height 50
click at [452, 457] on button "Proceed to Summary" at bounding box center [409, 454] width 775 height 50
click at [773, 470] on button "Proceed to Summary" at bounding box center [409, 454] width 775 height 50
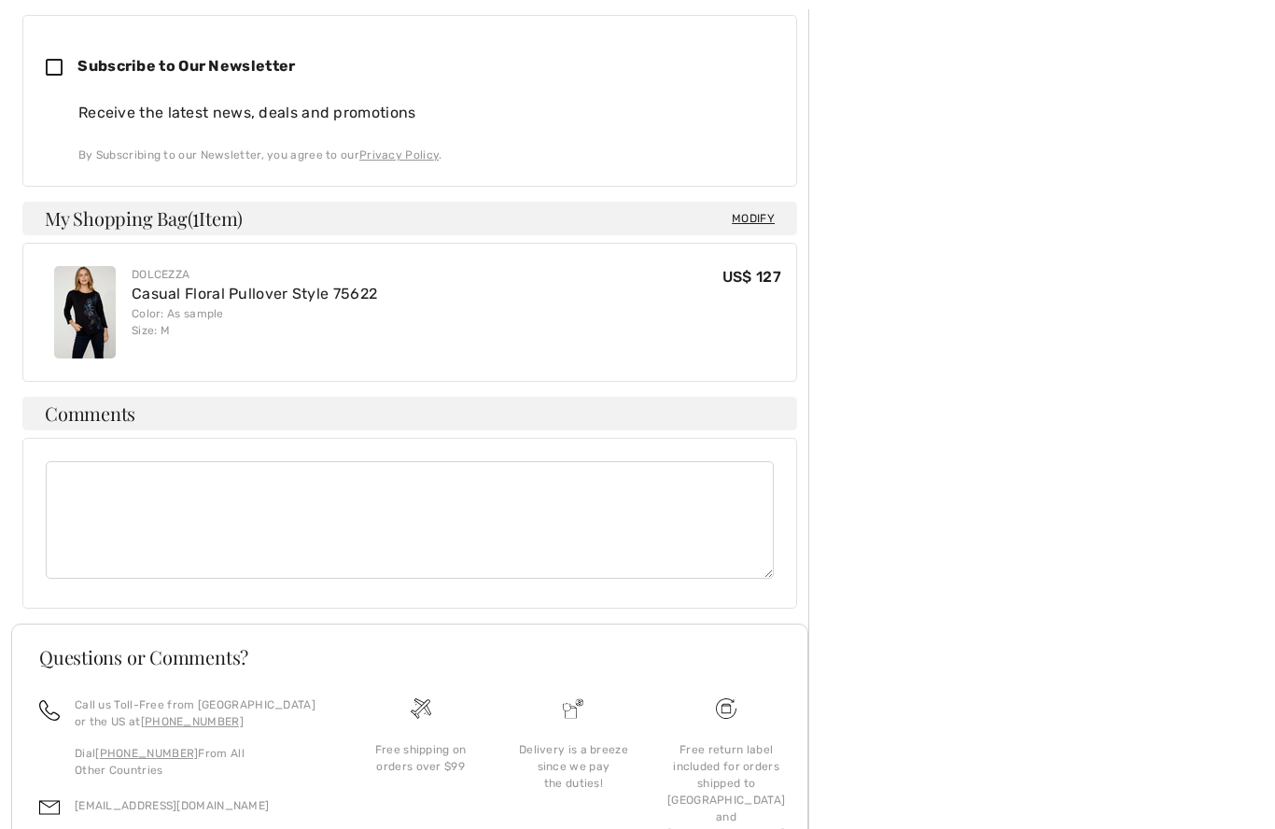
scroll to position [623, 0]
click at [703, 697] on div "Free return label included for orders shipped to [GEOGRAPHIC_DATA] and [GEOGRAP…" at bounding box center [726, 788] width 153 height 183
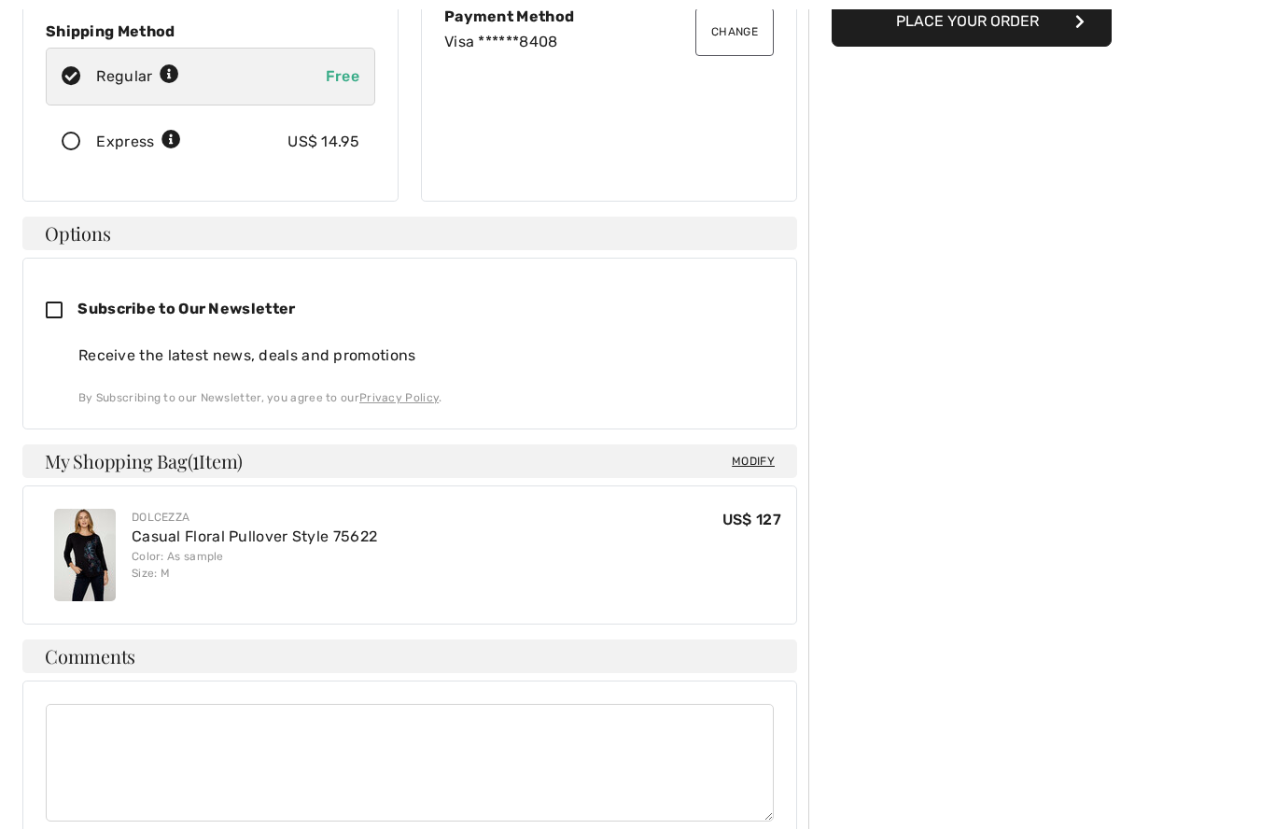
scroll to position [389, 0]
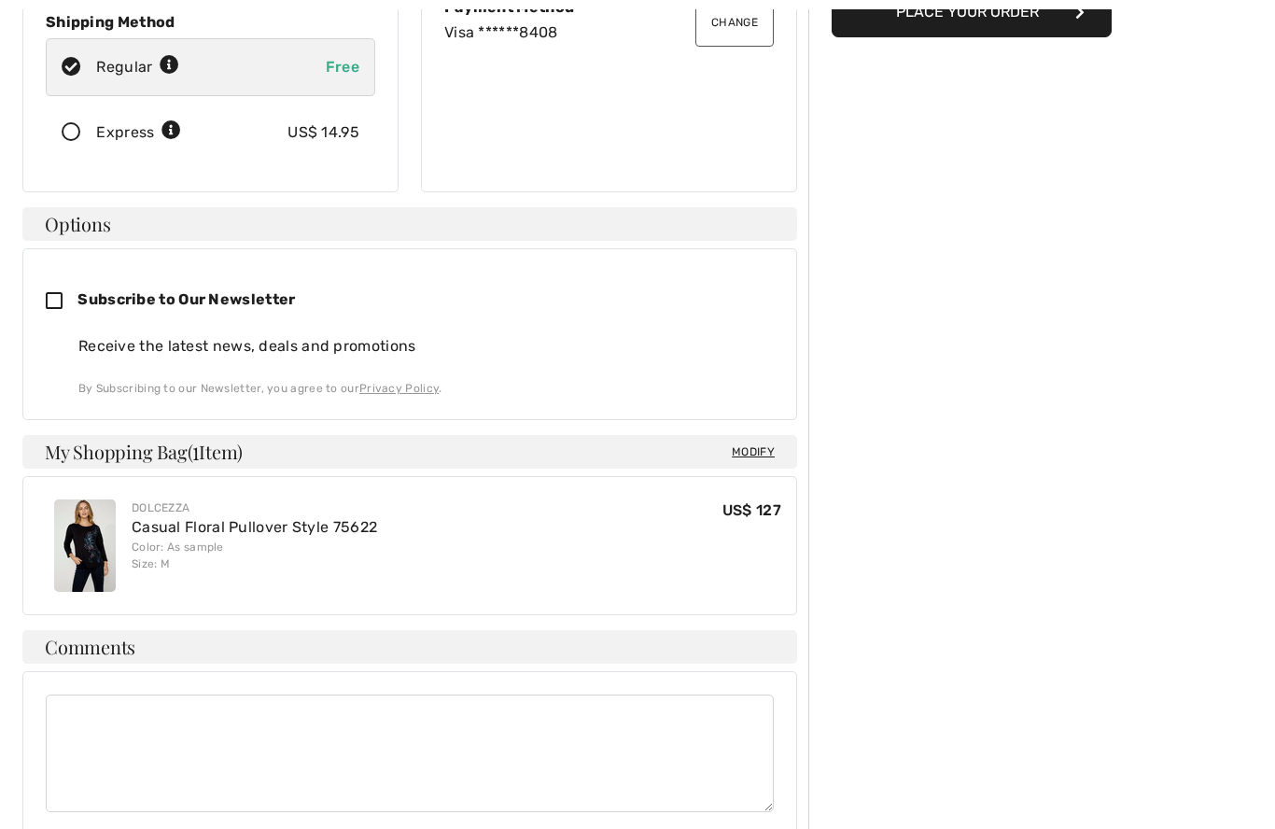
click at [758, 443] on span "Modify" at bounding box center [753, 452] width 43 height 19
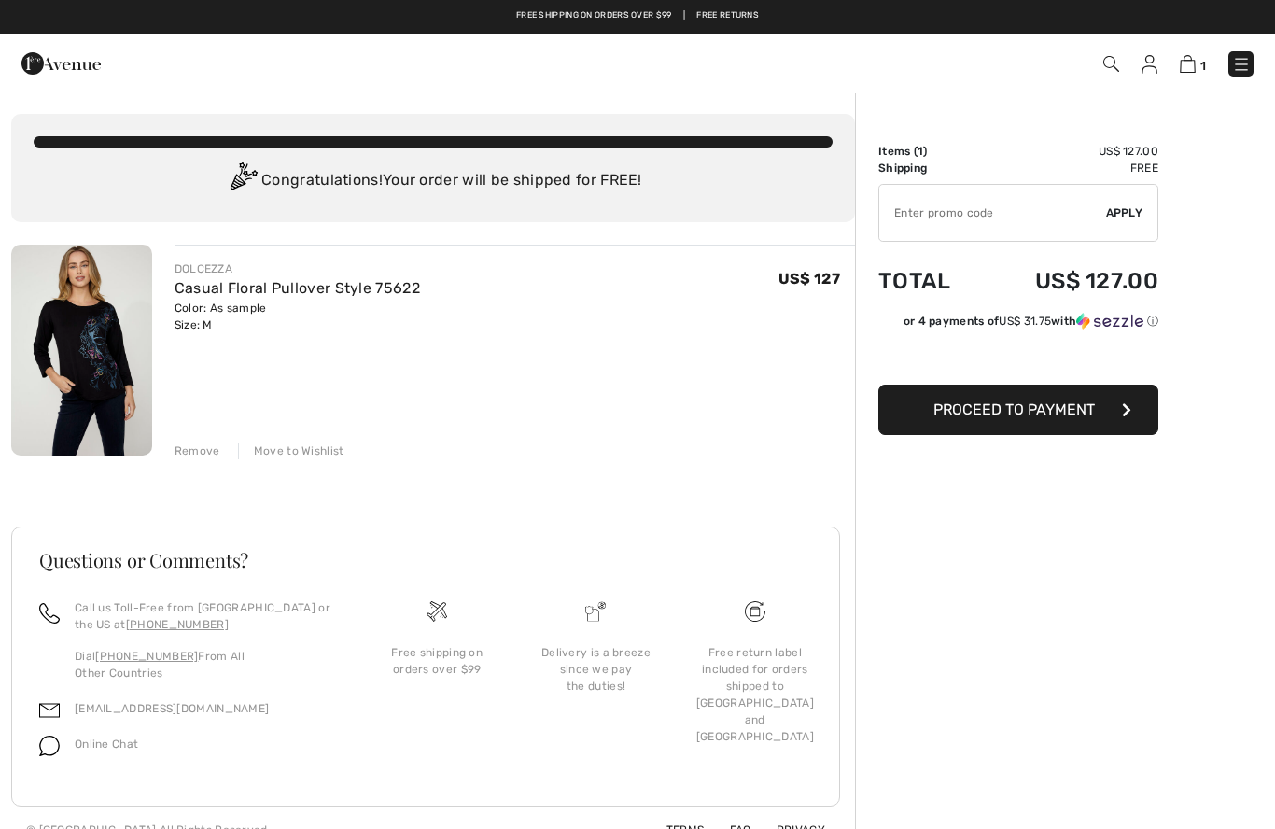
click at [330, 293] on link "Casual Floral Pullover Style 75622" at bounding box center [298, 288] width 246 height 18
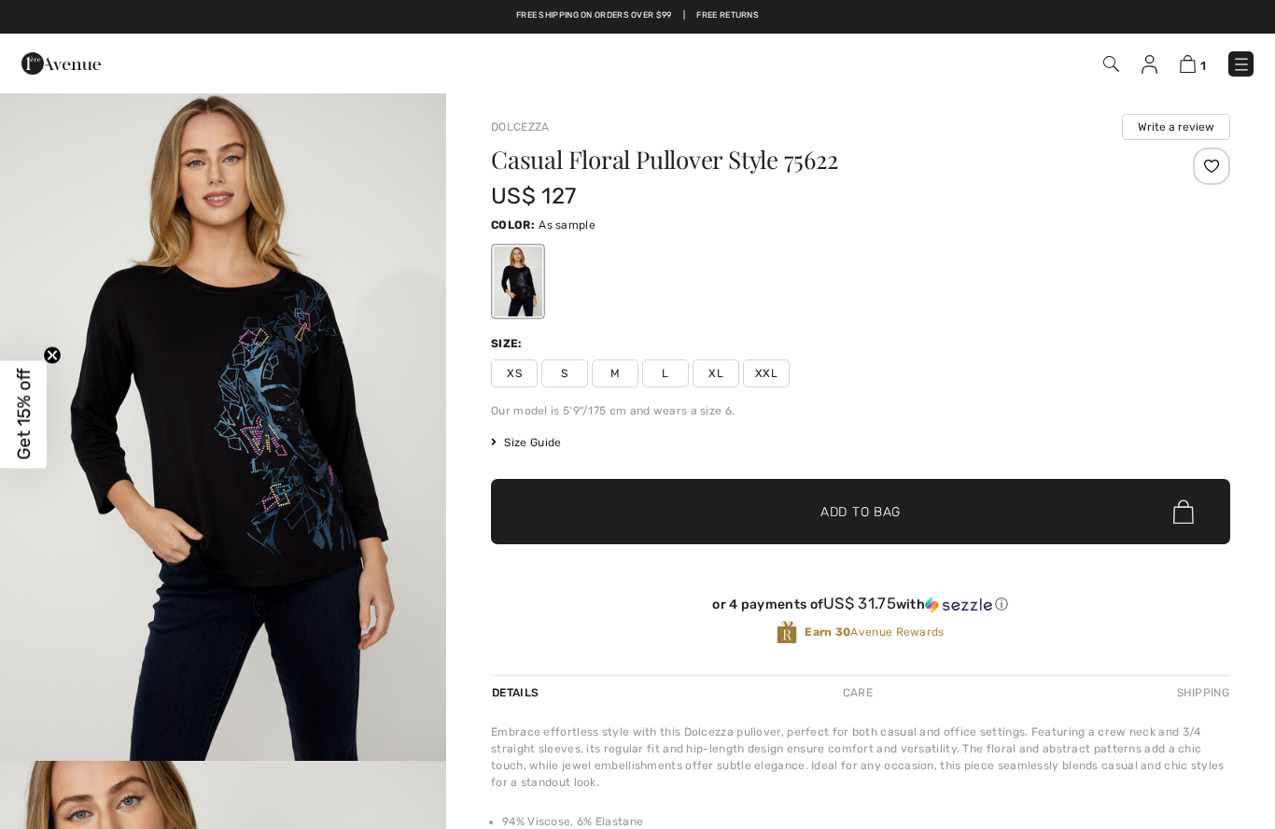
checkbox input "true"
click at [542, 450] on span "Size Guide" at bounding box center [526, 442] width 70 height 17
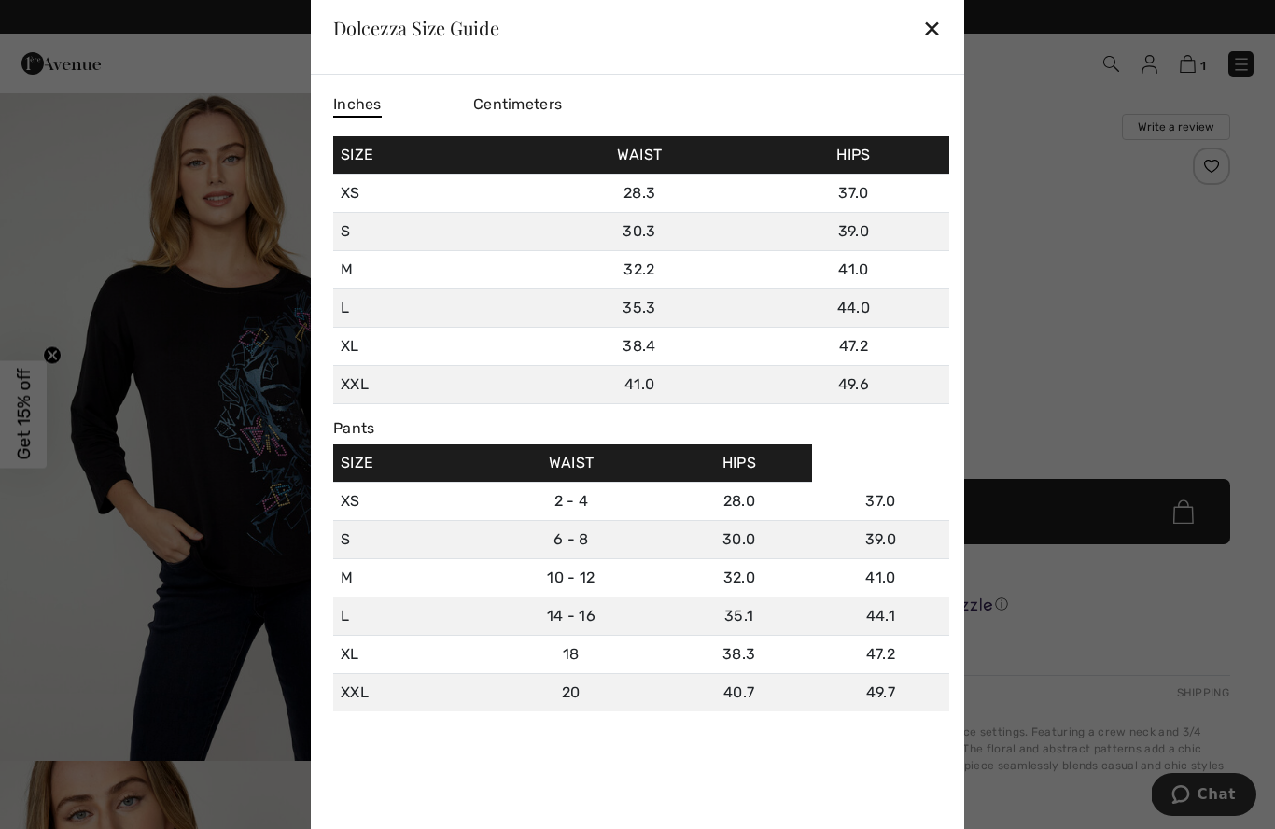
click at [941, 25] on div "✕" at bounding box center [932, 27] width 20 height 39
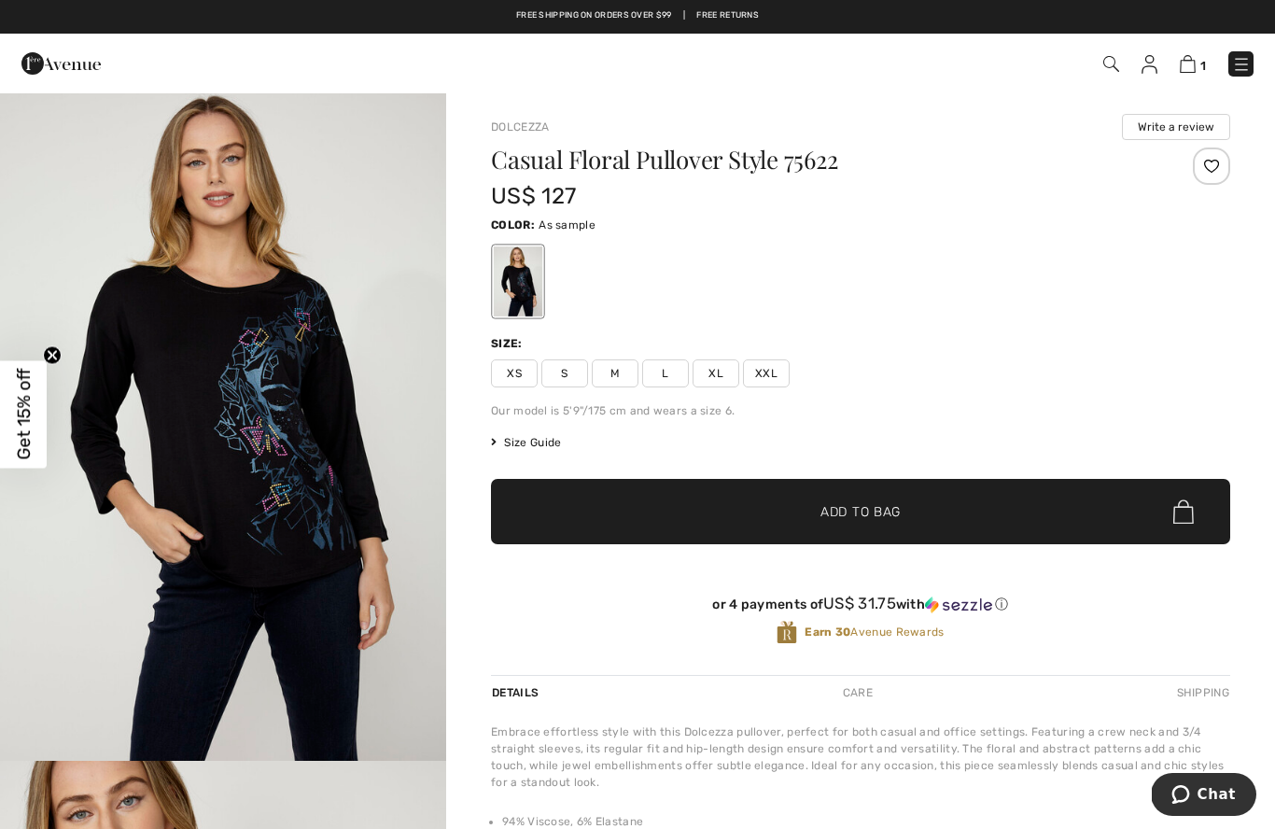
click at [1202, 62] on span "1" at bounding box center [1204, 66] width 6 height 14
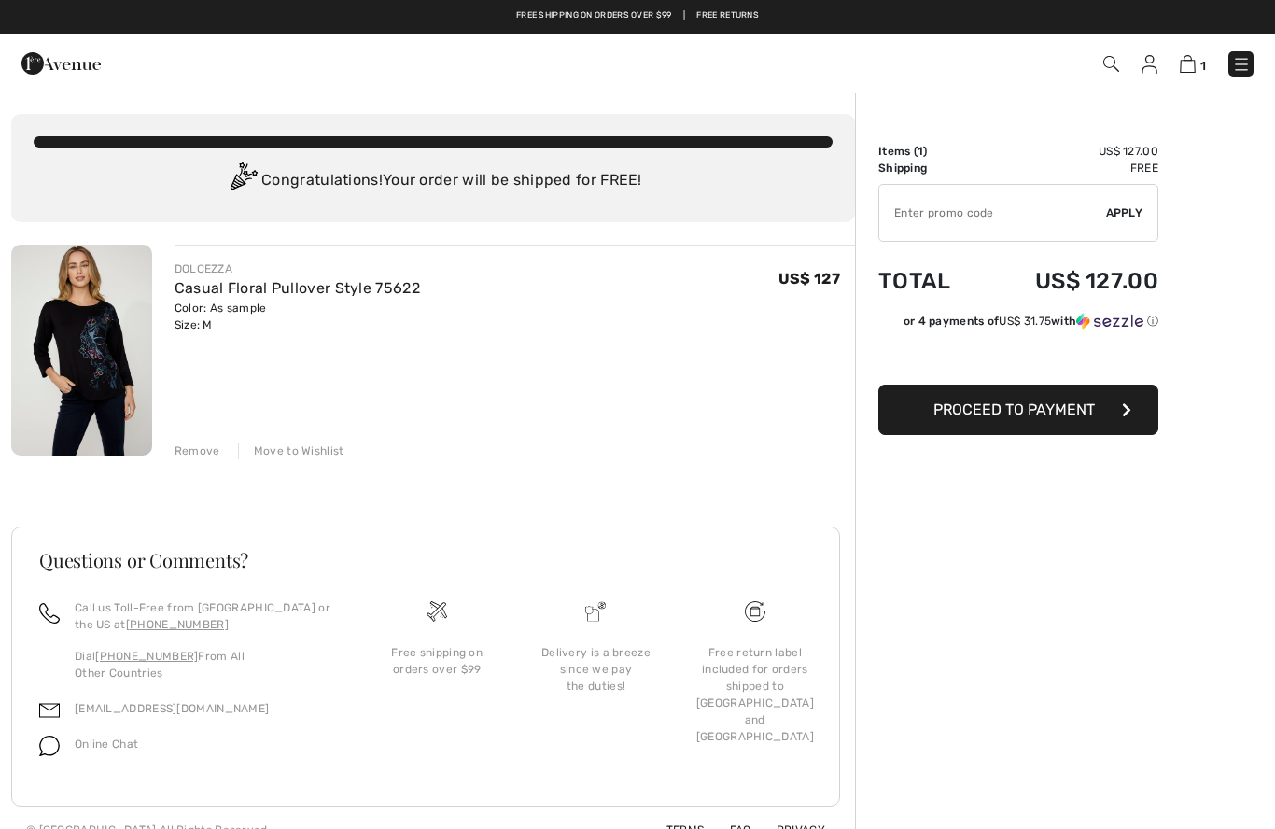
click at [1055, 418] on span "Proceed to Payment" at bounding box center [1015, 410] width 162 height 18
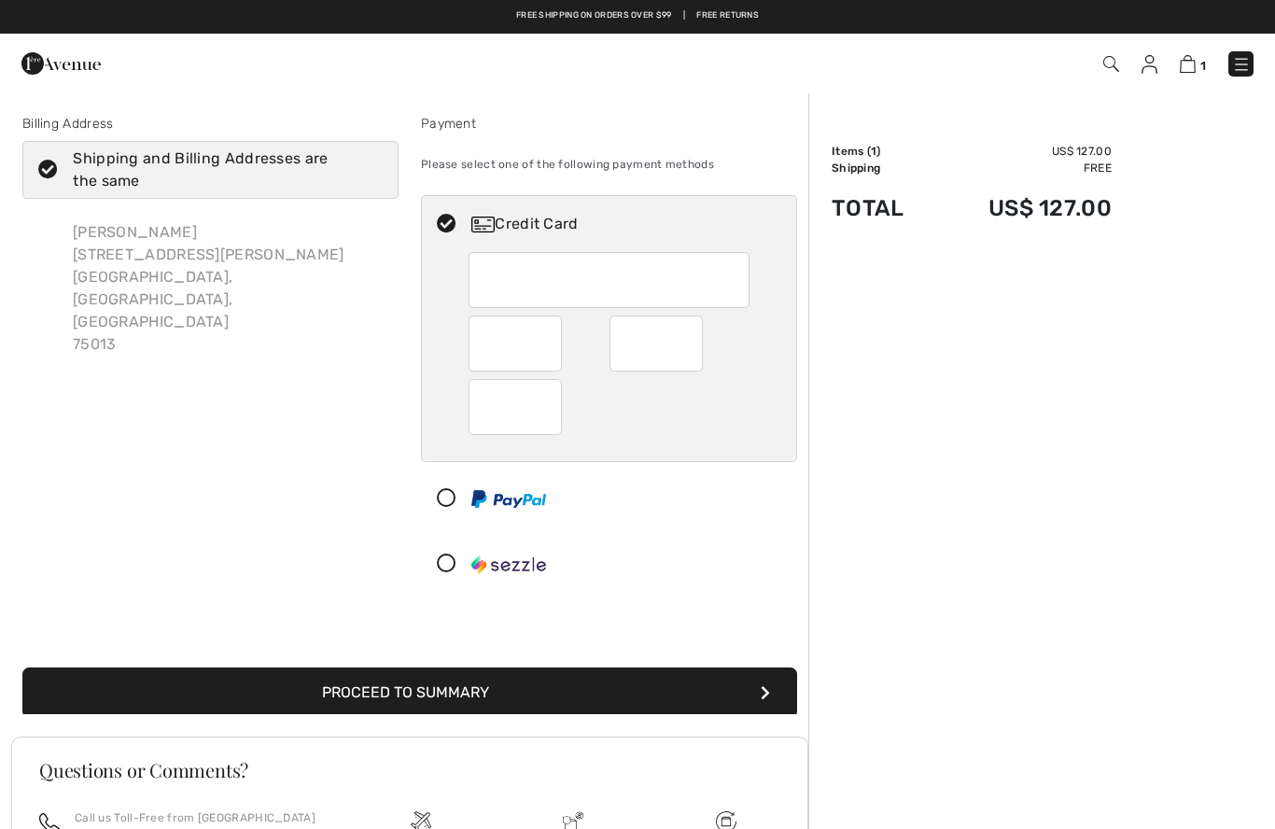
checkbox input "true"
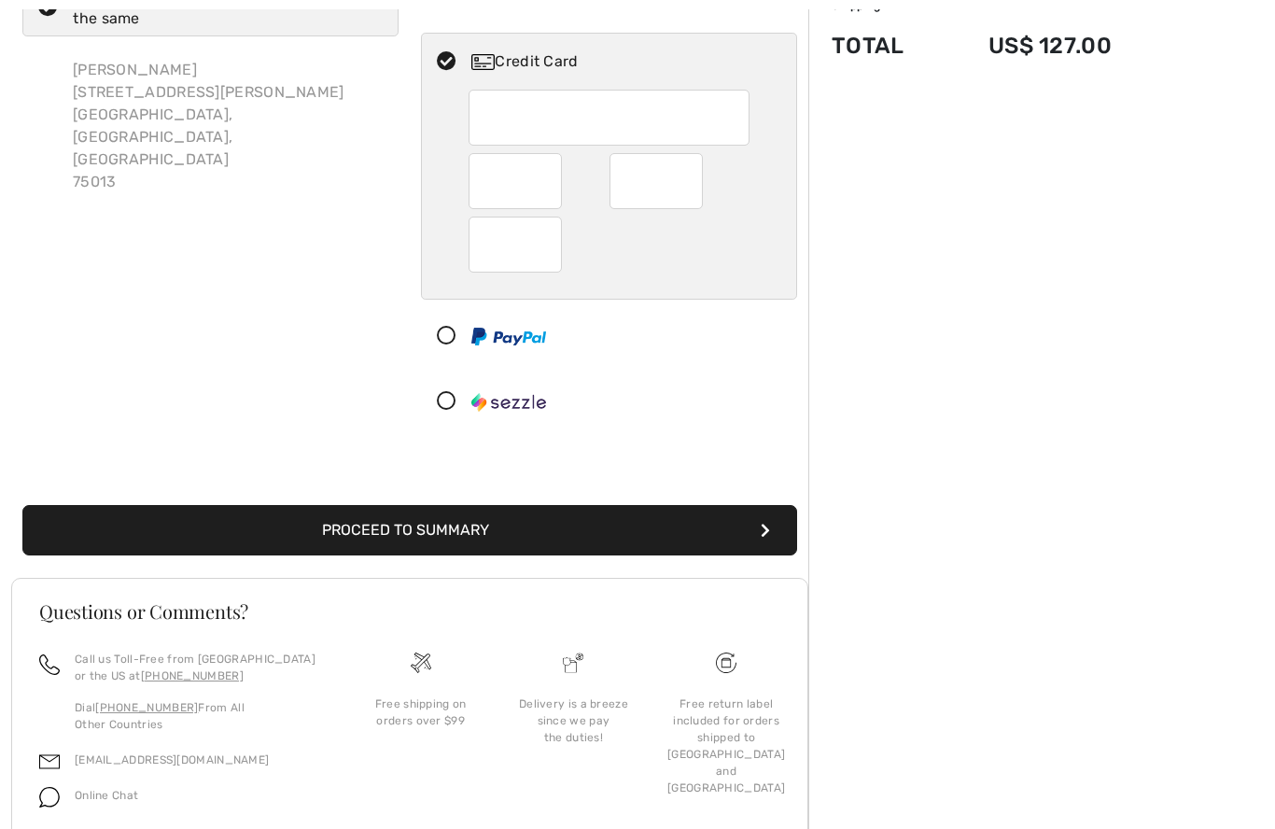
scroll to position [162, 0]
click at [779, 542] on button "Proceed to Summary" at bounding box center [409, 531] width 775 height 50
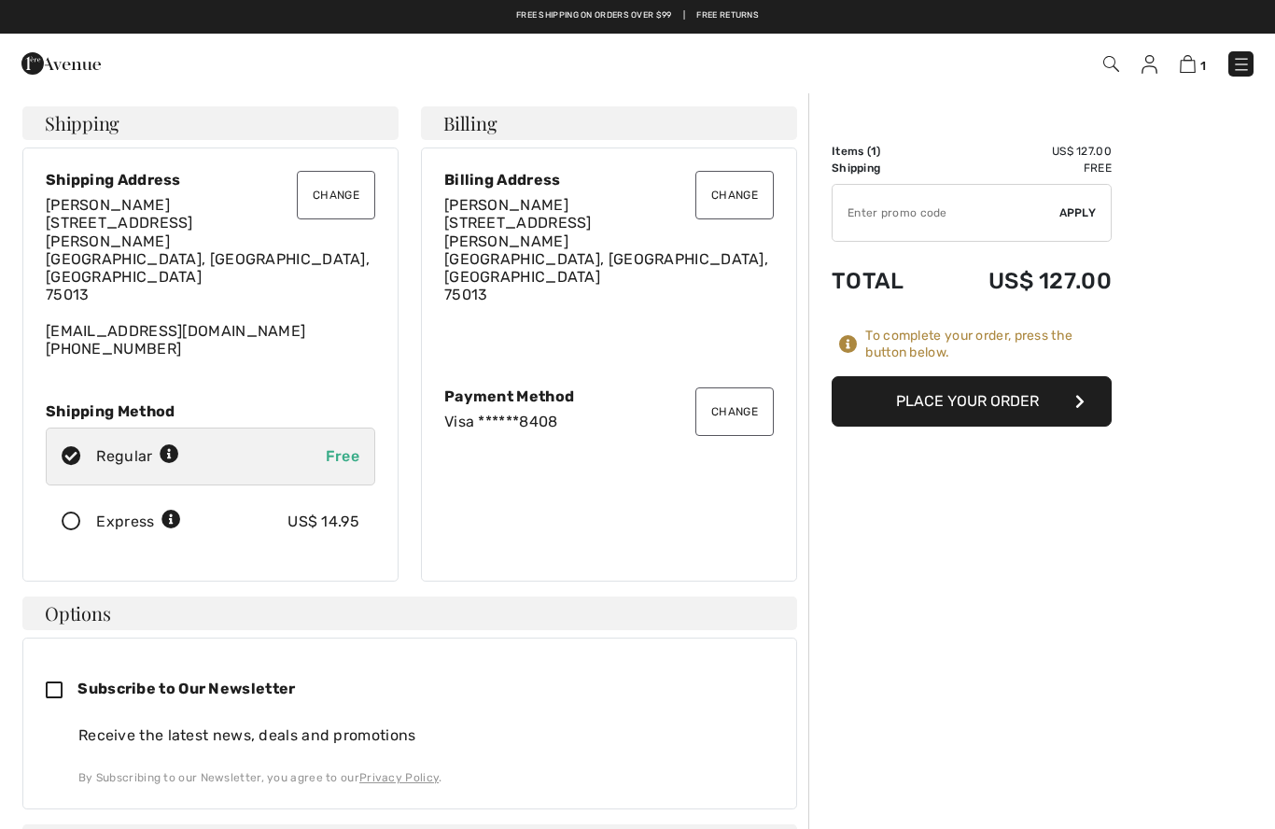
click at [990, 401] on button "Place Your Order" at bounding box center [972, 401] width 280 height 50
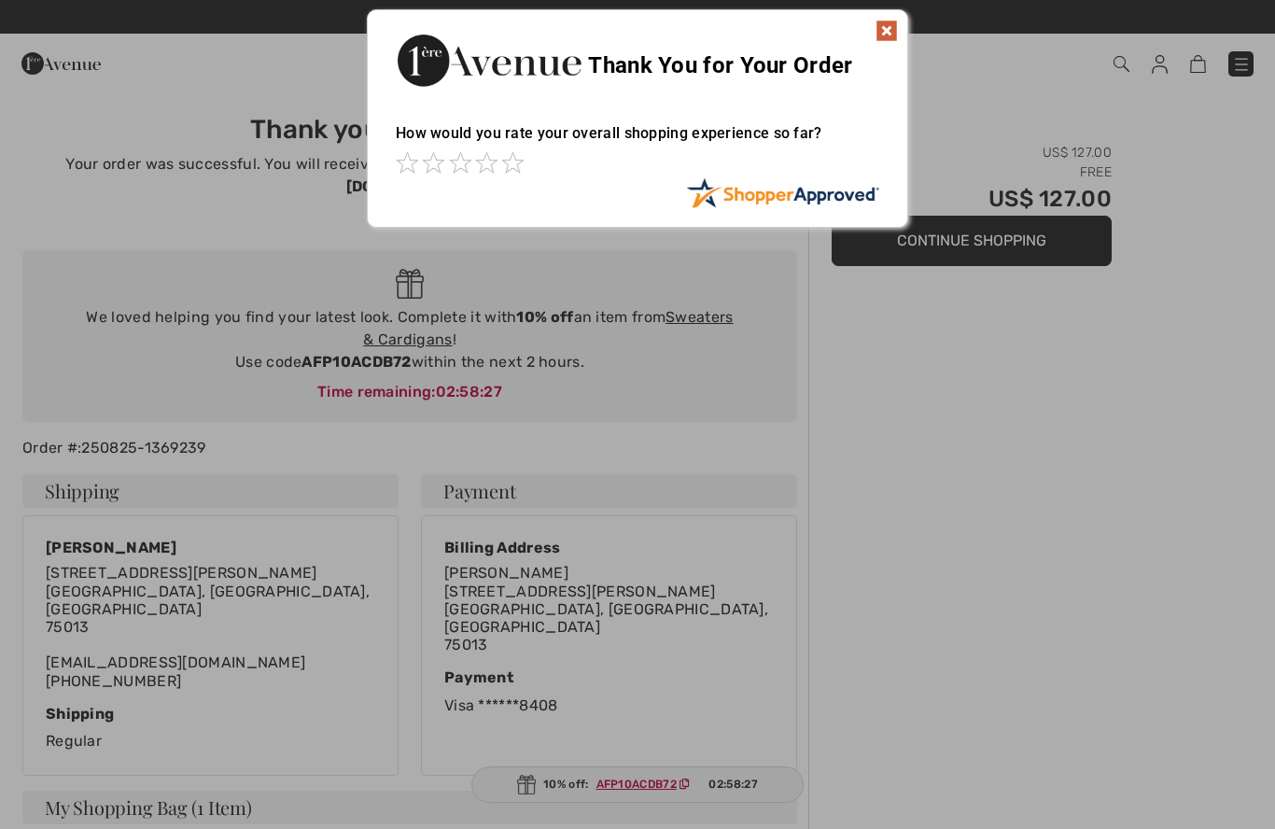
click at [889, 39] on img at bounding box center [887, 31] width 22 height 22
